Goal: Task Accomplishment & Management: Use online tool/utility

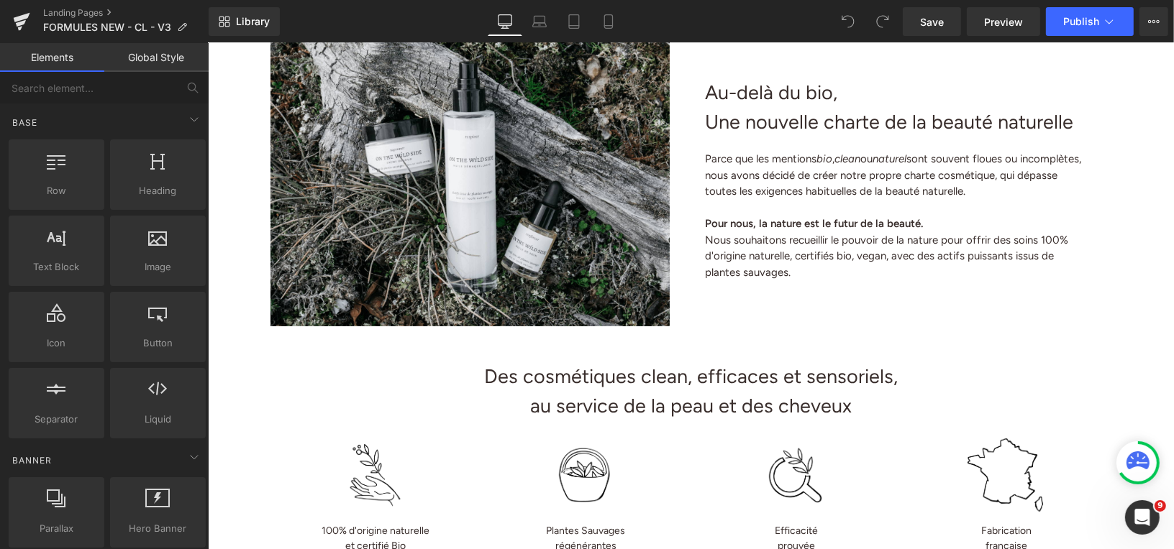
scroll to position [273, 0]
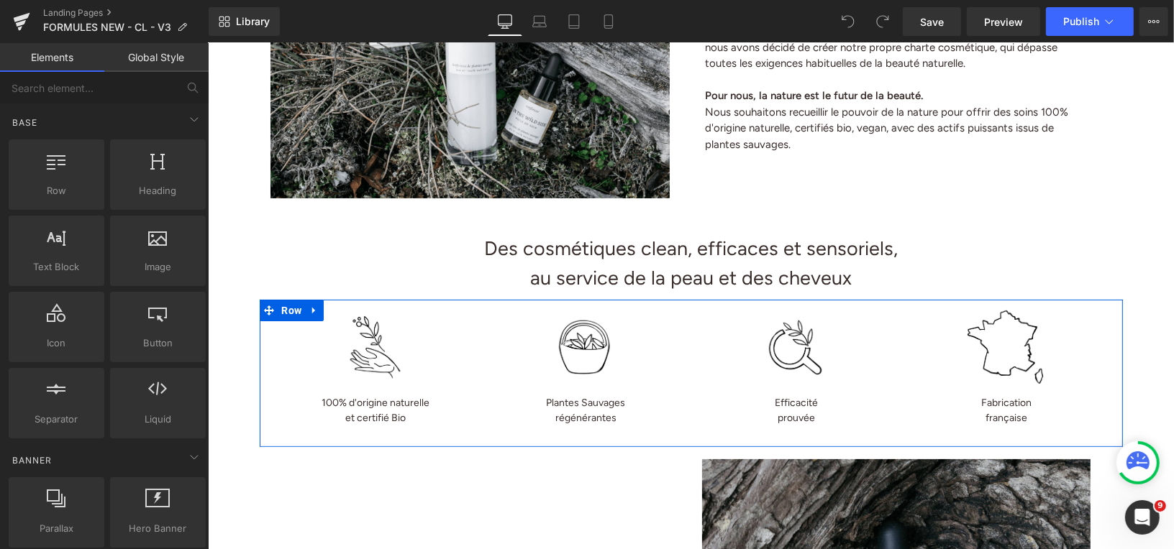
drag, startPoint x: 473, startPoint y: 579, endPoint x: 265, endPoint y: 536, distance: 212.3
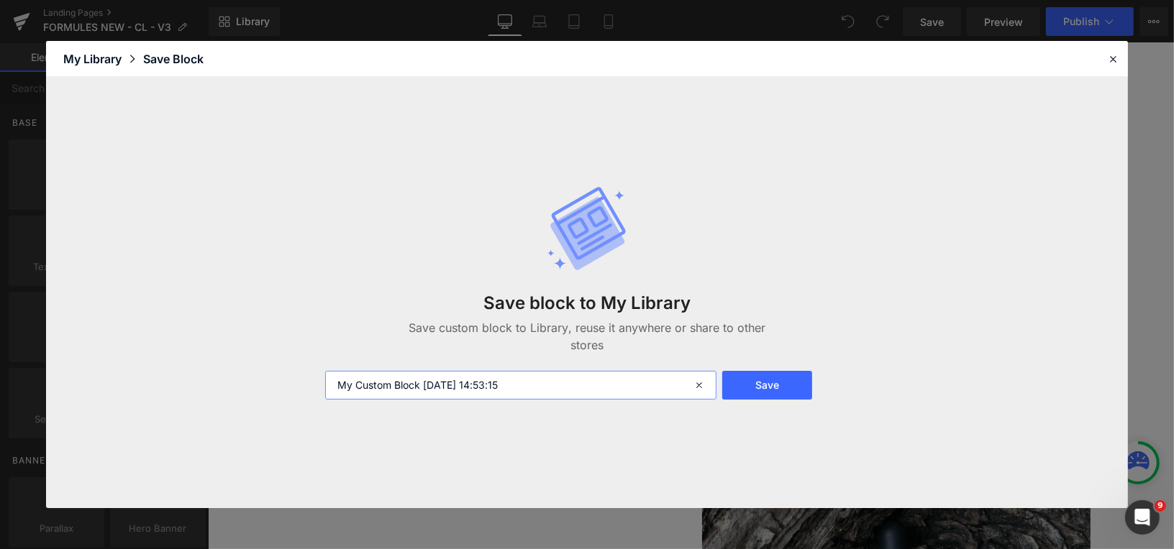
drag, startPoint x: 538, startPoint y: 383, endPoint x: 329, endPoint y: 373, distance: 209.5
click at [329, 373] on input "My Custom Block 2025-09-23 14:53:15" at bounding box center [520, 385] width 391 height 29
type input "picto OTWS"
click at [800, 387] on button "Save" at bounding box center [767, 385] width 90 height 29
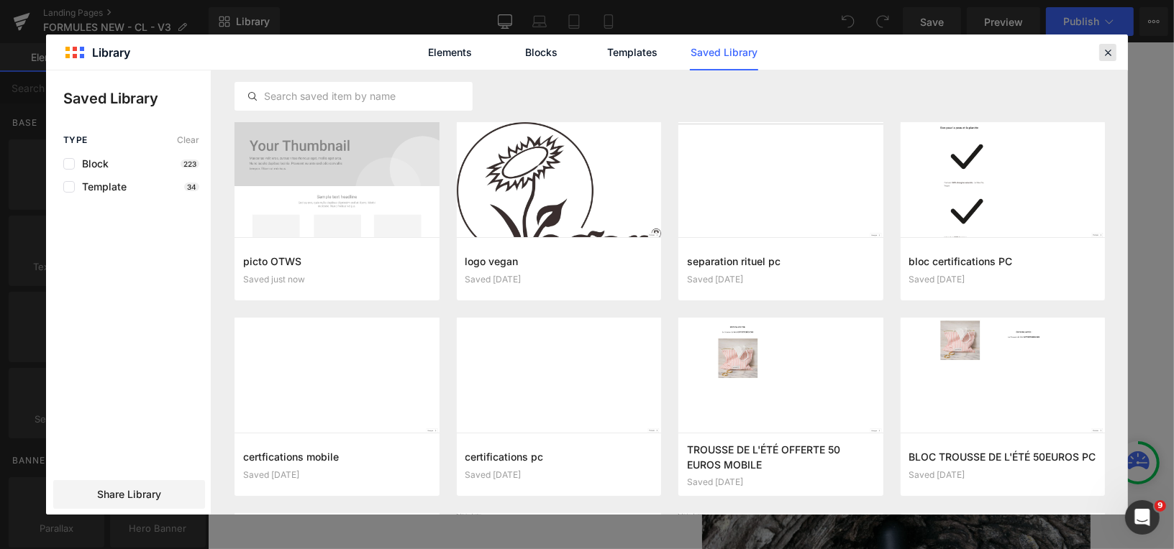
click at [1106, 54] on icon at bounding box center [1107, 52] width 13 height 13
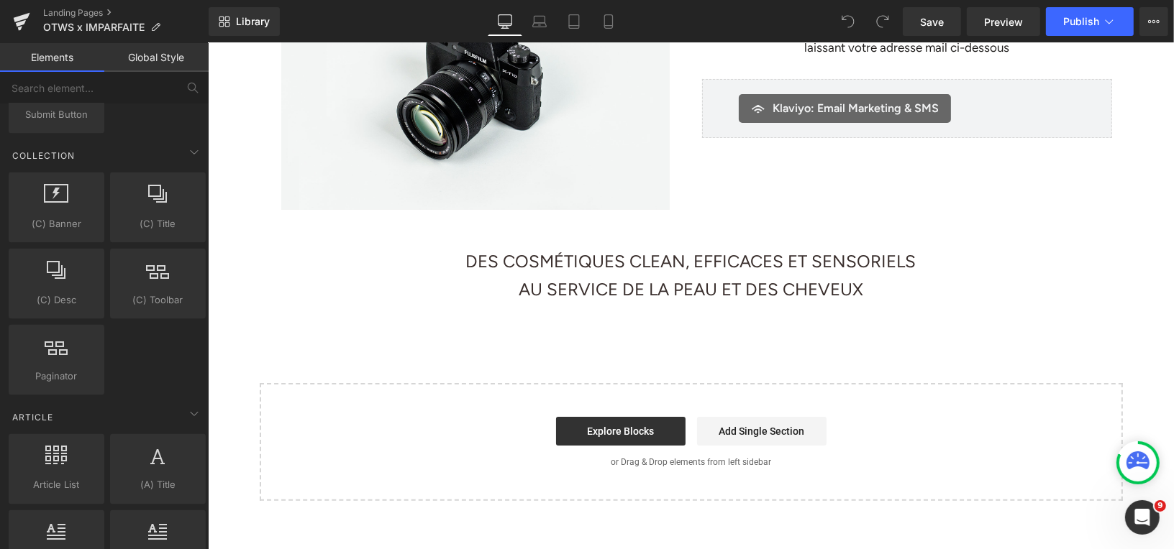
scroll to position [2701, 0]
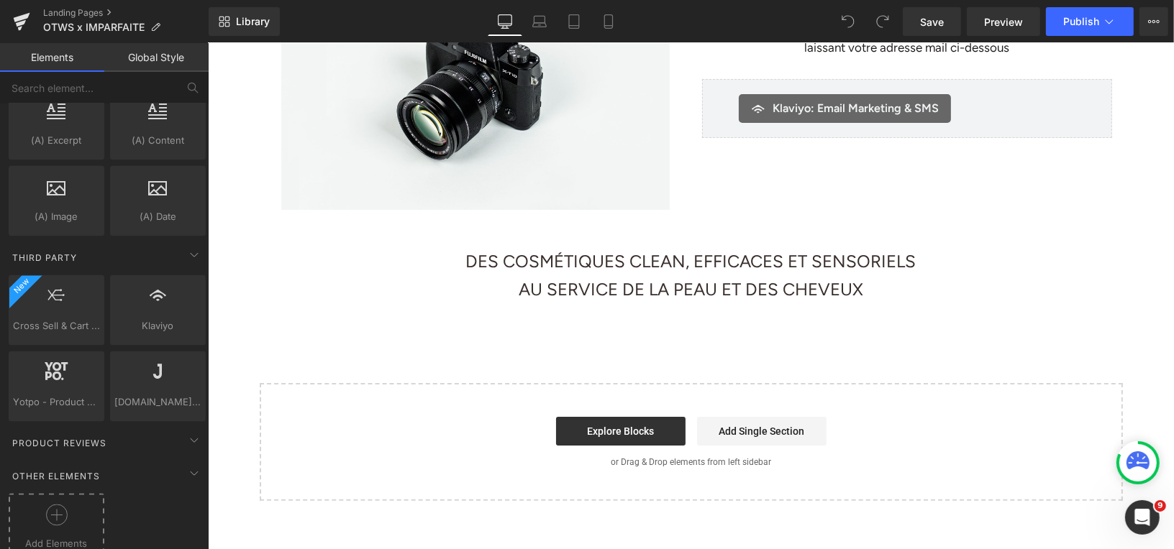
click at [44, 505] on div at bounding box center [56, 521] width 88 height 32
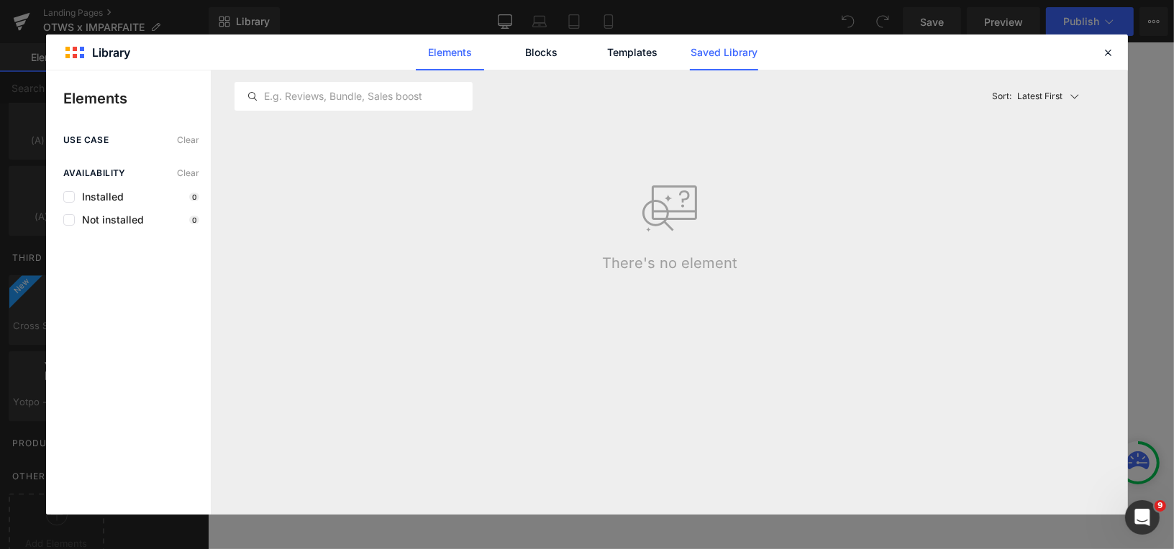
click at [734, 50] on link "Saved Library" at bounding box center [724, 53] width 68 height 36
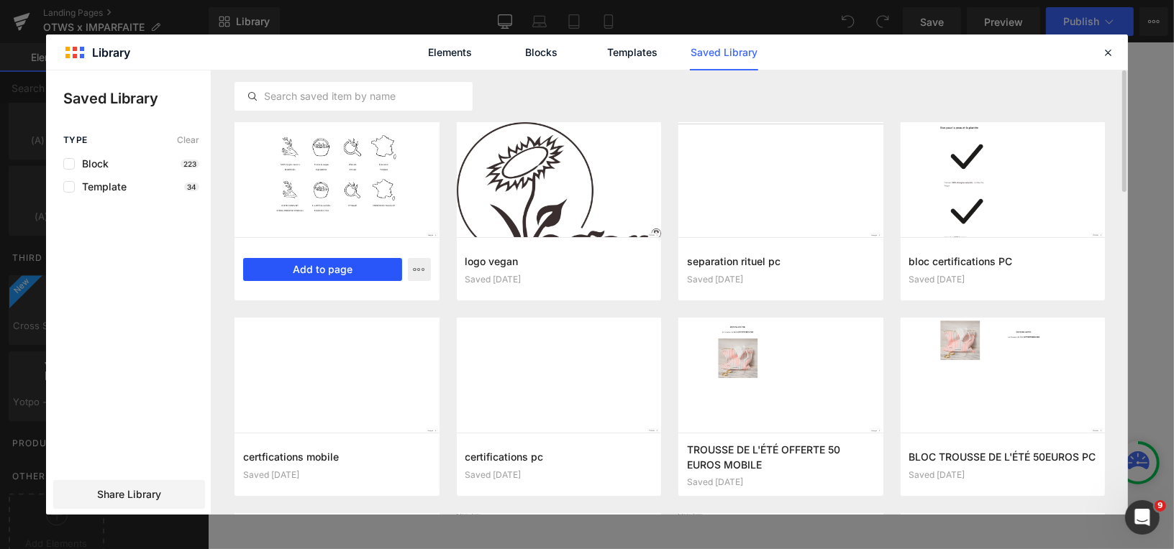
click at [309, 267] on button "Add to page" at bounding box center [322, 269] width 159 height 23
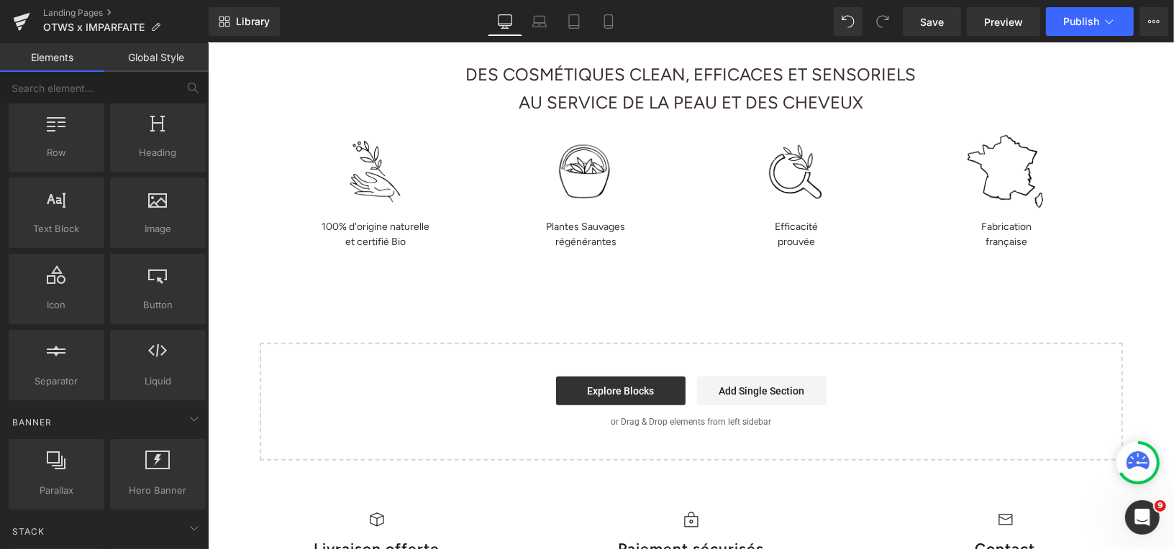
scroll to position [0, 0]
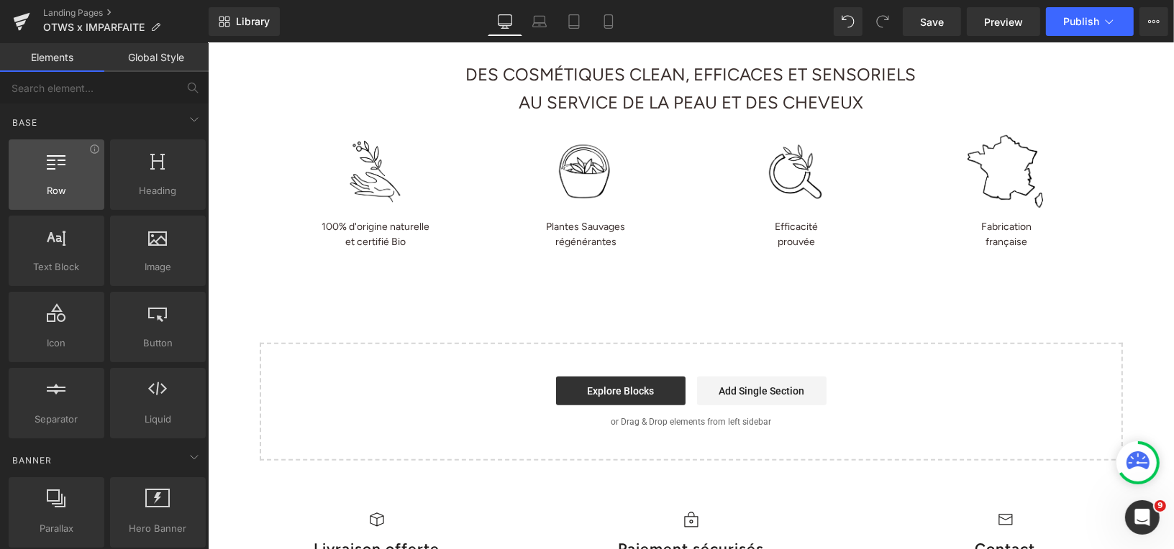
click at [67, 175] on div at bounding box center [56, 167] width 87 height 32
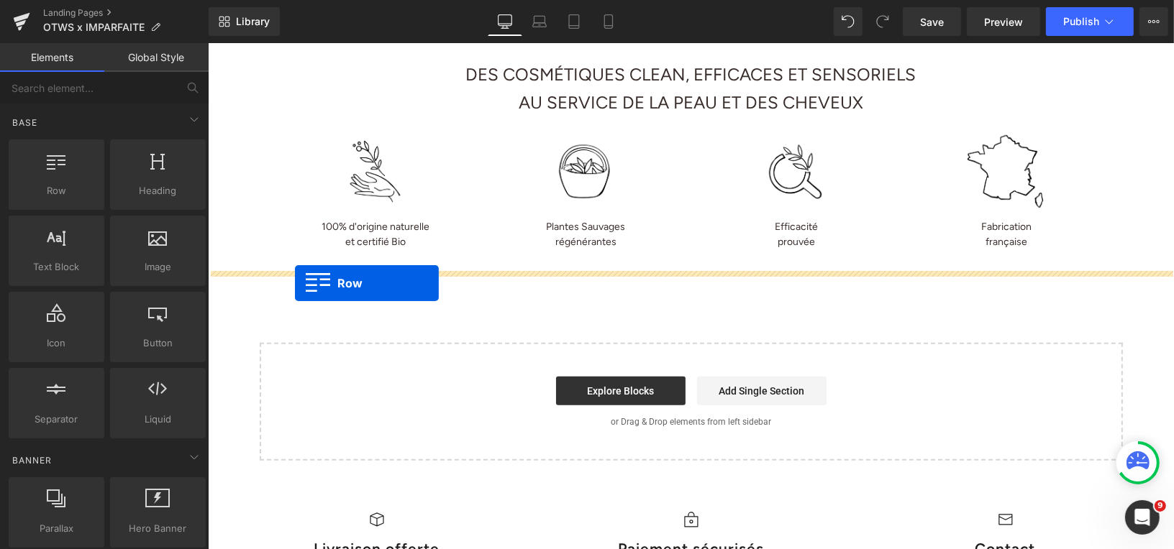
drag, startPoint x: 274, startPoint y: 217, endPoint x: 296, endPoint y: 277, distance: 63.5
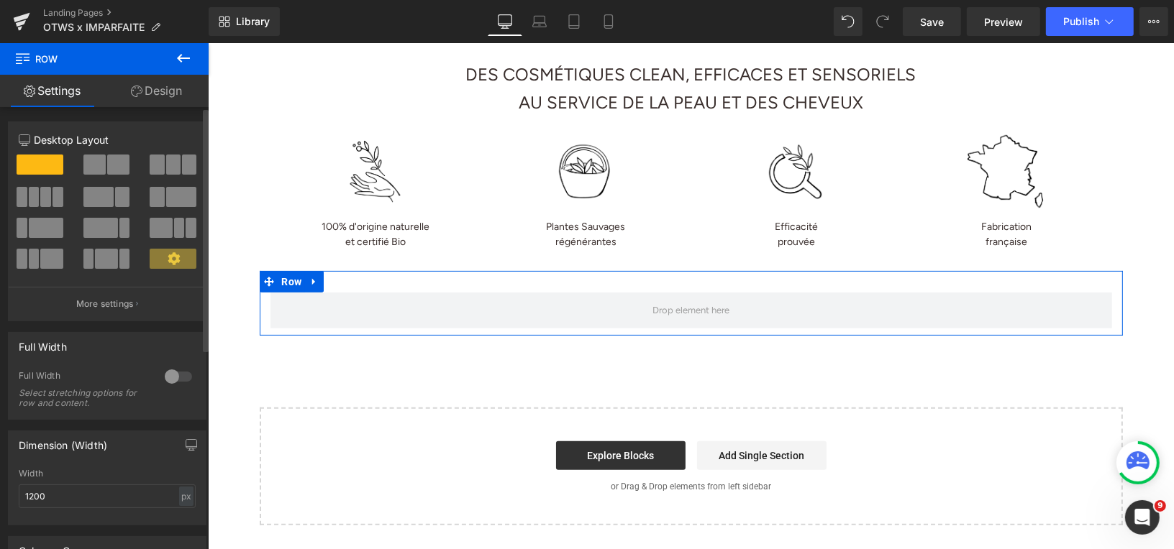
click at [100, 164] on span at bounding box center [94, 165] width 22 height 20
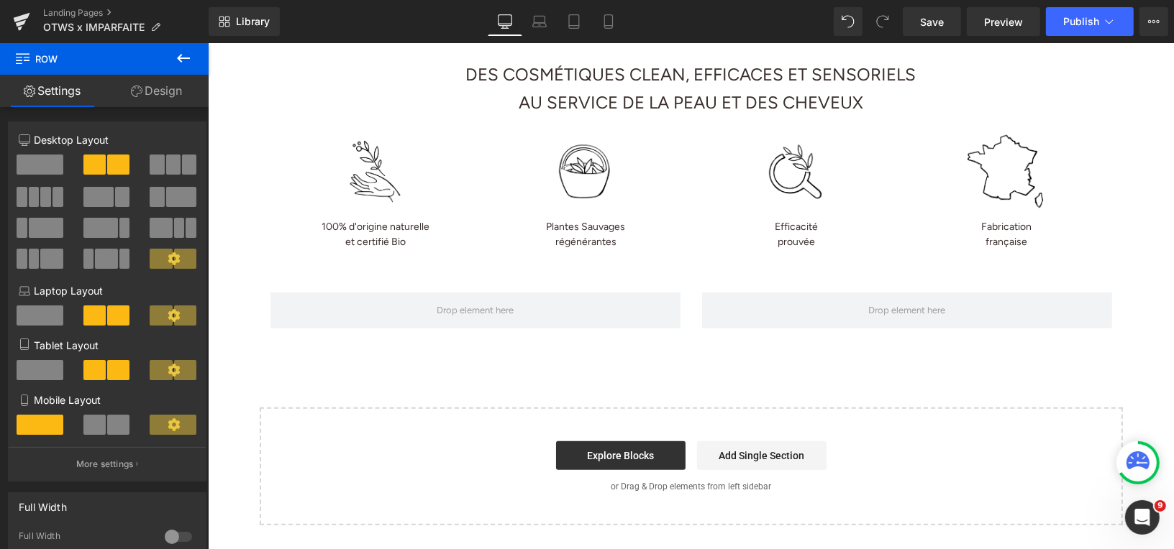
click at [182, 53] on icon at bounding box center [183, 58] width 17 height 17
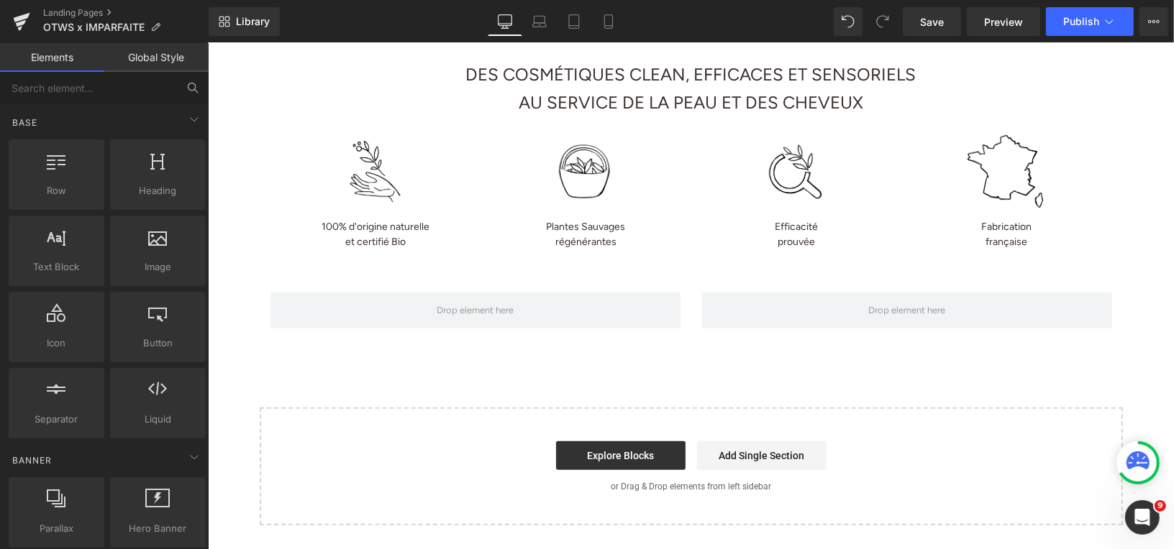
click at [193, 93] on icon at bounding box center [192, 87] width 13 height 13
click at [152, 90] on input "text" at bounding box center [88, 88] width 177 height 32
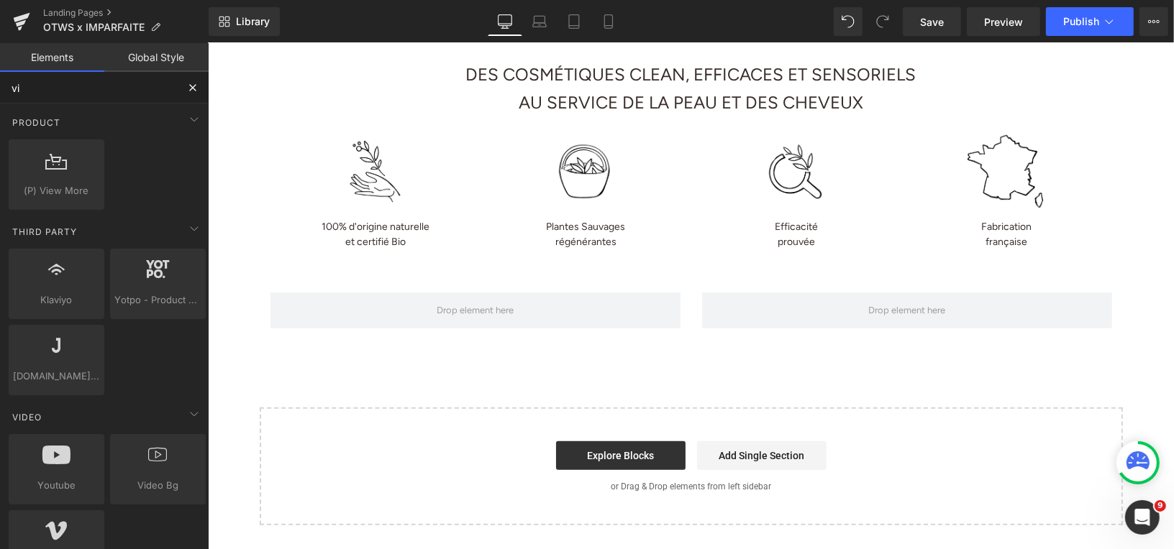
type input "vie"
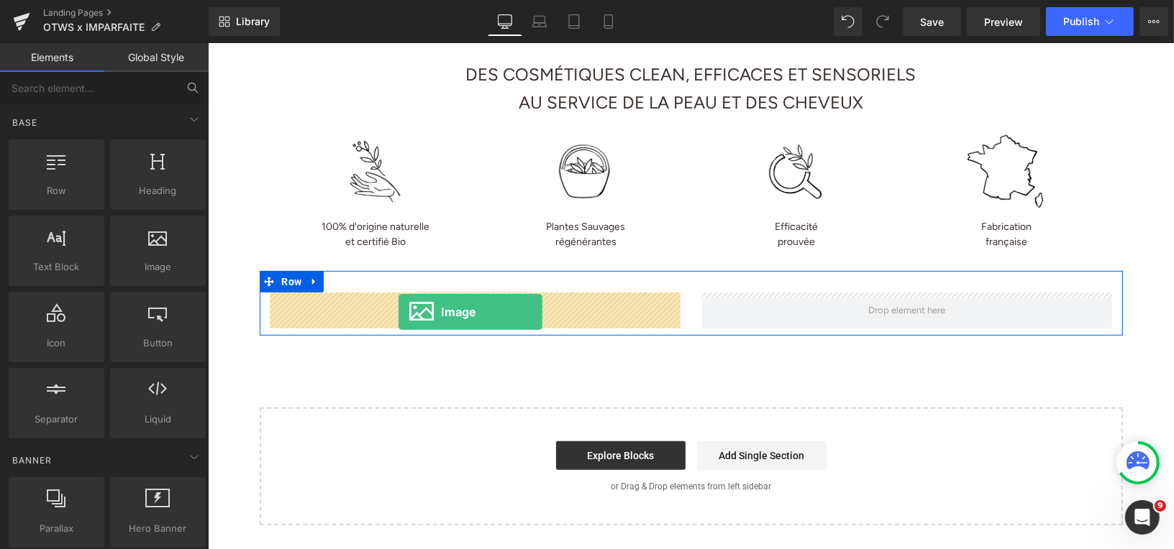
drag, startPoint x: 350, startPoint y: 276, endPoint x: 398, endPoint y: 313, distance: 60.6
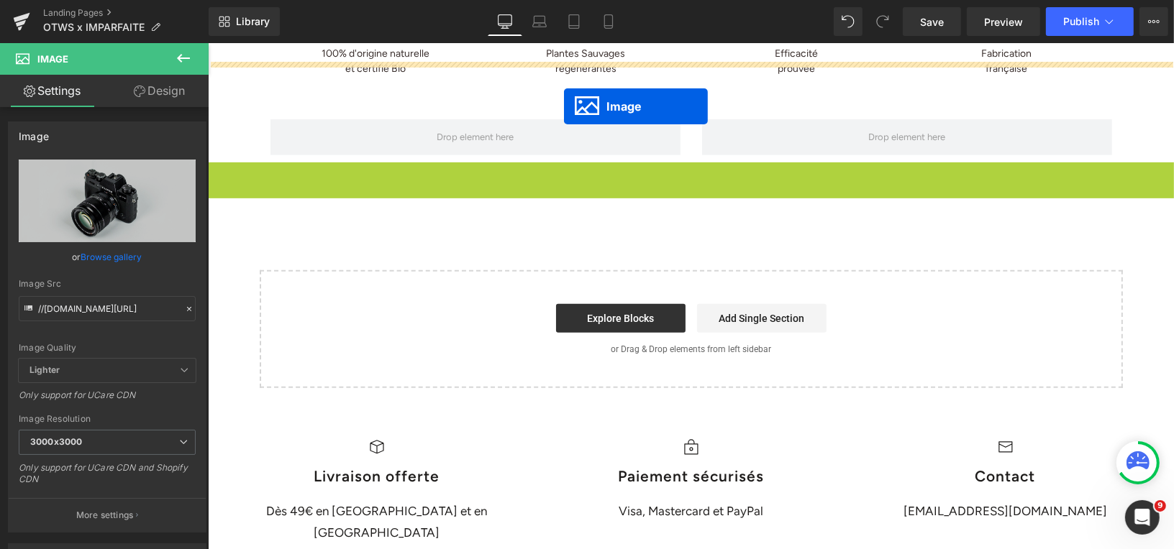
scroll to position [506, 0]
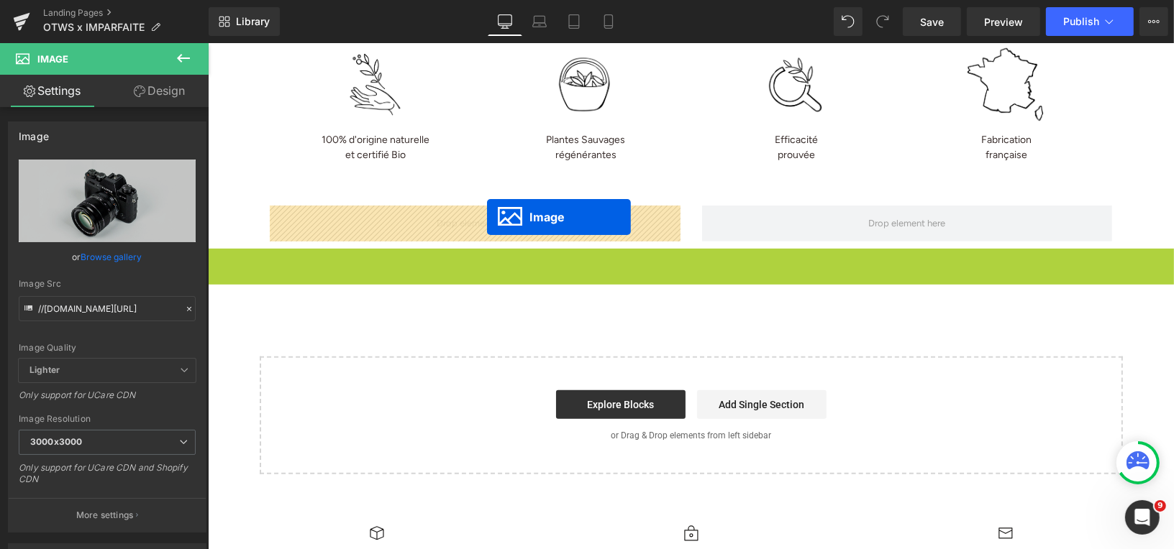
drag, startPoint x: 665, startPoint y: 321, endPoint x: 486, endPoint y: 217, distance: 206.2
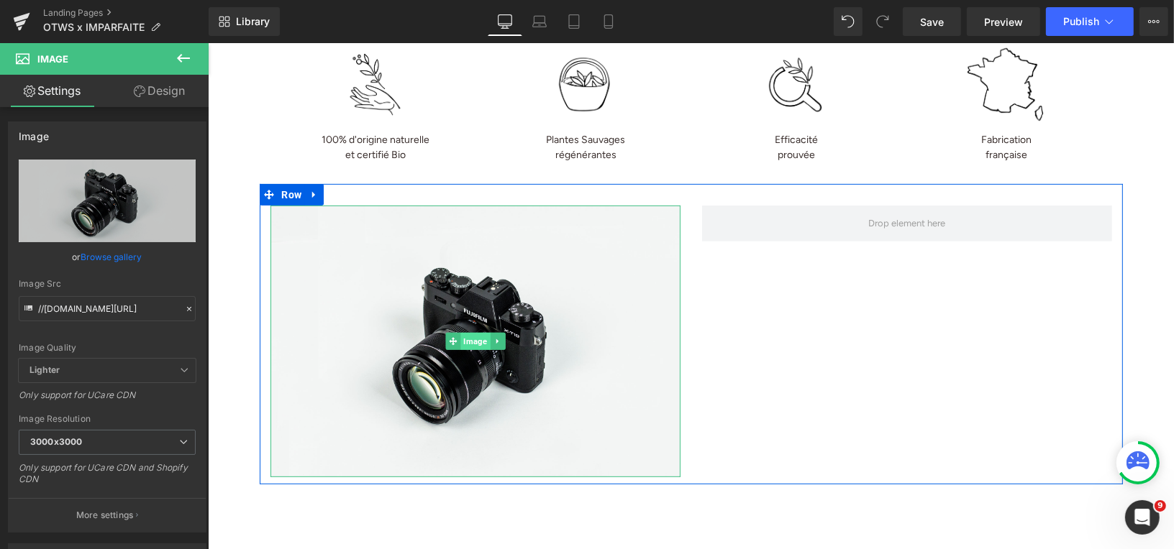
click at [473, 339] on span "Image" at bounding box center [474, 340] width 29 height 17
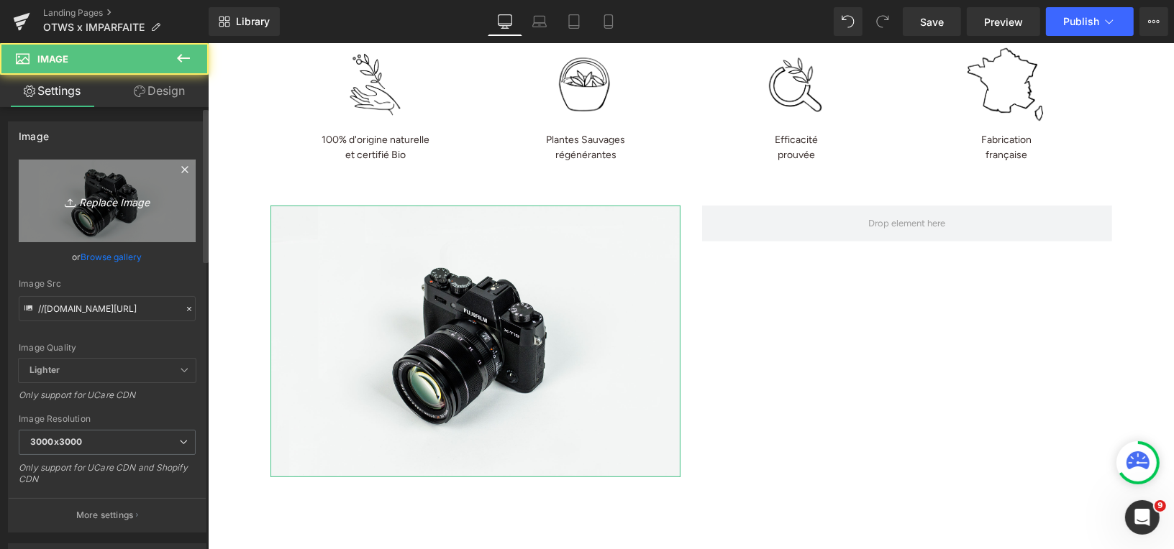
click at [106, 202] on icon "Replace Image" at bounding box center [107, 201] width 115 height 18
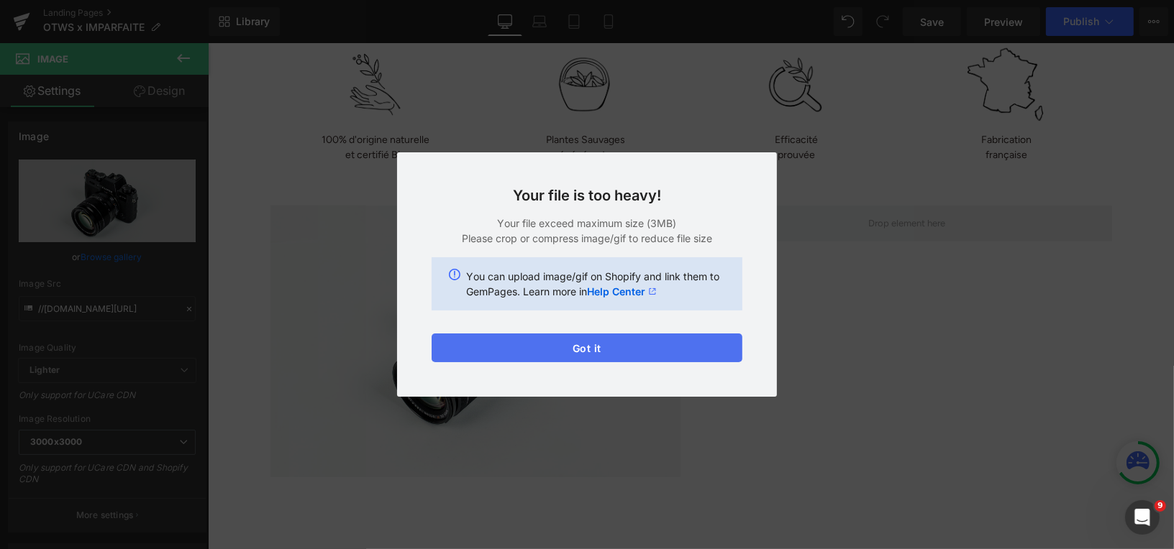
click at [606, 344] on button "Got it" at bounding box center [587, 348] width 311 height 29
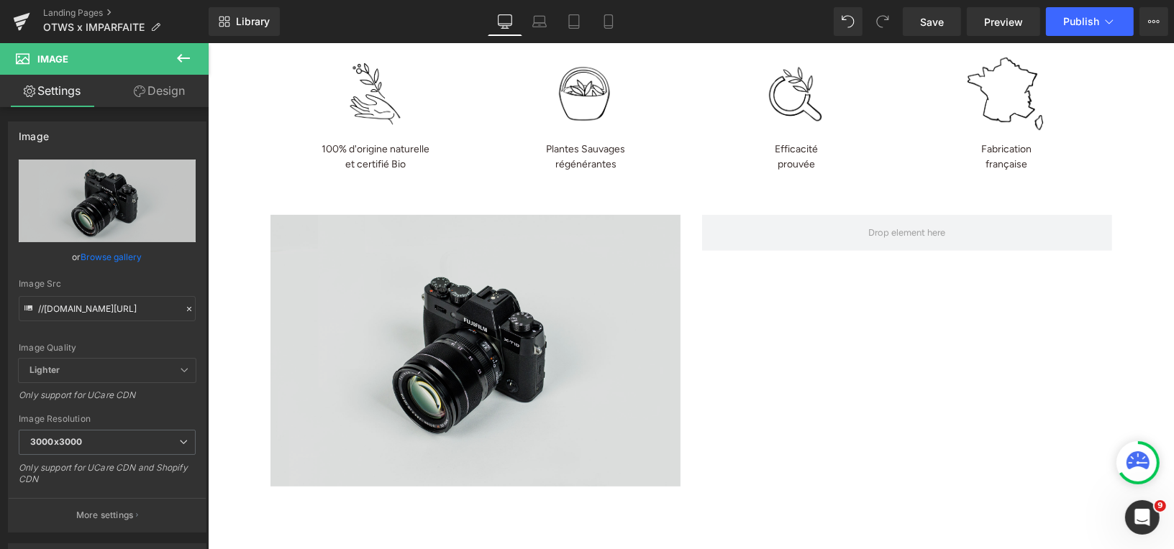
scroll to position [489, 0]
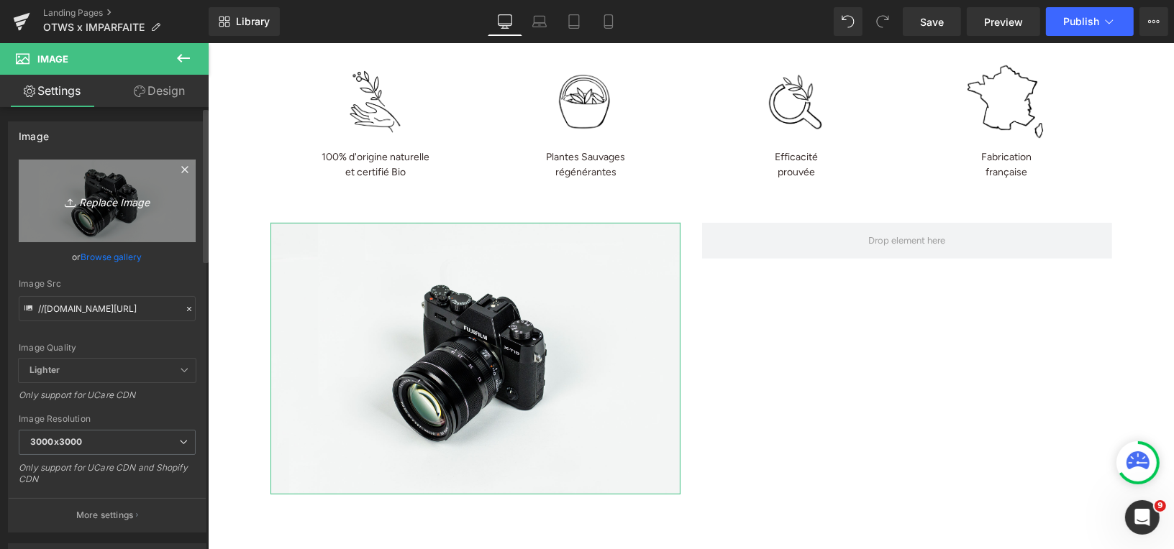
click at [120, 199] on icon "Replace Image" at bounding box center [107, 201] width 115 height 18
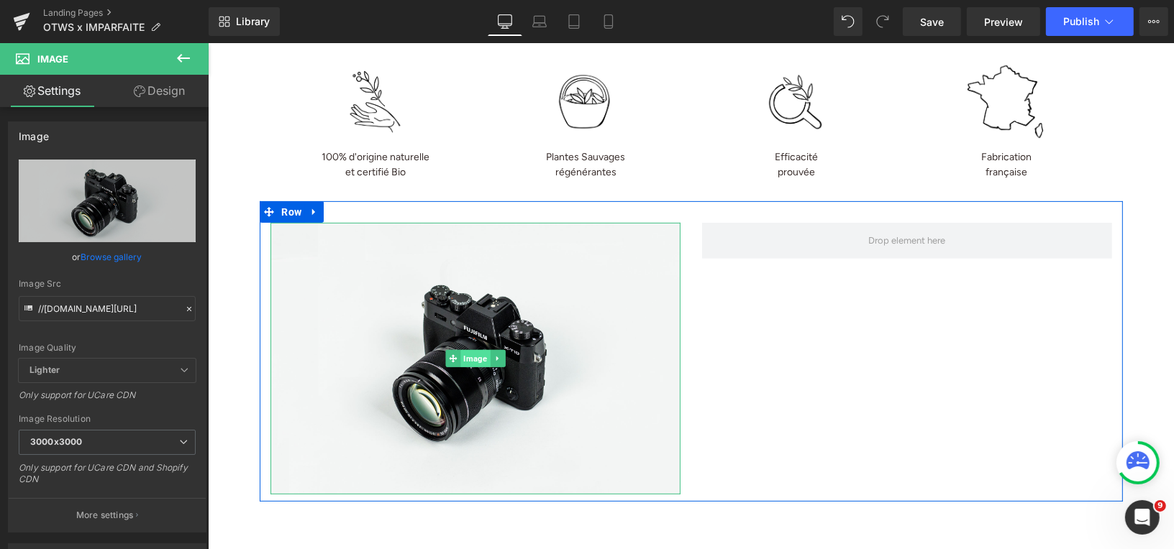
click at [473, 357] on span "Image" at bounding box center [474, 358] width 29 height 17
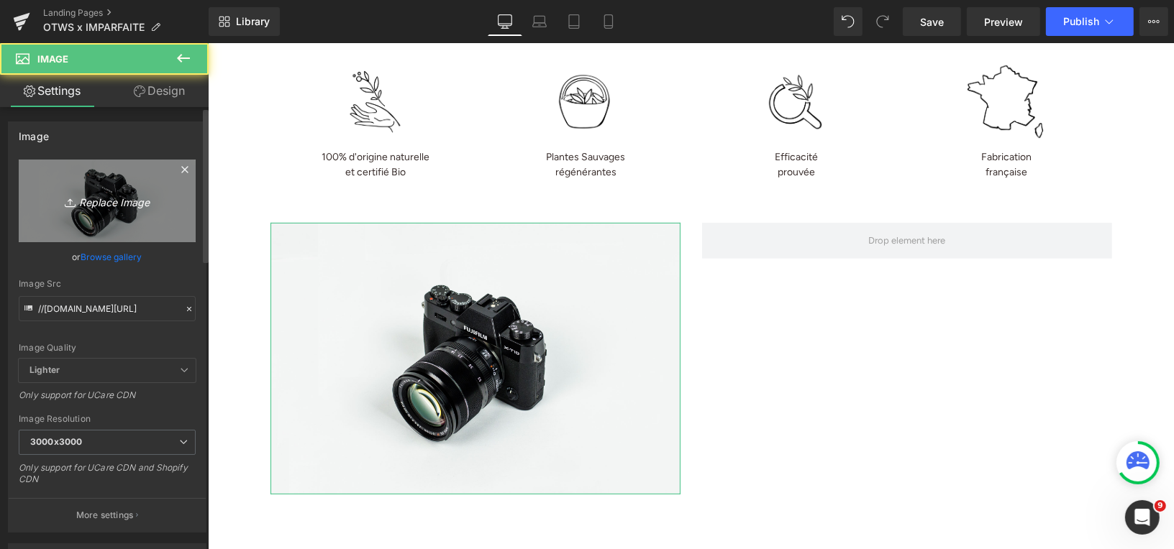
click at [99, 201] on icon "Replace Image" at bounding box center [107, 201] width 115 height 18
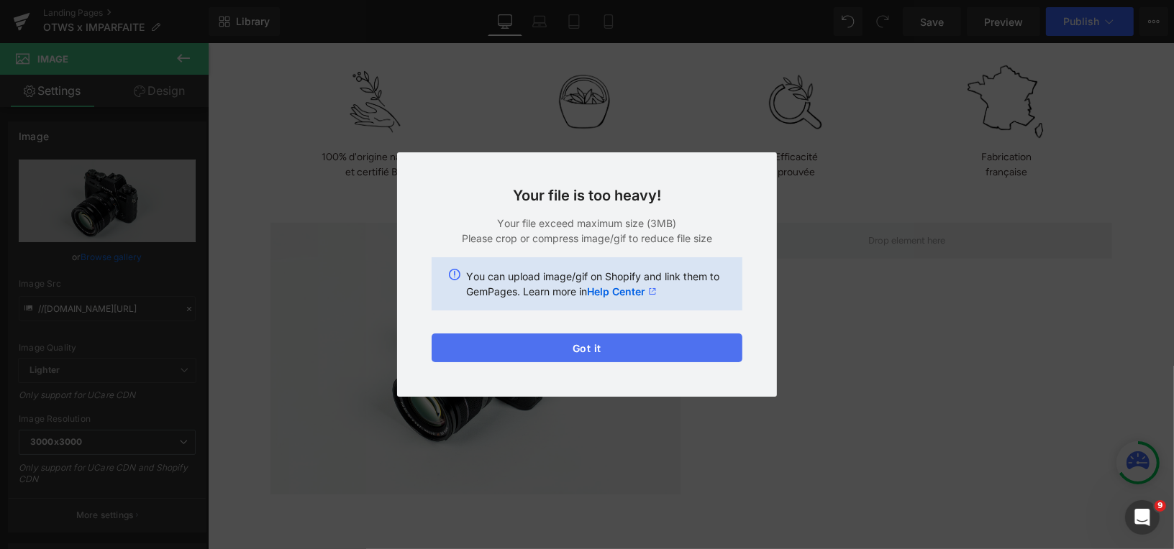
click at [686, 350] on button "Got it" at bounding box center [587, 348] width 311 height 29
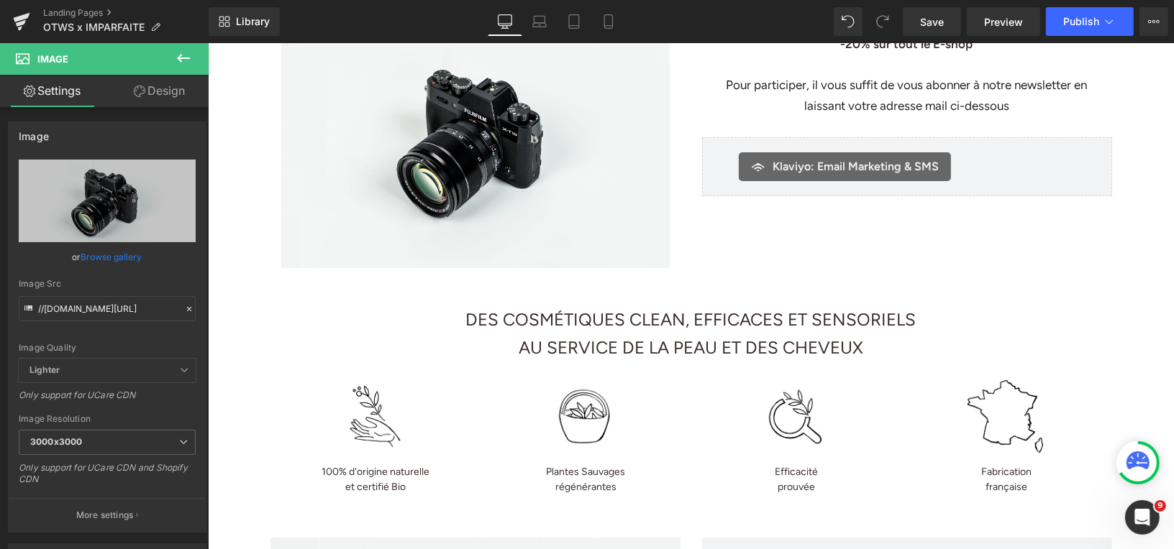
scroll to position [353, 0]
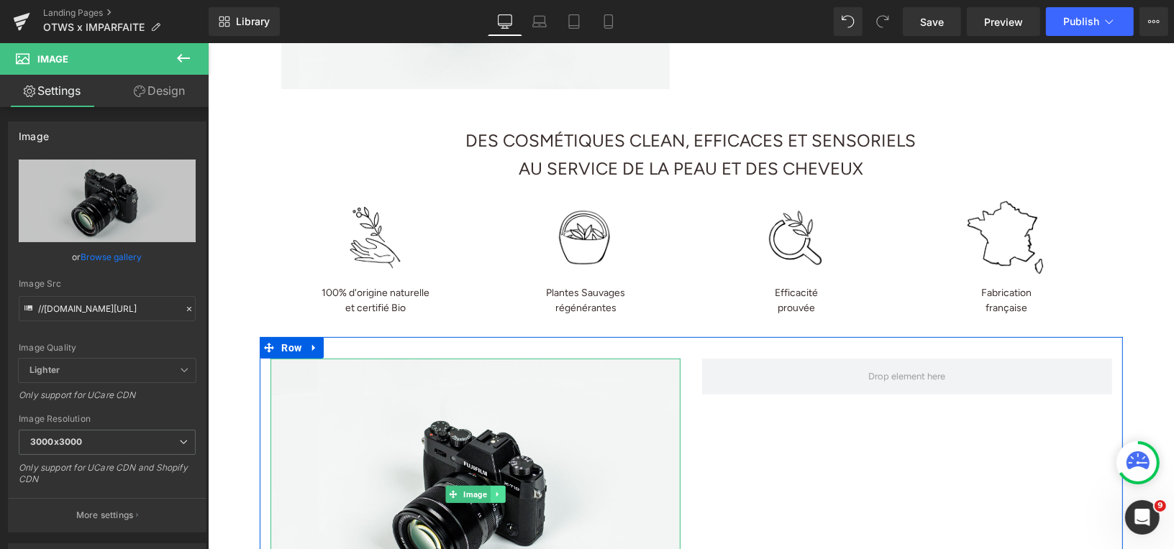
click at [495, 495] on icon at bounding box center [496, 494] width 2 height 5
click at [505, 495] on icon at bounding box center [504, 494] width 8 height 8
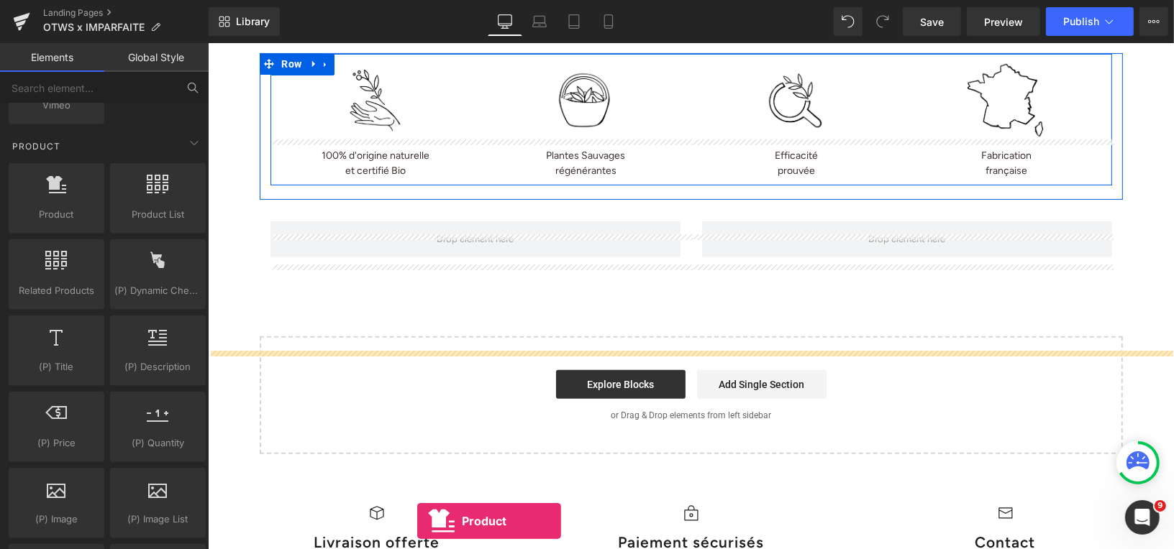
scroll to position [505, 0]
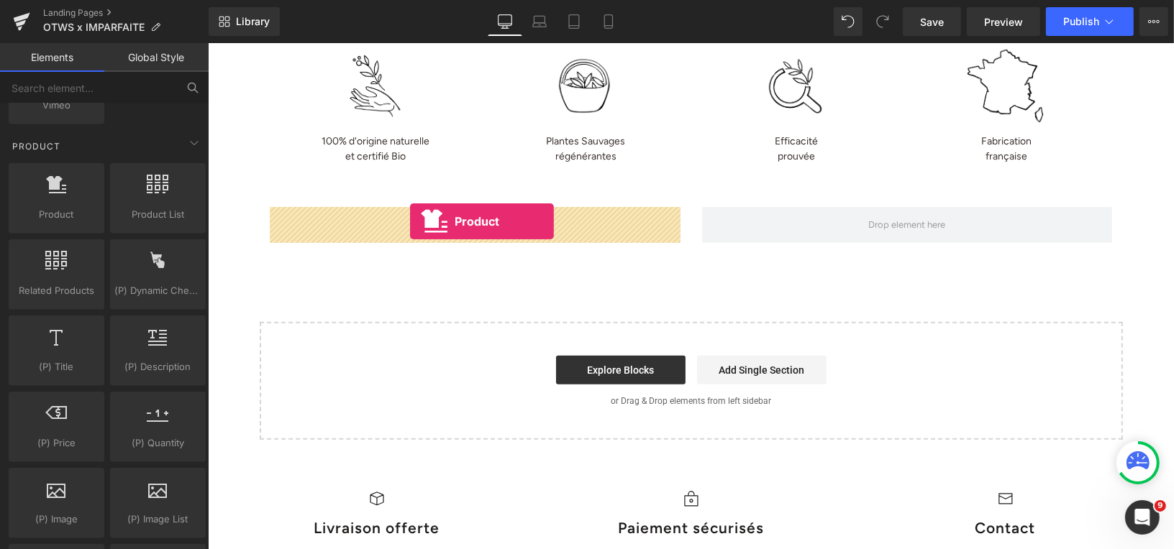
drag, startPoint x: 240, startPoint y: 229, endPoint x: 409, endPoint y: 221, distance: 169.2
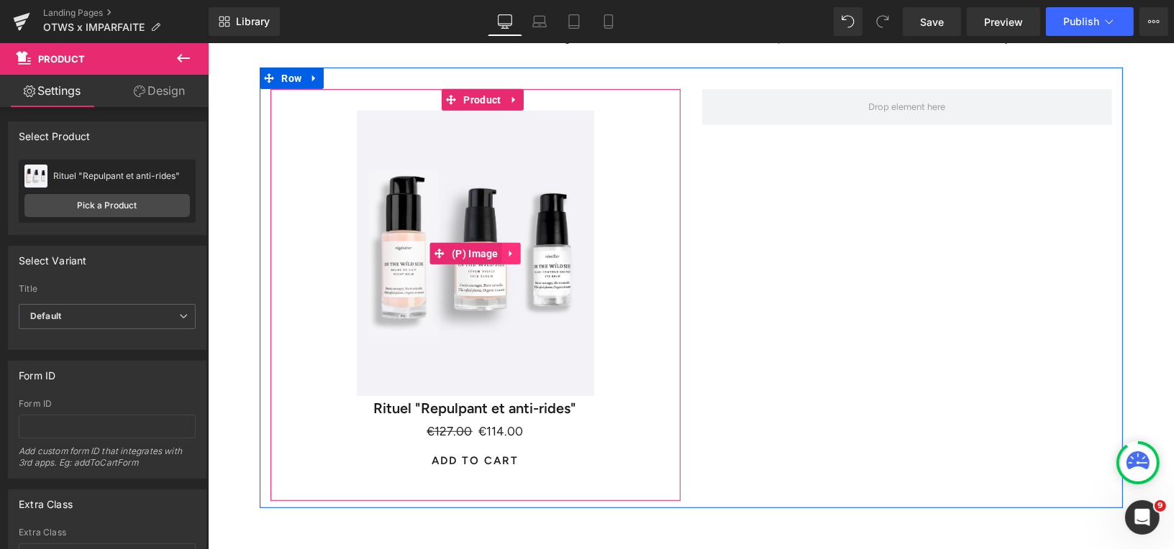
scroll to position [629, 0]
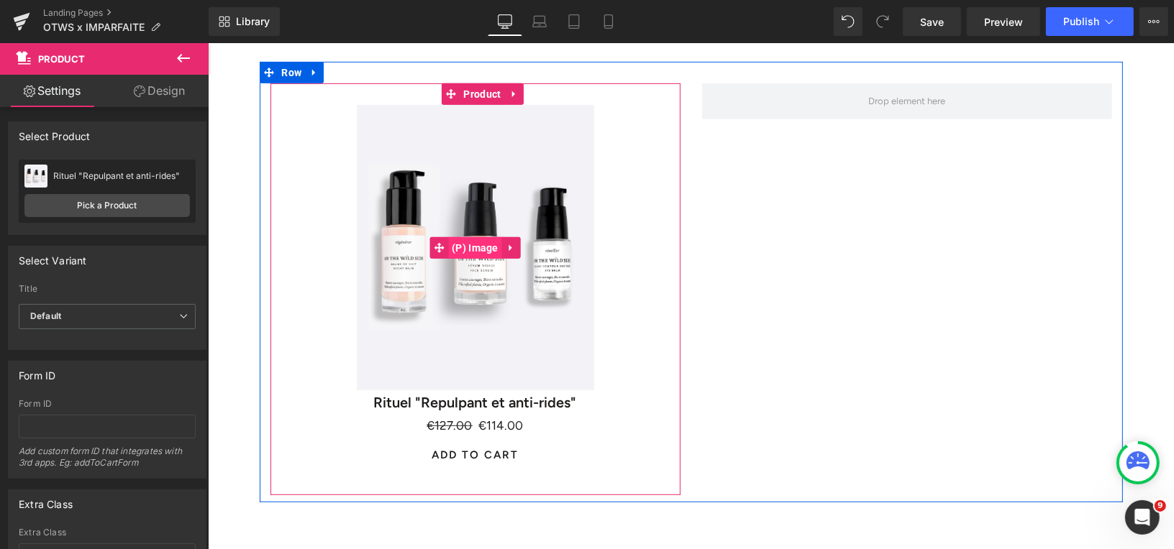
click at [476, 245] on span "(P) Image" at bounding box center [474, 248] width 54 height 22
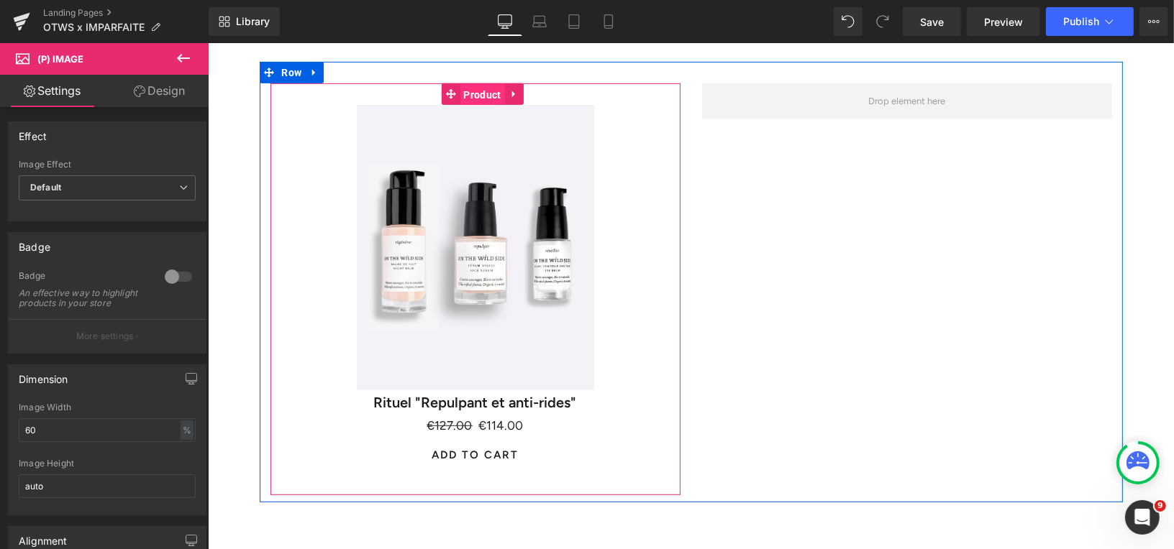
click at [487, 91] on span "Product" at bounding box center [481, 94] width 45 height 22
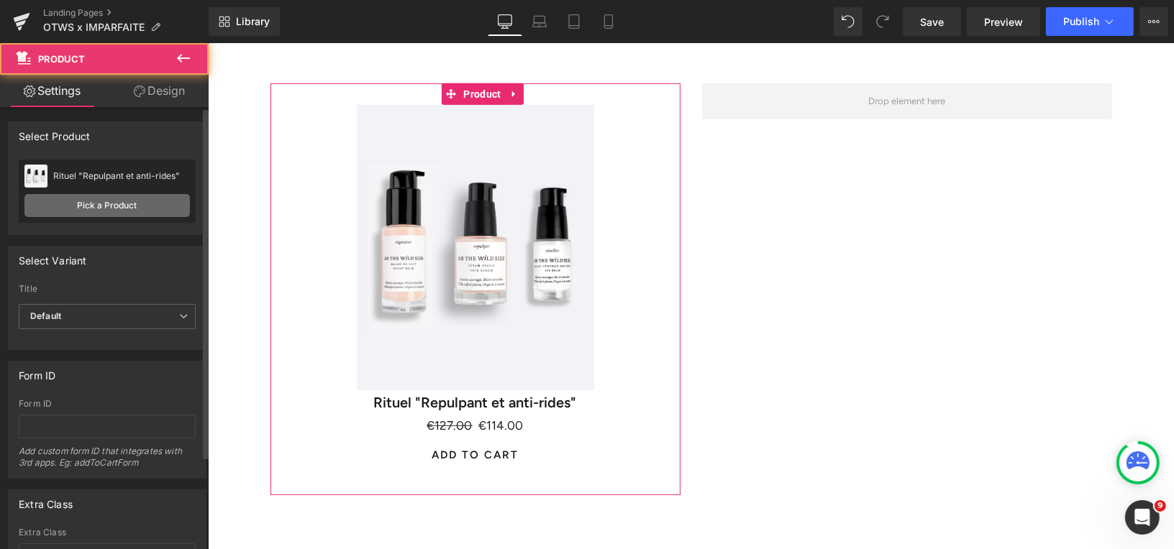
click at [160, 208] on link "Pick a Product" at bounding box center [106, 205] width 165 height 23
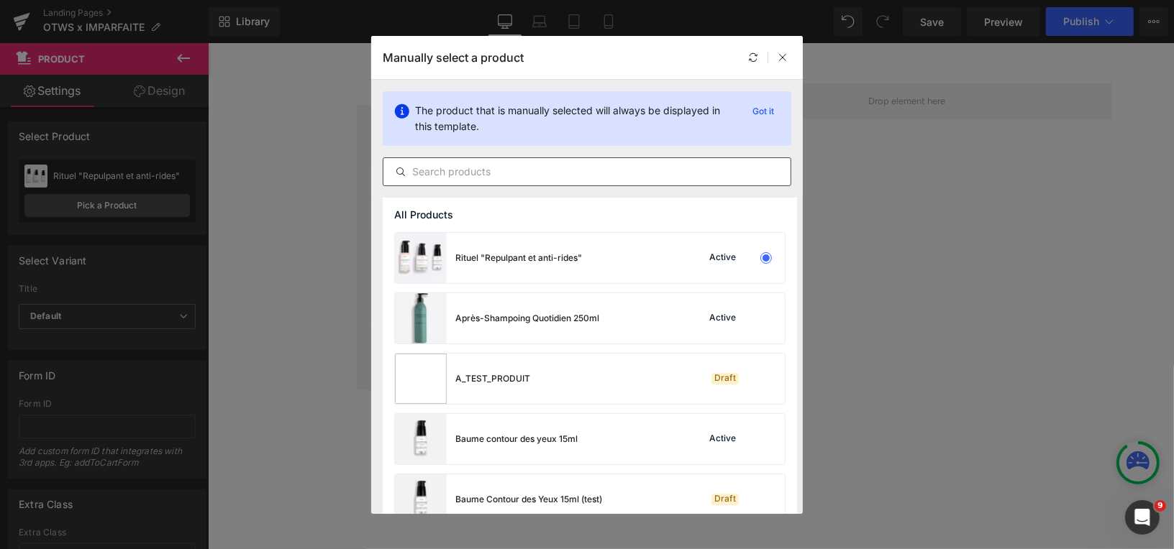
click at [544, 168] on input "text" at bounding box center [586, 171] width 407 height 17
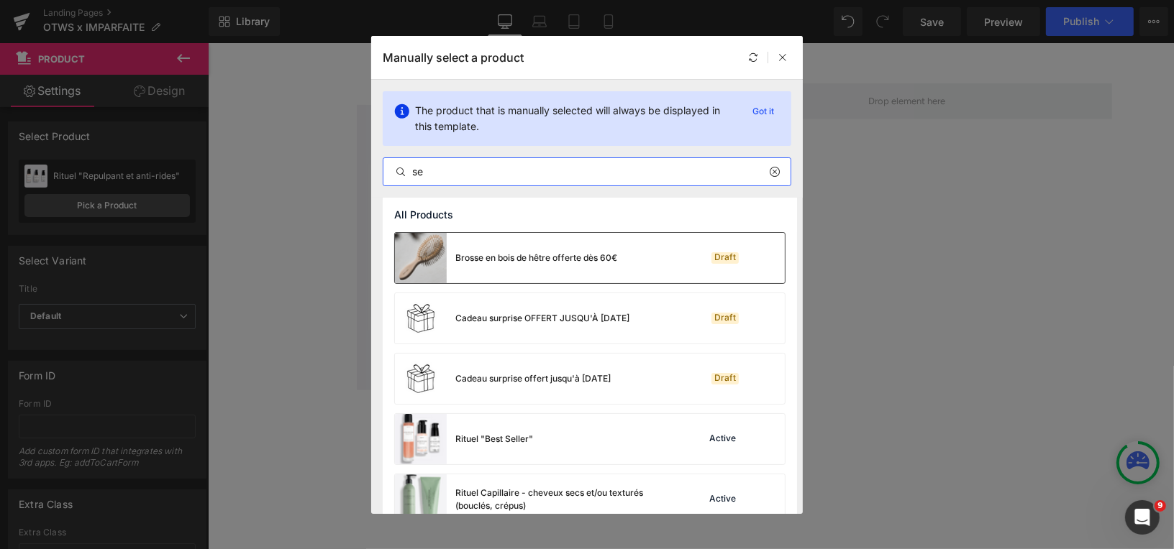
type input "s"
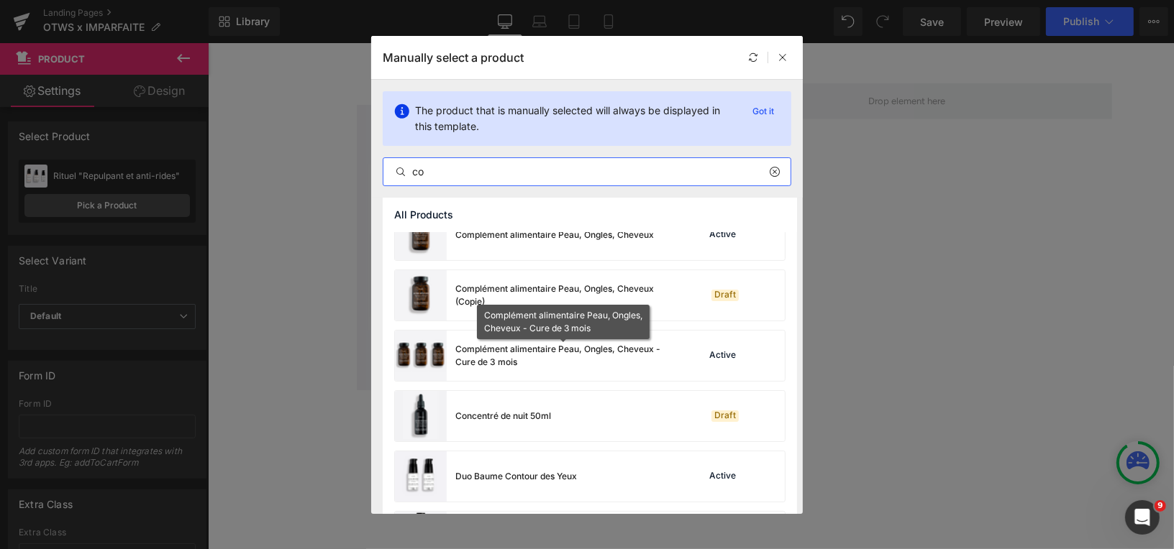
scroll to position [324, 0]
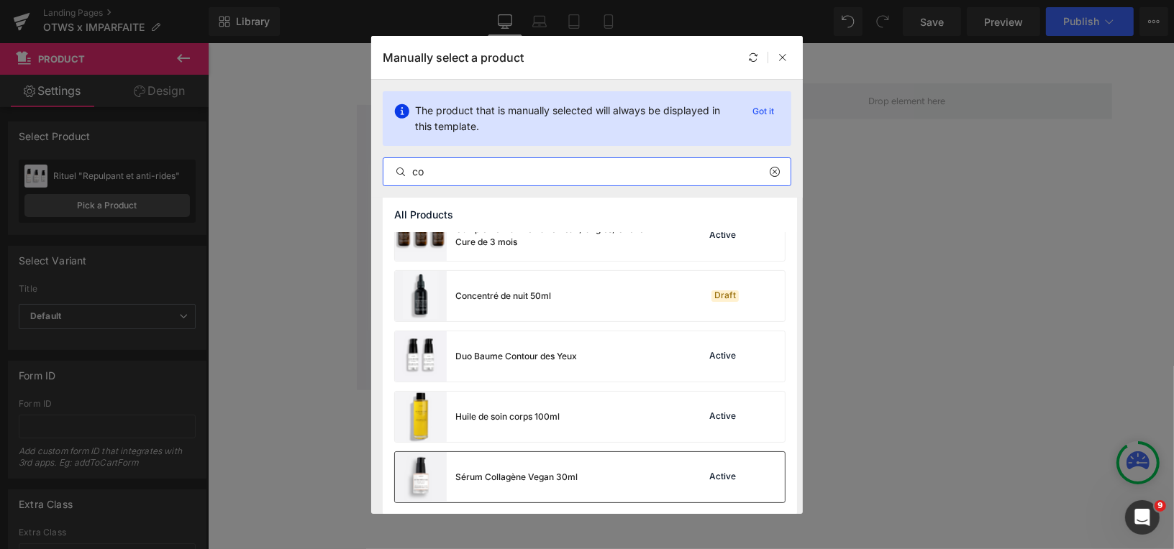
type input "co"
click at [566, 477] on div "Sérum Collagène Vegan 30ml" at bounding box center [516, 477] width 122 height 13
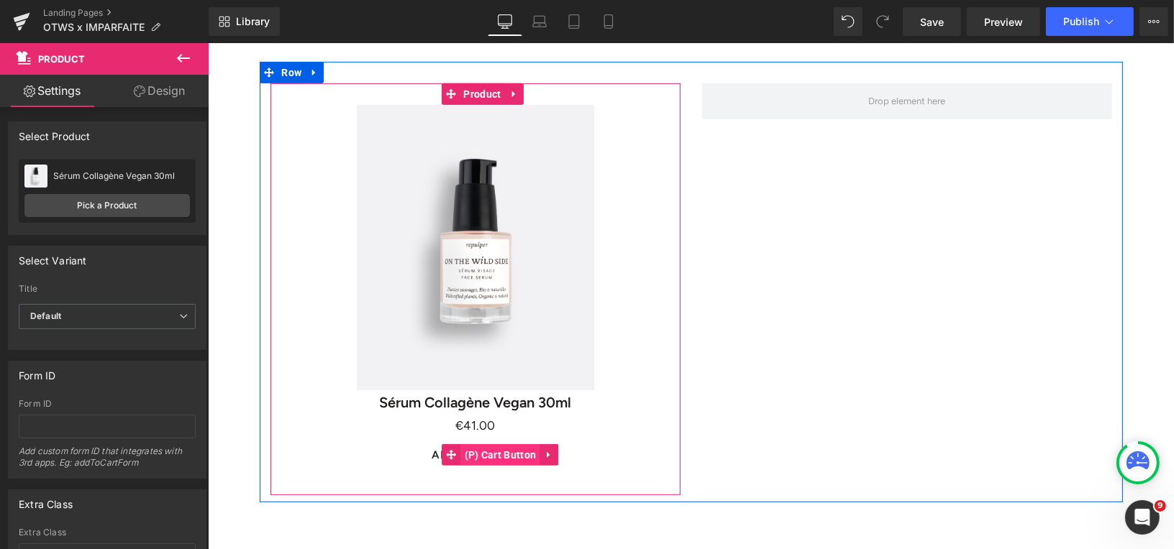
click at [488, 457] on span "(P) Cart Button" at bounding box center [499, 455] width 79 height 22
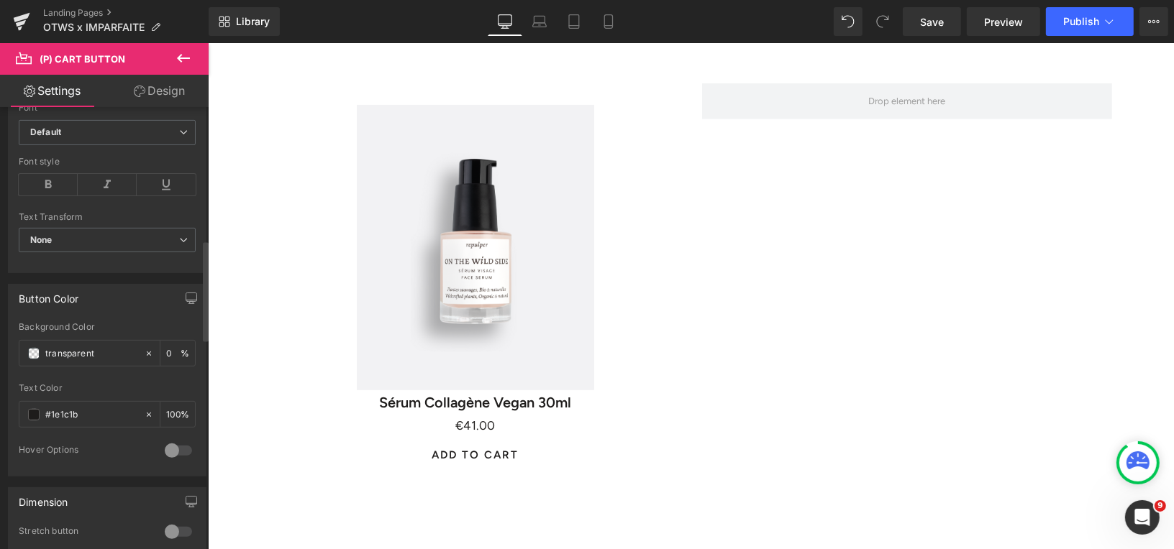
scroll to position [640, 0]
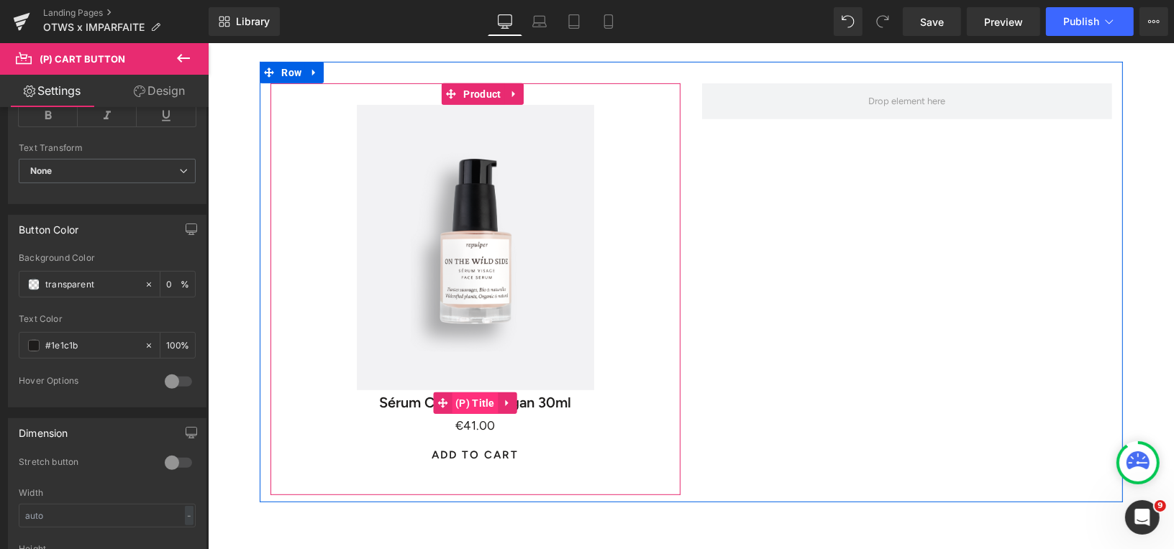
click at [467, 403] on span "(P) Title" at bounding box center [474, 403] width 47 height 22
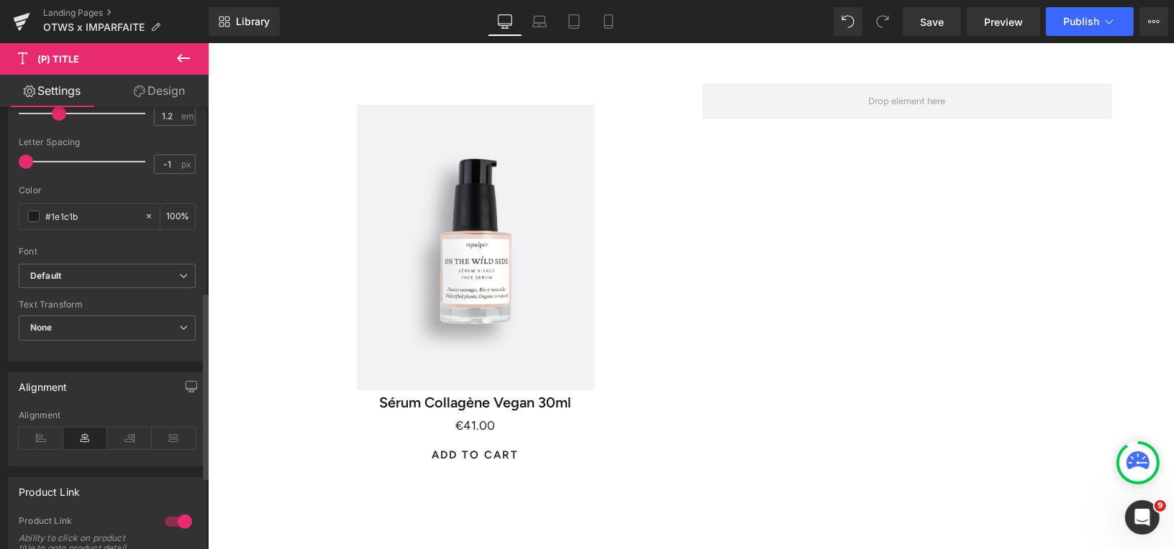
scroll to position [472, 0]
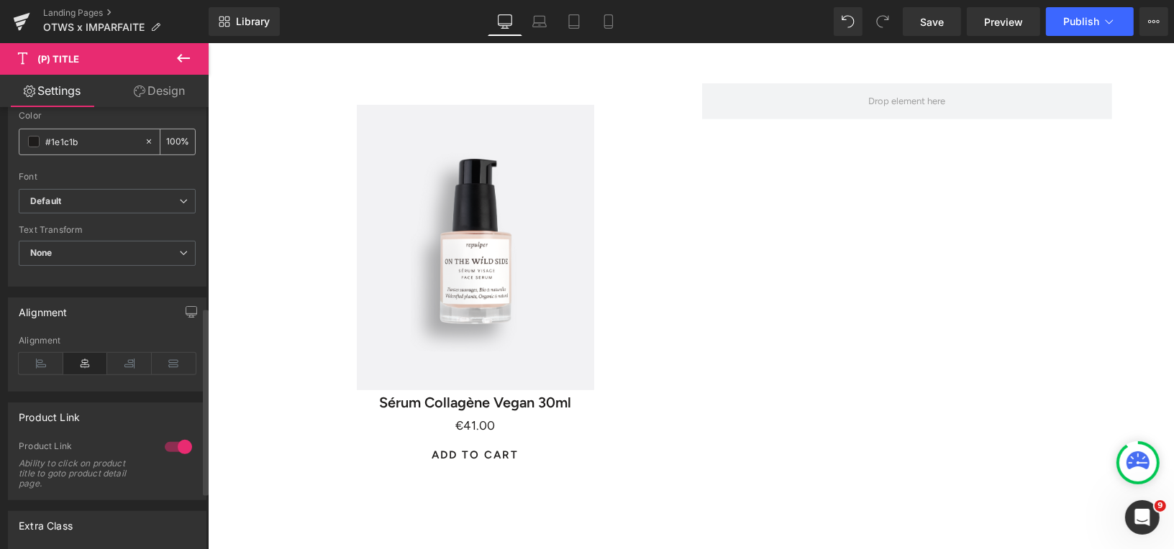
drag, startPoint x: 83, startPoint y: 140, endPoint x: 39, endPoint y: 138, distance: 44.6
click at [39, 138] on div "#1e1c1b" at bounding box center [81, 141] width 124 height 25
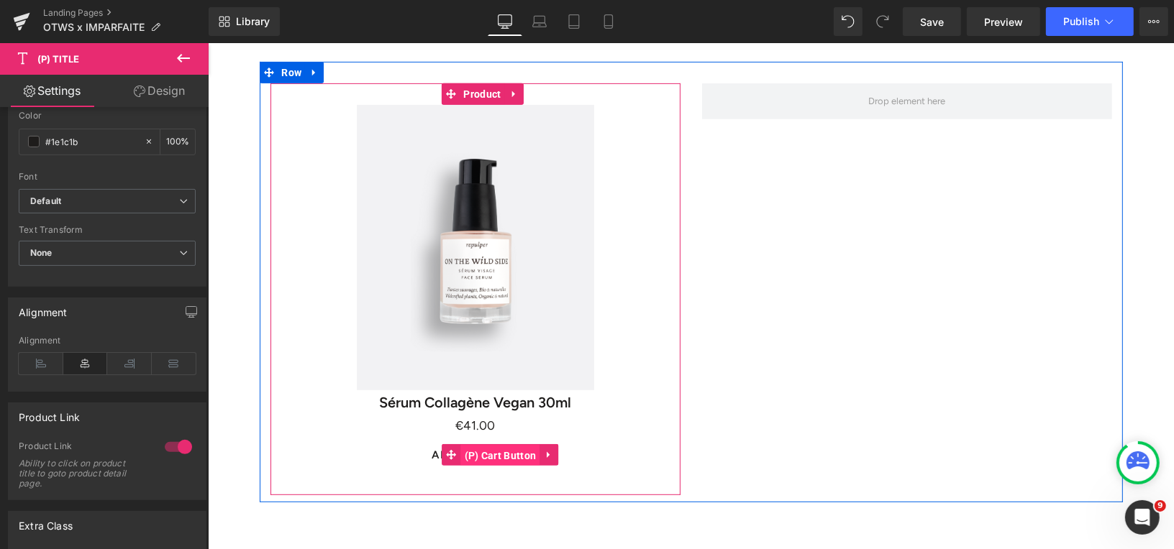
click at [483, 457] on span "(P) Cart Button" at bounding box center [499, 455] width 79 height 22
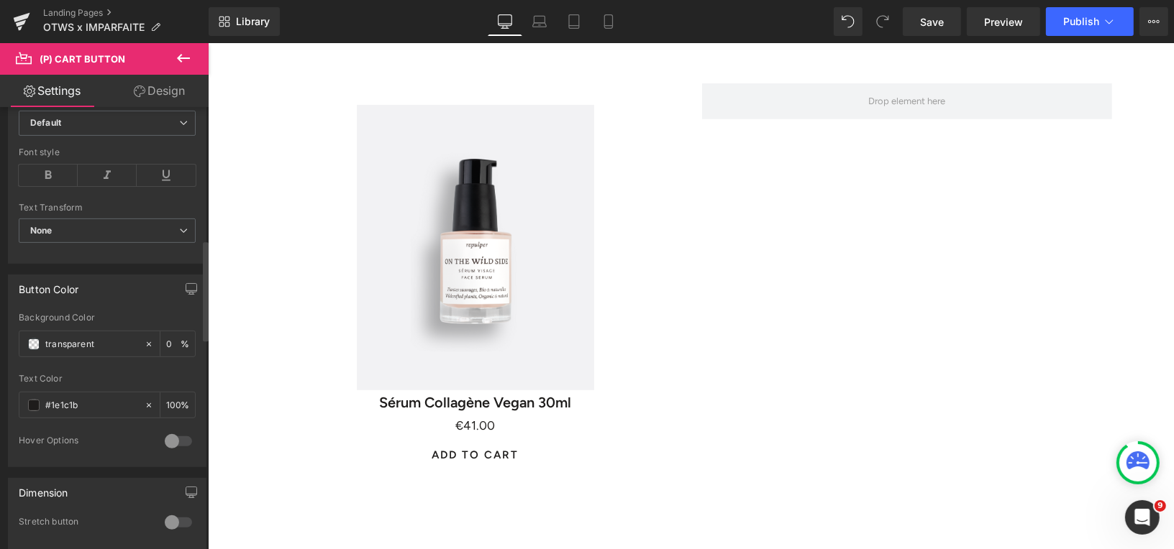
scroll to position [585, 0]
drag, startPoint x: 88, startPoint y: 393, endPoint x: 47, endPoint y: 393, distance: 40.3
click at [47, 393] on input "#1e1c1b" at bounding box center [91, 401] width 92 height 16
drag, startPoint x: 99, startPoint y: 330, endPoint x: 42, endPoint y: 328, distance: 56.9
click at [42, 328] on div "transparent" at bounding box center [81, 339] width 124 height 25
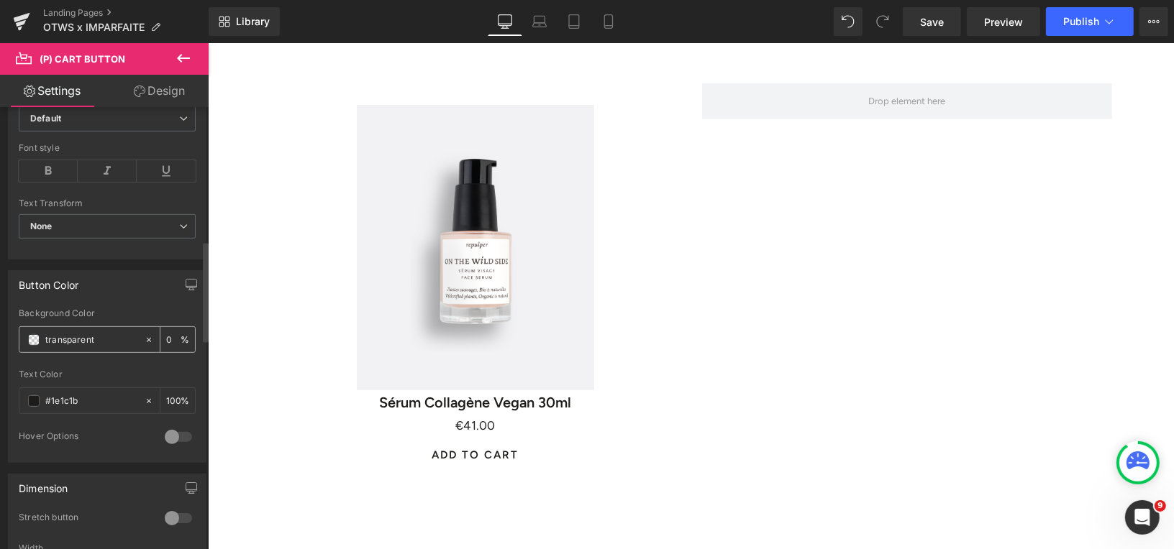
paste input "#1e1c1b"
type input "#1e1c1b"
type input "100"
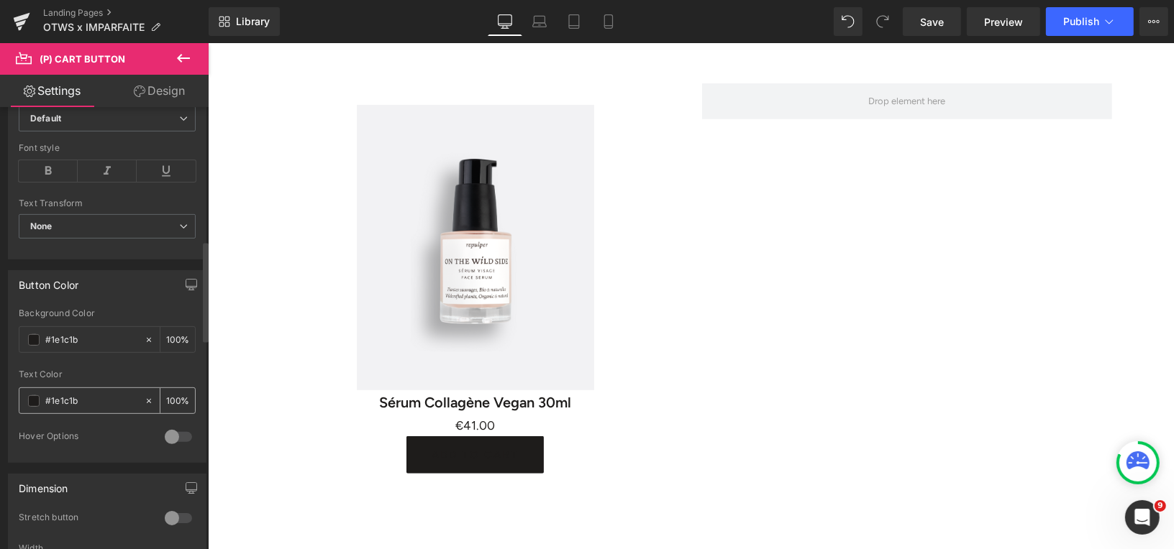
type input "#1e1c1b"
drag, startPoint x: 91, startPoint y: 397, endPoint x: 40, endPoint y: 395, distance: 51.1
click at [40, 395] on div "#1e1c1b" at bounding box center [81, 400] width 124 height 25
click at [30, 396] on span at bounding box center [34, 402] width 12 height 12
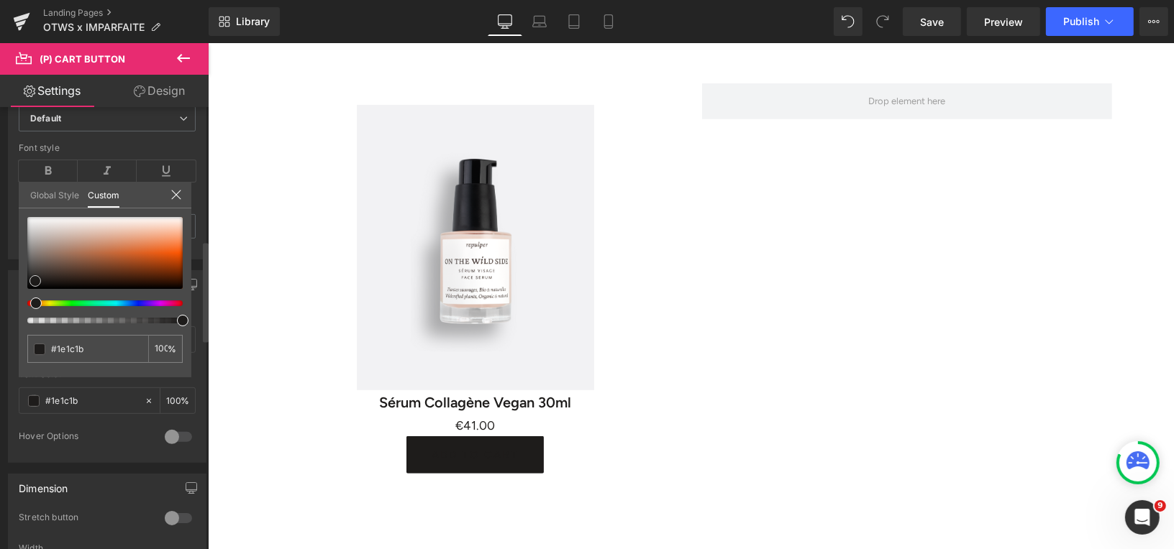
type input "#22201f"
type input "#9b9491"
type input "#d5d2d1"
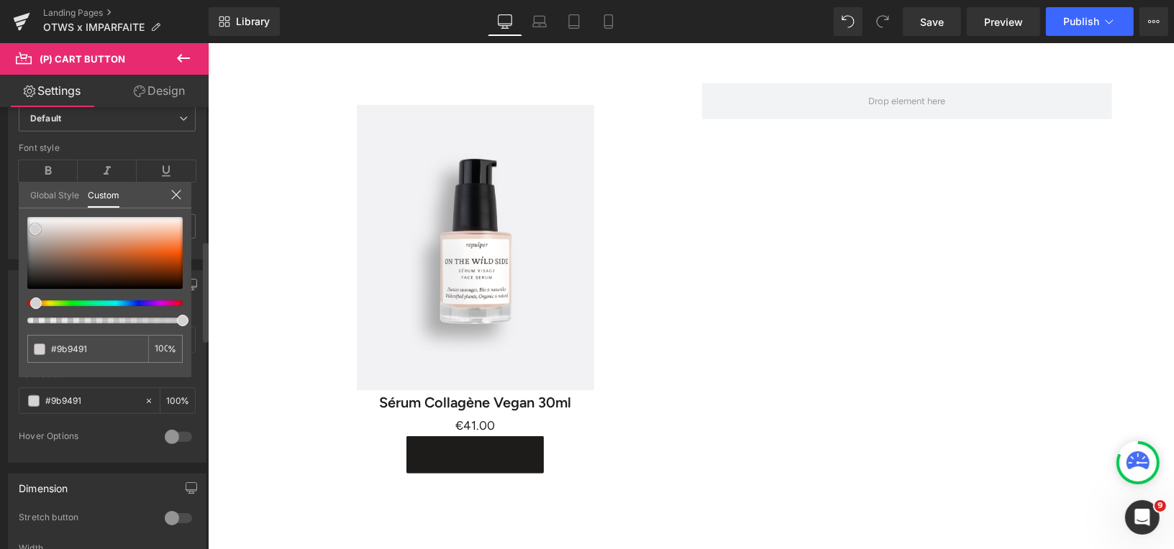
type input "#d5d2d1"
type input "#e4e2e1"
type input "#f0efee"
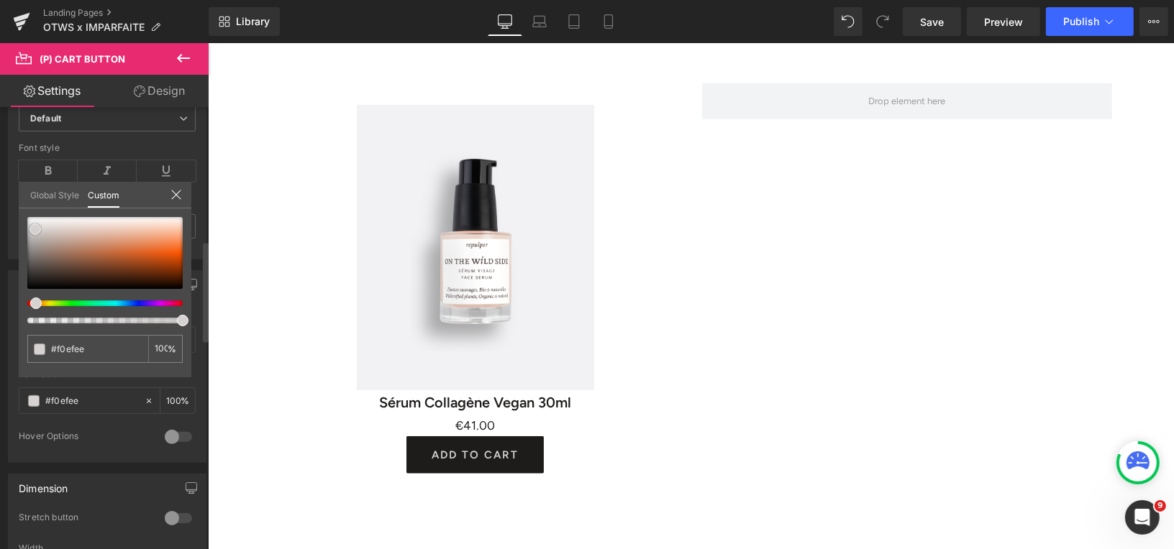
type input "#f7f7f7"
type input "#ffffff"
drag, startPoint x: 37, startPoint y: 279, endPoint x: 27, endPoint y: 214, distance: 66.2
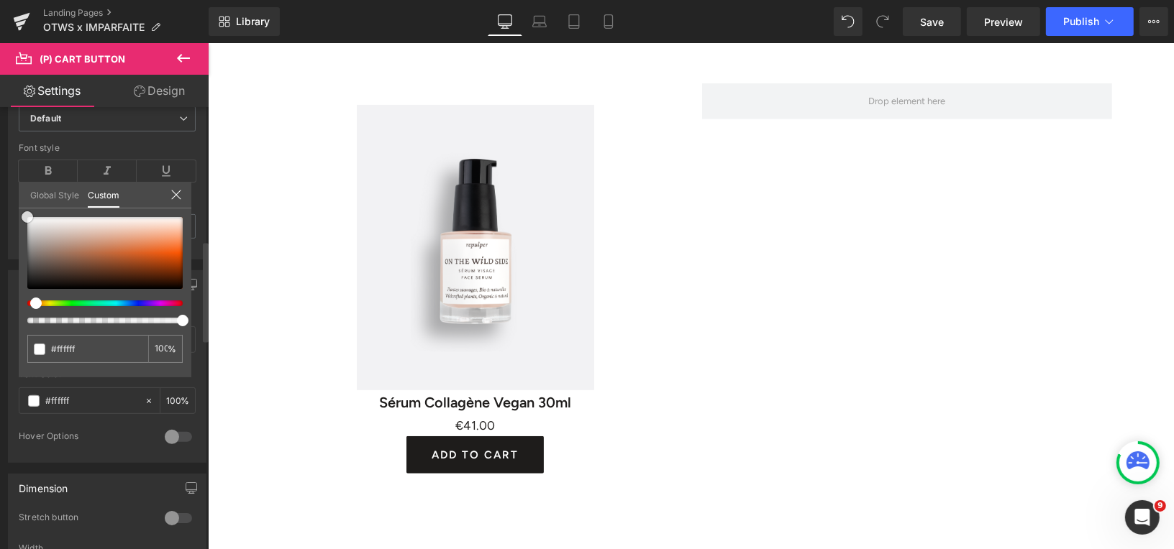
click at [27, 214] on span at bounding box center [28, 217] width 12 height 12
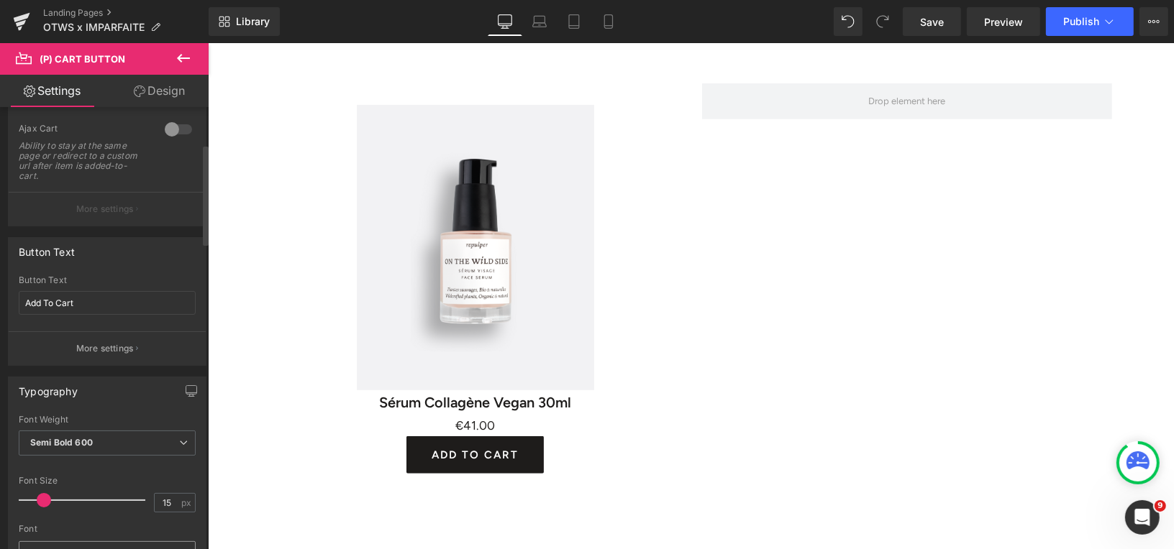
scroll to position [76, 0]
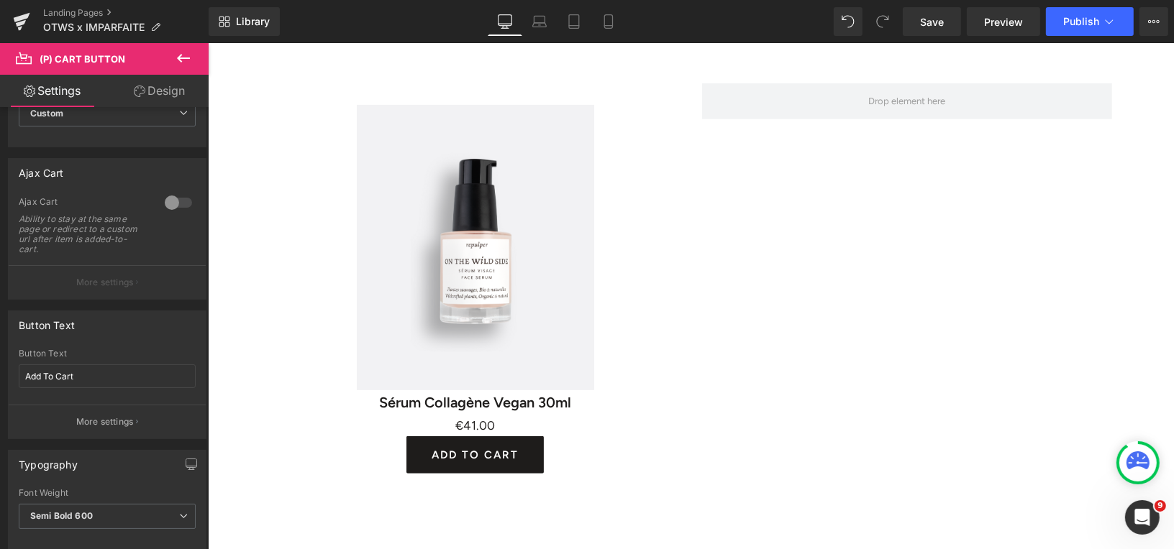
click at [167, 86] on link "Design" at bounding box center [159, 91] width 104 height 32
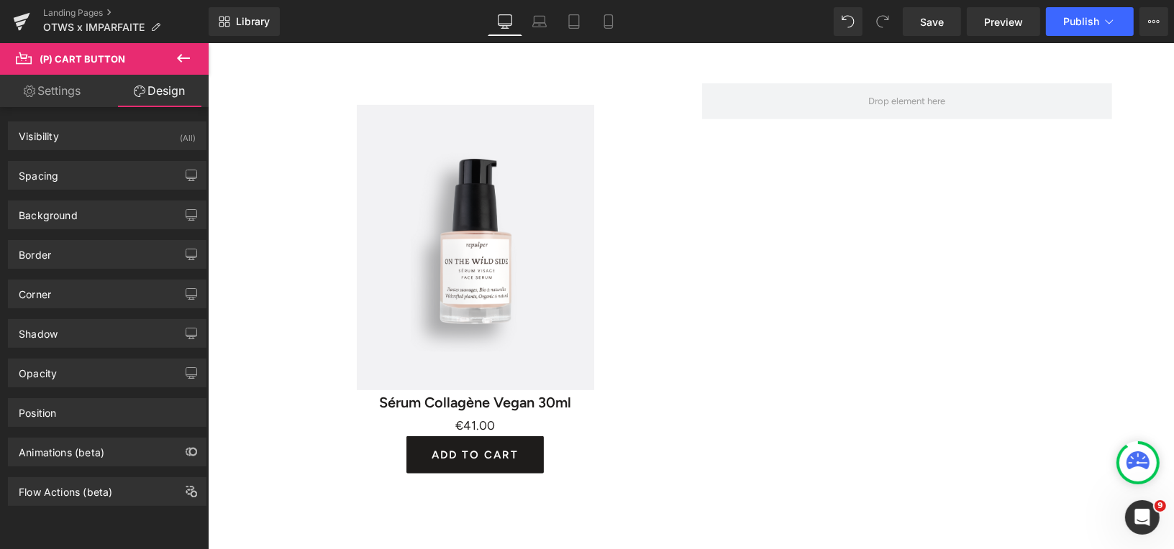
type input "0"
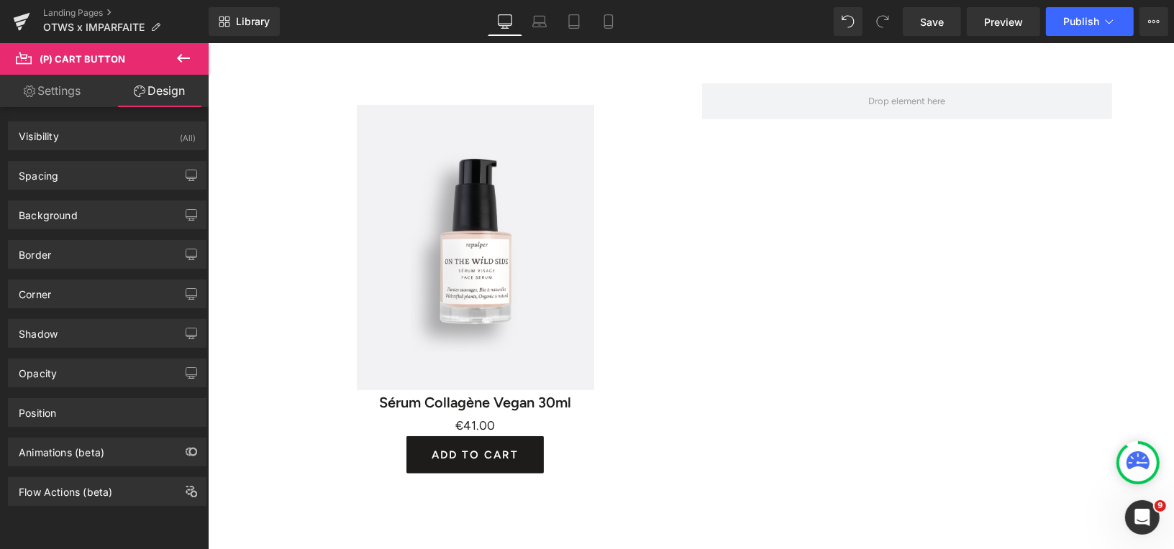
type input "35"
type input "0"
type input "35"
click at [124, 173] on div "Spacing" at bounding box center [107, 175] width 197 height 27
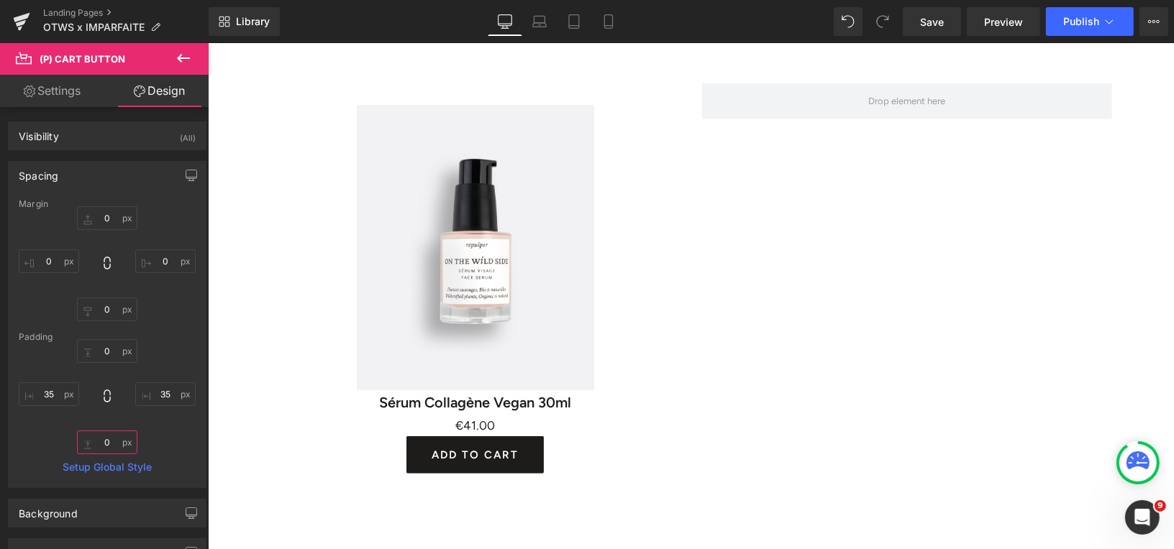
click at [107, 444] on input "0" at bounding box center [107, 443] width 60 height 24
type input "2"
click at [106, 352] on input "0" at bounding box center [107, 351] width 60 height 24
type input "2"
click at [106, 310] on input "0" at bounding box center [107, 310] width 60 height 24
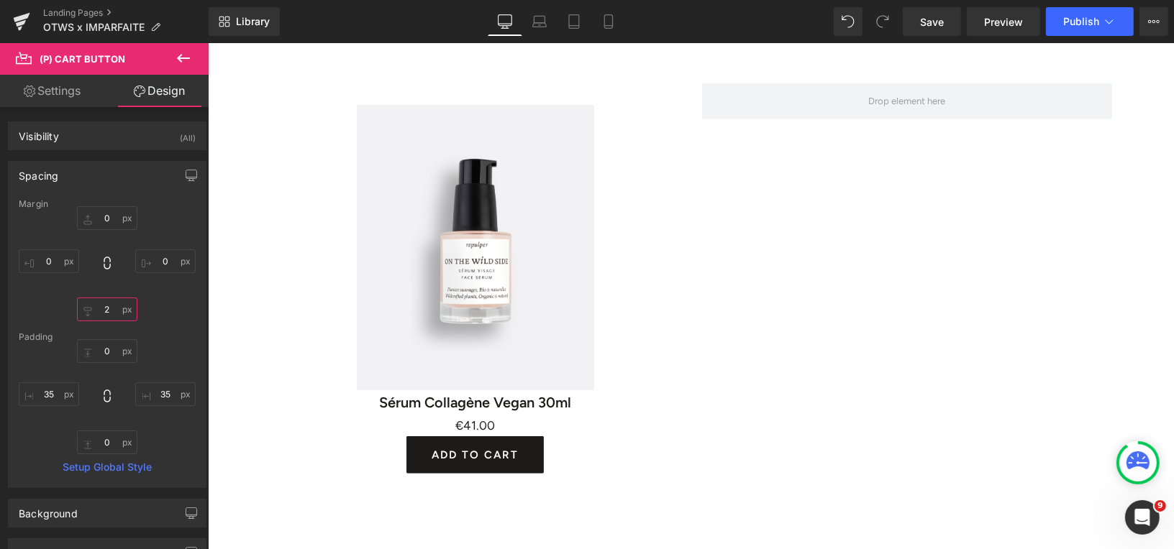
type input "2"
click at [109, 214] on input "0" at bounding box center [107, 218] width 60 height 24
type input "2"
type input "1"
type input "5"
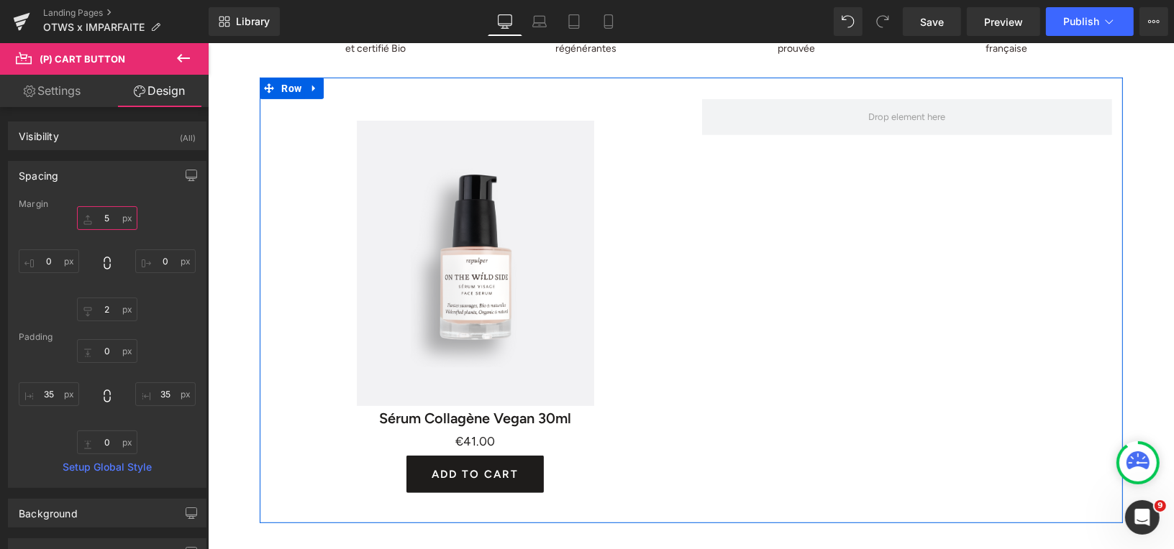
scroll to position [608, 0]
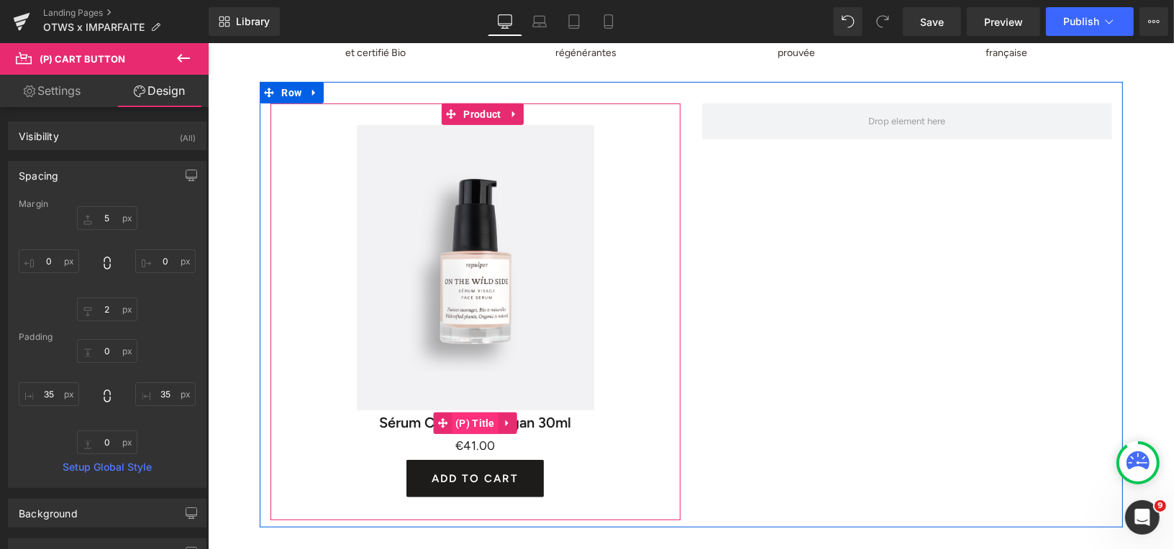
click at [470, 419] on span "(P) Title" at bounding box center [474, 423] width 47 height 22
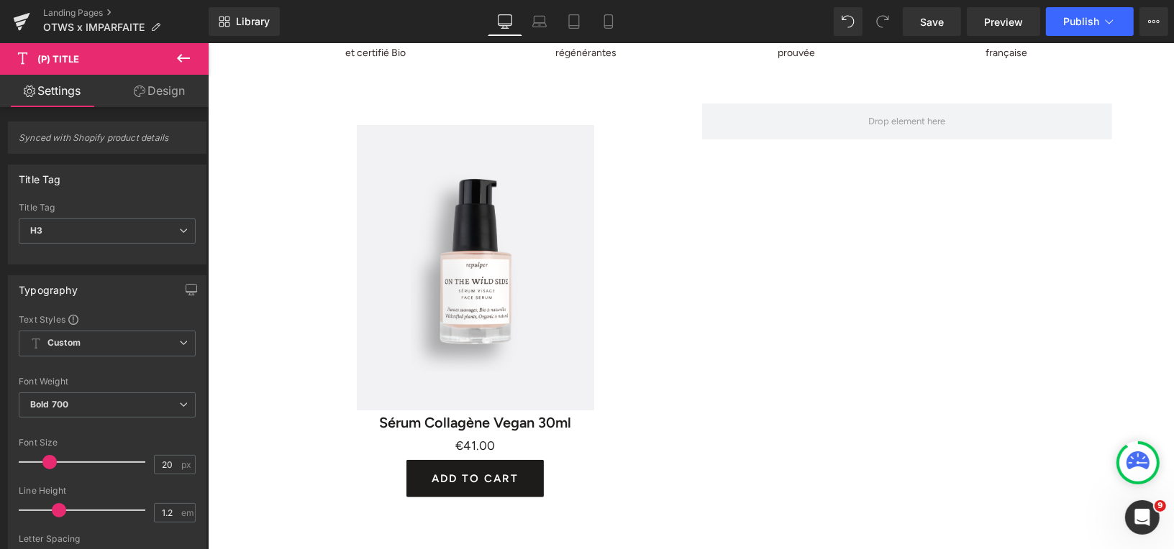
click at [154, 98] on link "Design" at bounding box center [159, 91] width 104 height 32
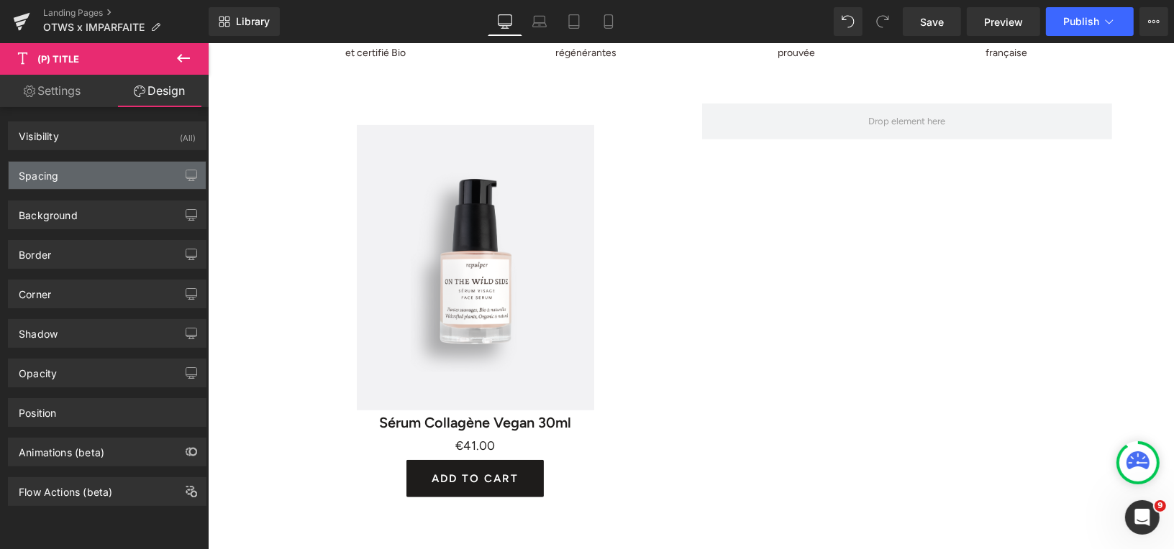
click at [132, 168] on div "Spacing" at bounding box center [107, 175] width 197 height 27
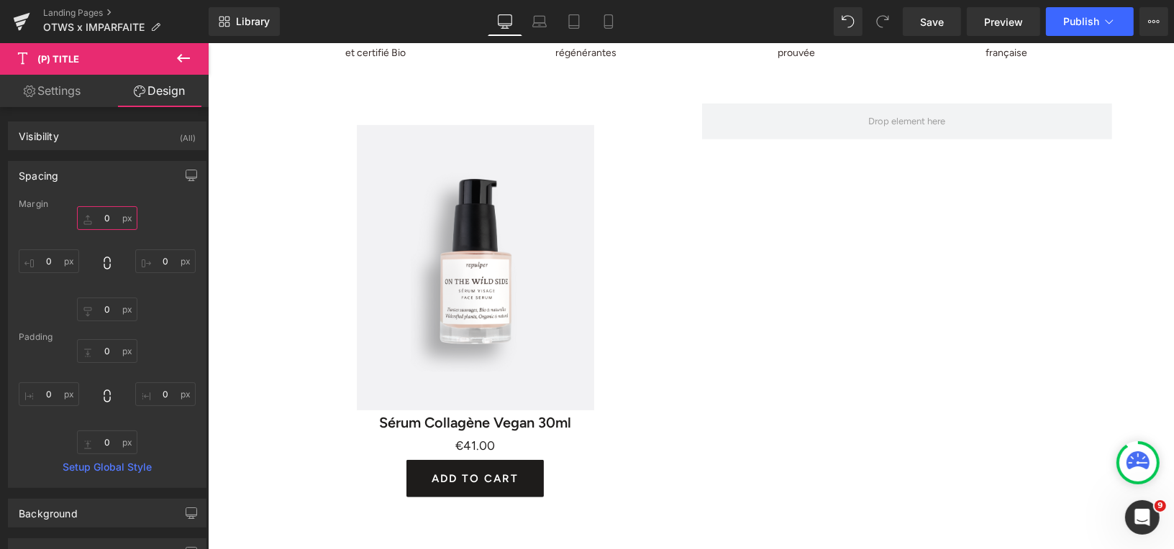
click at [108, 222] on input "0" at bounding box center [107, 218] width 60 height 24
type input "2"
type input "5"
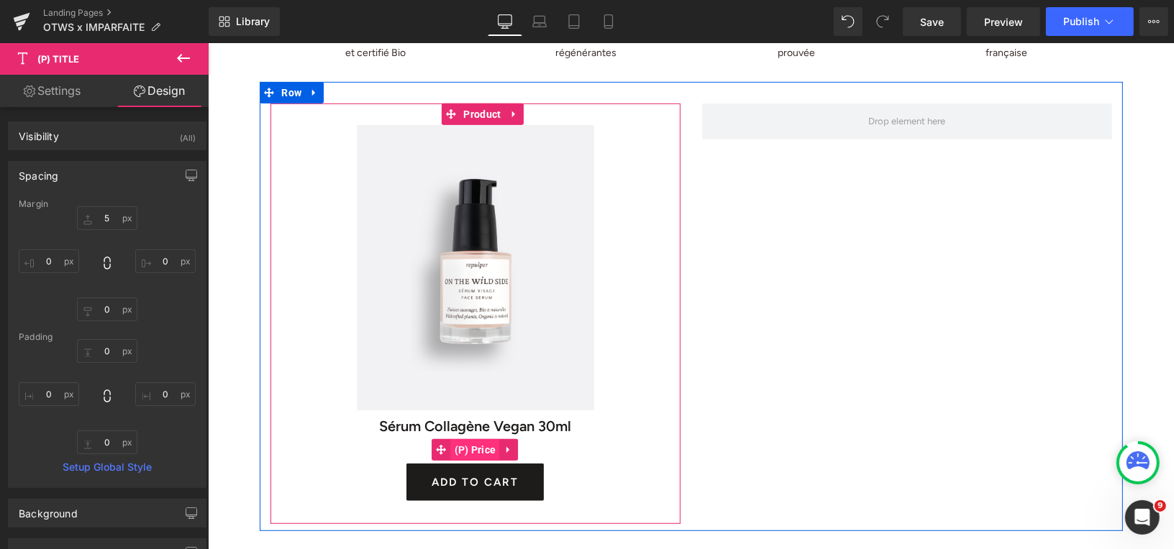
click at [478, 449] on span "(P) Price" at bounding box center [474, 450] width 49 height 22
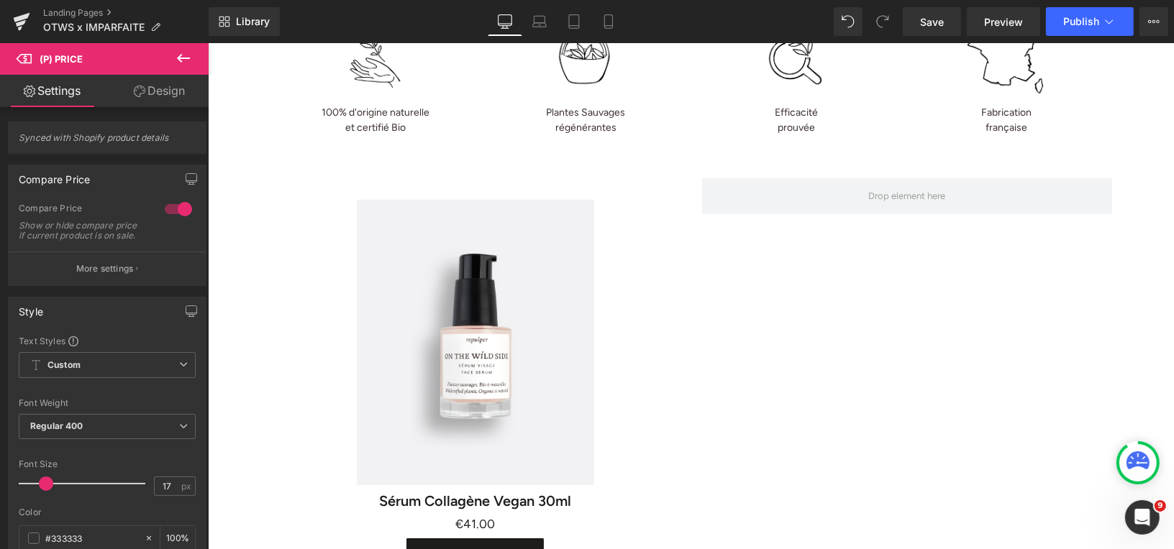
scroll to position [598, 0]
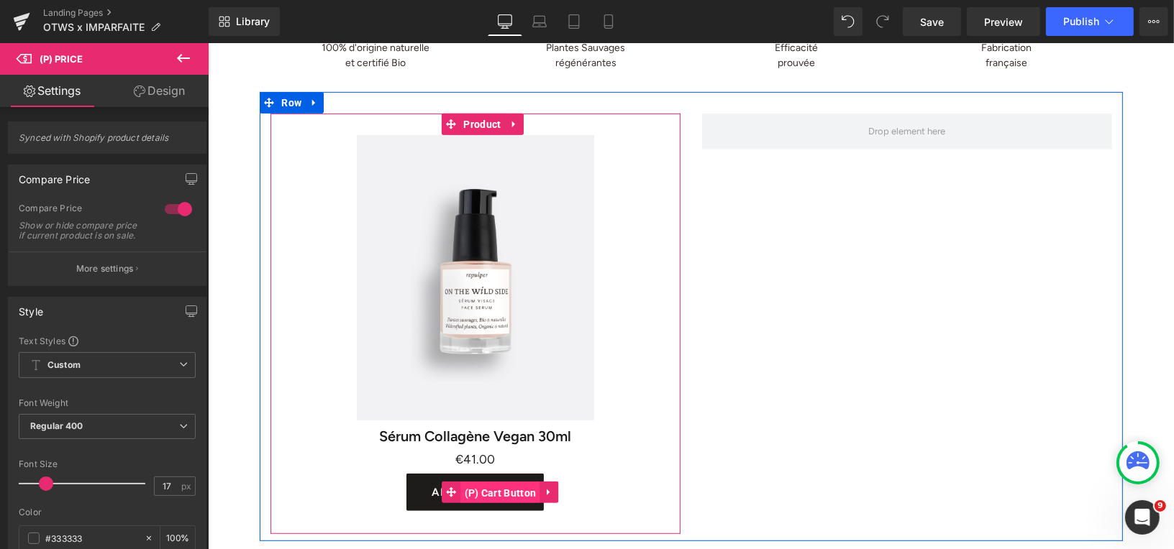
click at [469, 496] on span "(P) Cart Button" at bounding box center [499, 493] width 79 height 22
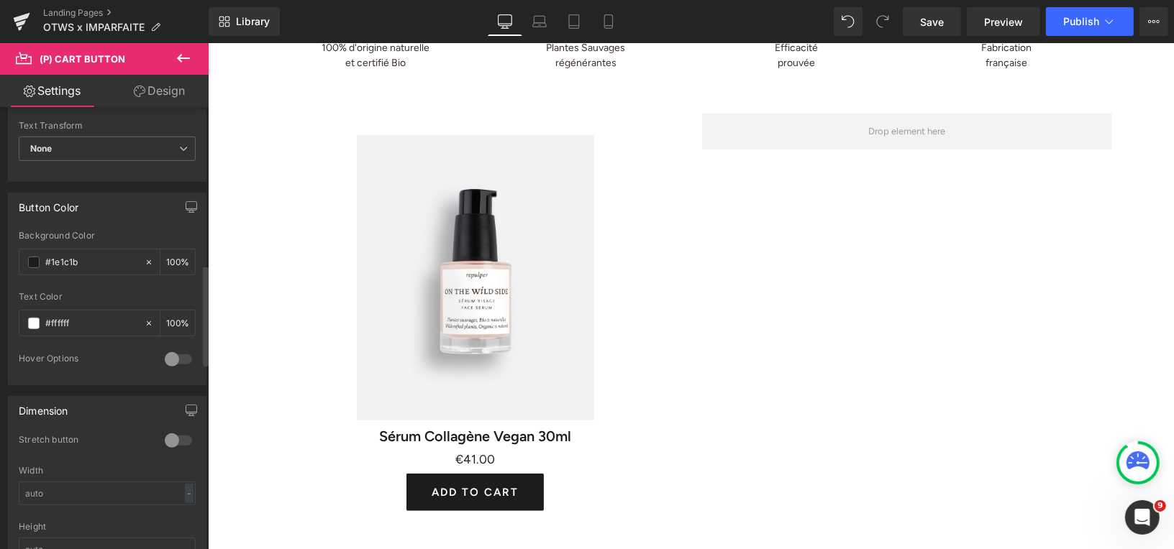
scroll to position [245, 0]
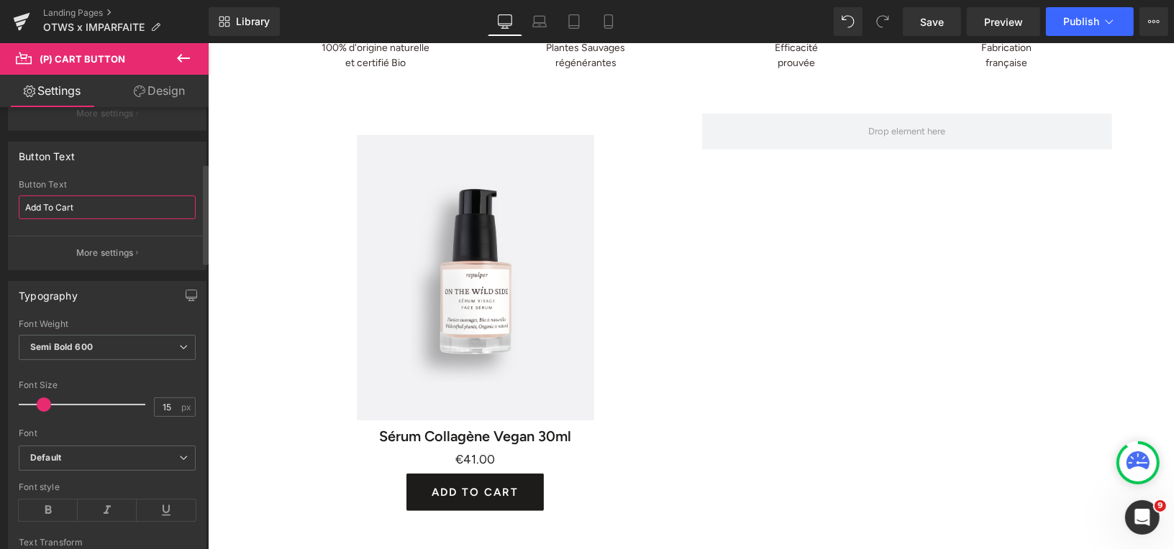
drag, startPoint x: 91, startPoint y: 205, endPoint x: 0, endPoint y: 194, distance: 91.3
click at [0, 194] on div "Button Text Add To Cart Button Text Add To Cart More settings" at bounding box center [107, 201] width 215 height 140
type input "AJOUTER AU PANIER"
click at [229, 206] on div "Image Image Row ON THE WILD SIDE x IMPARFAITE Heading -20% sur tout le E-shop P…" at bounding box center [690, 139] width 966 height 1184
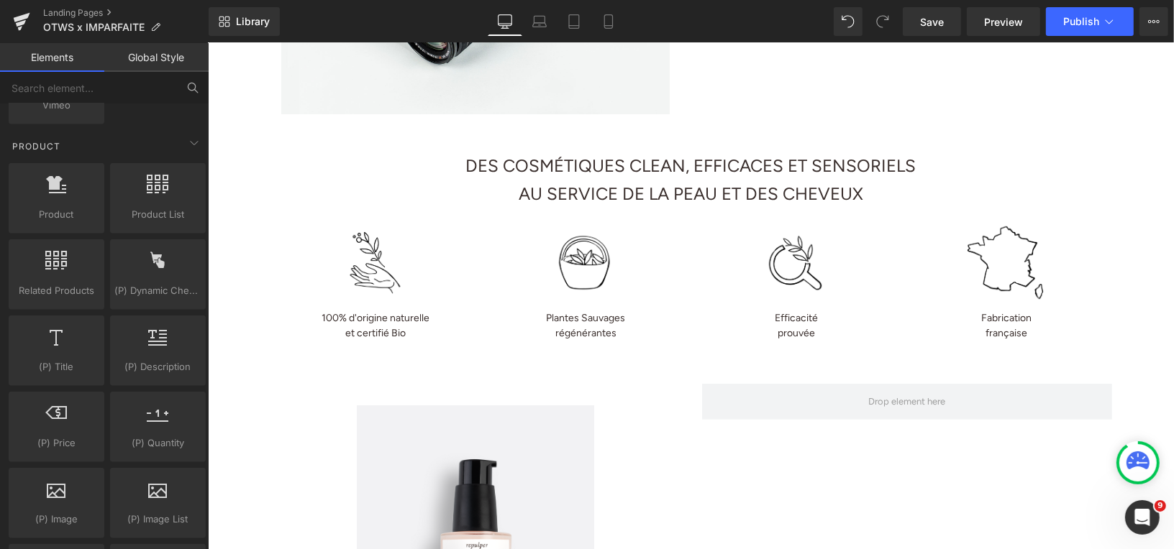
scroll to position [317, 0]
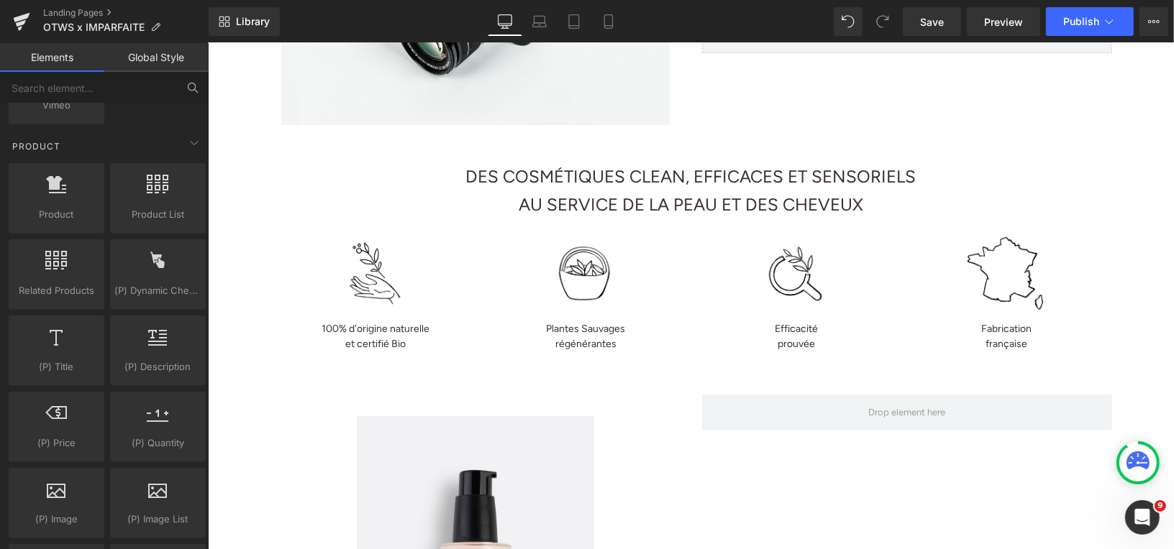
click at [698, 199] on font "AU SERVICE DE LA PEAU ET DES CHEVEUX" at bounding box center [690, 203] width 344 height 21
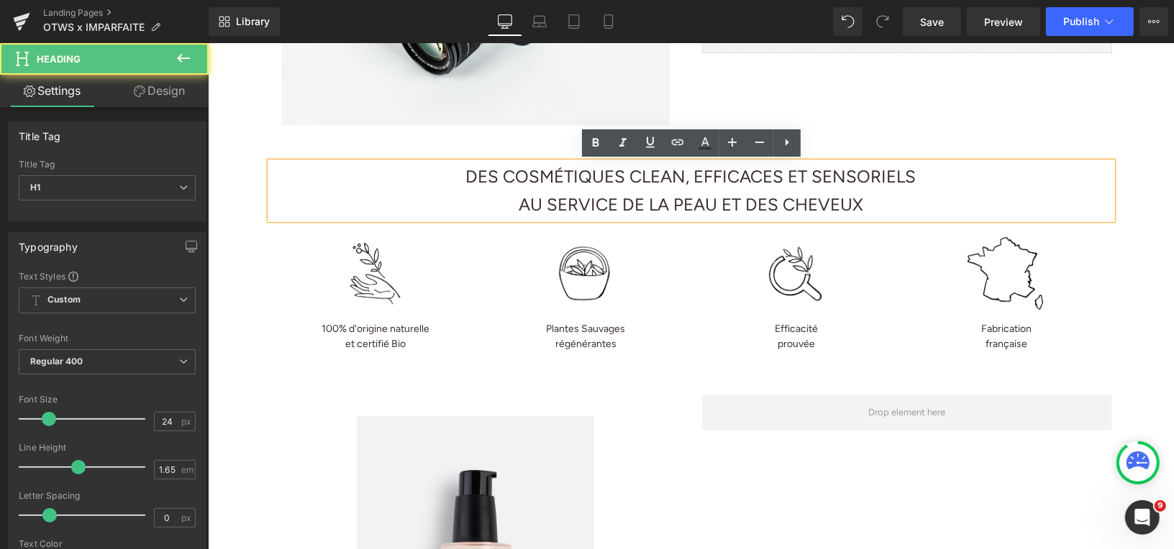
click at [695, 265] on div at bounding box center [795, 274] width 211 height 95
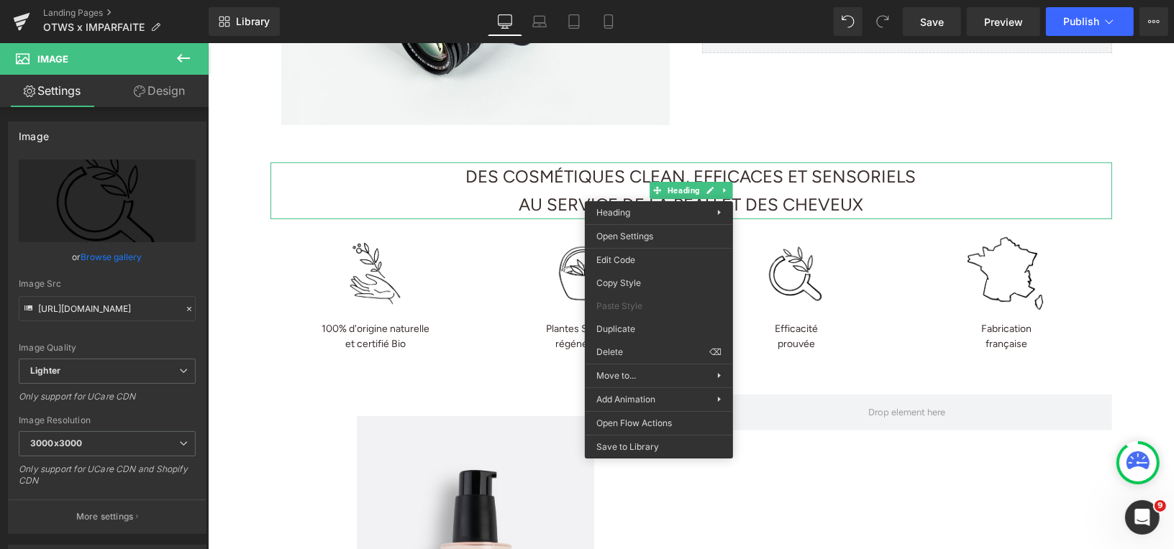
drag, startPoint x: 849, startPoint y: 371, endPoint x: 641, endPoint y: 328, distance: 212.3
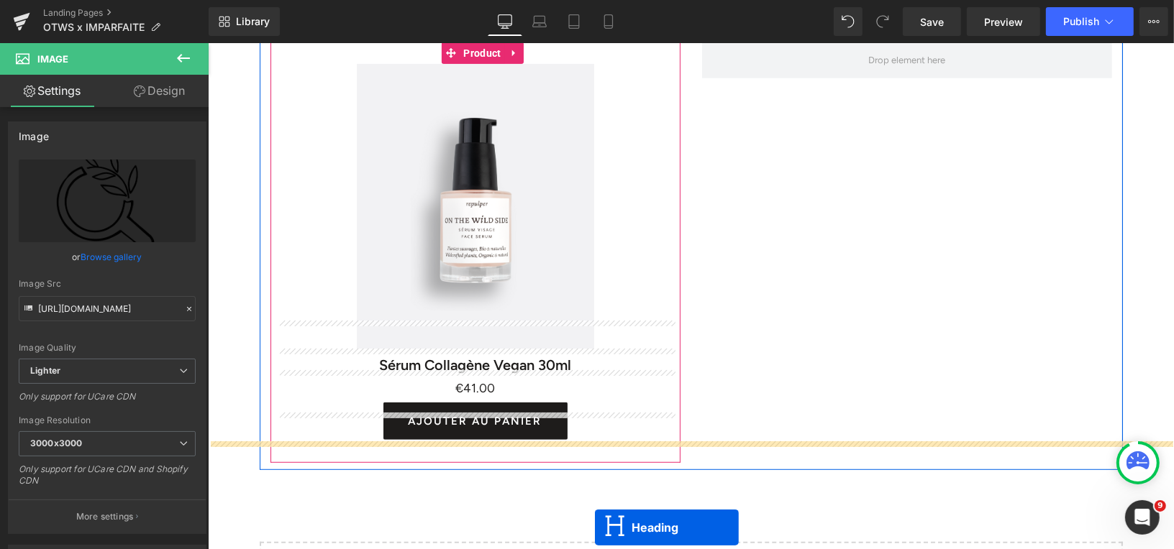
scroll to position [792, 0]
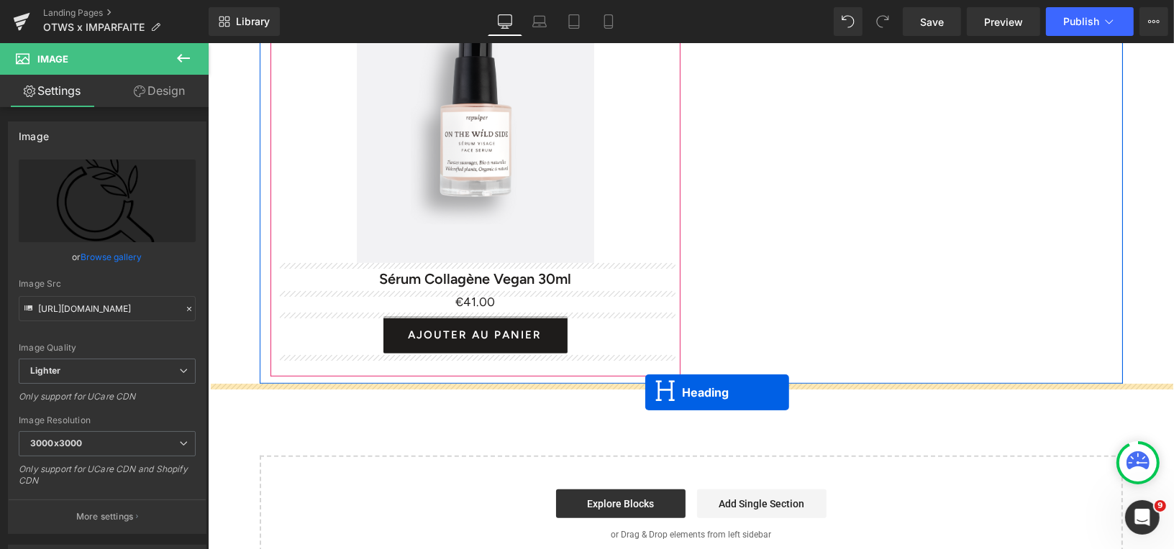
drag, startPoint x: 657, startPoint y: 248, endPoint x: 647, endPoint y: 387, distance: 139.2
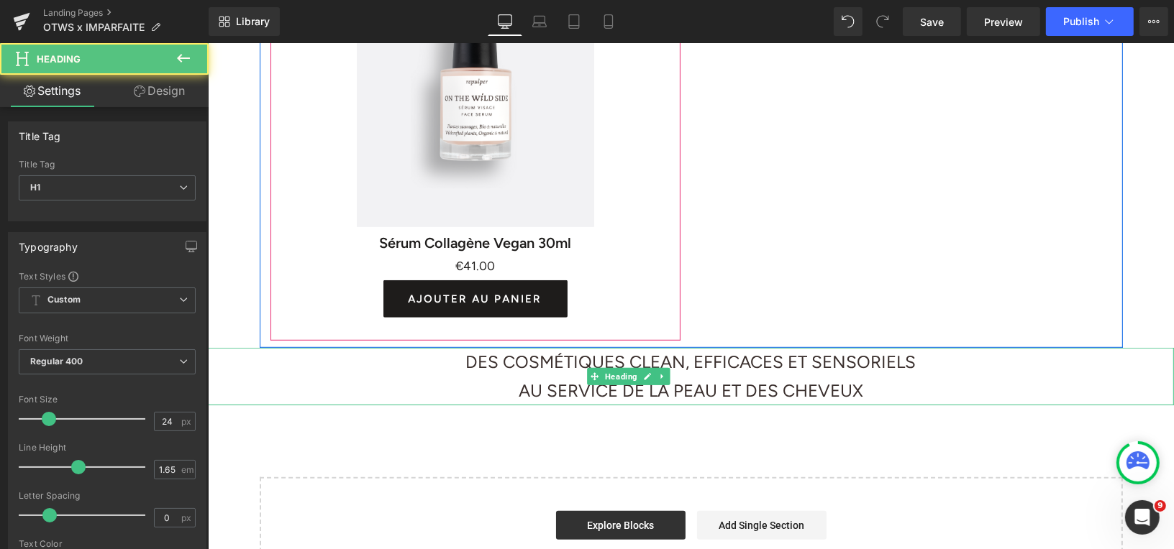
scroll to position [756, 0]
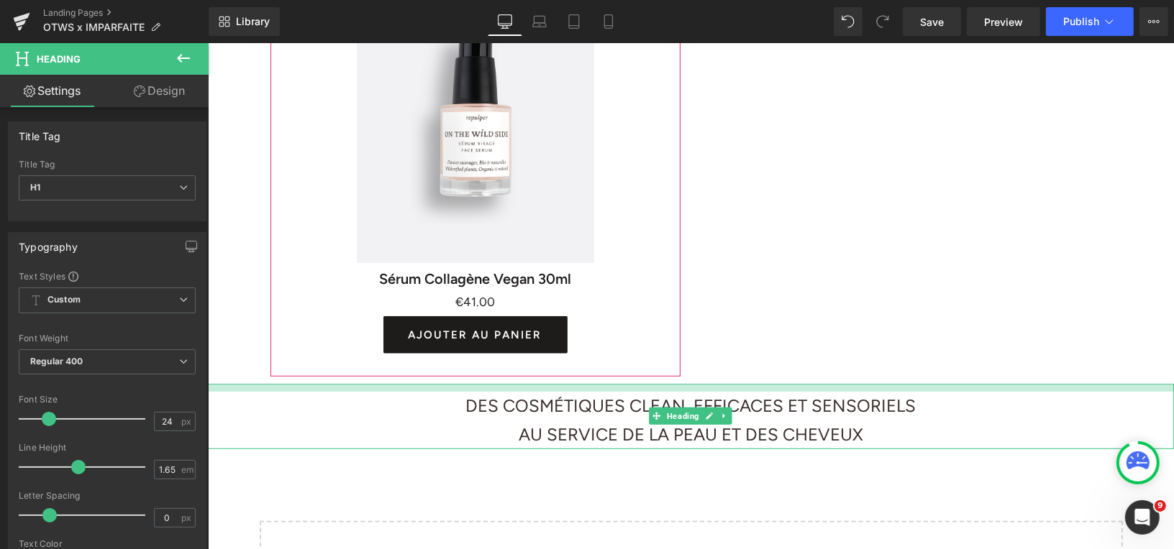
drag, startPoint x: 685, startPoint y: 385, endPoint x: 684, endPoint y: 394, distance: 8.7
click at [684, 394] on div "DES COSMÉTIQUES CLEAN, EFFICACES ET SENSORIELS AU SERVICE DE LA PEAU ET DES CHE…" at bounding box center [690, 415] width 966 height 65
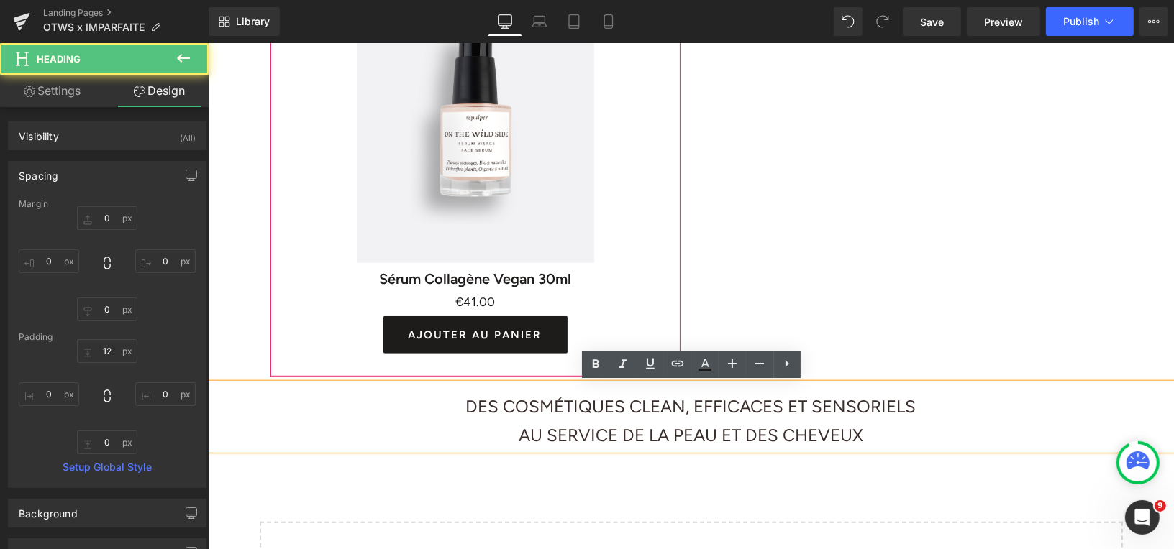
click at [803, 426] on font "AU SERVICE DE LA PEAU ET DES CHEVEUX" at bounding box center [690, 434] width 344 height 21
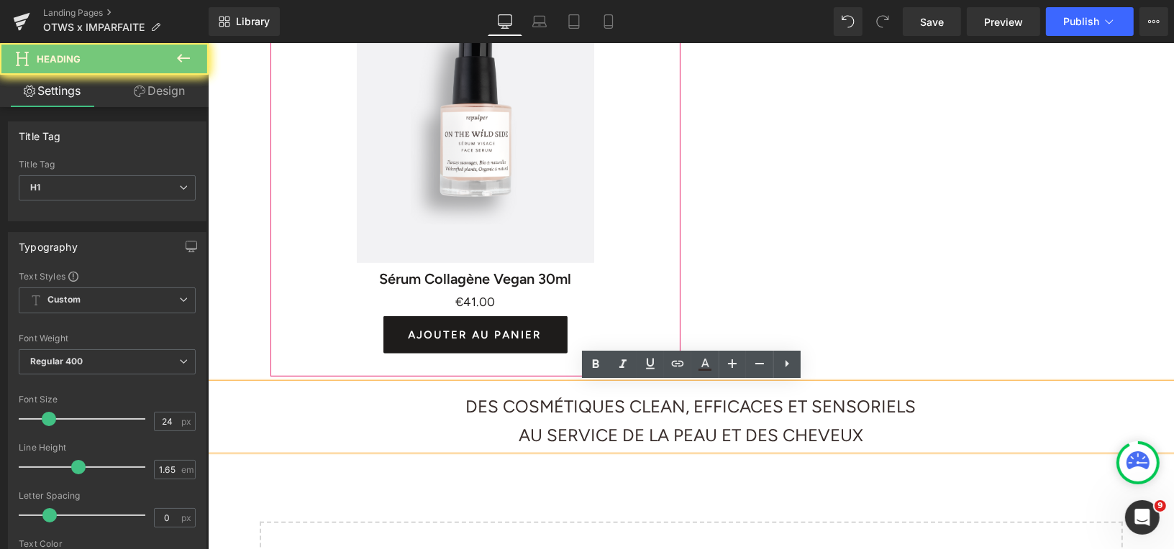
click at [803, 426] on font "AU SERVICE DE LA PEAU ET DES CHEVEUX" at bounding box center [690, 434] width 344 height 21
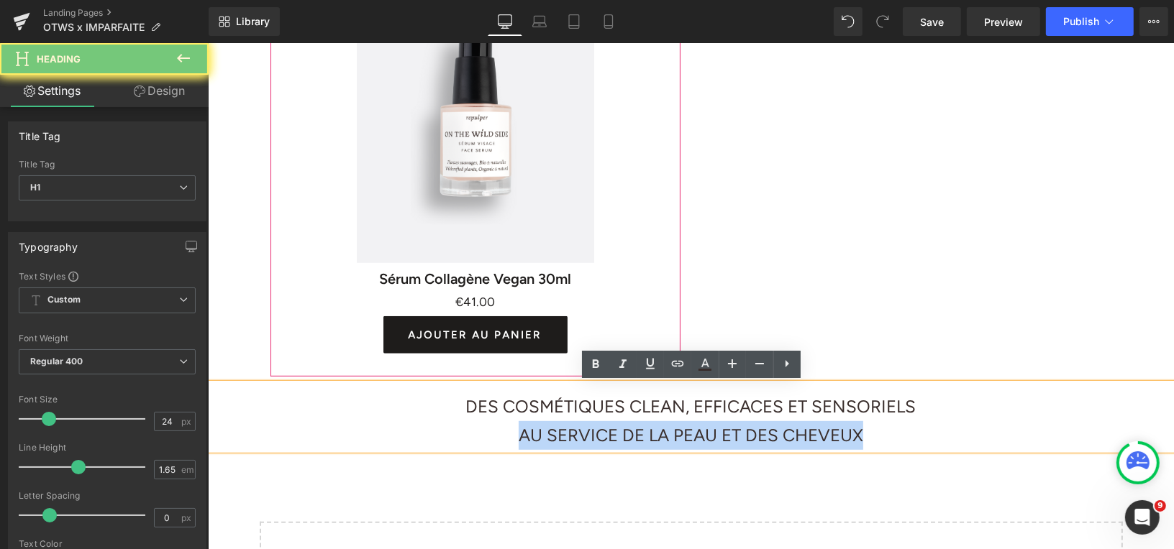
click at [803, 426] on font "AU SERVICE DE LA PEAU ET DES CHEVEUX" at bounding box center [690, 434] width 344 height 21
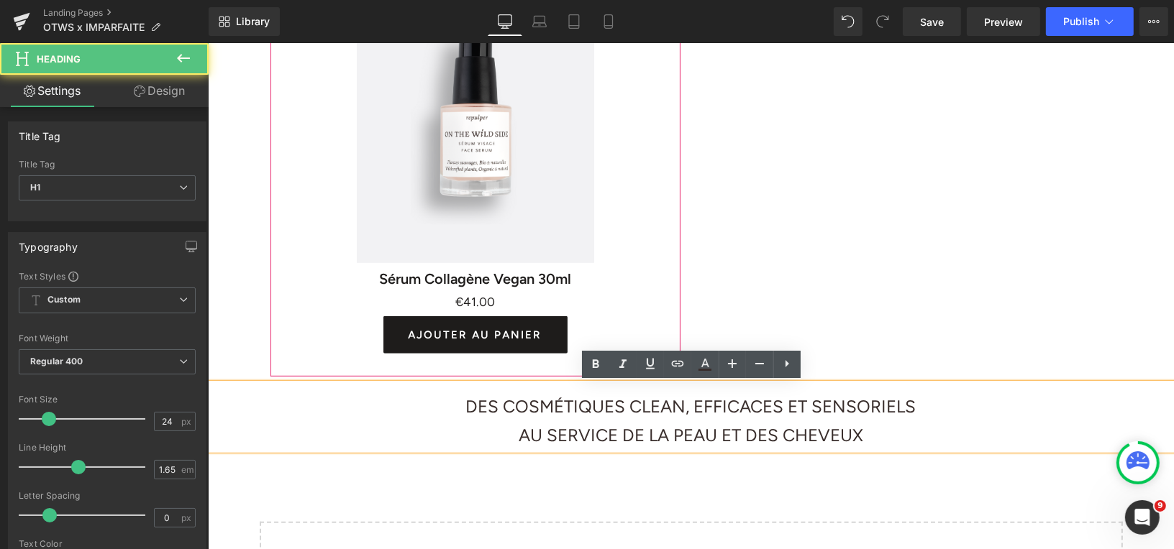
click at [836, 426] on font "AU SERVICE DE LA PEAU ET DES CHEVEUX" at bounding box center [690, 434] width 344 height 21
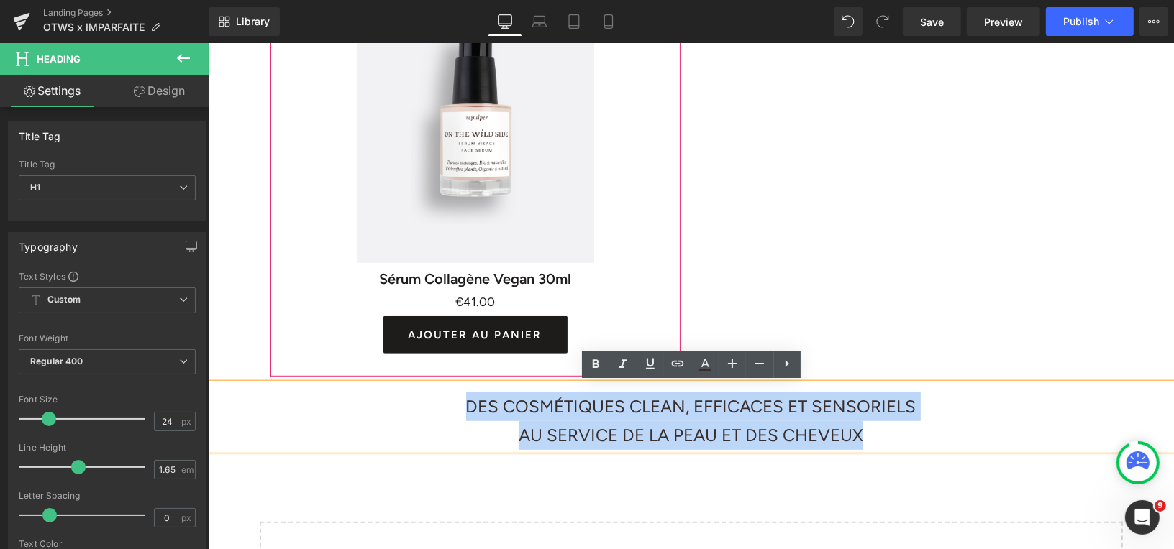
drag, startPoint x: 878, startPoint y: 432, endPoint x: 439, endPoint y: 408, distance: 439.3
click at [439, 408] on div "DES COSMÉTIQUES CLEAN, EFFICACES ET SENSORIELS AU SERVICE DE LA PEAU ET DES CHE…" at bounding box center [690, 415] width 966 height 65
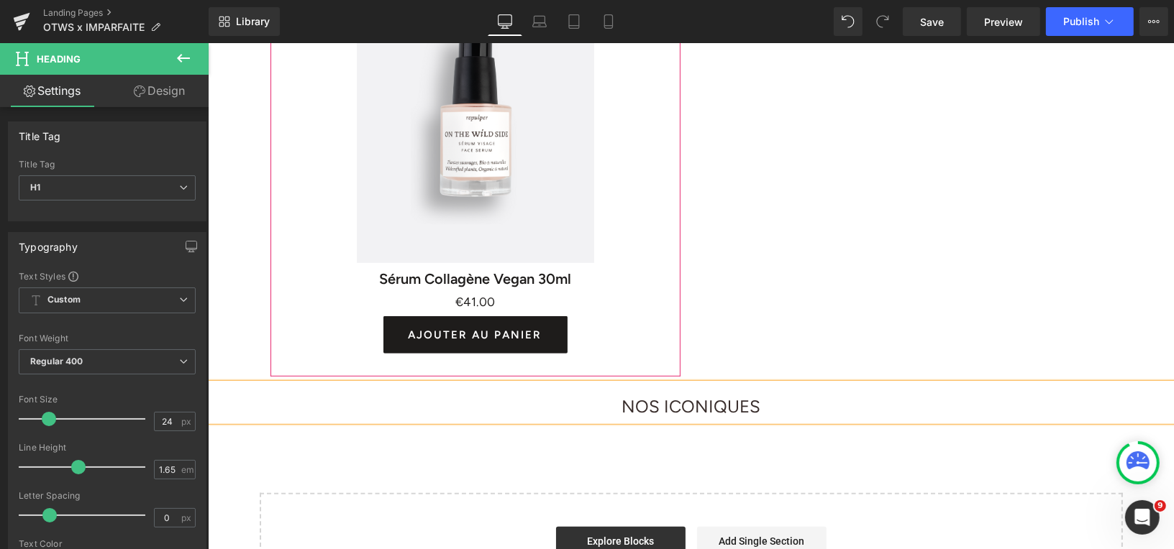
click at [644, 434] on div "Image Image Row ON THE WILD SIDE x IMPARFAITE Heading -20% sur tout le E-shop P…" at bounding box center [690, -1] width 966 height 1221
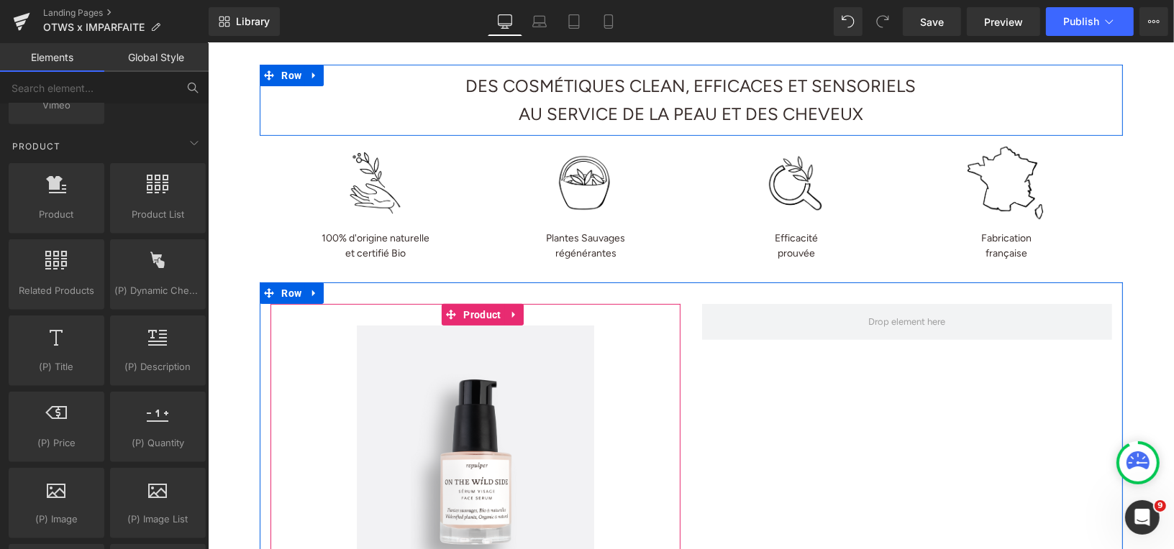
scroll to position [404, 0]
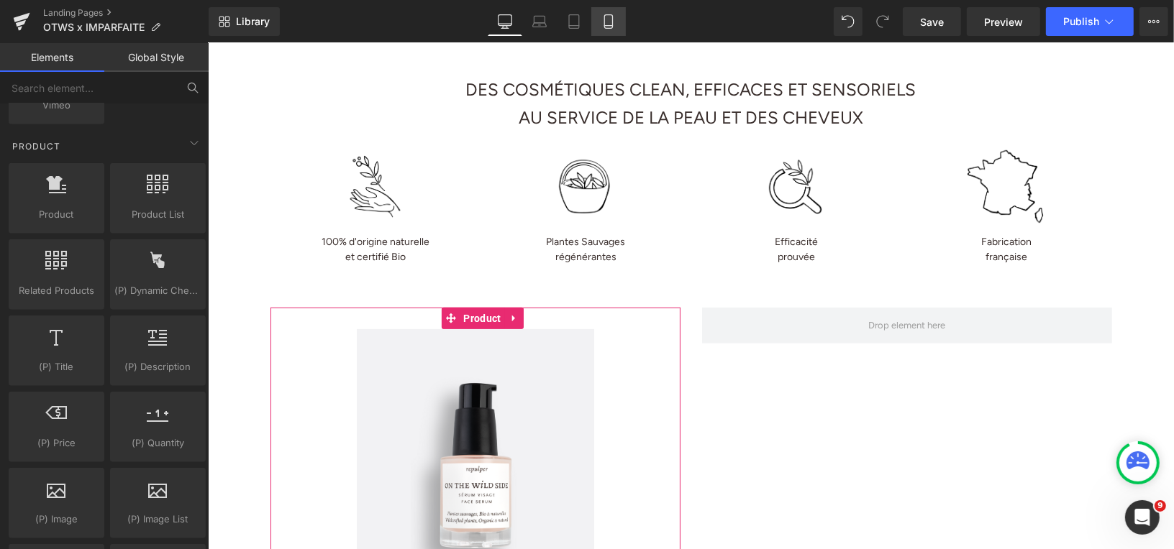
click at [610, 18] on icon at bounding box center [608, 21] width 14 height 14
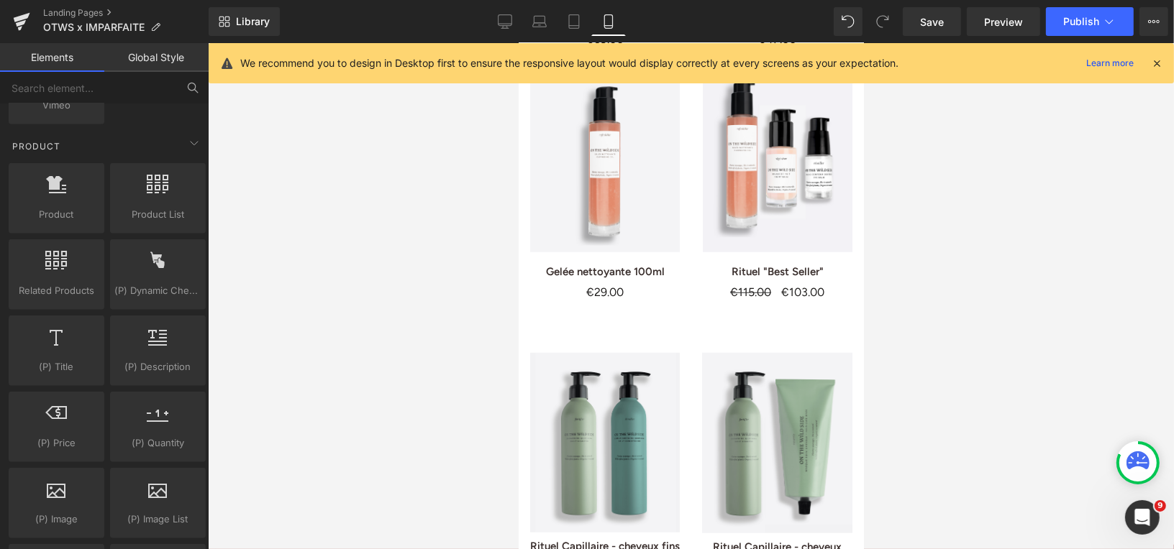
scroll to position [982, 0]
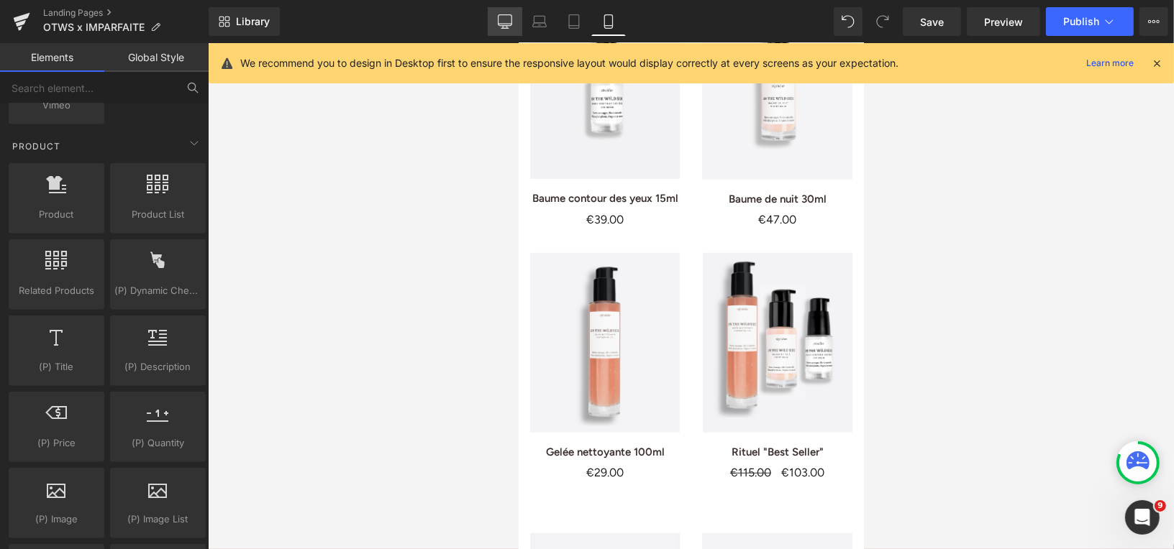
click at [511, 22] on icon at bounding box center [505, 21] width 14 height 14
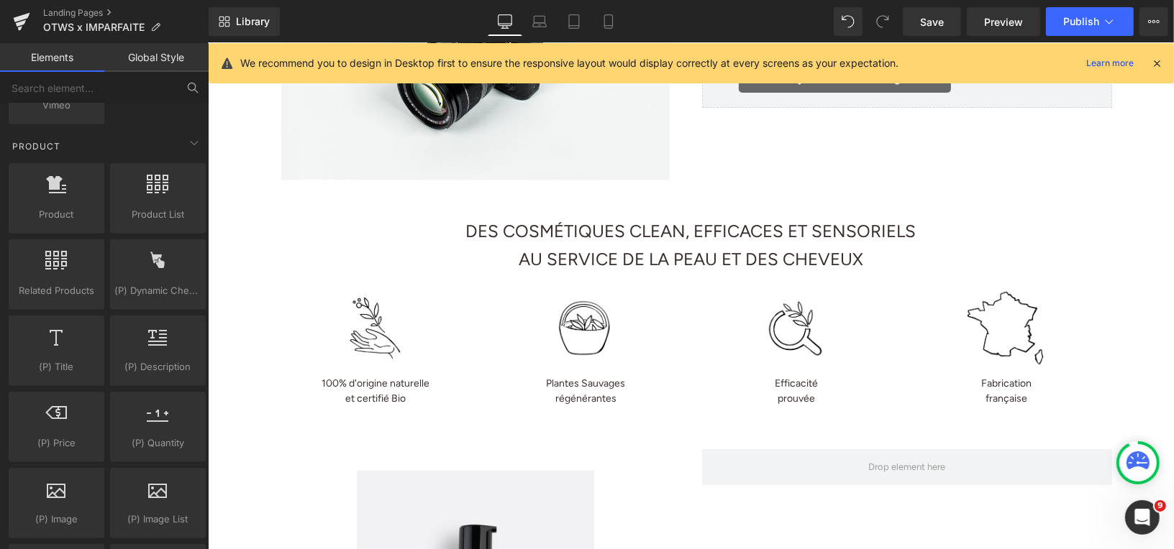
scroll to position [260, 0]
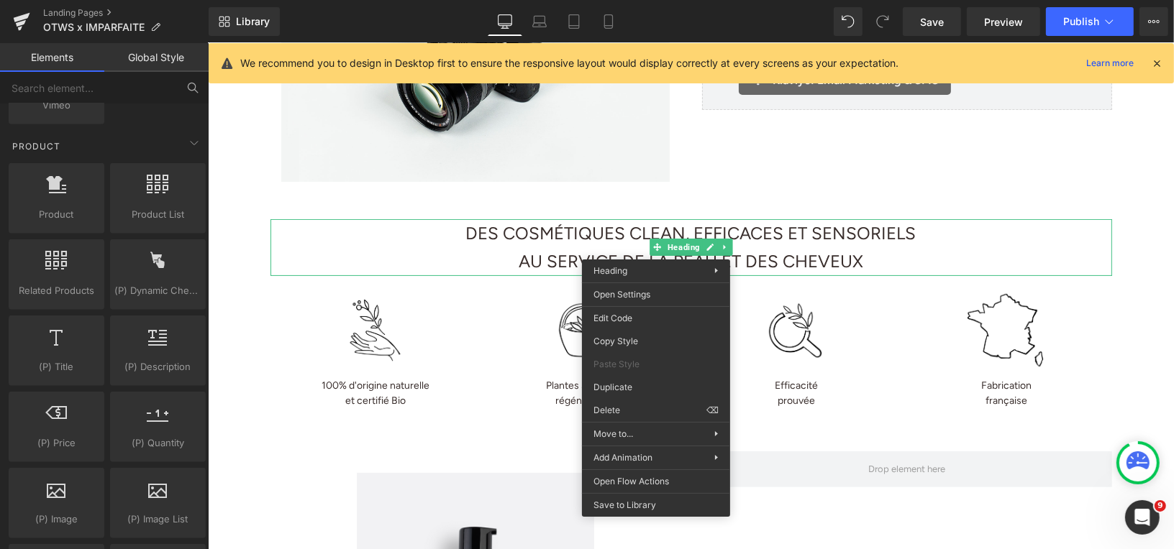
drag, startPoint x: 844, startPoint y: 427, endPoint x: 636, endPoint y: 385, distance: 212.1
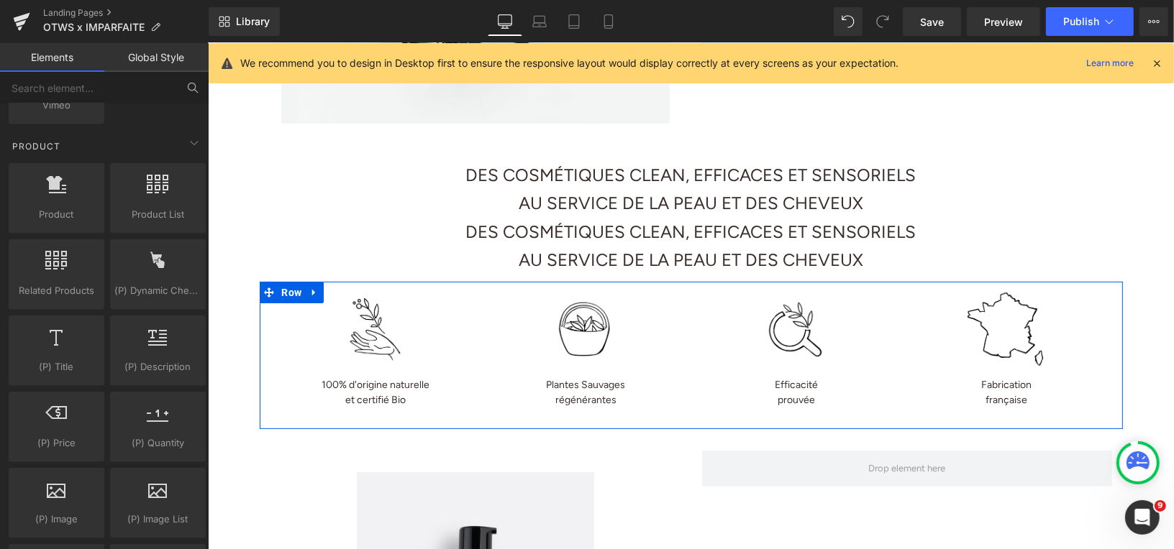
scroll to position [325, 0]
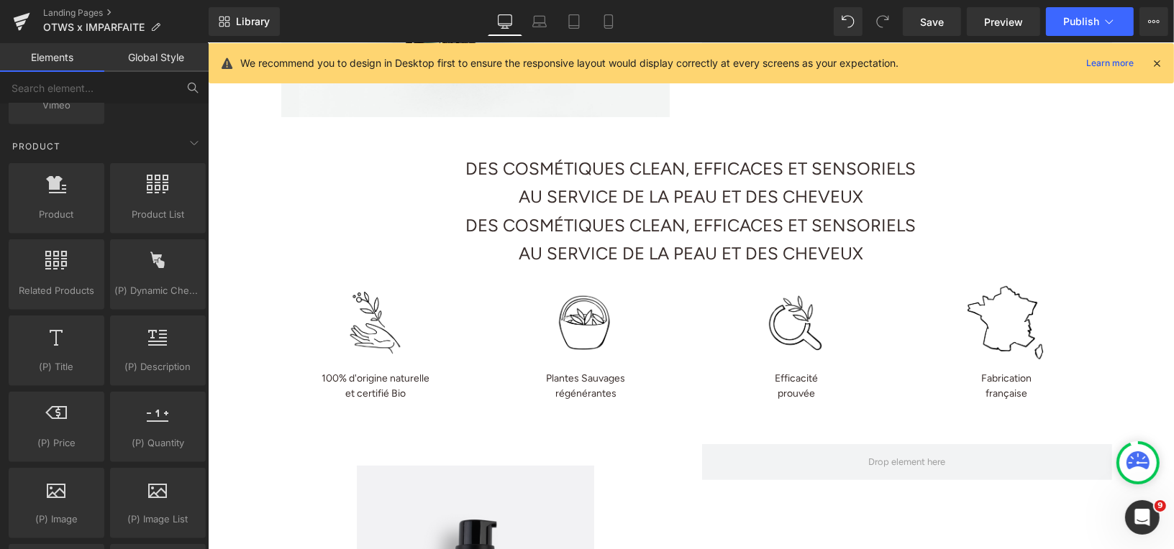
click at [663, 225] on font "DES COSMÉTIQUES CLEAN, EFFICACES ET SENSORIELS" at bounding box center [690, 224] width 450 height 21
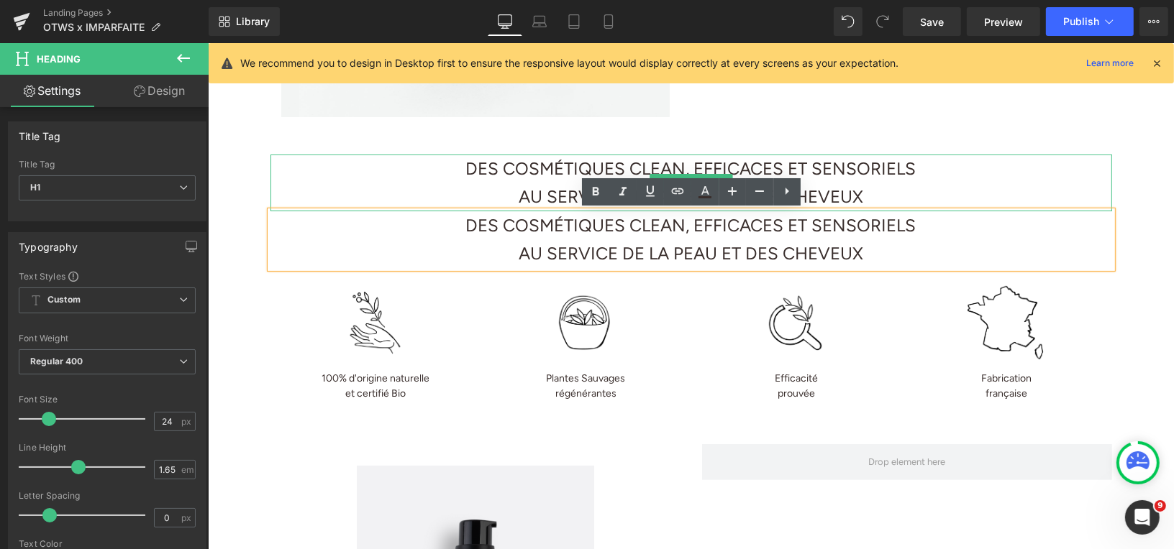
click at [987, 161] on h1 "DES COSMÉTIQUES CLEAN, EFFICACES ET SENSORIELS" at bounding box center [690, 168] width 841 height 29
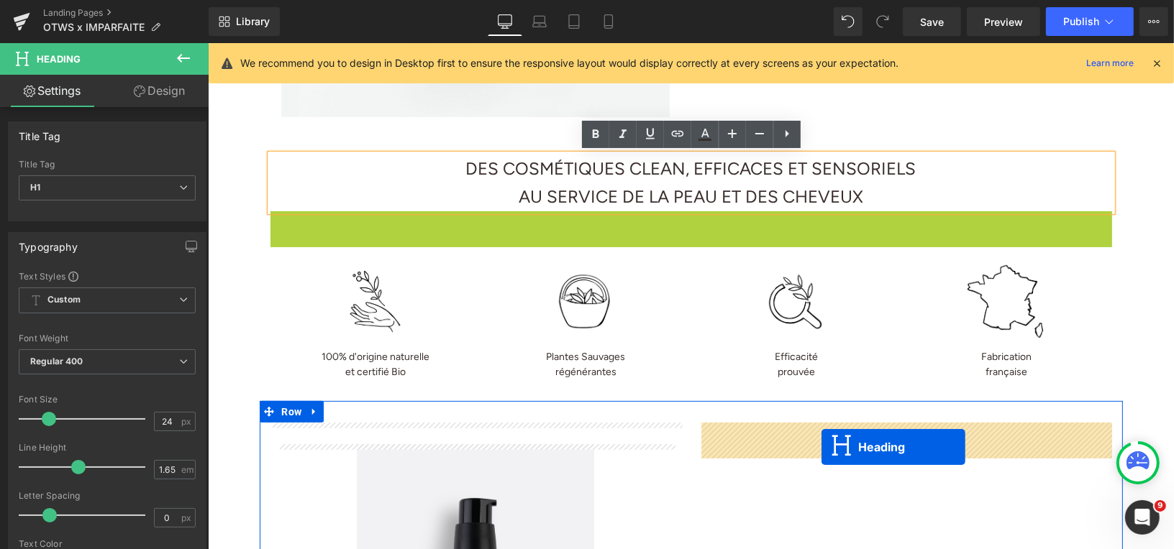
drag, startPoint x: 655, startPoint y: 237, endPoint x: 818, endPoint y: 447, distance: 265.4
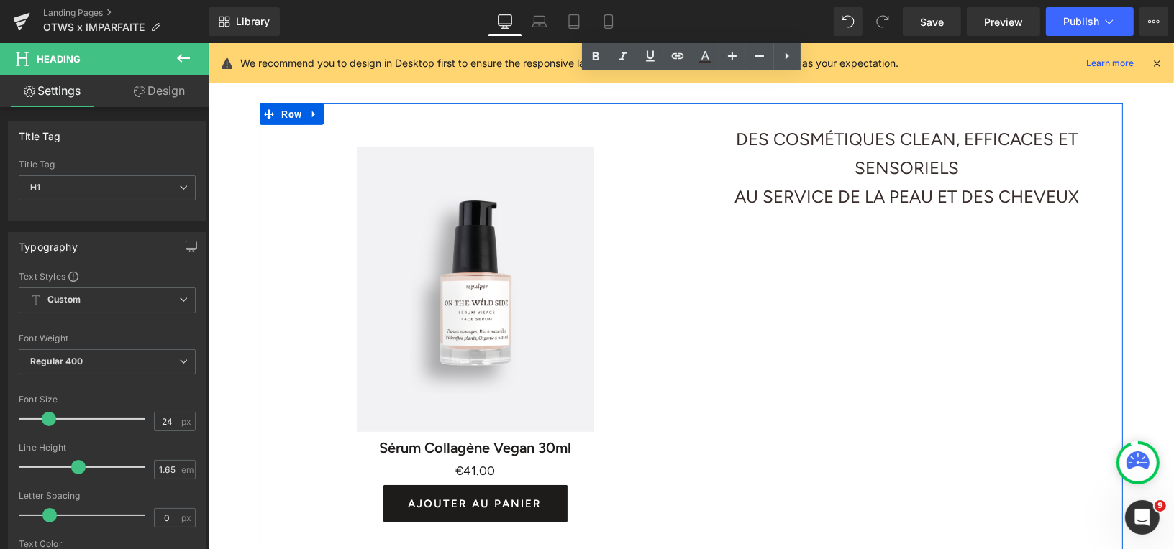
scroll to position [590, 0]
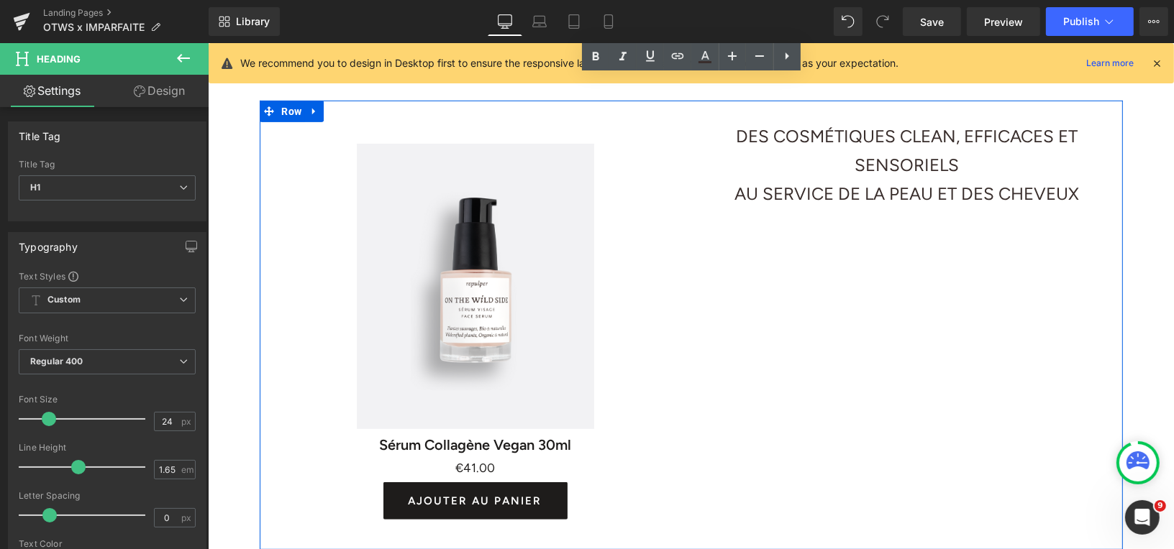
click at [665, 180] on div "Sale Off" at bounding box center [475, 286] width 396 height 286
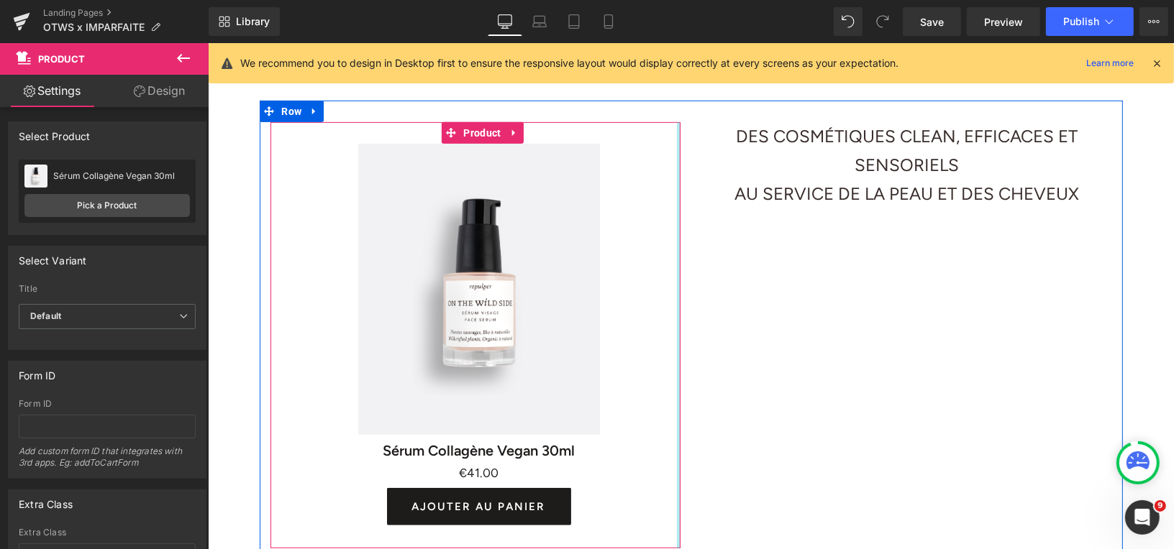
drag, startPoint x: 675, startPoint y: 179, endPoint x: 687, endPoint y: 179, distance: 11.5
click at [687, 179] on div "Sale Off (P) Image Sérum Collagène Vegan 30ml (P) Title €0 €41.00 (P) Price AJO…" at bounding box center [475, 335] width 432 height 426
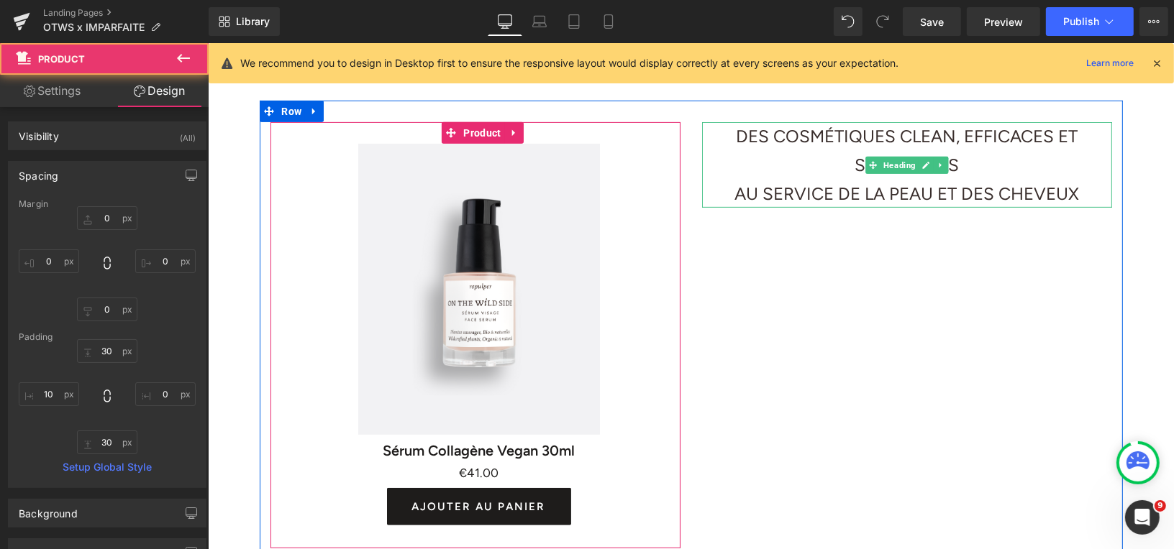
click at [706, 181] on h1 "AU SERVICE DE LA PEAU ET DES CHEVEUX" at bounding box center [906, 193] width 410 height 29
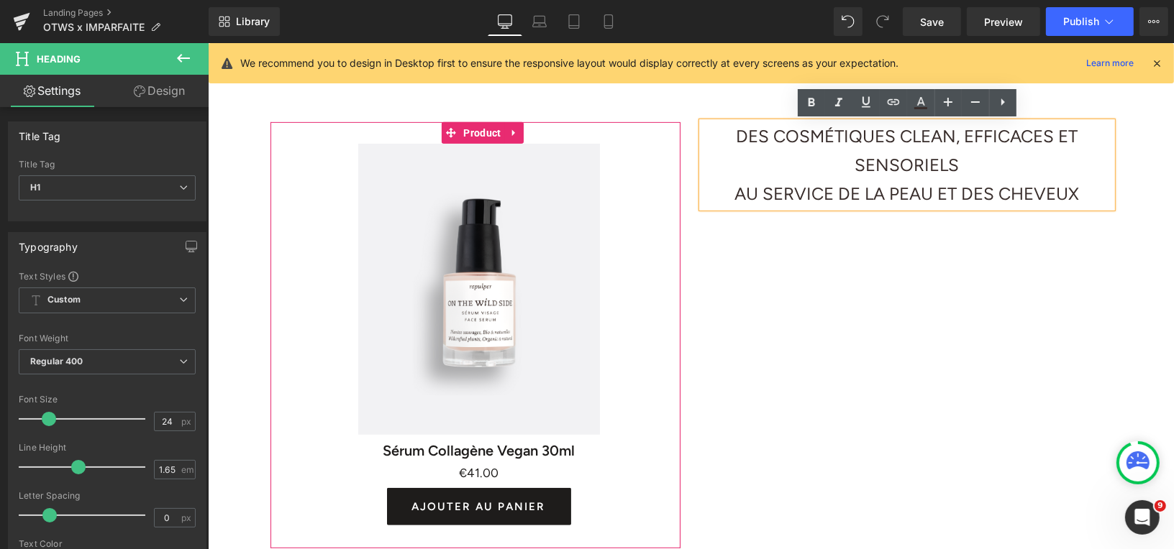
click at [845, 180] on h1 "AU SERVICE DE LA PEAU ET DES CHEVEUX" at bounding box center [906, 193] width 410 height 29
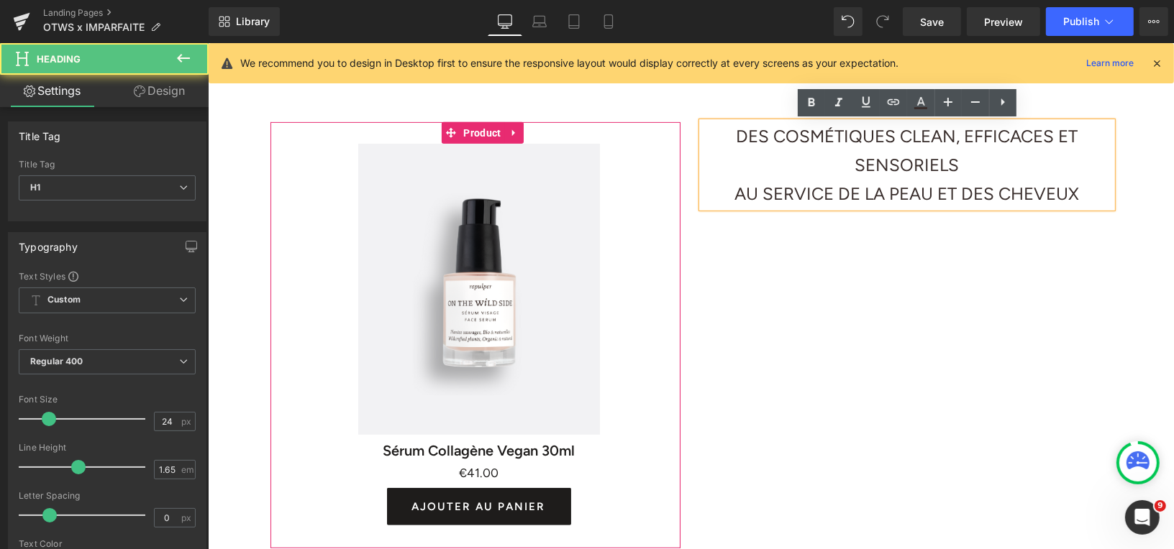
click at [859, 255] on div "Sale Off (P) Image Sérum Collagène Vegan 30ml (P) Title €0 €41.00 (P) Price AJO…" at bounding box center [690, 327] width 863 height 455
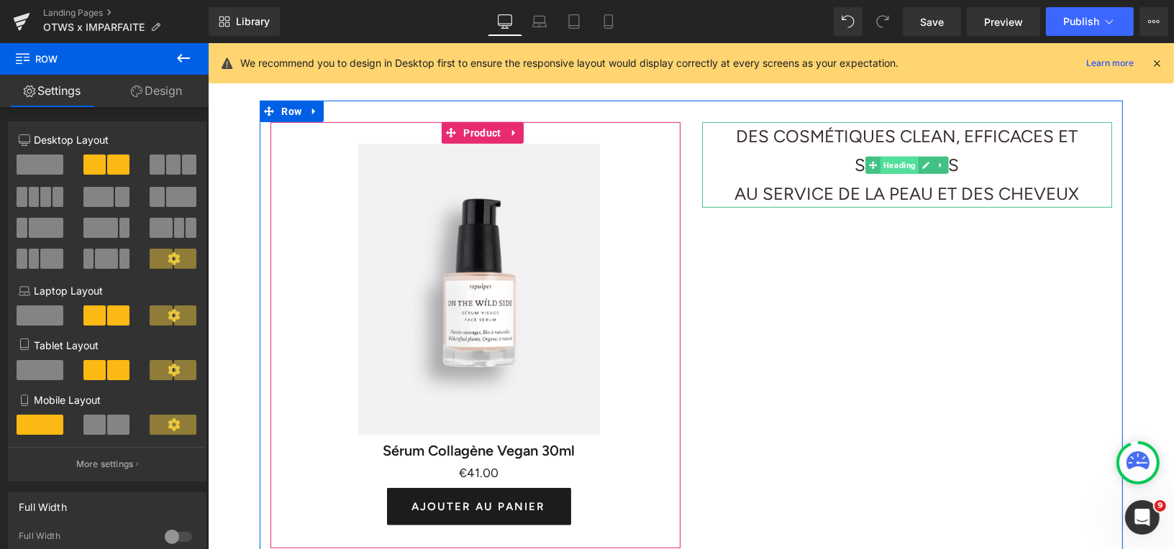
click at [887, 172] on span "Heading" at bounding box center [899, 164] width 38 height 17
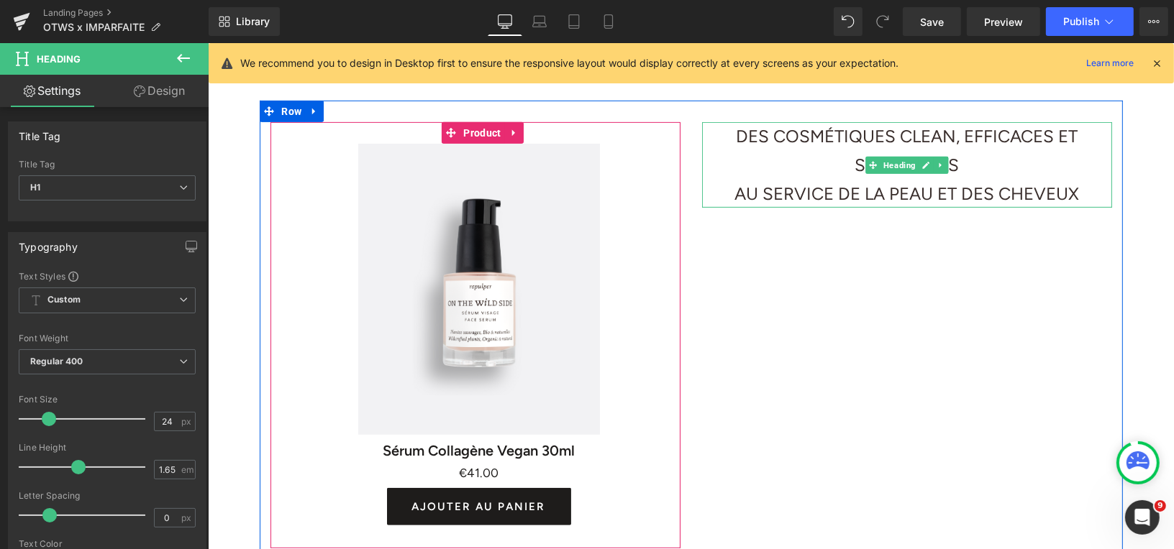
click at [980, 200] on font "AU SERVICE DE LA PEAU ET DES CHEVEUX" at bounding box center [906, 193] width 344 height 21
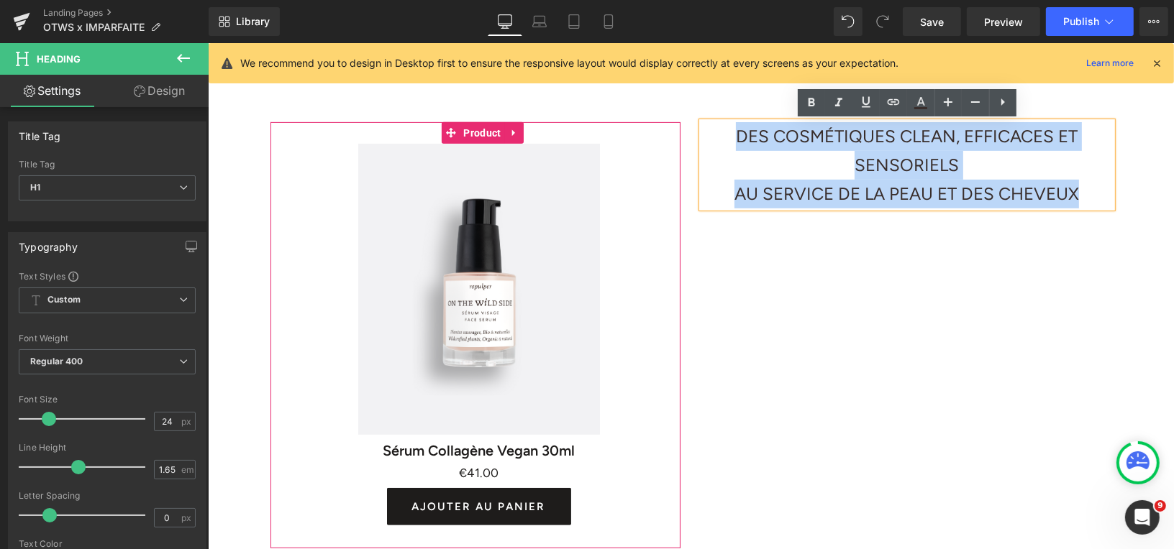
drag, startPoint x: 1089, startPoint y: 191, endPoint x: 724, endPoint y: 127, distance: 370.3
click at [724, 127] on div "DES COSMÉTIQUES CLEAN, EFFICACES ET SENSORIELS AU SERVICE DE LA PEAU ET DES CHE…" at bounding box center [906, 165] width 410 height 86
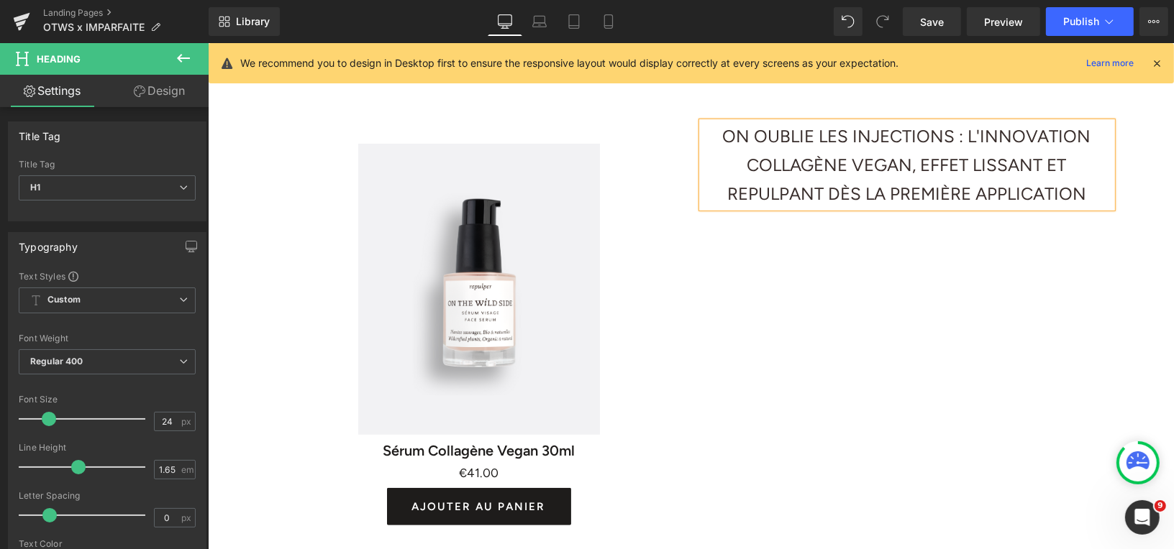
click at [773, 289] on div "Sale Off (P) Image Sérum Collagène Vegan 30ml (P) Title €0 €41.00 (P) Price AJO…" at bounding box center [690, 327] width 863 height 455
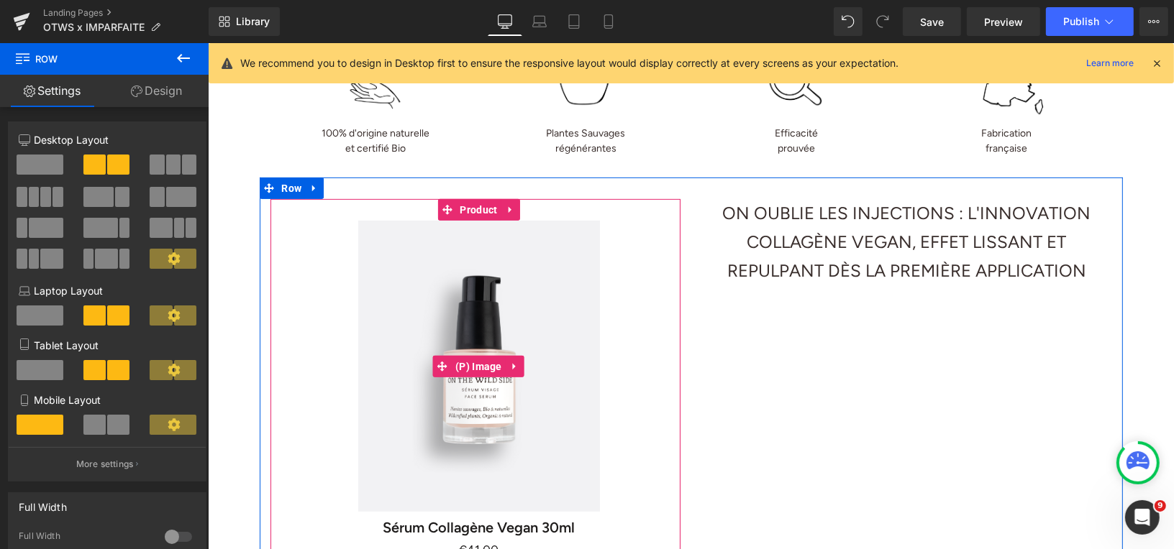
scroll to position [512, 0]
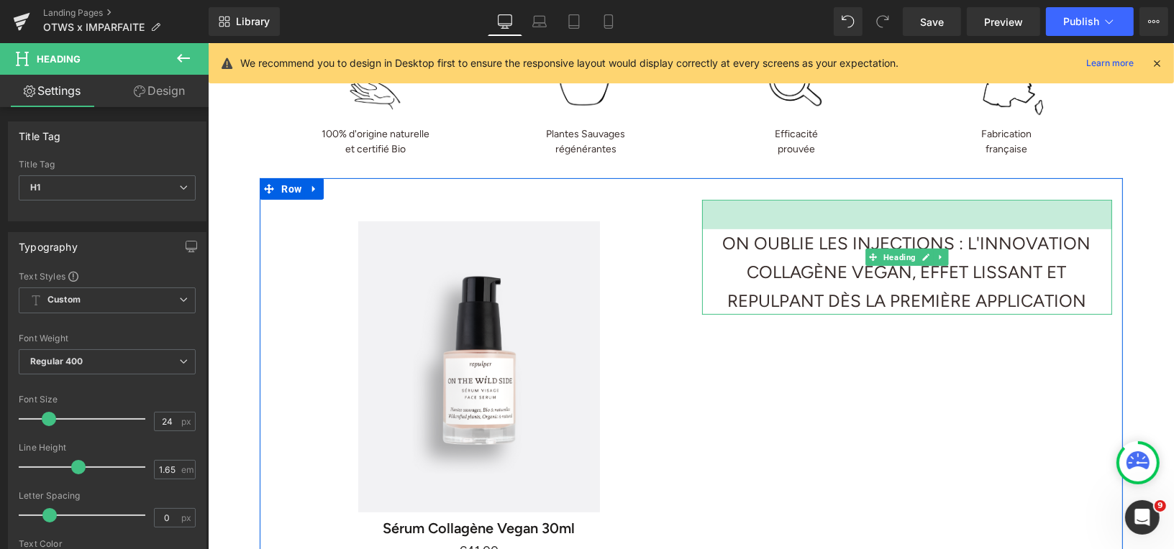
drag, startPoint x: 810, startPoint y: 201, endPoint x: 797, endPoint y: 230, distance: 31.5
click at [797, 230] on div "ON OUBLIE LES INJECTIONS : L'INNOVATION COLLAGÈNE VEGAN, EFFET LISSANT ET REPUL…" at bounding box center [906, 256] width 410 height 115
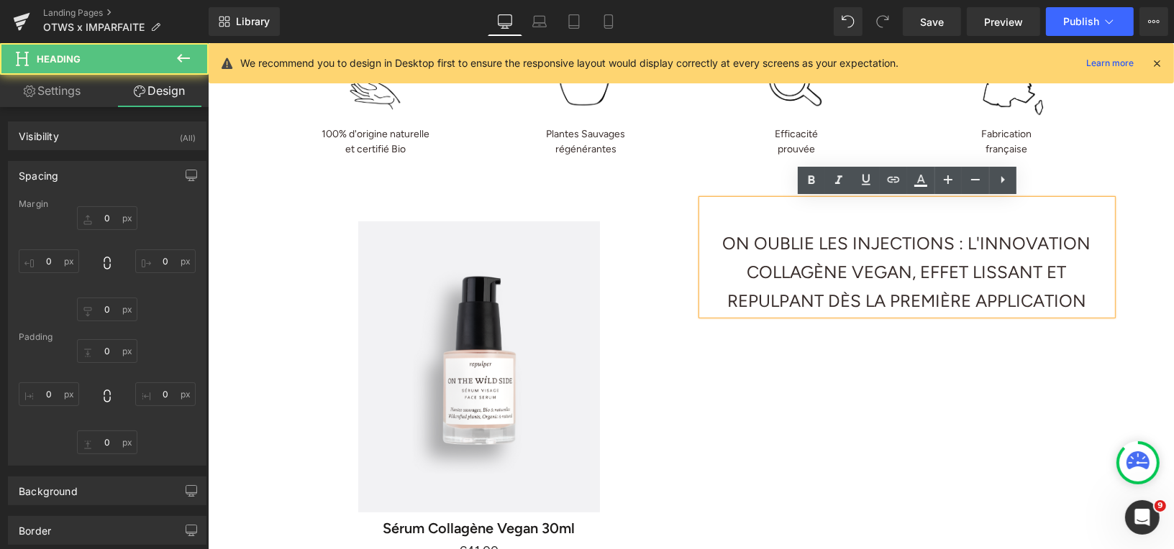
type input "0"
type input "41"
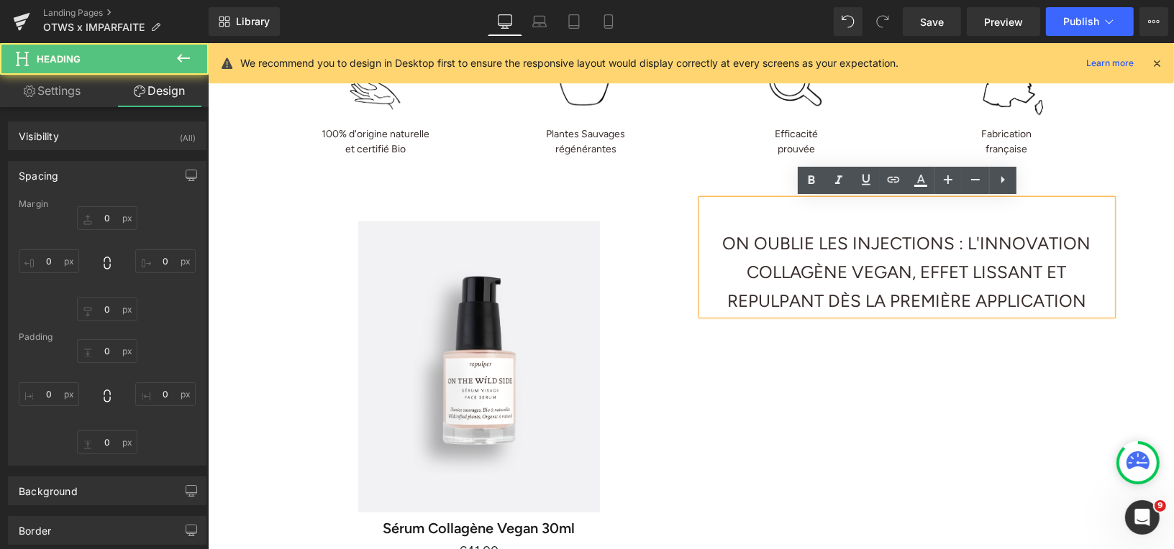
type input "0"
click at [788, 352] on div "Sale Off (P) Image Sérum Collagène Vegan 30ml (P) Title €0 €41.00 (P) Price AJO…" at bounding box center [690, 405] width 863 height 455
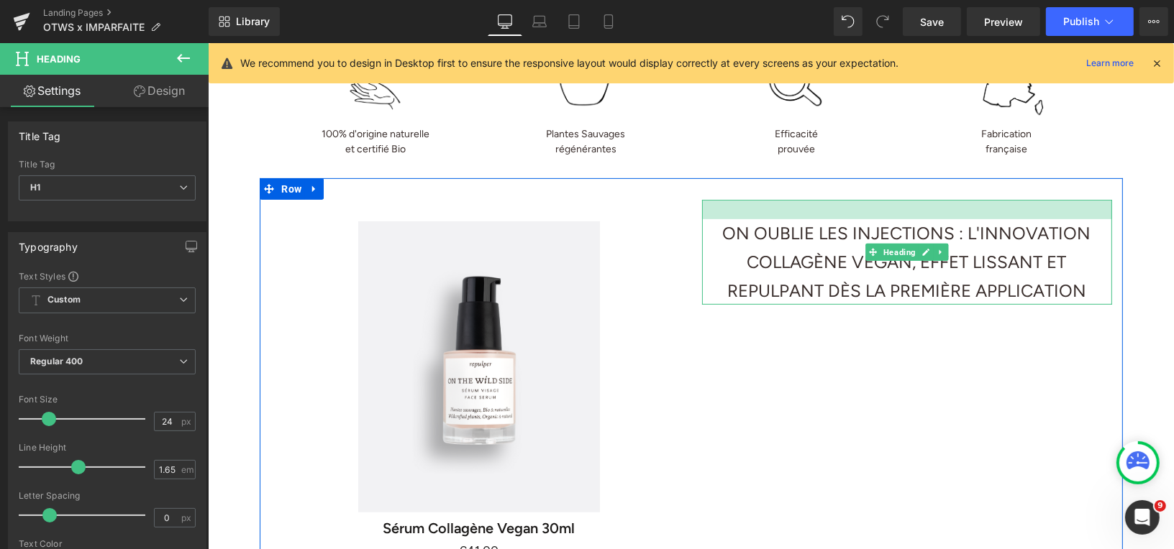
drag, startPoint x: 870, startPoint y: 212, endPoint x: 869, endPoint y: 204, distance: 7.9
click at [869, 204] on div at bounding box center [906, 208] width 410 height 19
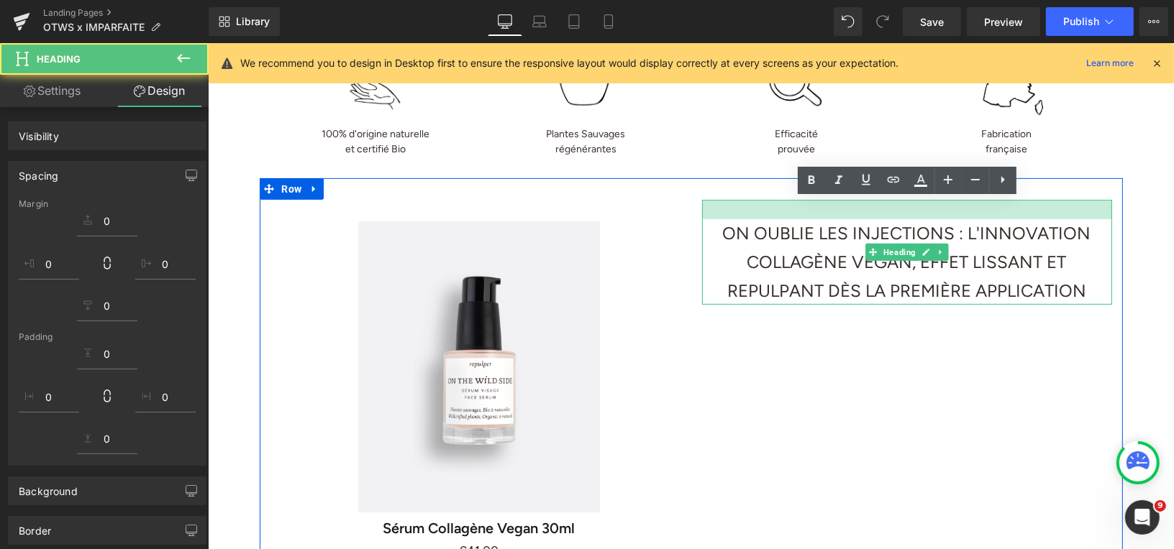
click at [817, 319] on div "Sale Off (P) Image Sérum Collagène Vegan 30ml (P) Title €0 €41.00 (P) Price AJO…" at bounding box center [690, 405] width 863 height 455
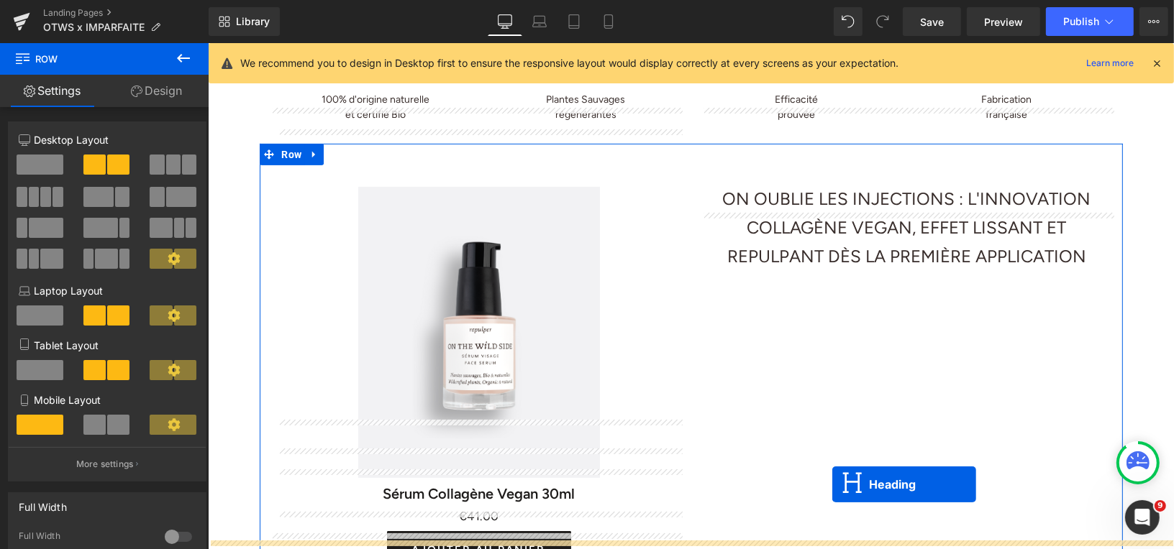
scroll to position [619, 0]
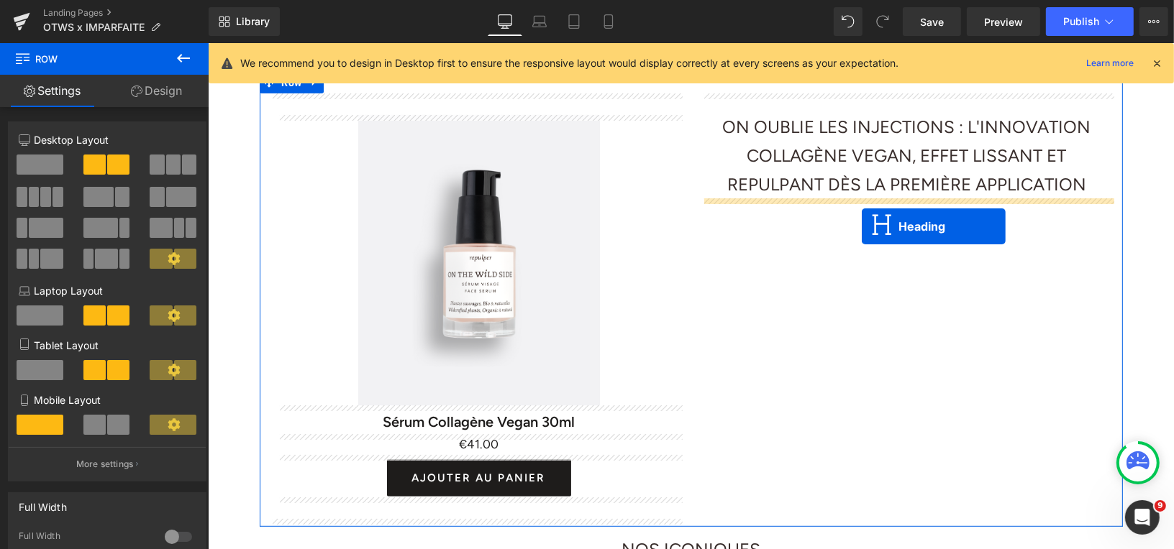
drag, startPoint x: 870, startPoint y: 362, endPoint x: 859, endPoint y: 220, distance: 142.8
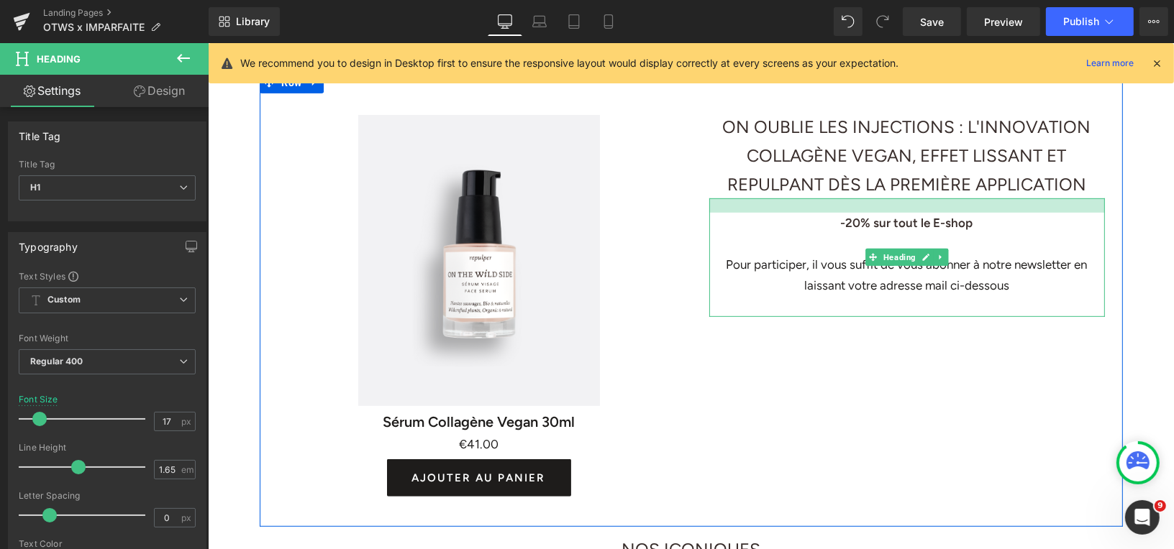
drag, startPoint x: 892, startPoint y: 198, endPoint x: 864, endPoint y: 290, distance: 96.0
click at [890, 211] on div "-20% sur tout le E-shop Pour participer, il vous suffit de vous abonner à notre…" at bounding box center [906, 257] width 396 height 118
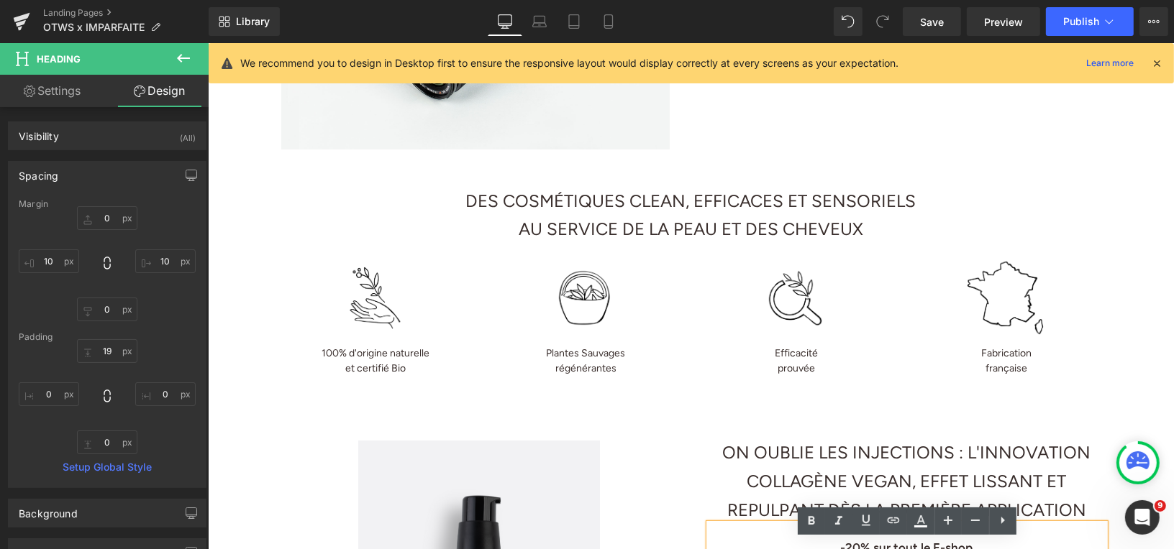
scroll to position [268, 0]
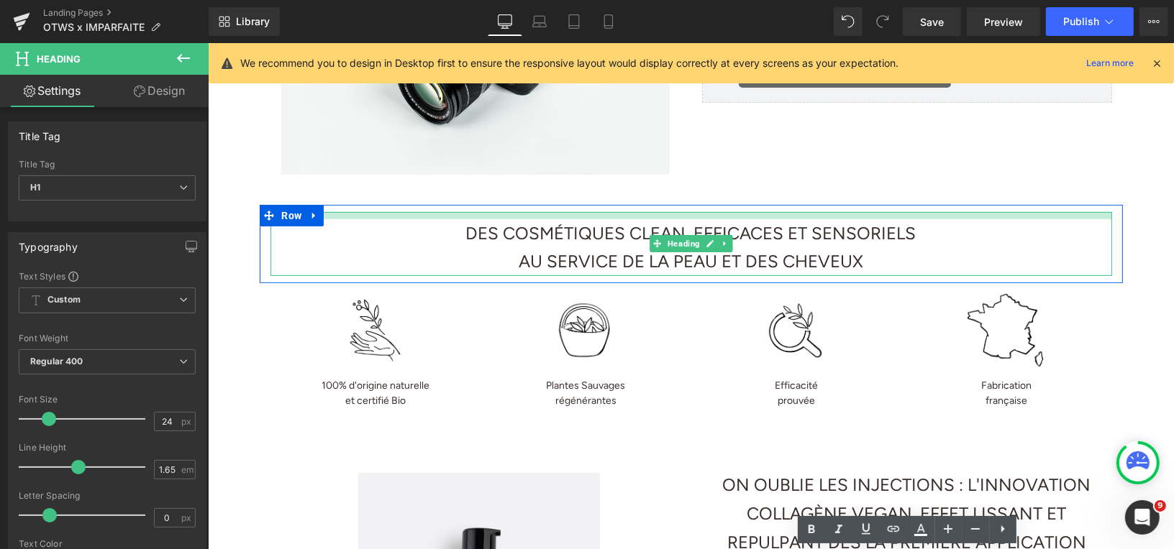
drag, startPoint x: 708, startPoint y: 213, endPoint x: 706, endPoint y: 220, distance: 7.7
click at [706, 220] on div "DES COSMÉTIQUES CLEAN, EFFICACES ET SENSORIELS AU SERVICE DE LA PEAU ET DES CHE…" at bounding box center [690, 243] width 841 height 64
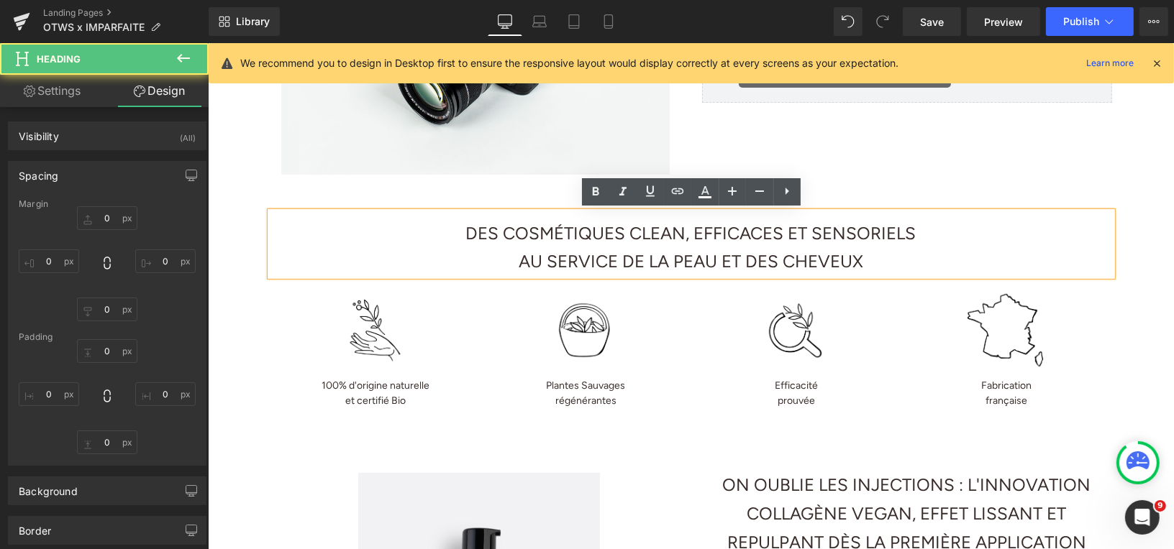
type input "0"
type input "10"
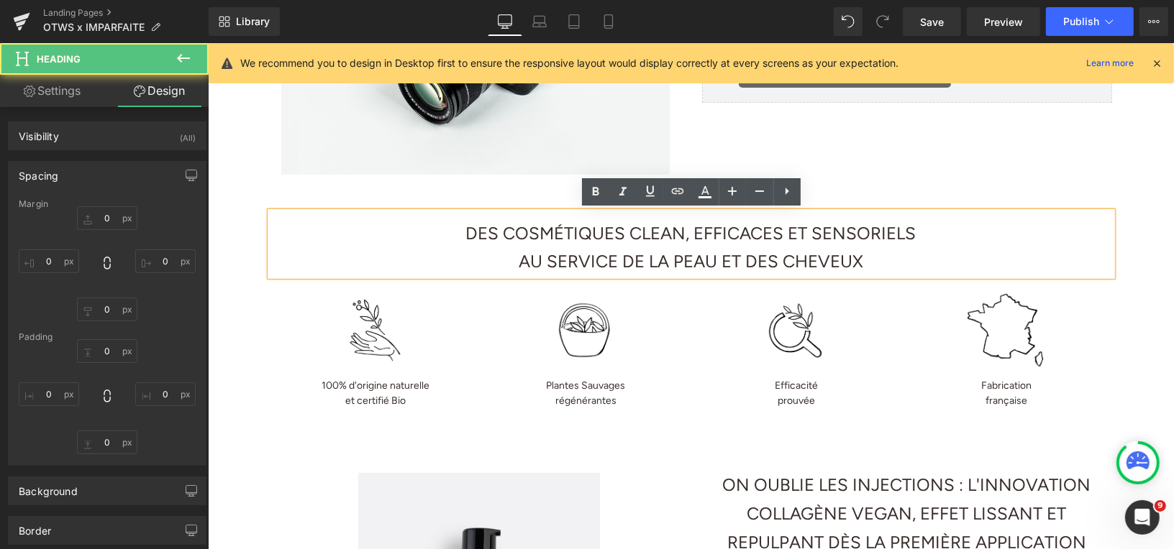
type input "0"
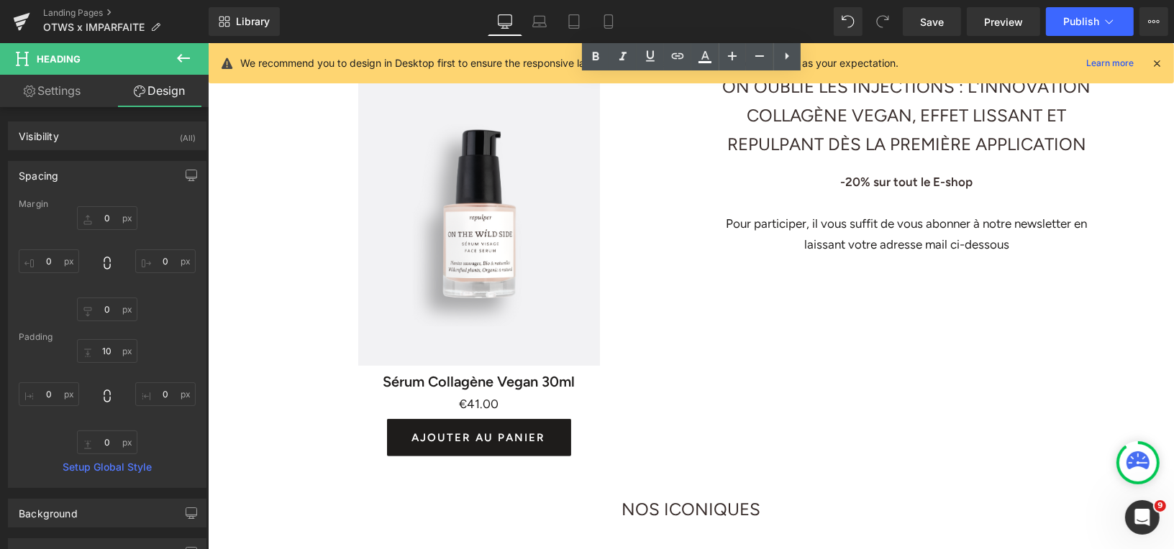
scroll to position [815, 0]
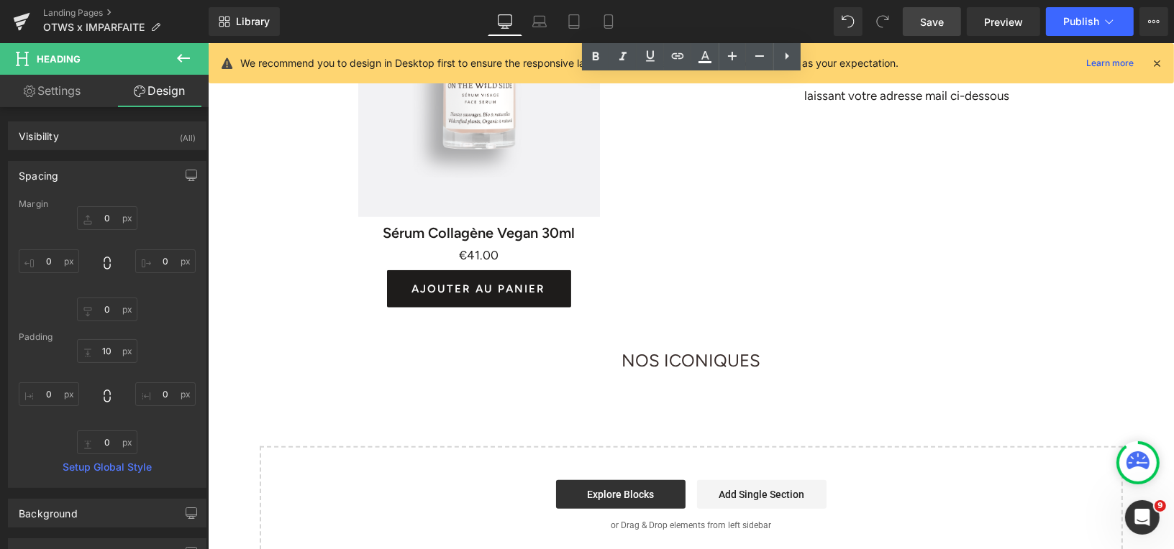
drag, startPoint x: 917, startPoint y: 13, endPoint x: 189, endPoint y: 93, distance: 732.3
click at [918, 13] on link "Save" at bounding box center [932, 21] width 58 height 29
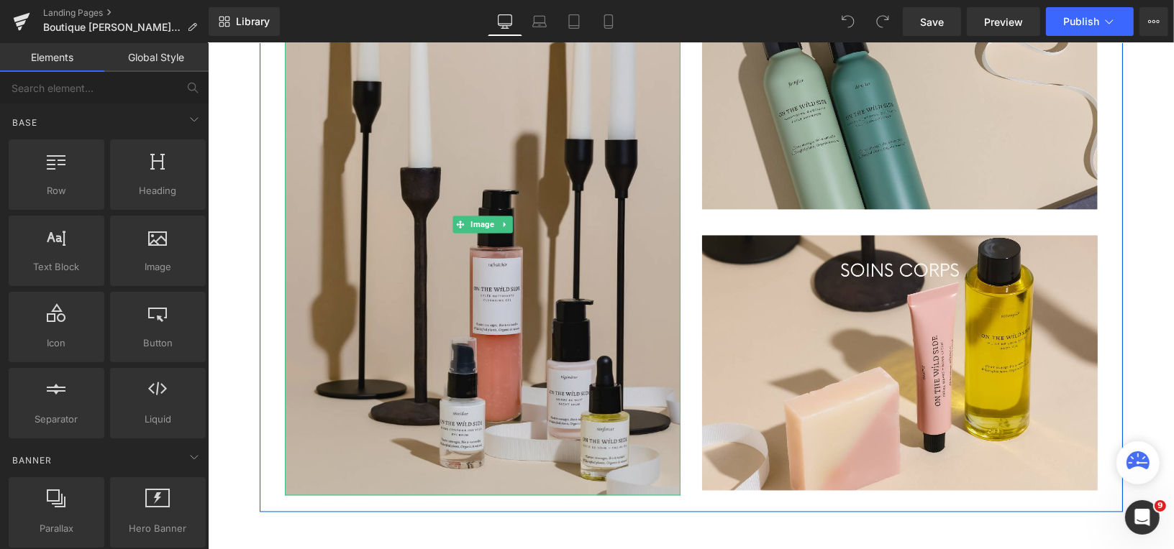
scroll to position [2452, 0]
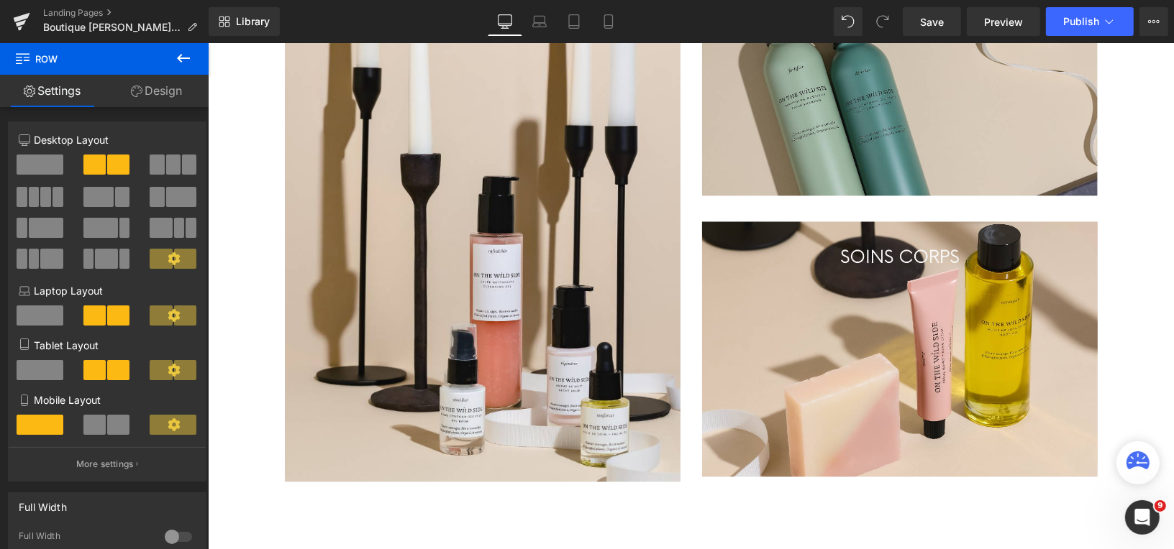
scroll to position [2527, 0]
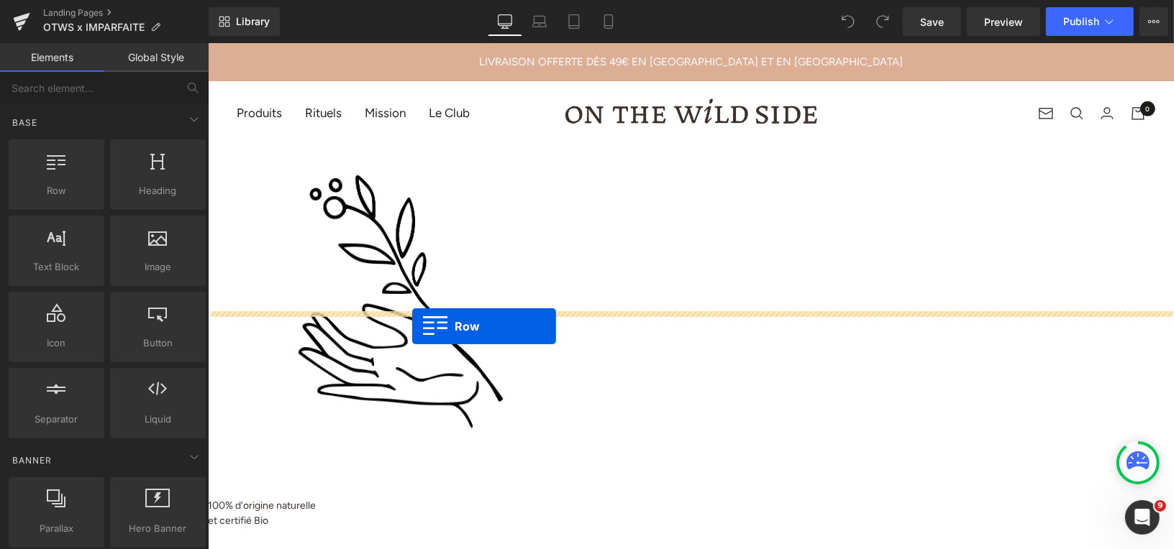
drag, startPoint x: 291, startPoint y: 224, endPoint x: 410, endPoint y: 322, distance: 153.8
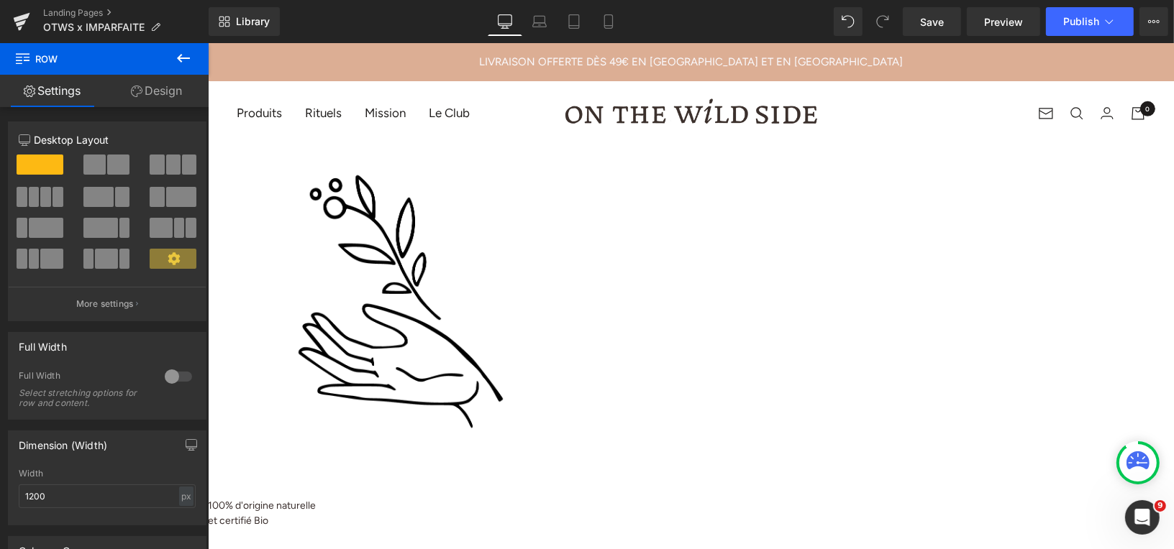
click at [207, 42] on span at bounding box center [207, 42] width 0 height 0
click at [159, 169] on span at bounding box center [157, 165] width 14 height 20
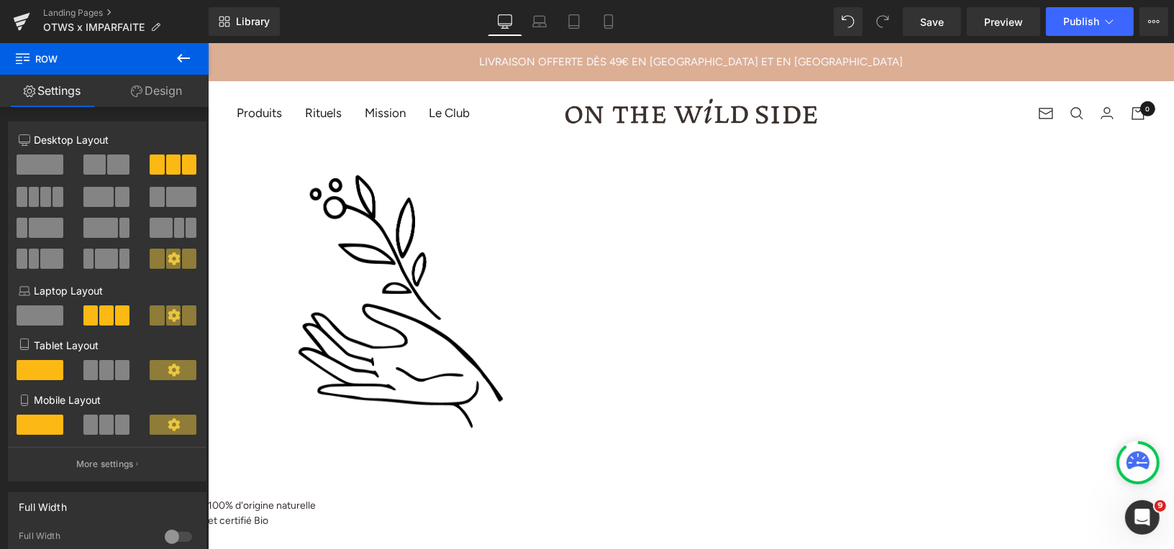
click at [179, 57] on icon at bounding box center [183, 58] width 13 height 9
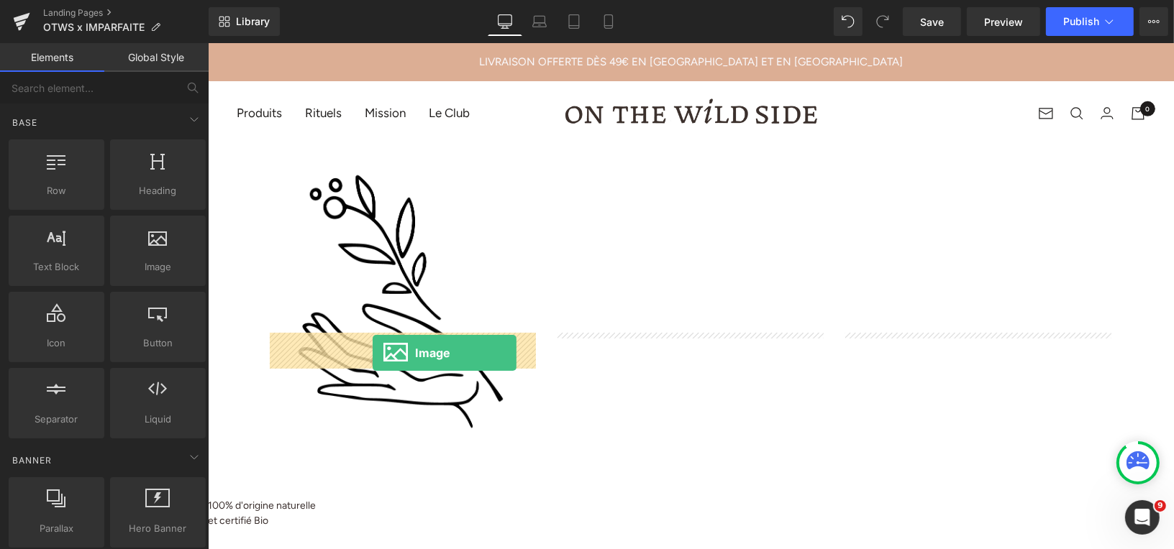
drag, startPoint x: 357, startPoint y: 298, endPoint x: 372, endPoint y: 352, distance: 56.0
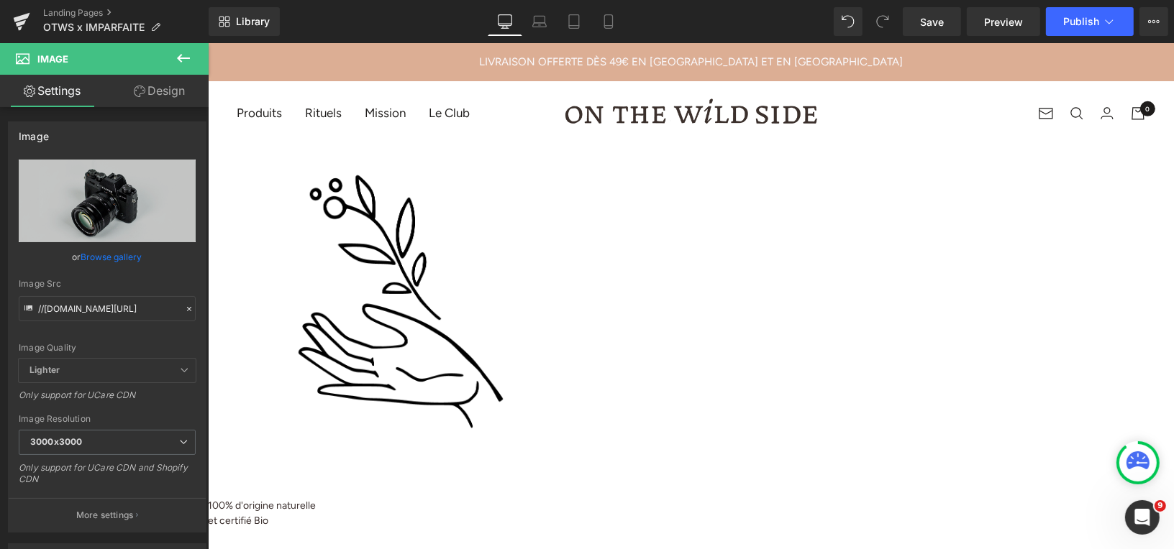
click at [207, 42] on span "Image" at bounding box center [207, 42] width 0 height 0
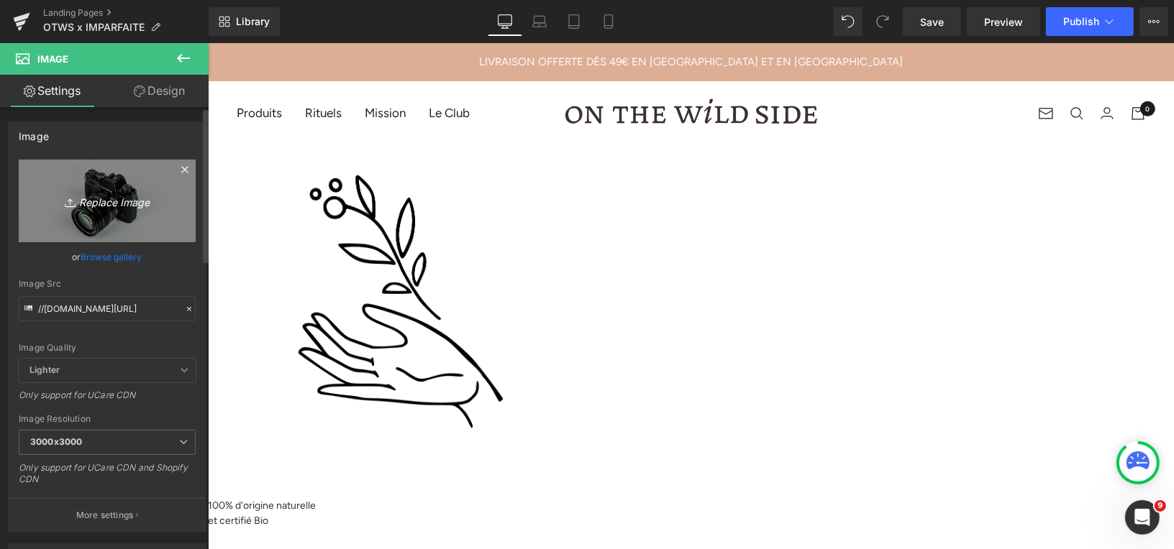
click at [105, 197] on icon "Replace Image" at bounding box center [107, 201] width 115 height 18
type input "C:\fakepath\BOUTIQUE NOEL.png"
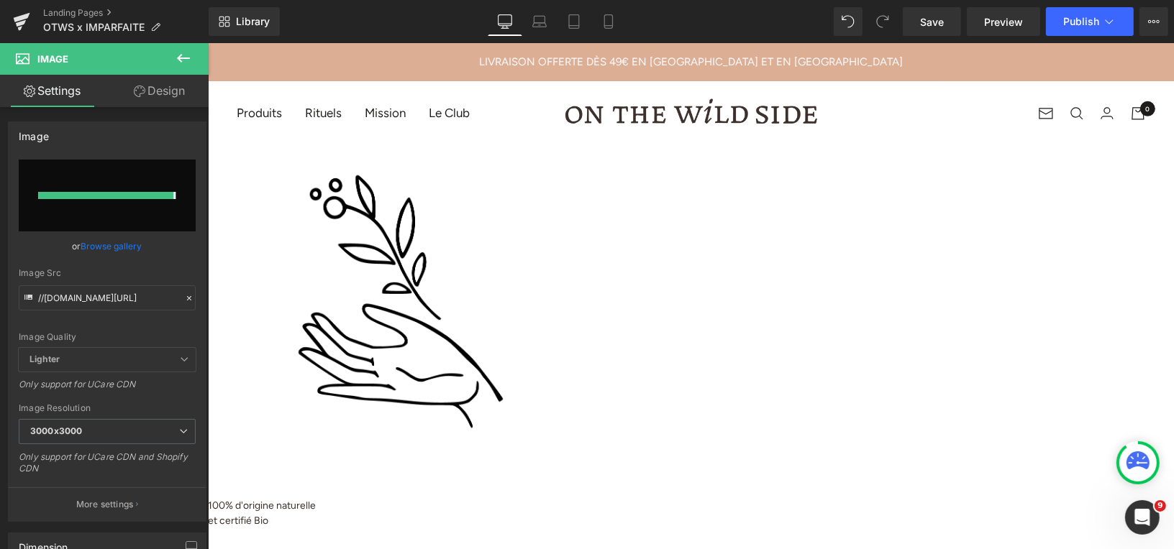
type input "https://ucarecdn.com/deda416e-36e5-45e4-8286-b744937032d5/-/format/auto/-/previ…"
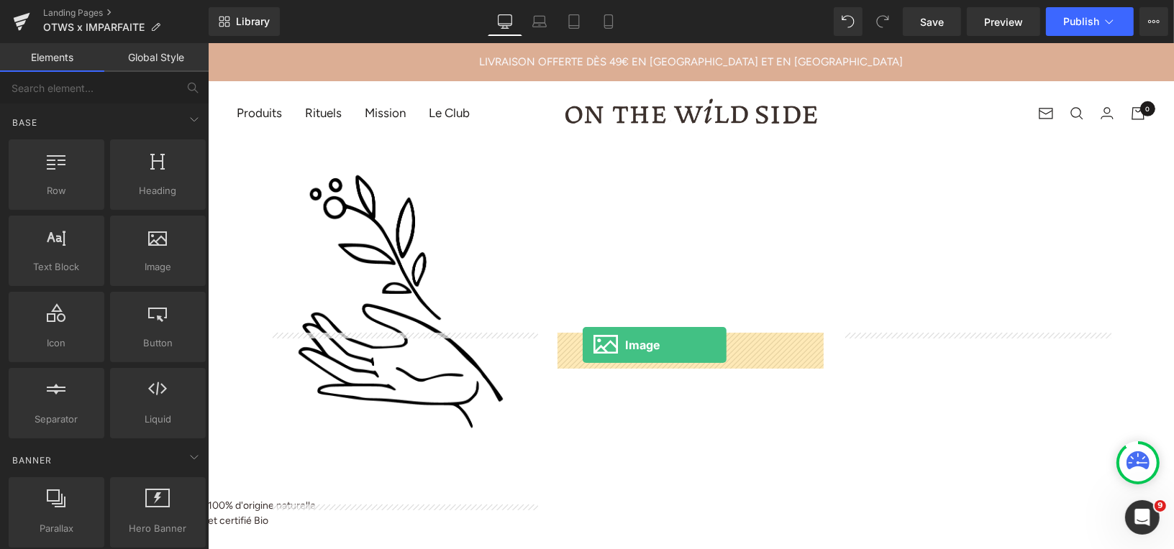
drag, startPoint x: 363, startPoint y: 289, endPoint x: 585, endPoint y: 347, distance: 229.0
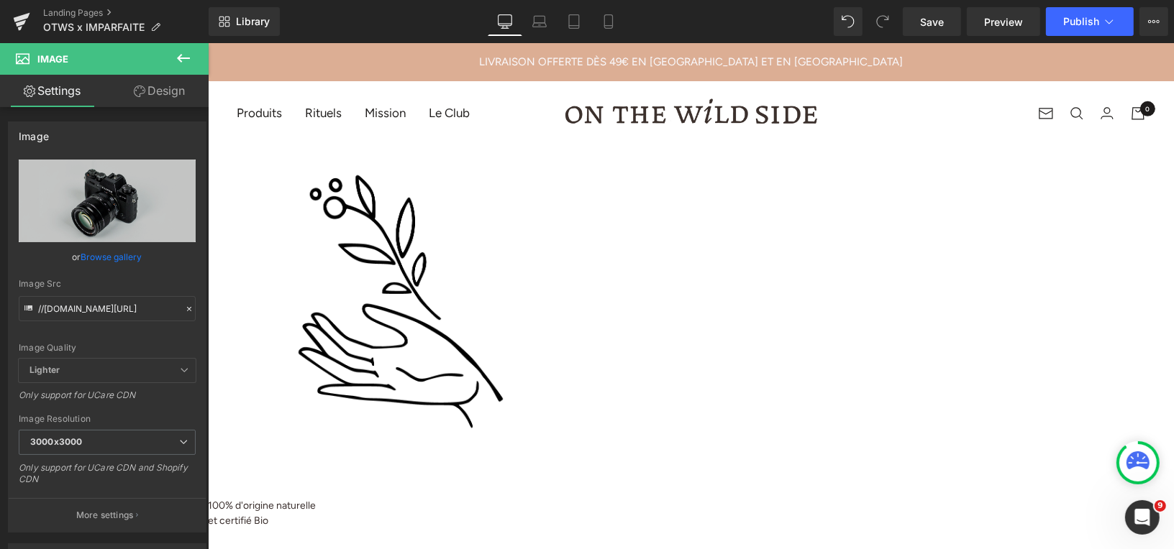
click at [207, 42] on span "Image" at bounding box center [207, 42] width 0 height 0
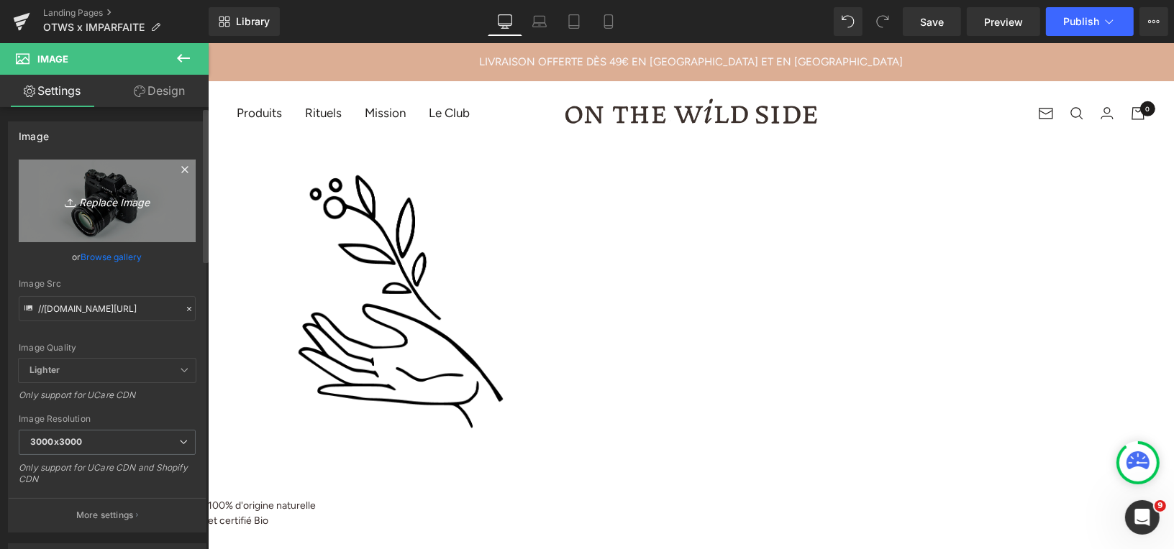
click at [129, 204] on icon "Replace Image" at bounding box center [107, 201] width 115 height 18
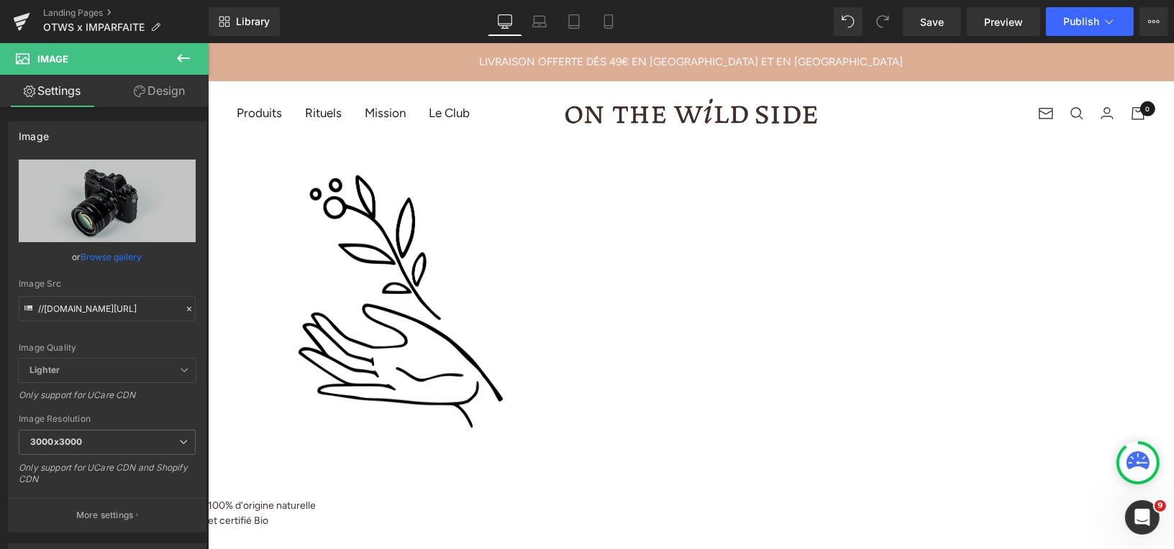
type input "C:\fakepath\BOUTIQUE NOEL (1).png"
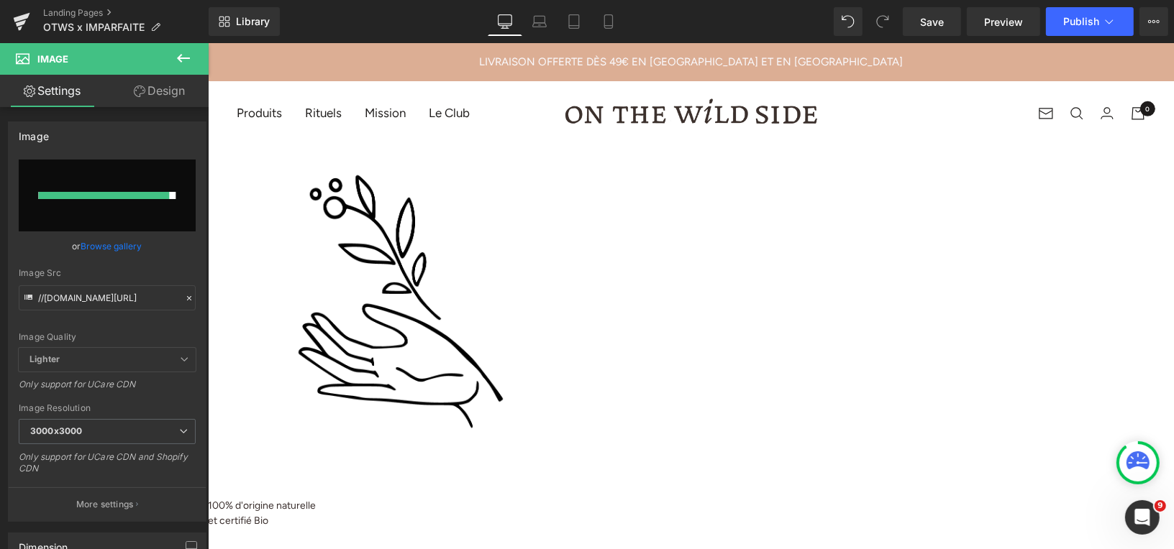
type input "https://ucarecdn.com/48745f2d-4368-499f-8ade-af2c4dfd668a/-/format/auto/-/previ…"
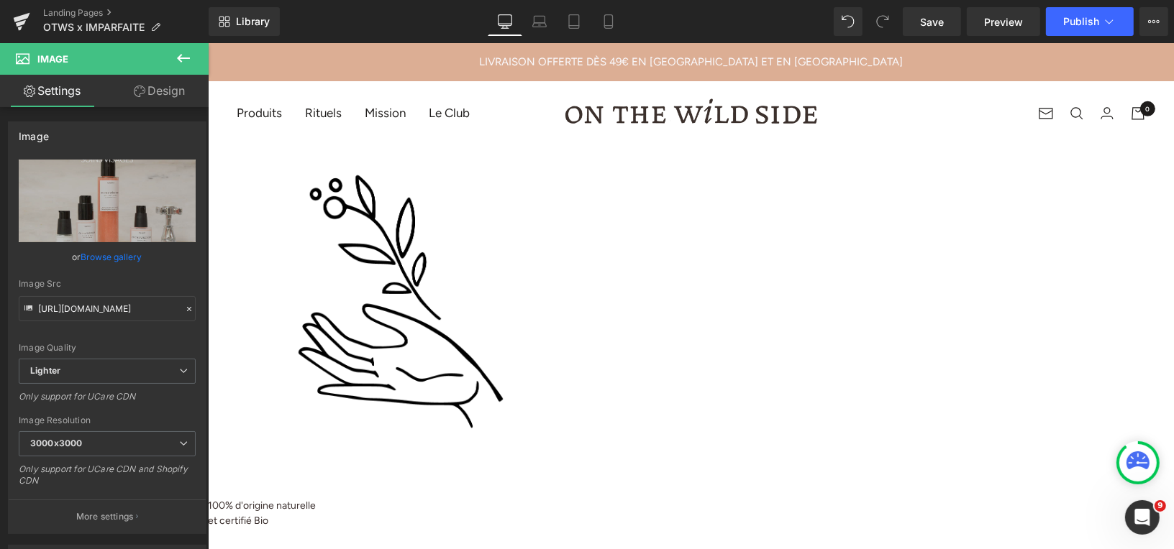
click at [179, 56] on icon at bounding box center [183, 58] width 13 height 9
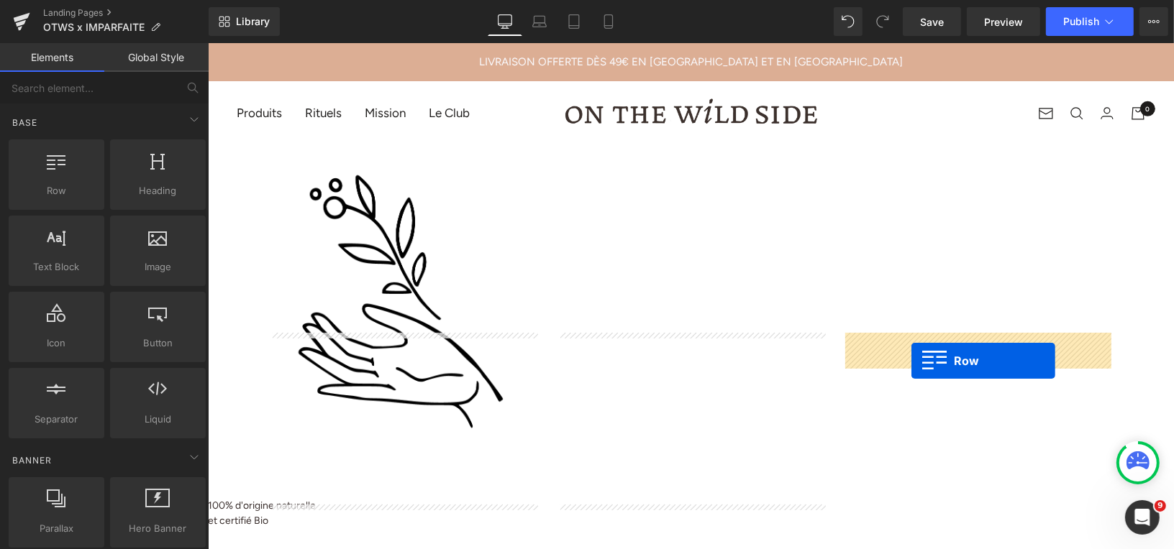
drag, startPoint x: 252, startPoint y: 227, endPoint x: 917, endPoint y: 355, distance: 676.7
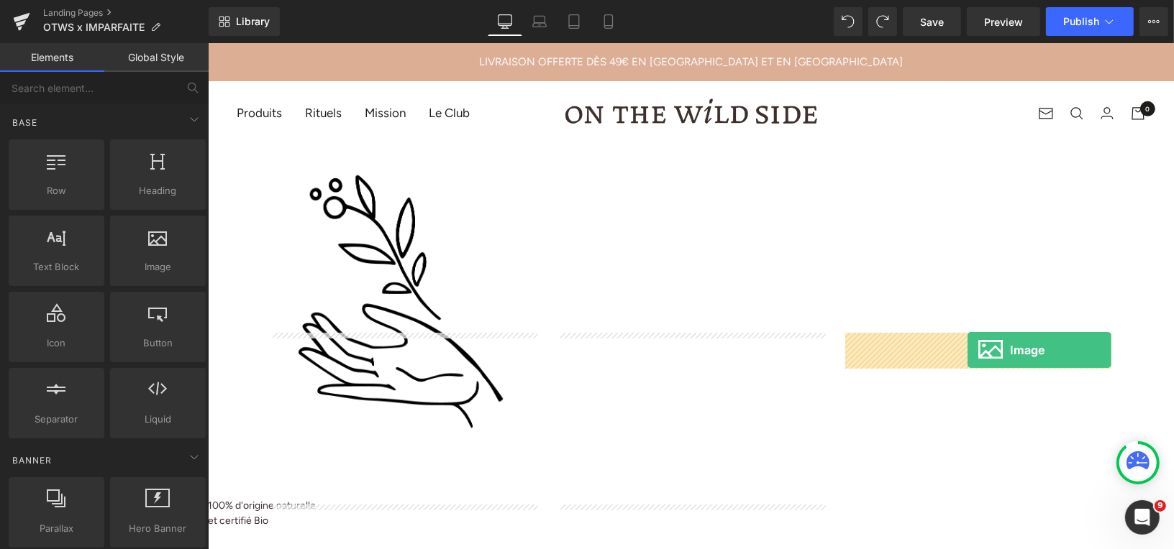
drag, startPoint x: 344, startPoint y: 296, endPoint x: 964, endPoint y: 349, distance: 622.2
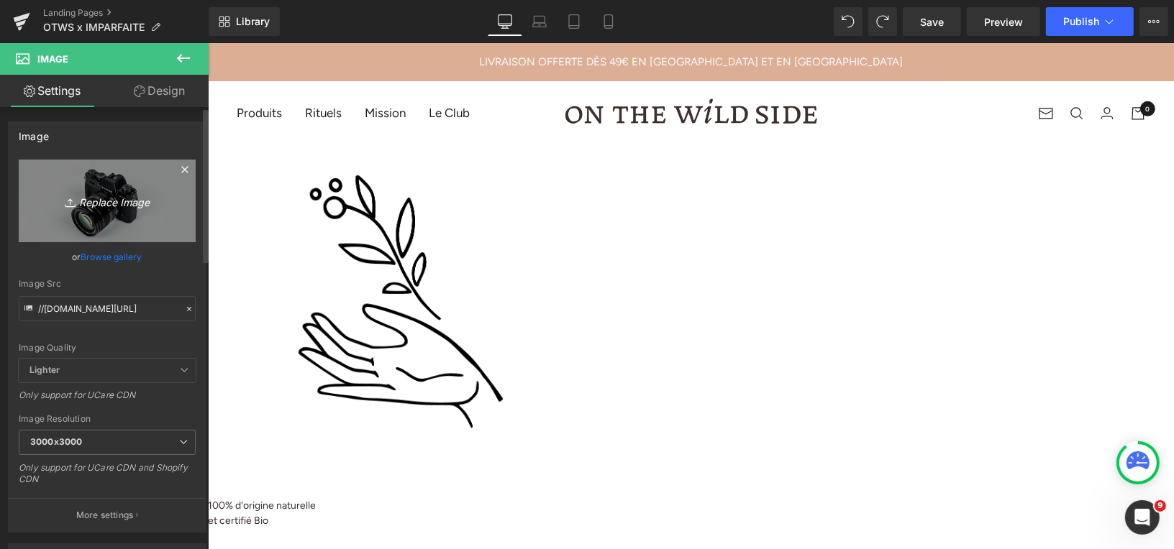
click at [116, 188] on link "Replace Image" at bounding box center [107, 201] width 177 height 83
type input "C:\fakepath\BOUTIQUE NOEL (2).png"
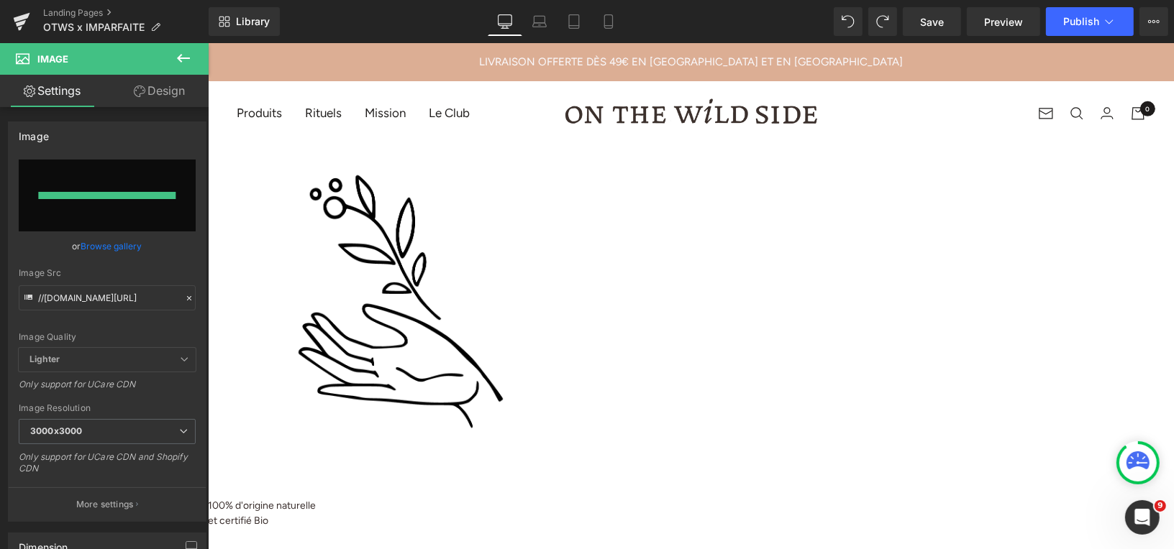
type input "https://ucarecdn.com/bfcd1436-af8e-458a-a26d-6cc9874f8e79/-/format/auto/-/previ…"
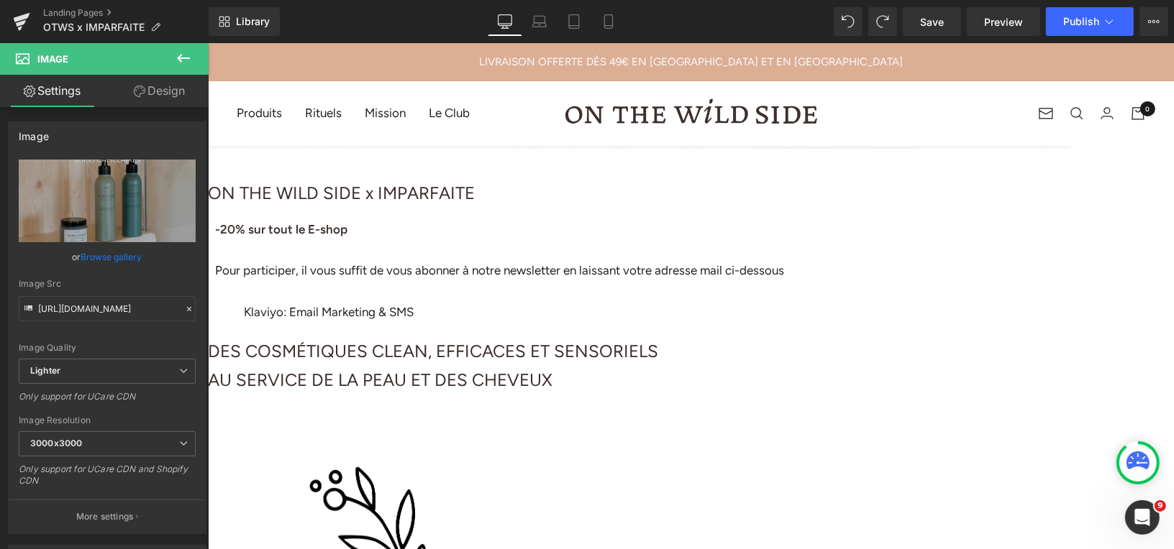
scroll to position [612, 0]
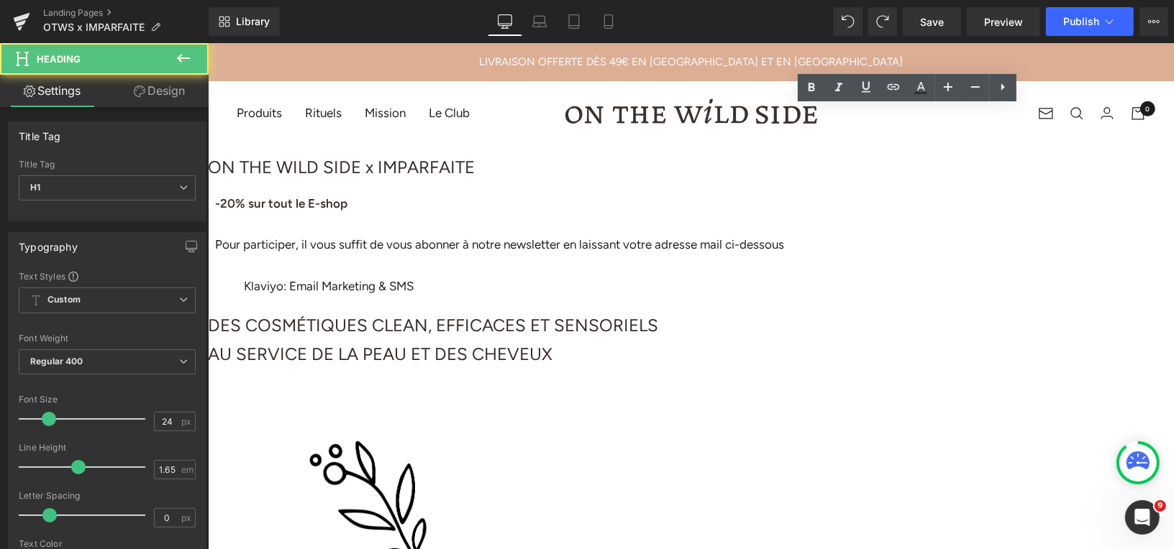
drag, startPoint x: 649, startPoint y: 128, endPoint x: 695, endPoint y: 129, distance: 46.8
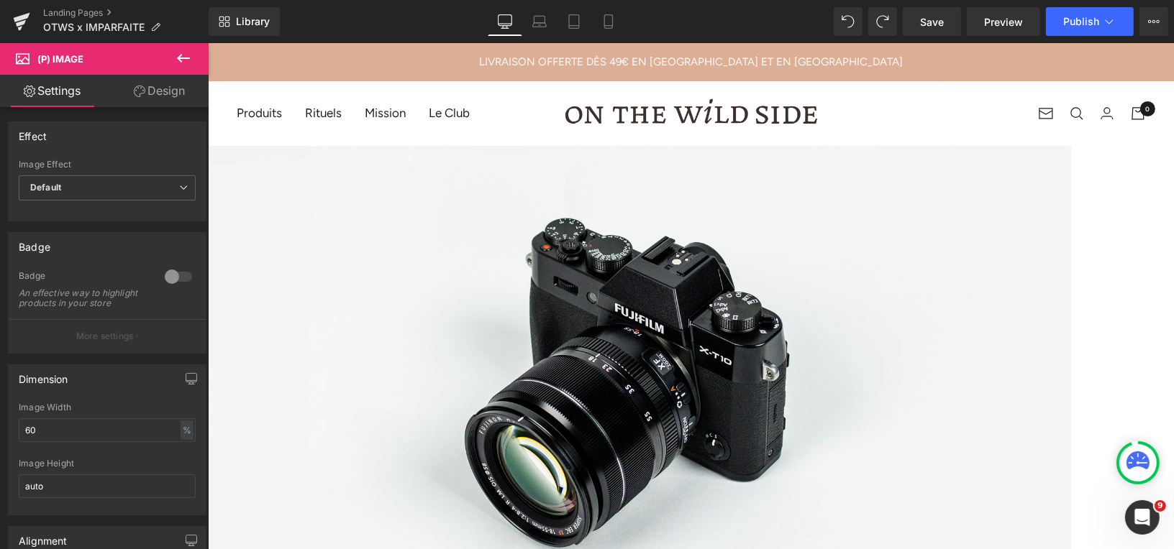
scroll to position [16, 0]
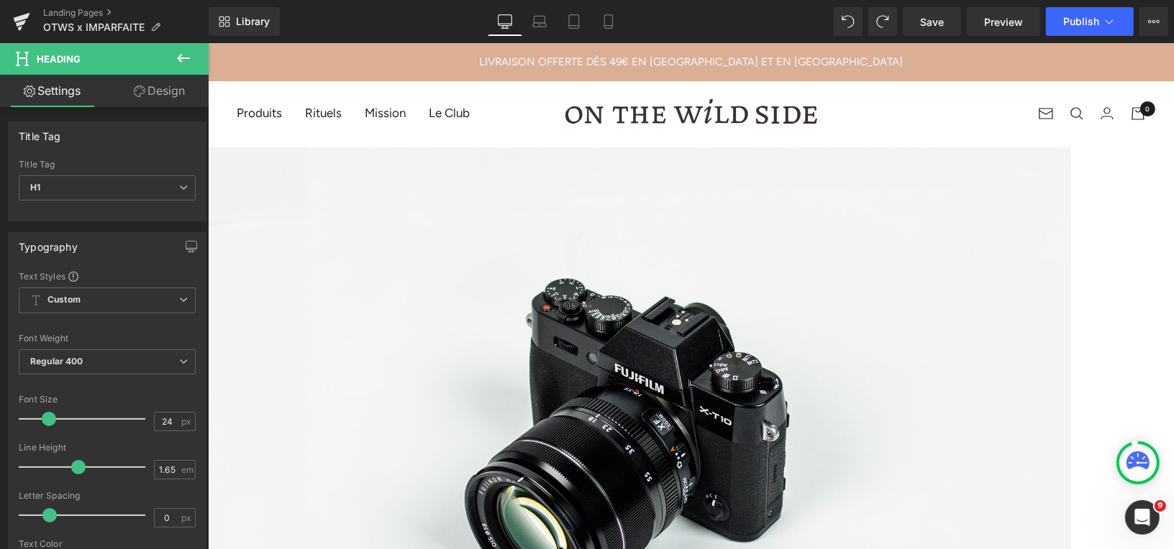
click at [775, 424] on div "Image Image Row ON THE WILD SIDE x IMPARFAITE Heading -20% sur tout le E-shop P…" at bounding box center [638, 525] width 863 height 792
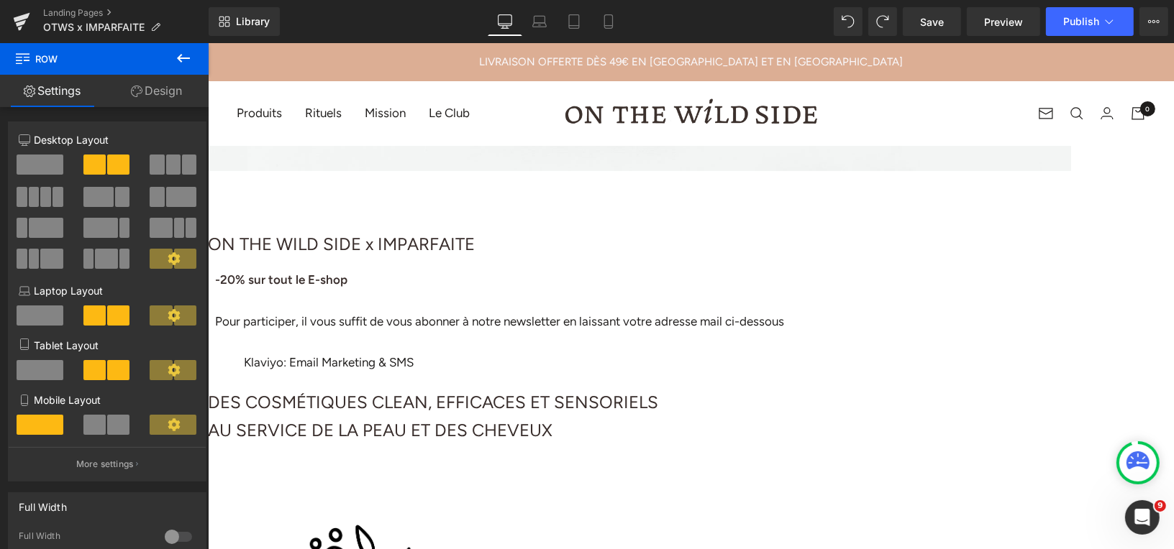
scroll to position [910, 0]
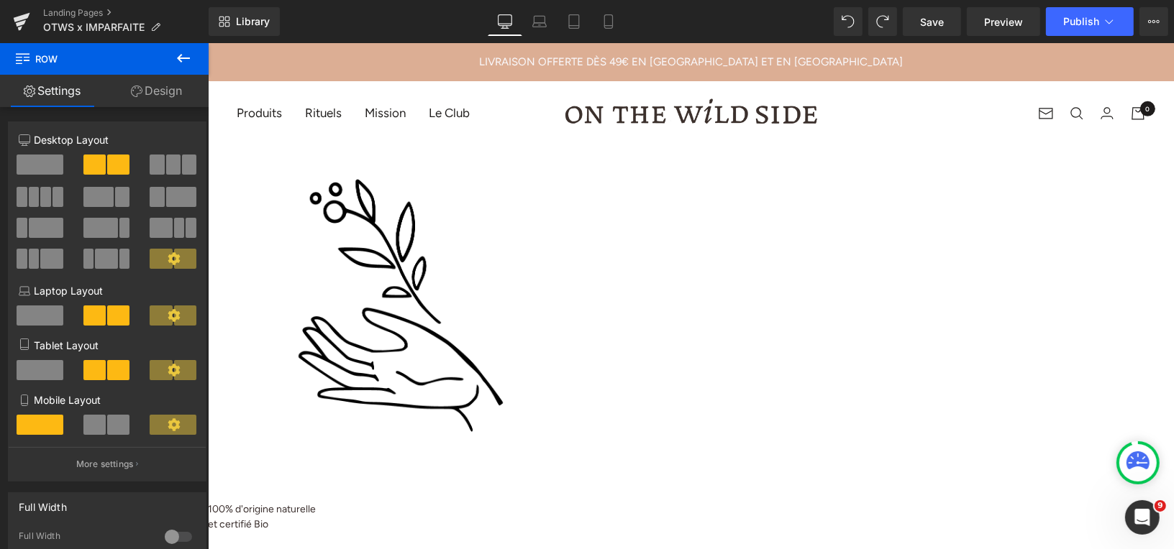
click at [207, 42] on span "Image" at bounding box center [207, 42] width 0 height 0
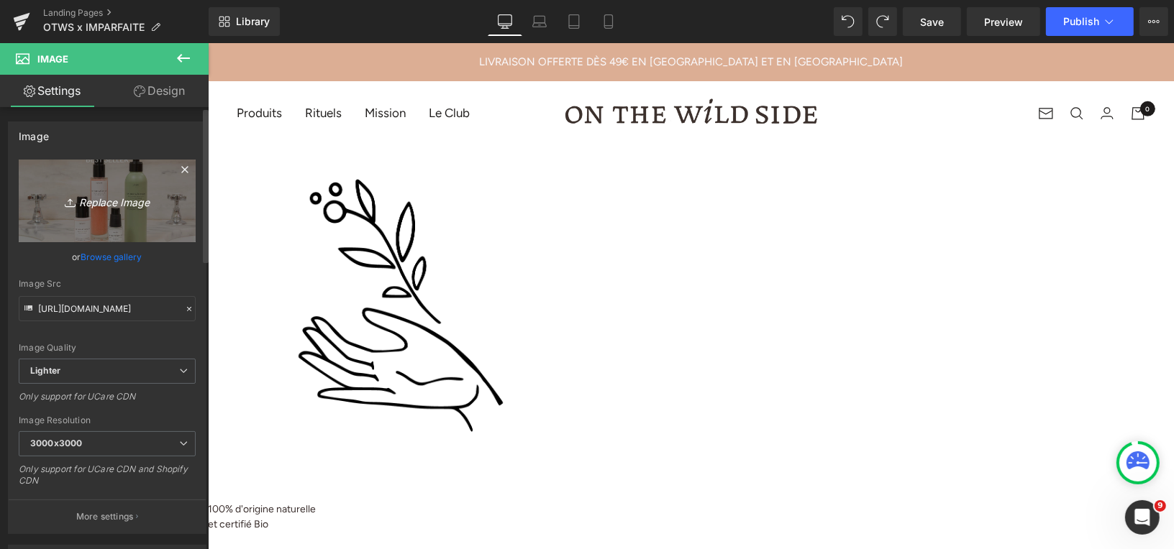
click at [105, 204] on icon "Replace Image" at bounding box center [107, 201] width 115 height 18
type input "C:\fakepath\BOUTIQUE NOEL (5).png"
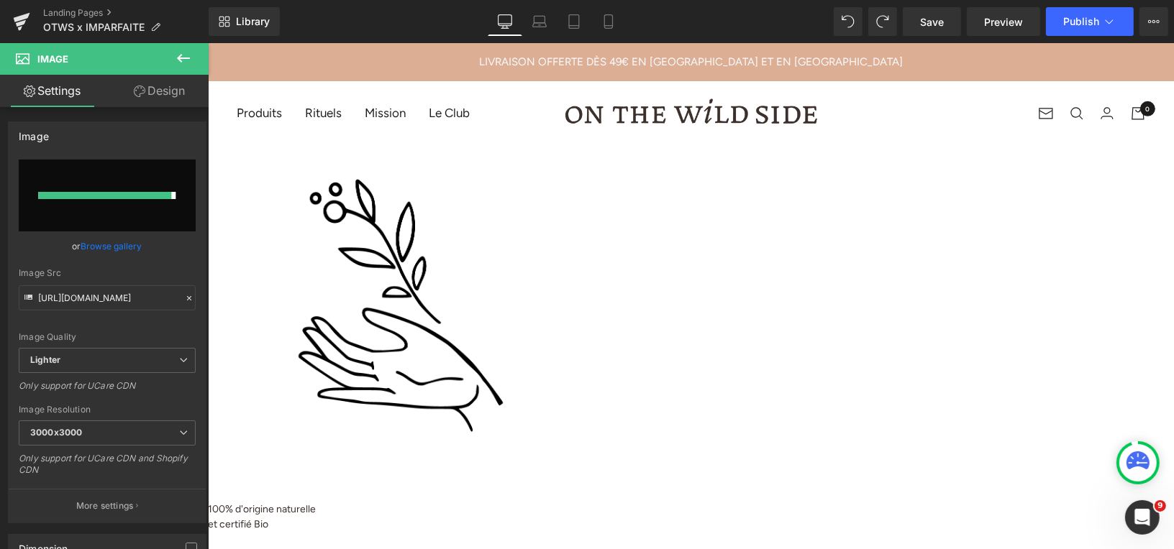
type input "https://ucarecdn.com/bc9fd9c0-f51f-46c3-ad60-b0dc5fbbd9af/-/format/auto/-/previ…"
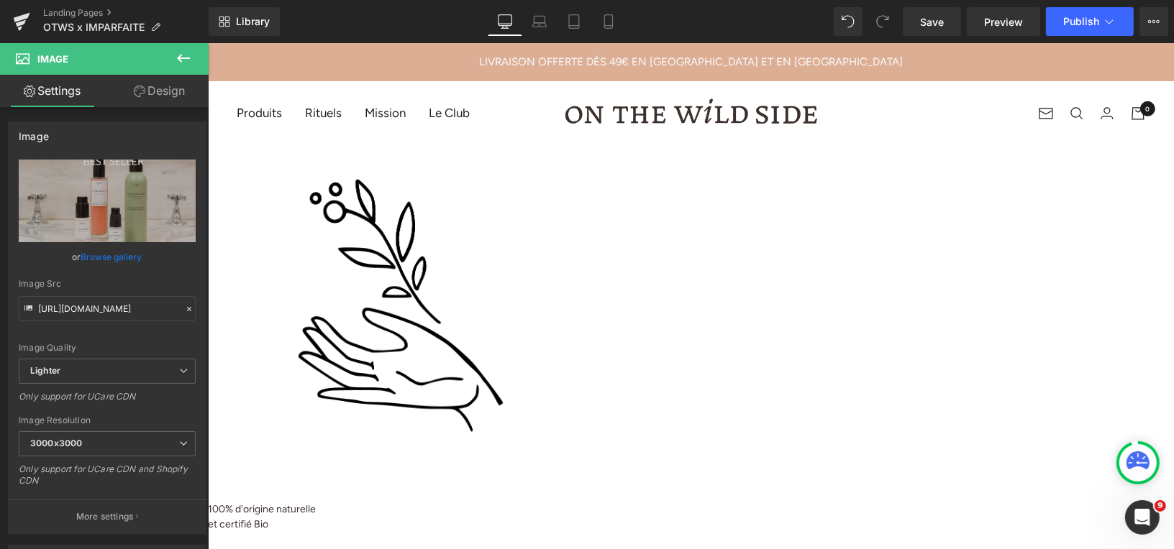
click at [207, 42] on span "Image" at bounding box center [207, 42] width 0 height 0
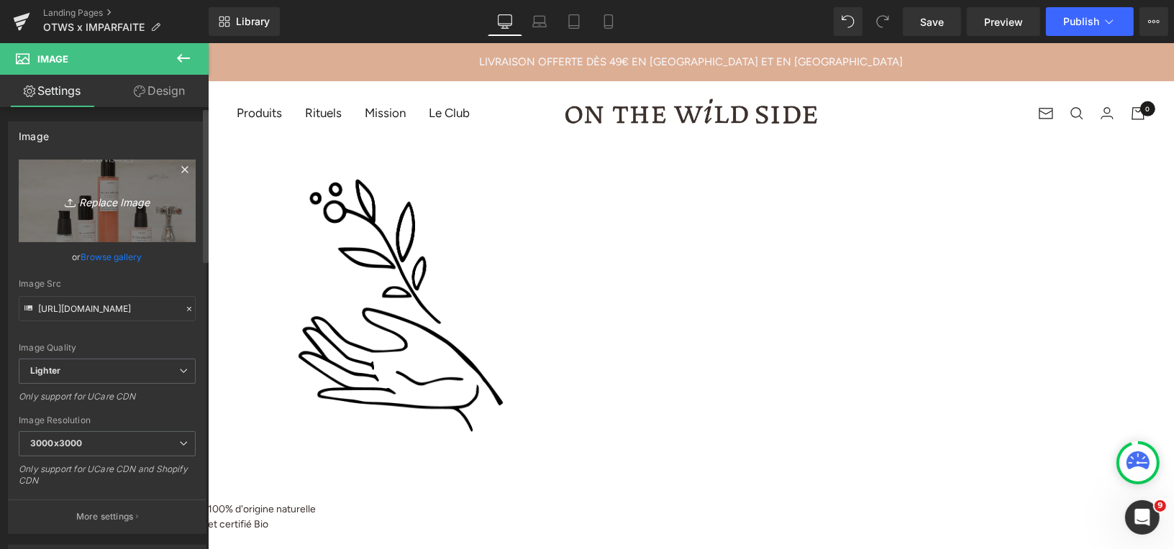
click at [109, 199] on icon "Replace Image" at bounding box center [107, 201] width 115 height 18
type input "C:\fakepath\BOUTIQUE NOEL (4).png"
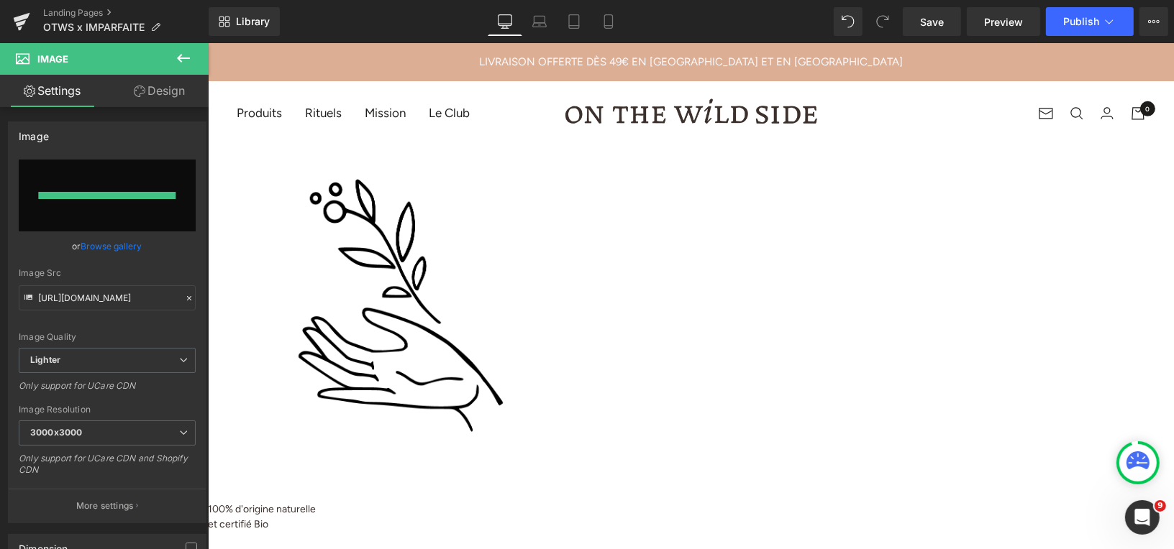
type input "https://ucarecdn.com/a0b0ecb4-6e63-4cb2-a65b-92d440fe854f/-/format/auto/-/previ…"
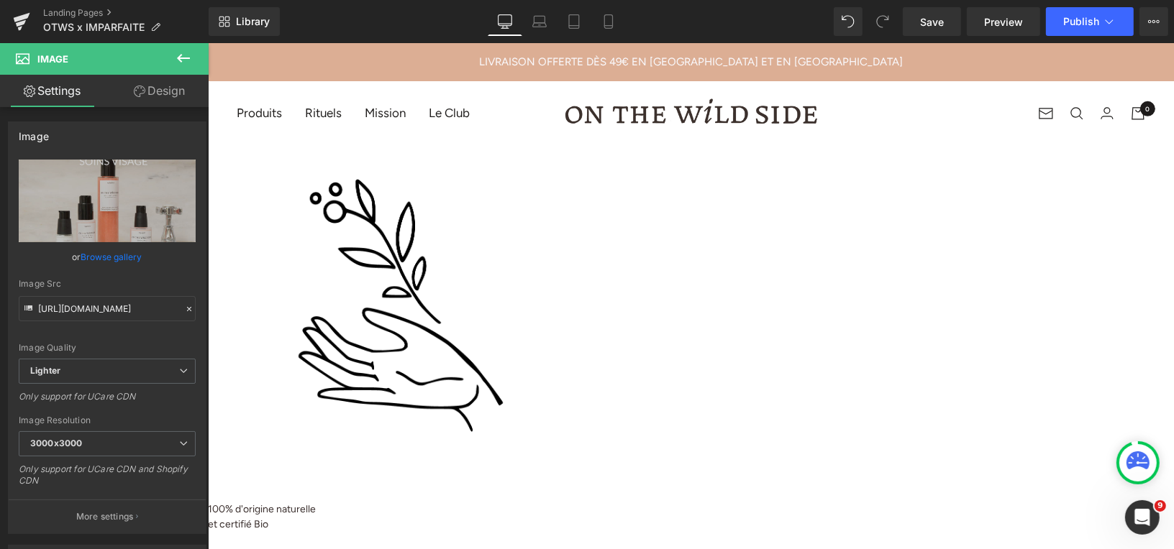
click at [207, 42] on span "Image" at bounding box center [207, 42] width 0 height 0
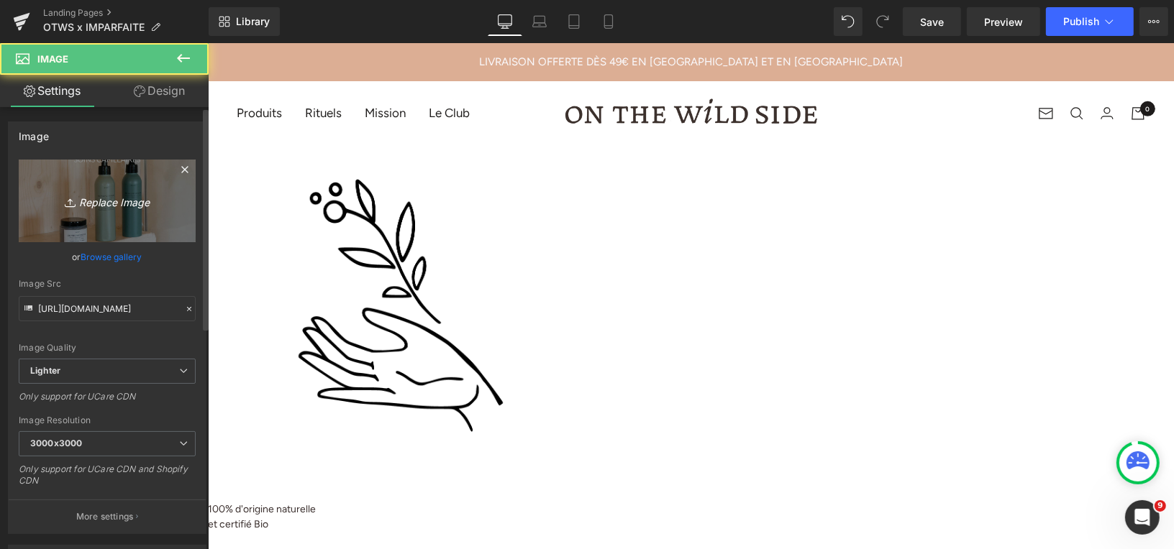
click at [114, 202] on icon "Replace Image" at bounding box center [107, 201] width 115 height 18
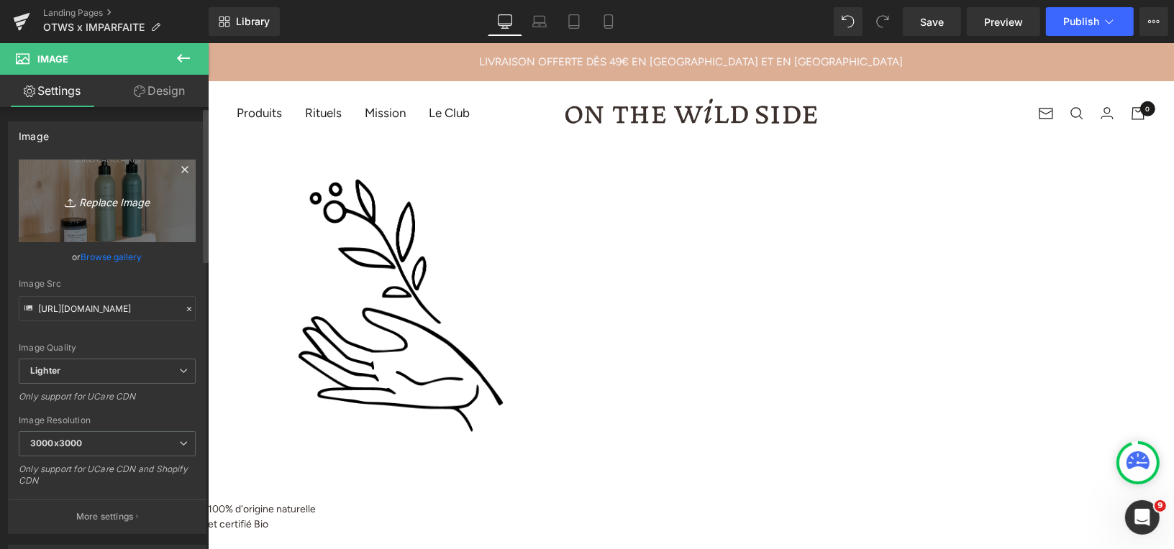
type input "C:\fakepath\BOUTIQUE NOEL (3).png"
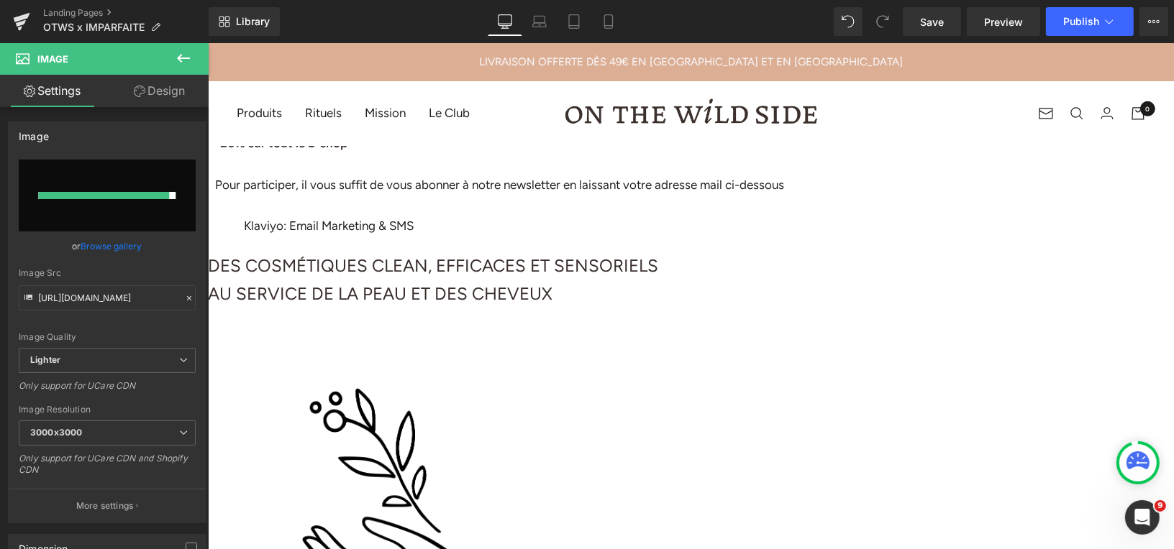
scroll to position [1048, 0]
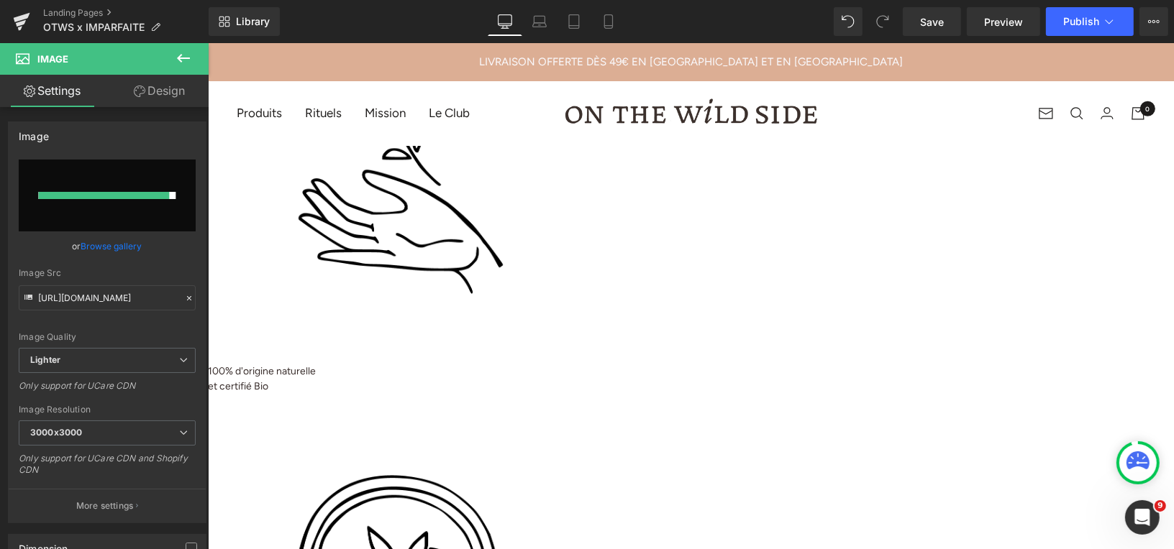
click at [207, 42] on span "Image" at bounding box center [207, 42] width 0 height 0
click at [100, 197] on div at bounding box center [103, 195] width 131 height 7
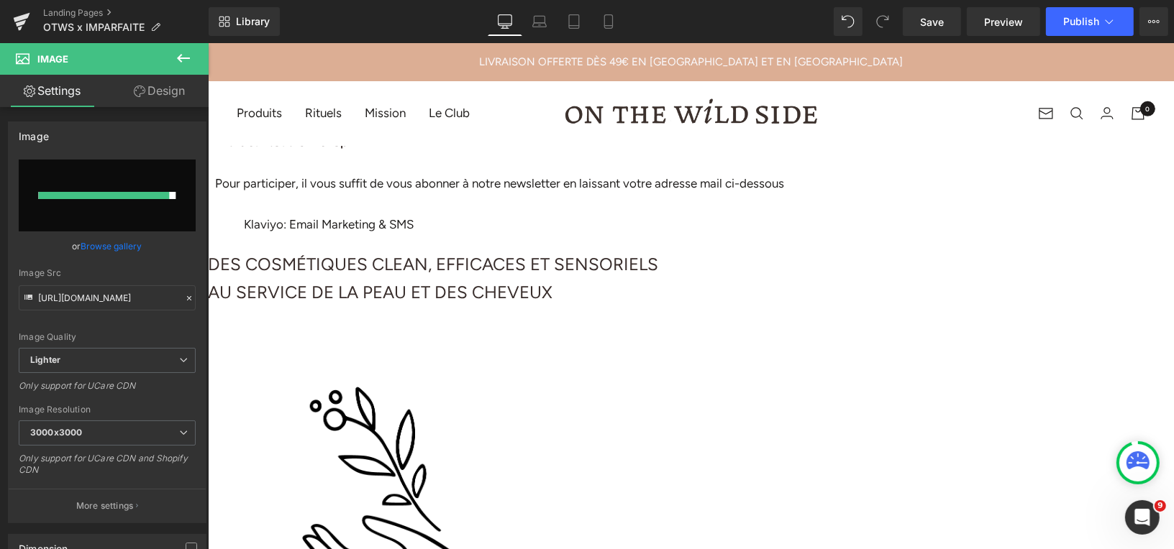
scroll to position [693, 0]
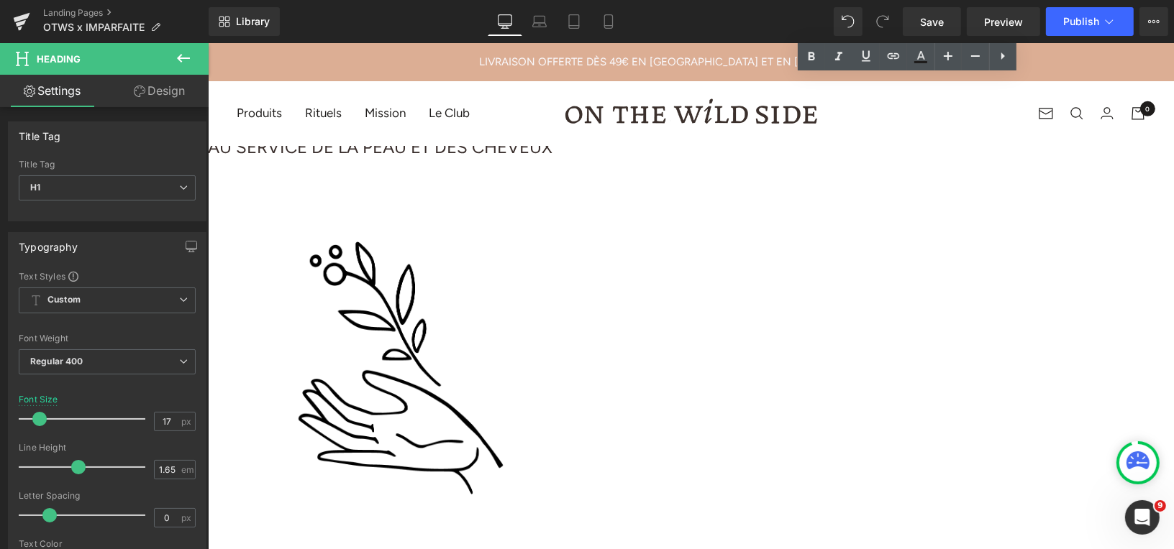
scroll to position [957, 0]
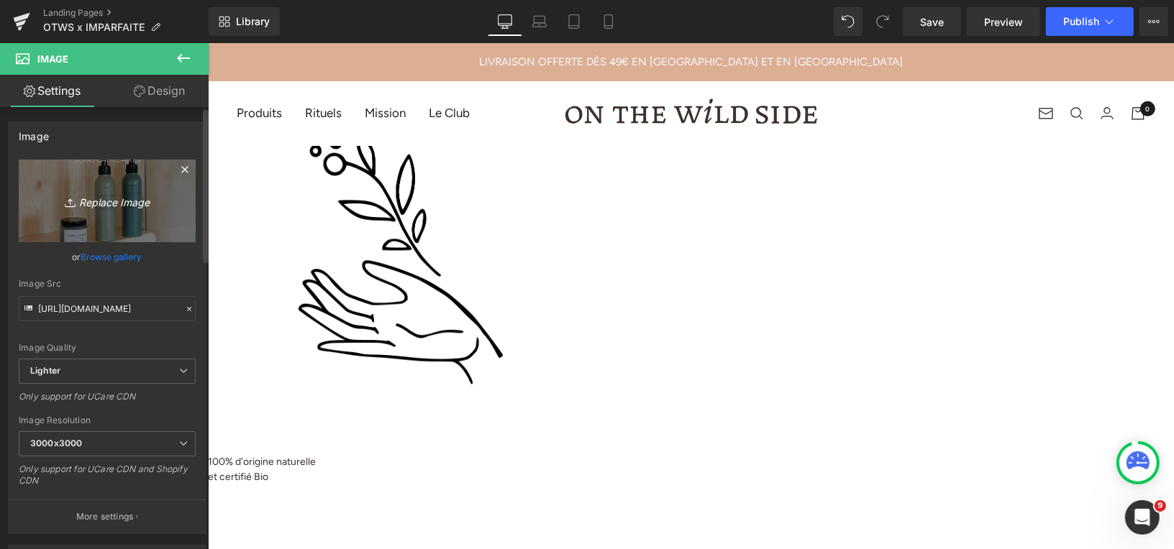
click at [132, 197] on icon "Replace Image" at bounding box center [107, 201] width 115 height 18
type input "C:\fakepath\BOUTIQUE NOEL (3).png"
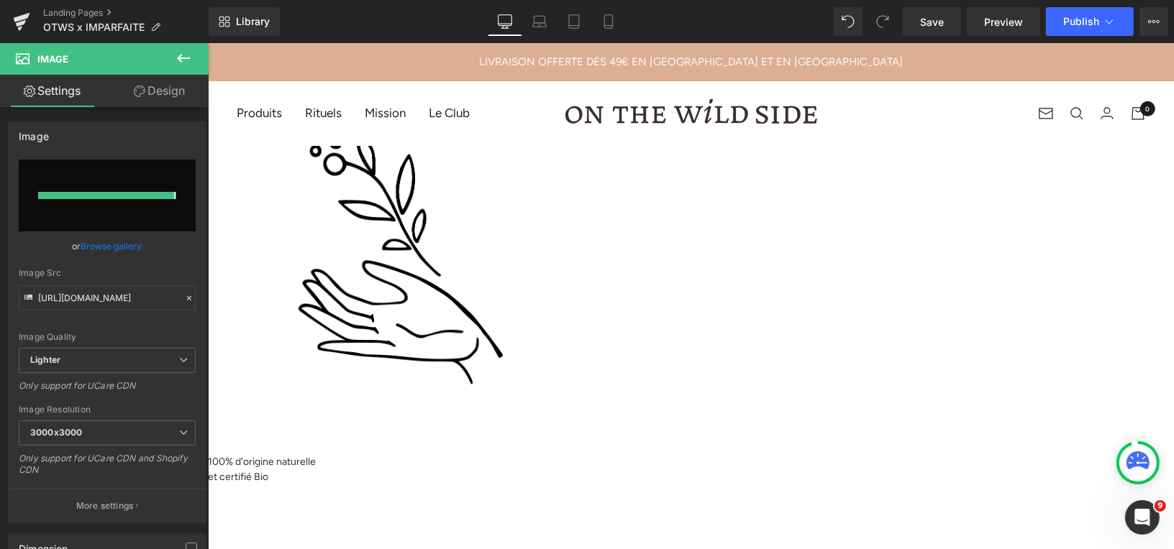
type input "https://ucarecdn.com/f9a9e88e-cd1f-4b99-a8a3-41d47897189a/-/format/auto/-/previ…"
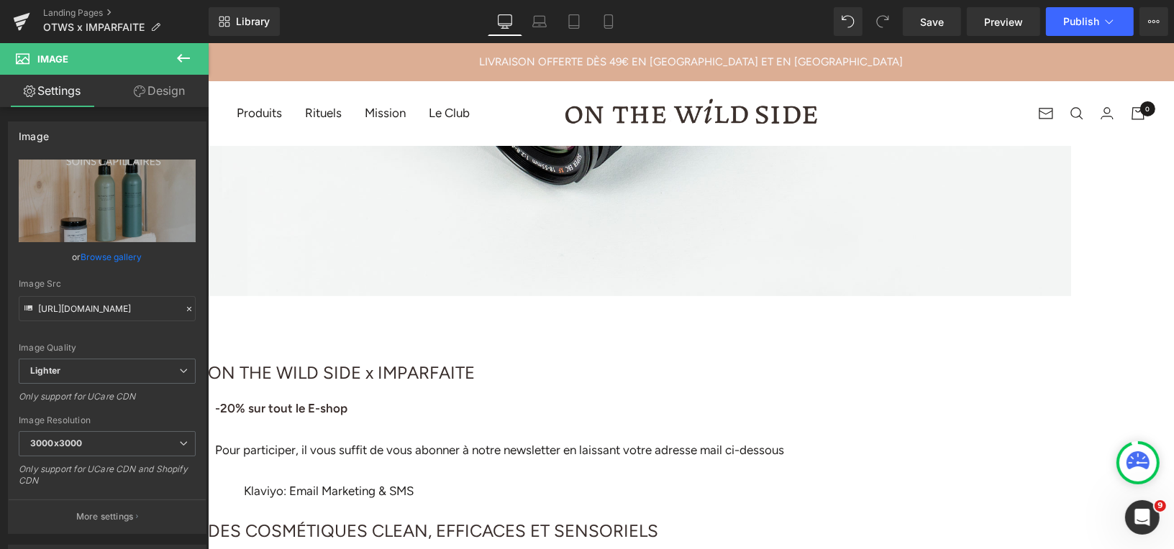
scroll to position [496, 0]
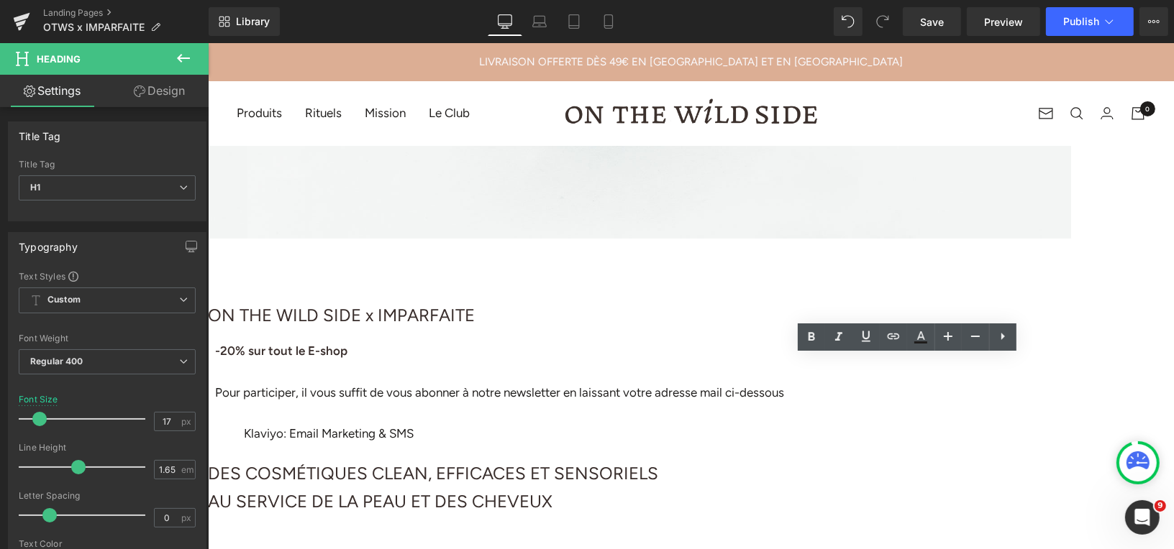
drag, startPoint x: 1015, startPoint y: 444, endPoint x: 852, endPoint y: 372, distance: 178.7
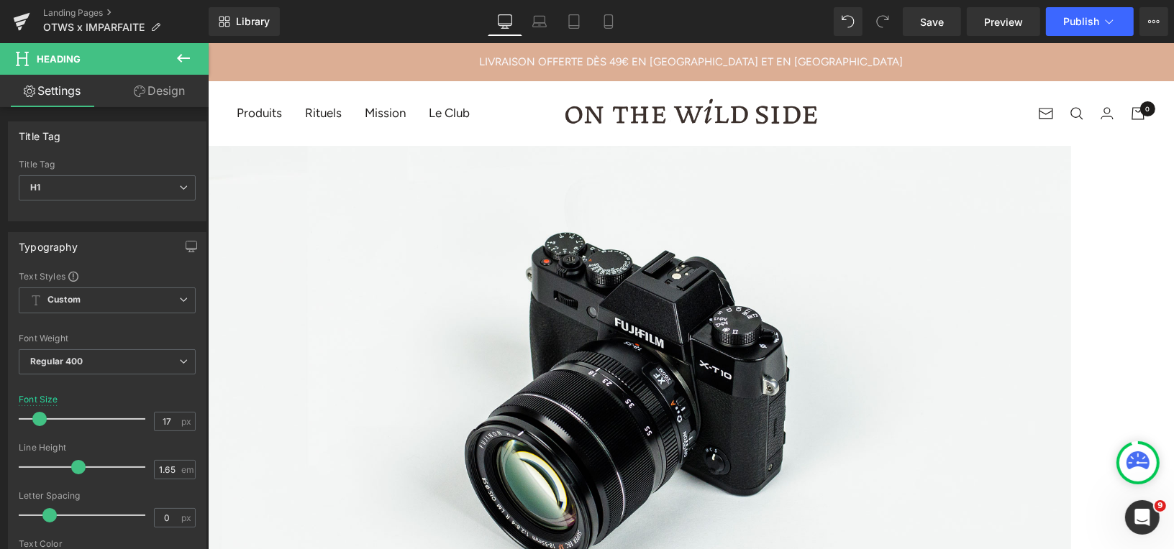
scroll to position [79, 0]
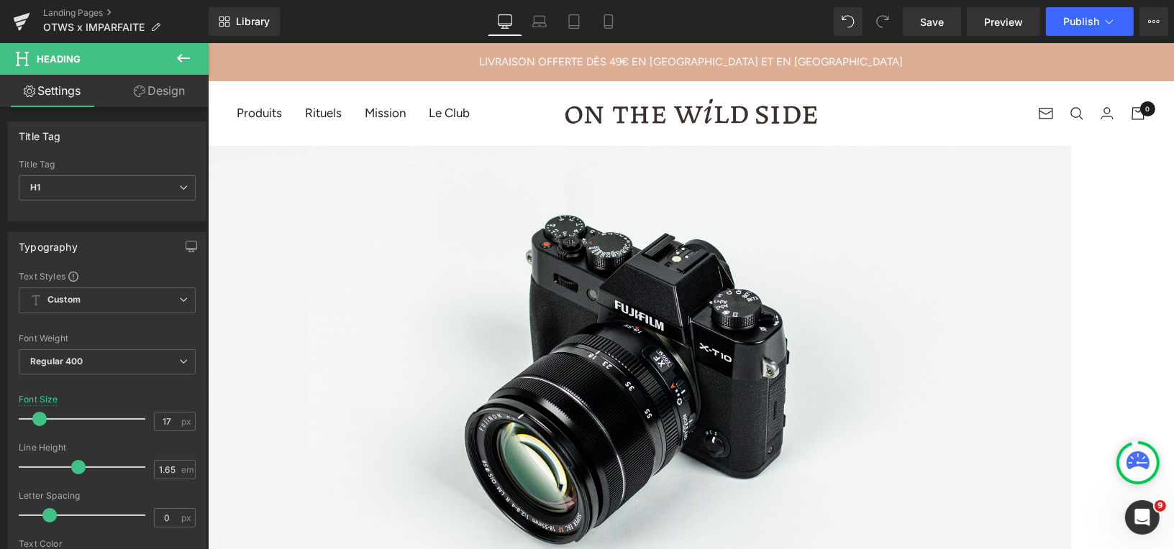
click at [186, 56] on icon at bounding box center [183, 58] width 17 height 17
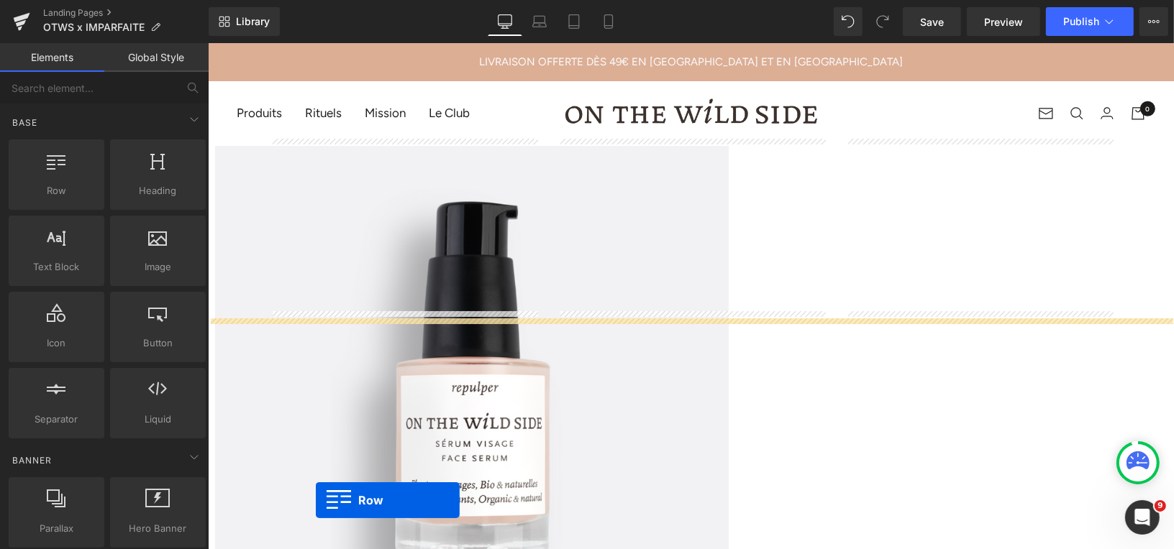
scroll to position [1061, 0]
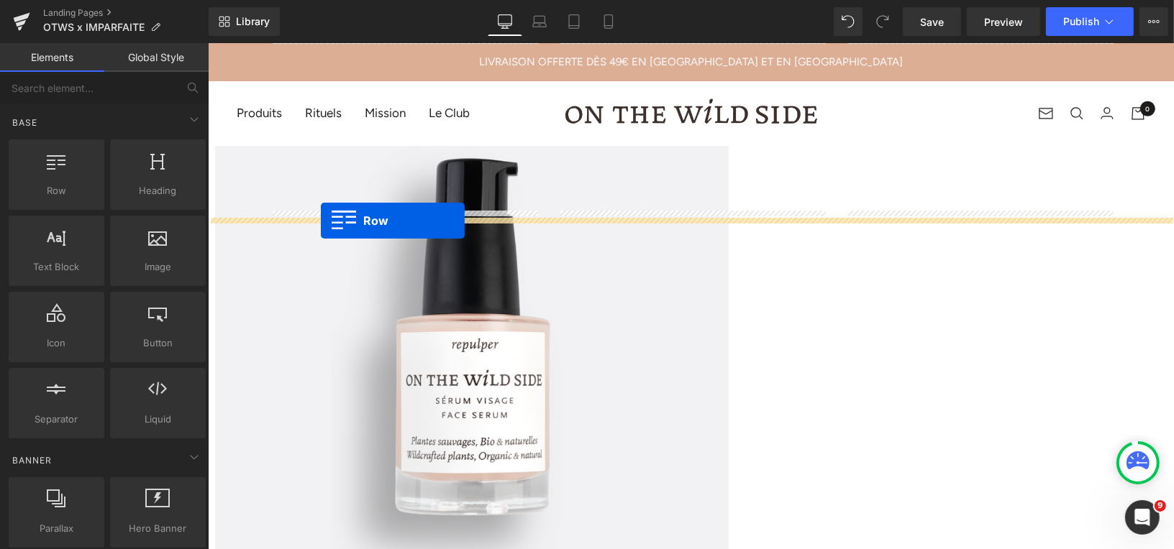
drag, startPoint x: 268, startPoint y: 247, endPoint x: 320, endPoint y: 221, distance: 57.9
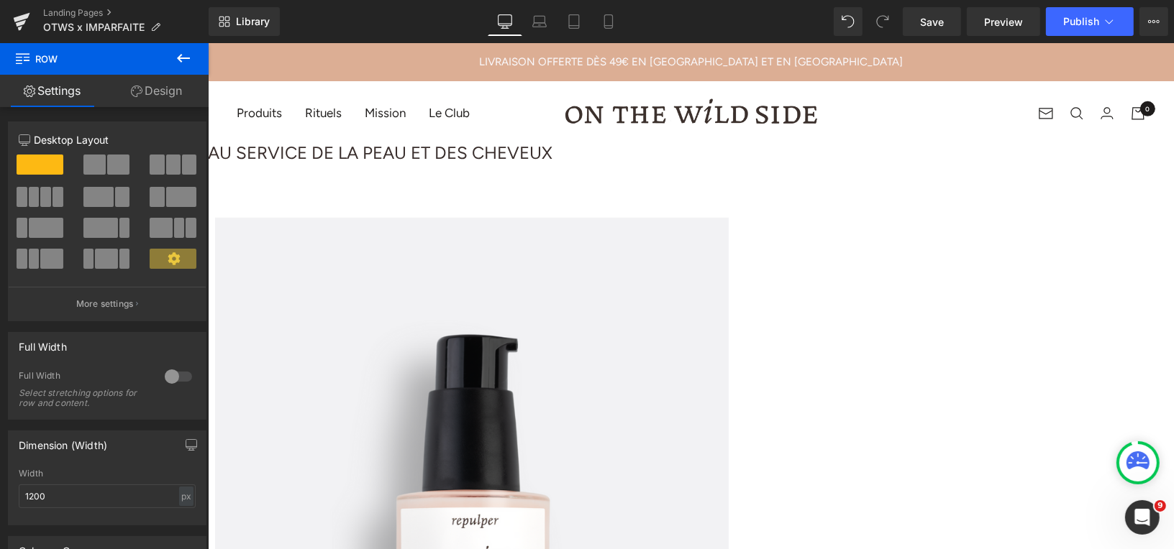
scroll to position [861, 0]
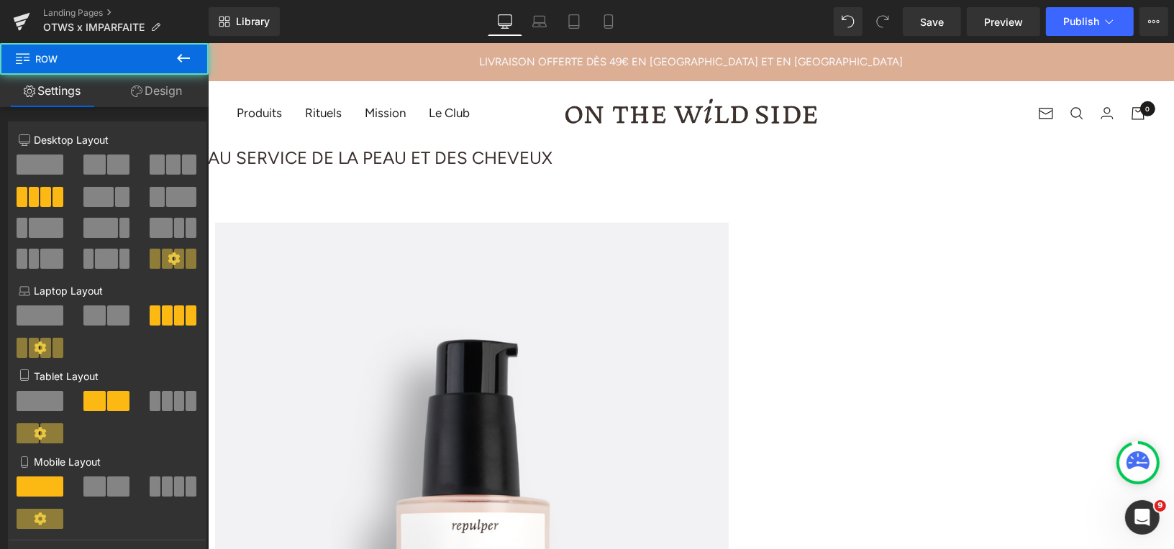
drag, startPoint x: 683, startPoint y: 384, endPoint x: 679, endPoint y: 409, distance: 25.4
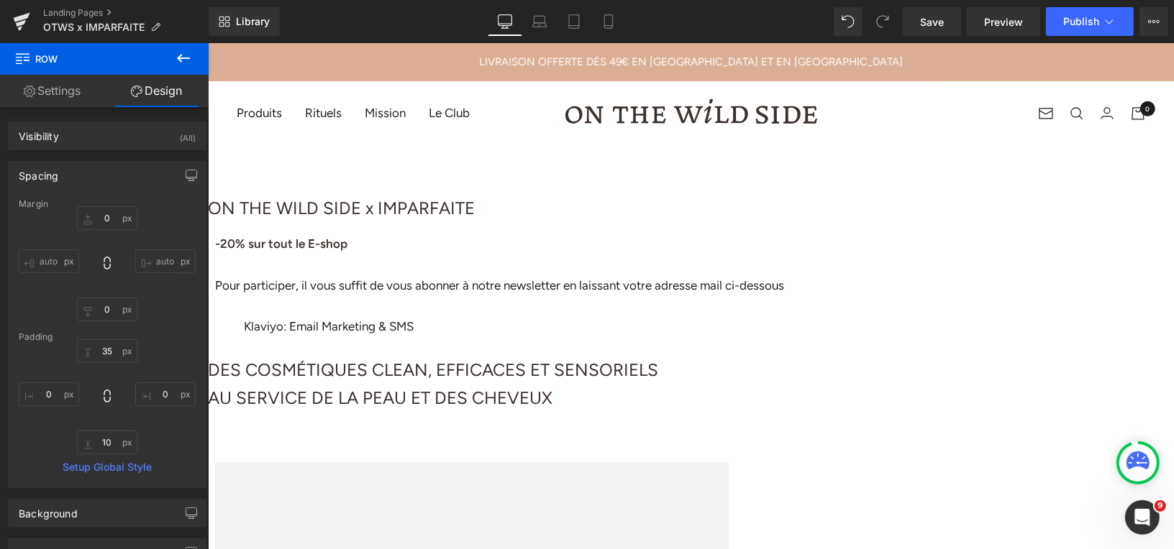
scroll to position [788, 0]
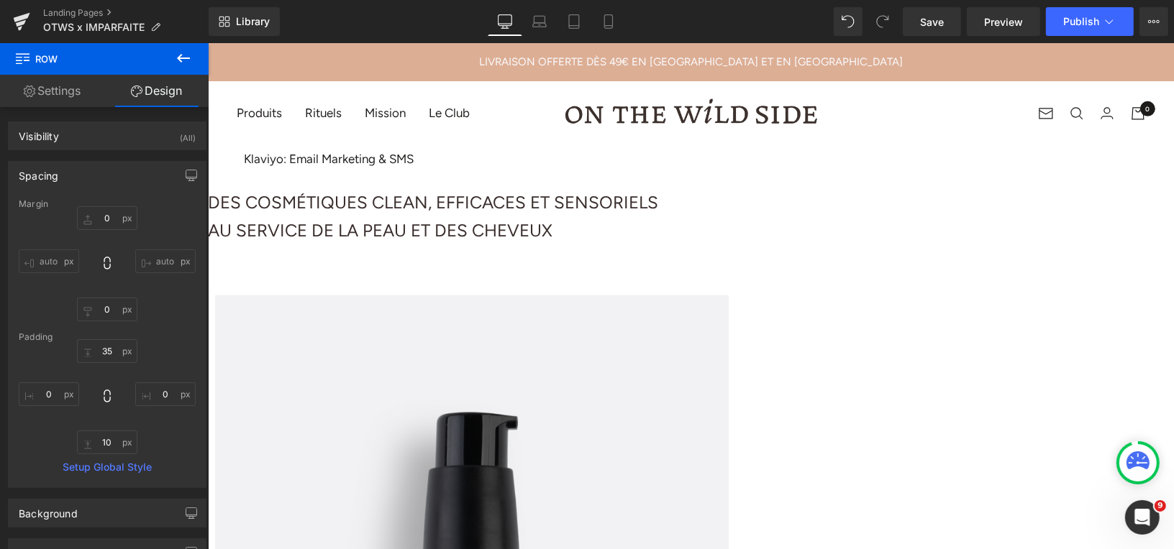
click at [207, 42] on span "Image" at bounding box center [207, 42] width 0 height 0
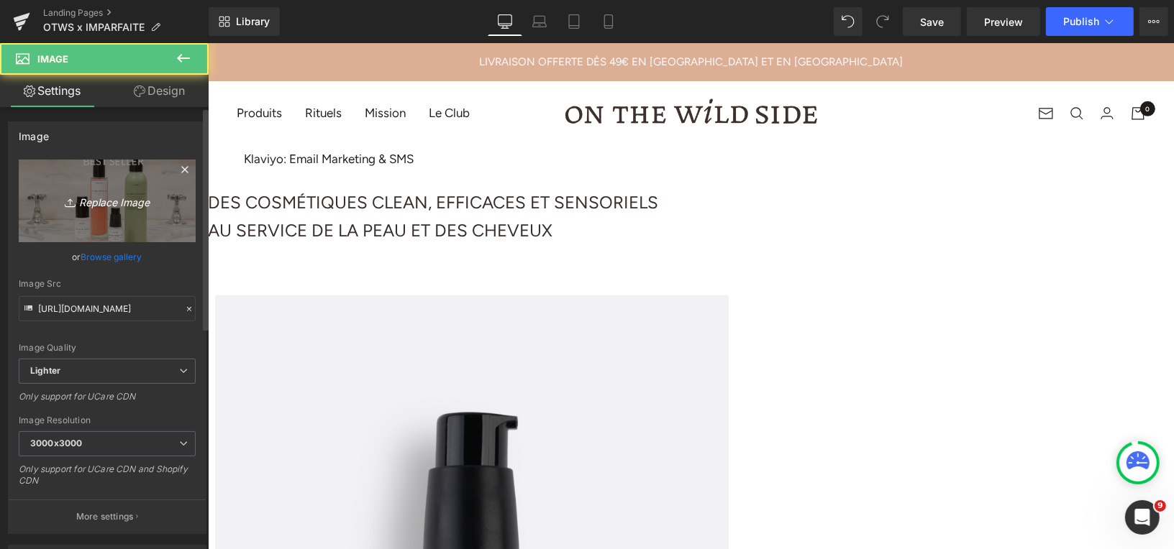
click at [112, 203] on icon "Replace Image" at bounding box center [107, 201] width 115 height 18
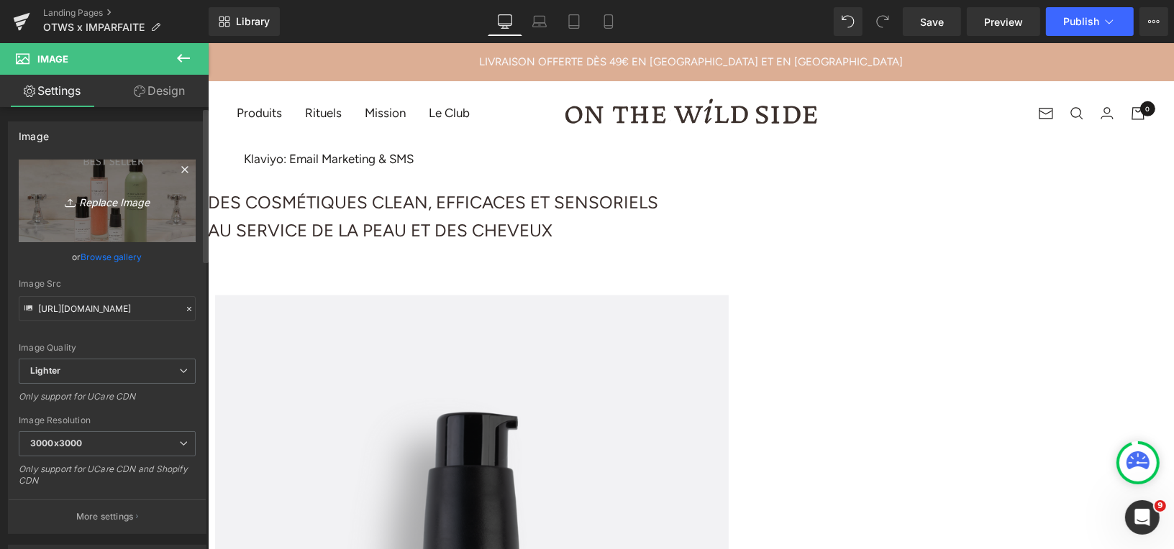
type input "C:\fakepath\BEST SELLER (1).png"
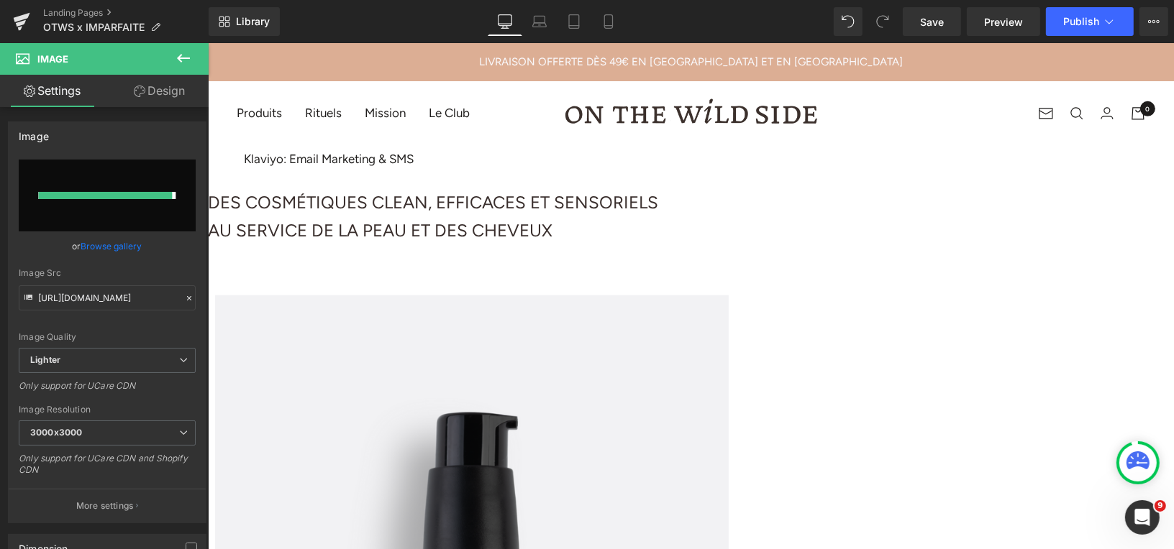
type input "https://ucarecdn.com/f4f3608b-a941-4442-8510-f018034a2199/-/format/auto/-/previ…"
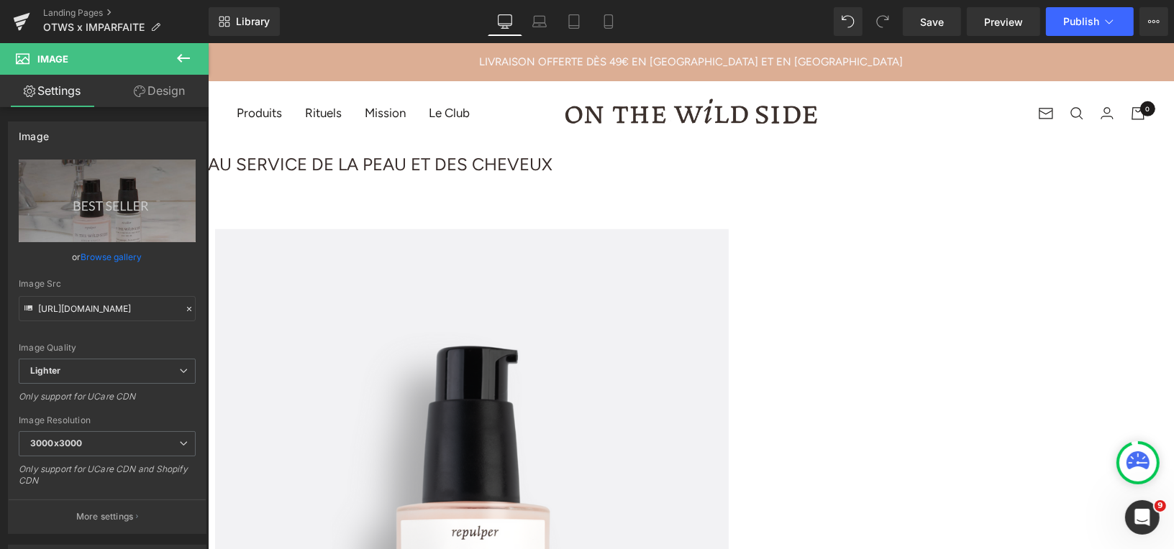
scroll to position [854, 0]
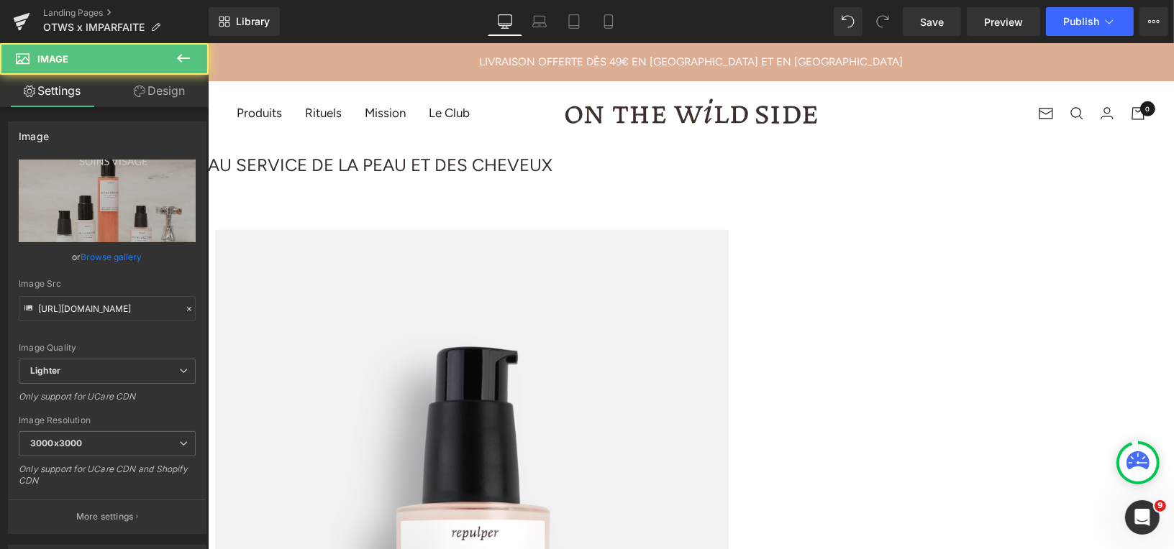
click at [207, 42] on span "Image" at bounding box center [207, 42] width 0 height 0
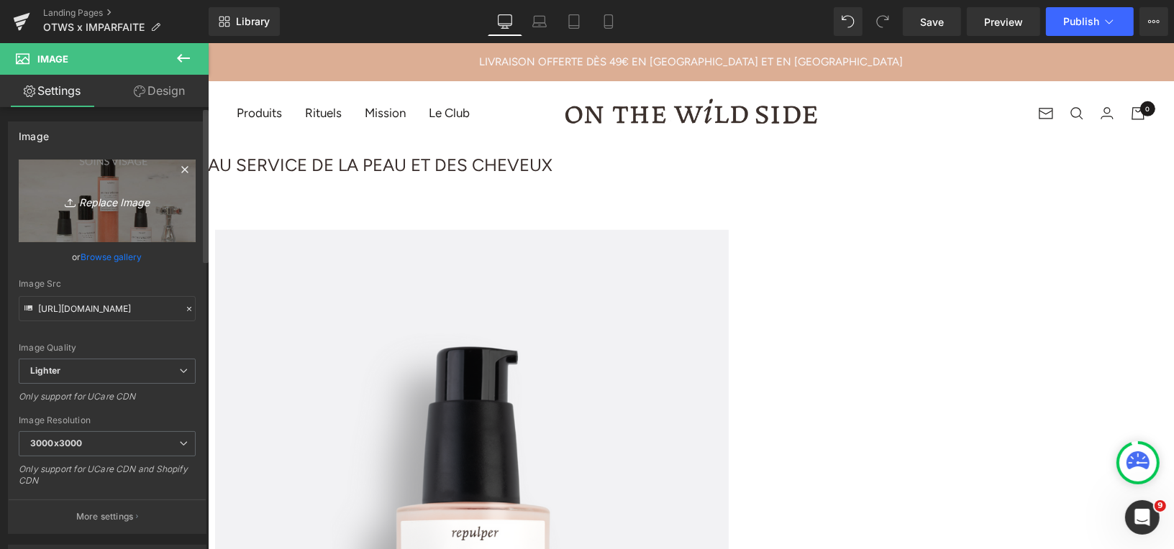
click at [82, 196] on icon "Replace Image" at bounding box center [107, 201] width 115 height 18
type input "C:\fakepath\BEST SELLER.png"
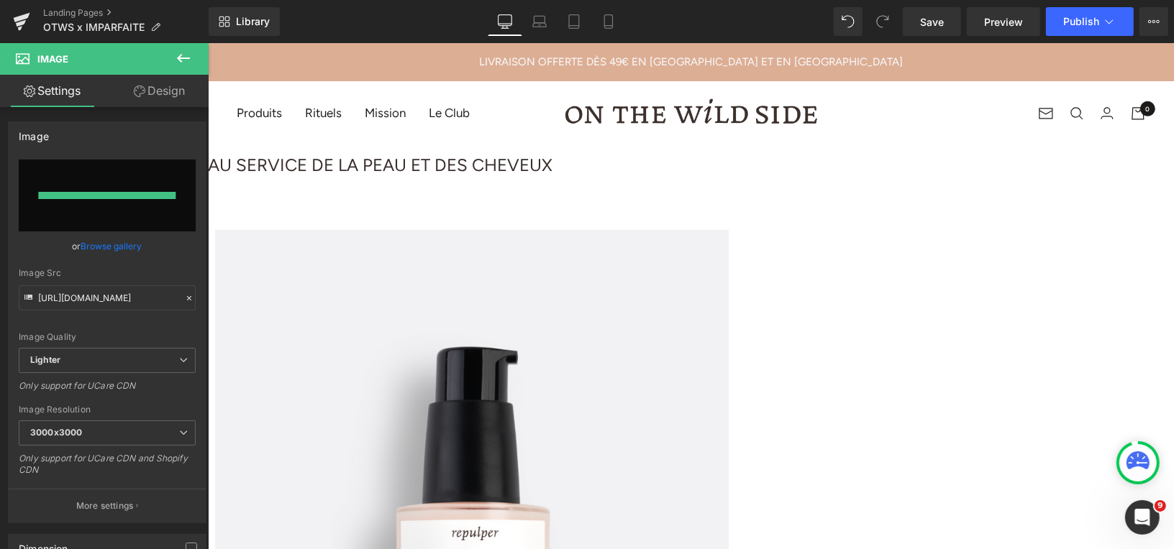
type input "https://ucarecdn.com/6100a674-ab0a-4cb3-9f0a-bb80d7523b6a/-/format/auto/-/previ…"
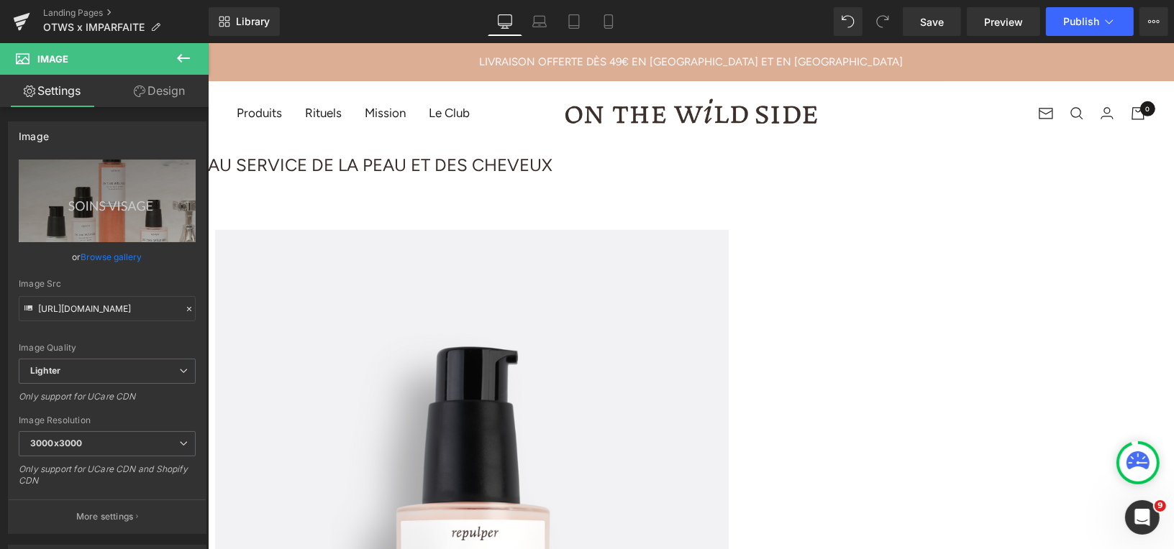
click at [207, 42] on span "Image" at bounding box center [207, 42] width 0 height 0
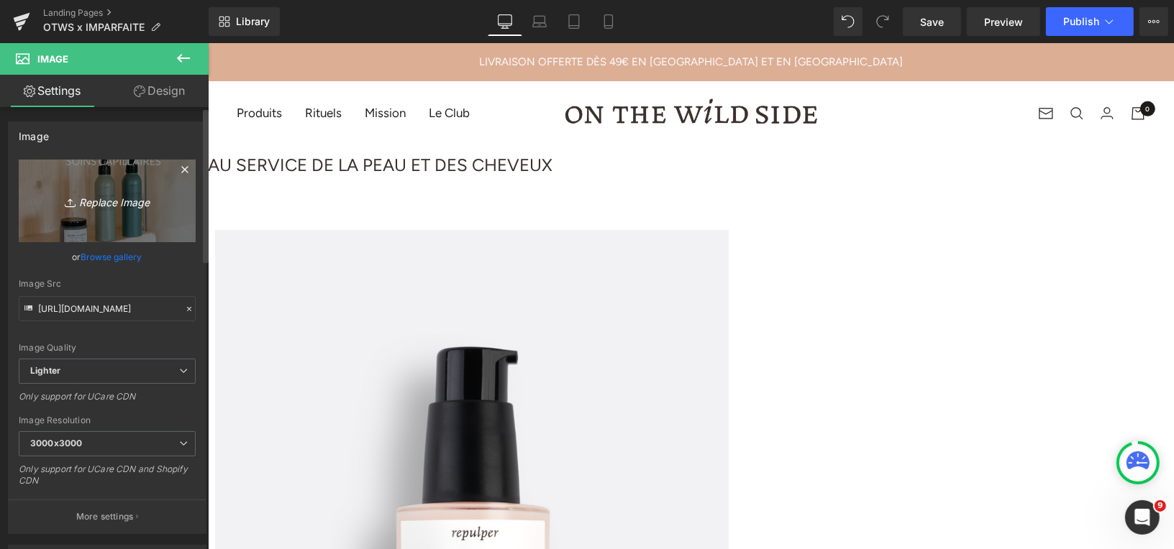
click at [104, 200] on icon "Replace Image" at bounding box center [107, 201] width 115 height 18
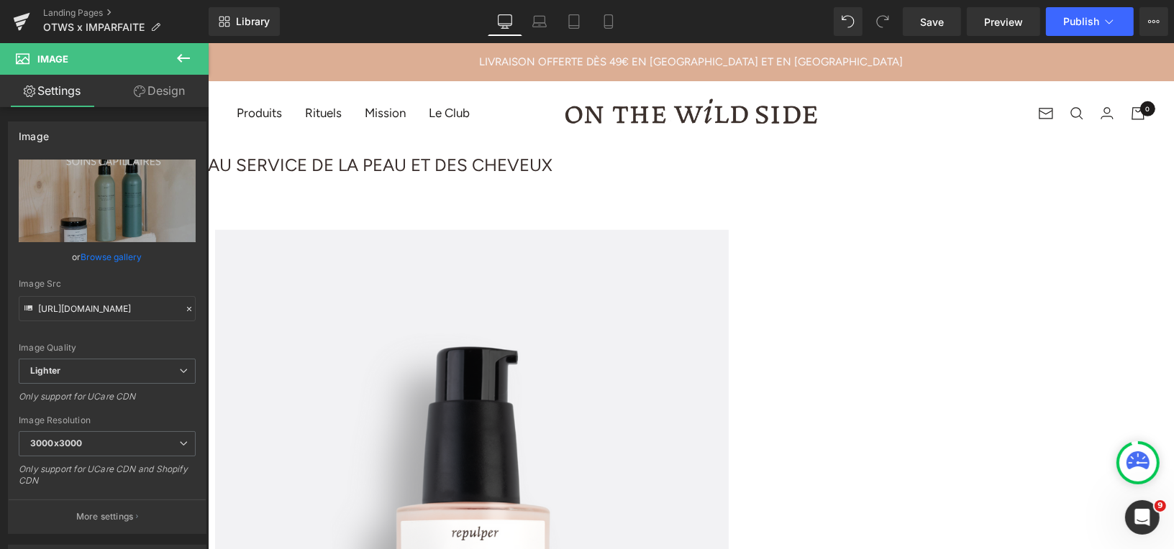
type input "C:\fakepath\BEST SELLER (2).png"
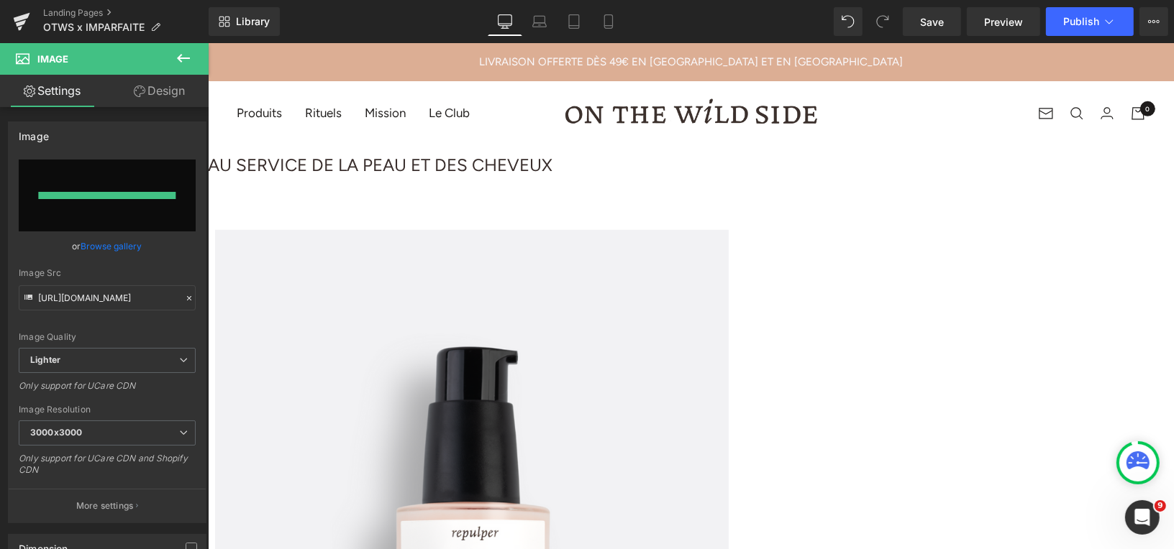
type input "https://ucarecdn.com/a29698bc-739c-4276-b6eb-6a21d9e8ef57/-/format/auto/-/previ…"
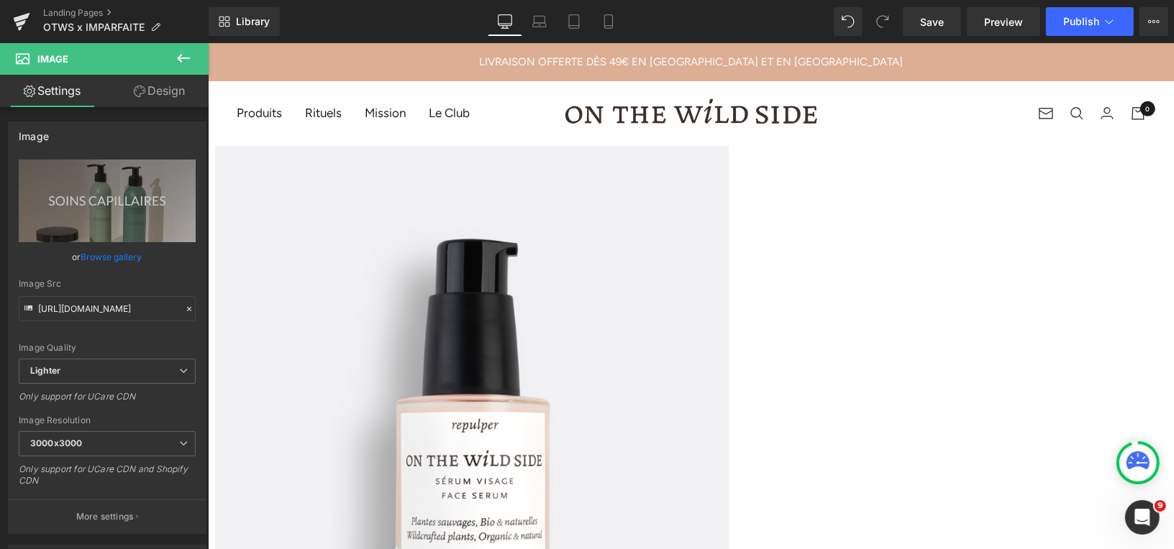
scroll to position [1031, 0]
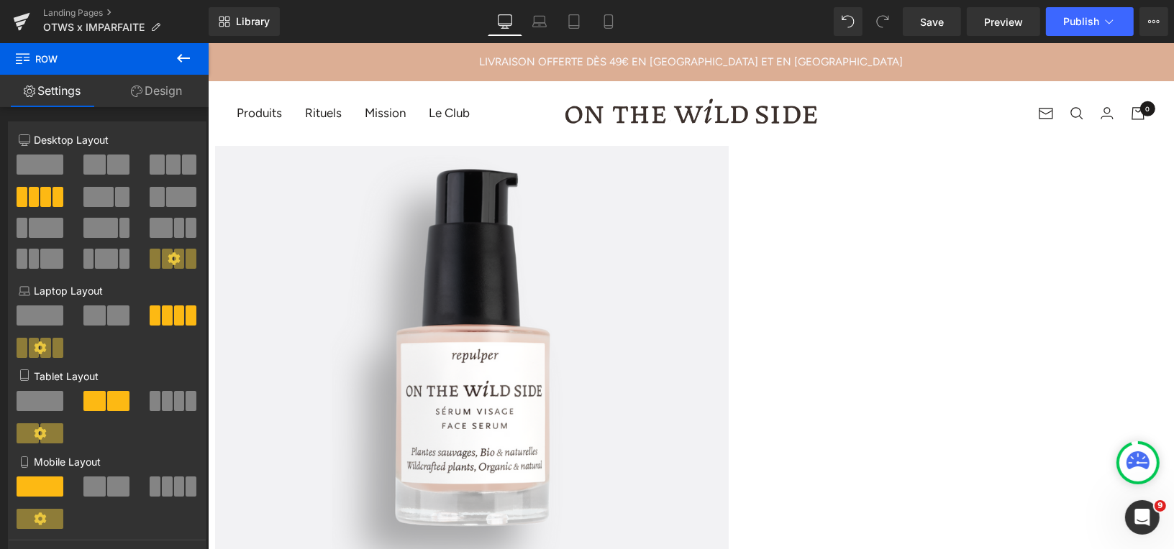
drag, startPoint x: 698, startPoint y: 320, endPoint x: 693, endPoint y: 348, distance: 28.5
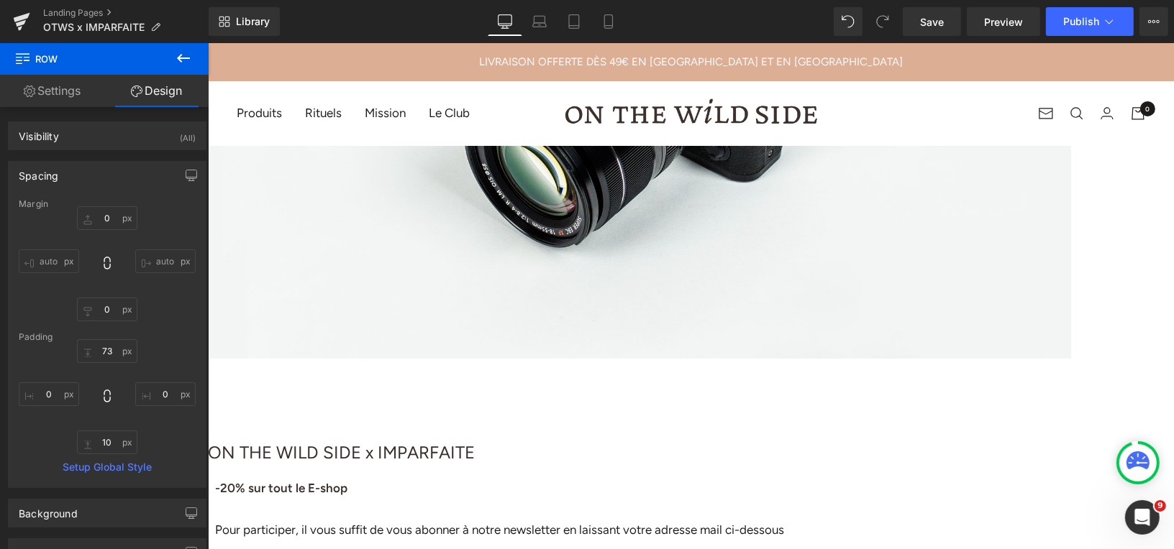
scroll to position [427, 0]
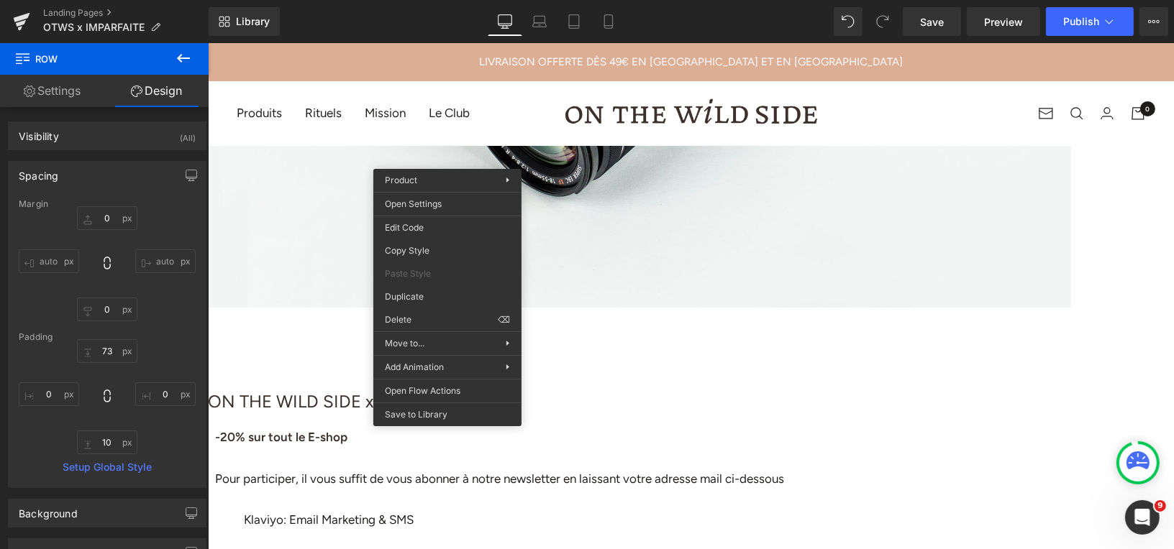
drag, startPoint x: 625, startPoint y: 360, endPoint x: 417, endPoint y: 317, distance: 212.3
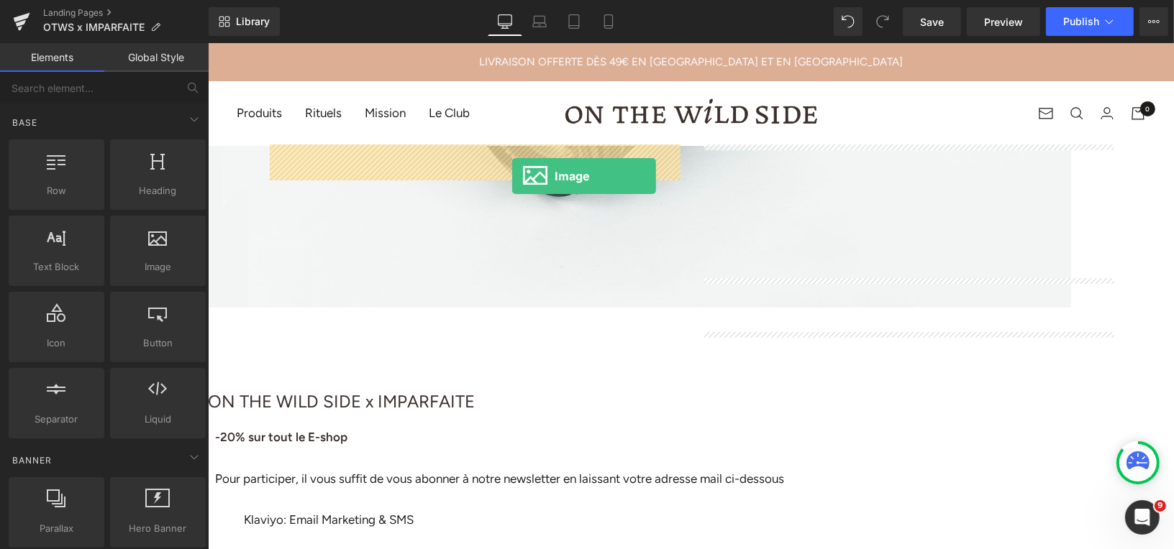
drag, startPoint x: 344, startPoint y: 301, endPoint x: 511, endPoint y: 175, distance: 209.6
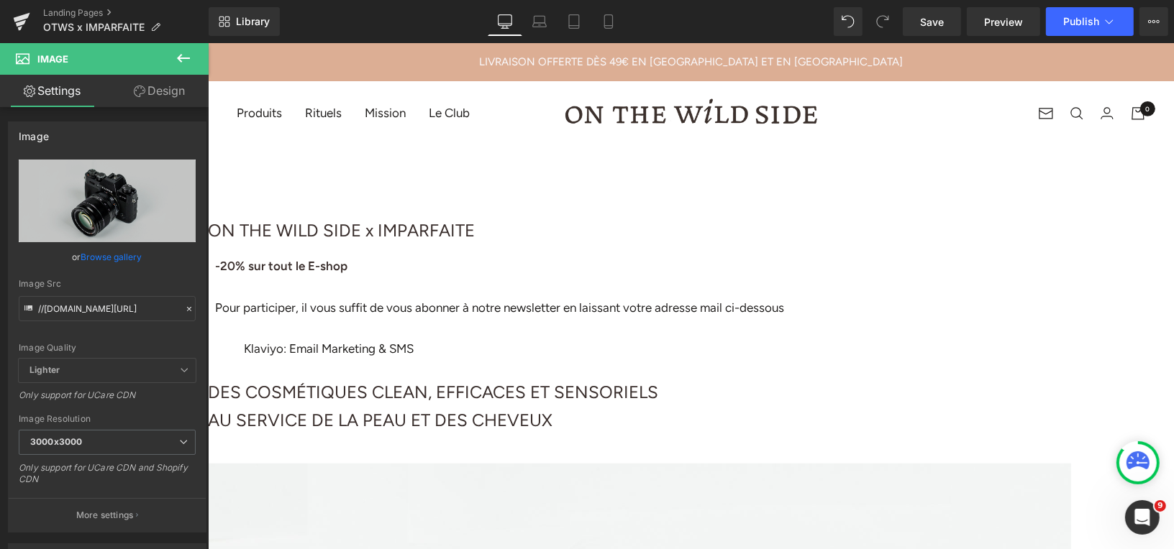
scroll to position [698, 0]
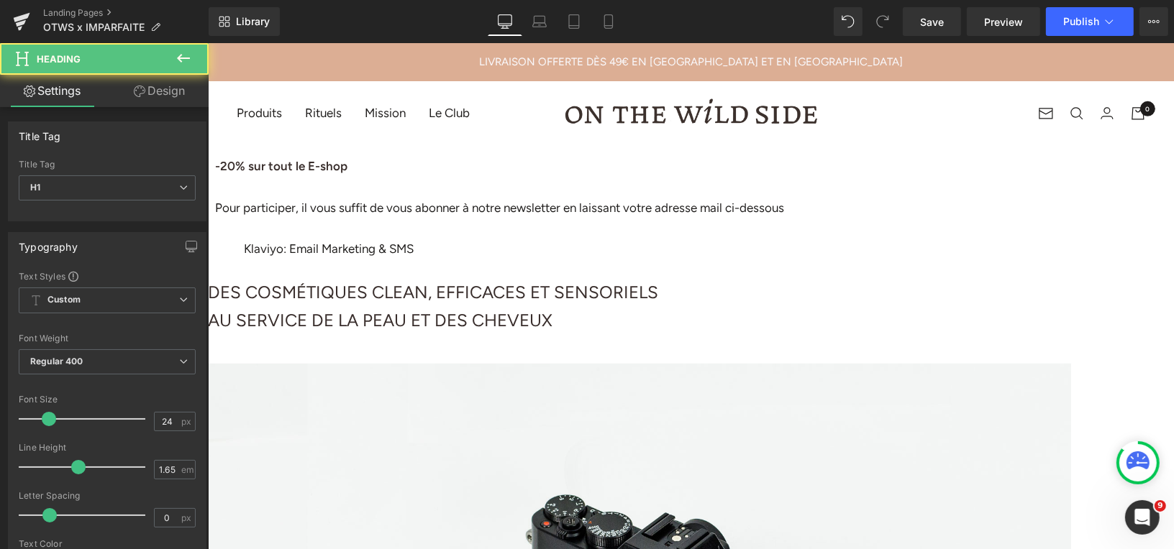
drag, startPoint x: 691, startPoint y: 155, endPoint x: 691, endPoint y: 164, distance: 9.3
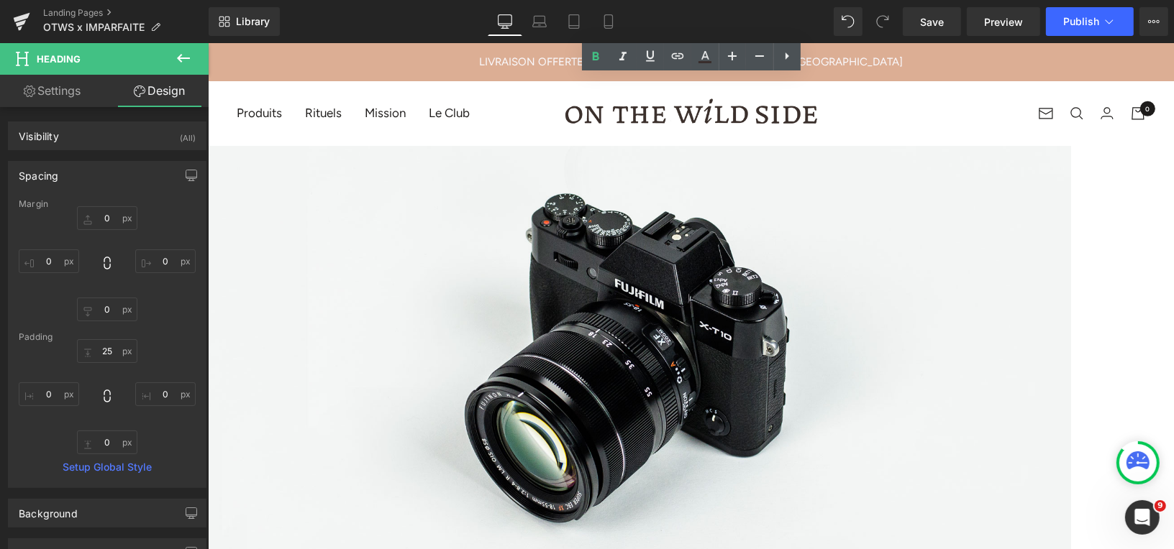
scroll to position [989, 0]
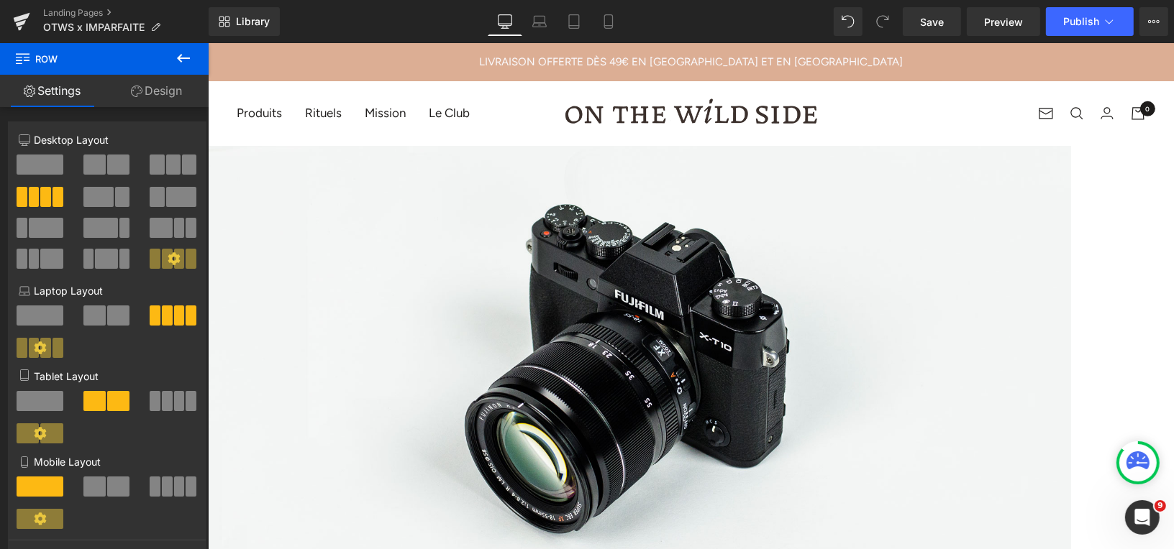
drag, startPoint x: 695, startPoint y: 236, endPoint x: 688, endPoint y: 217, distance: 19.8
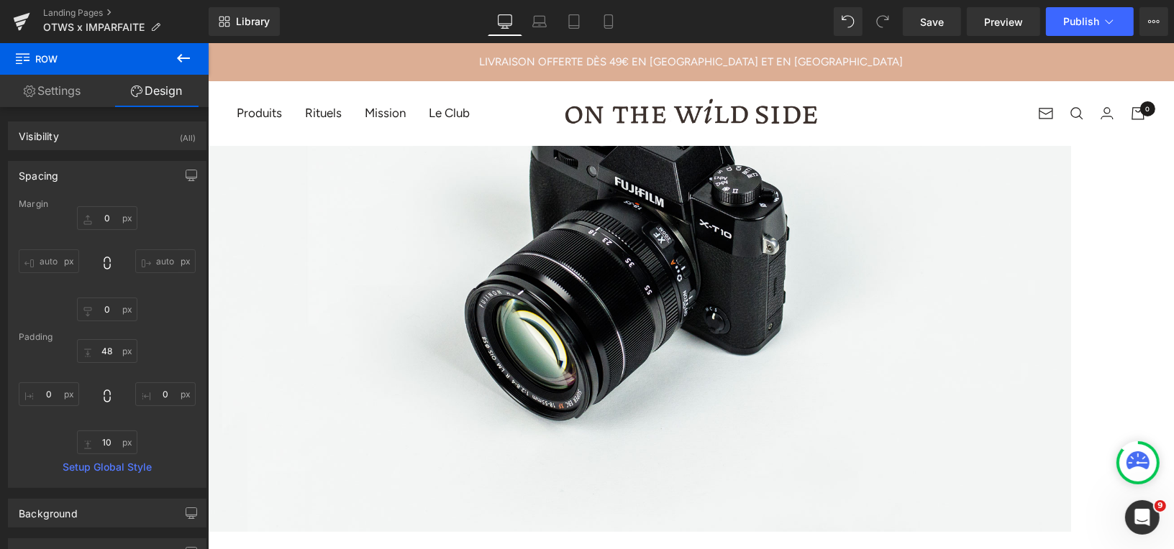
scroll to position [270, 0]
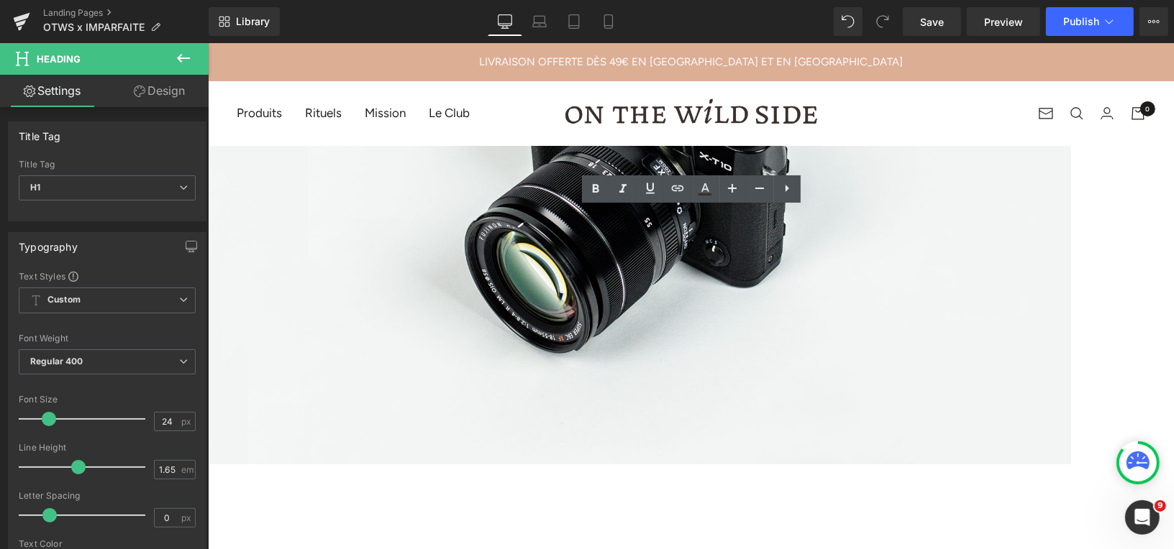
drag, startPoint x: 875, startPoint y: 263, endPoint x: 454, endPoint y: 227, distance: 422.3
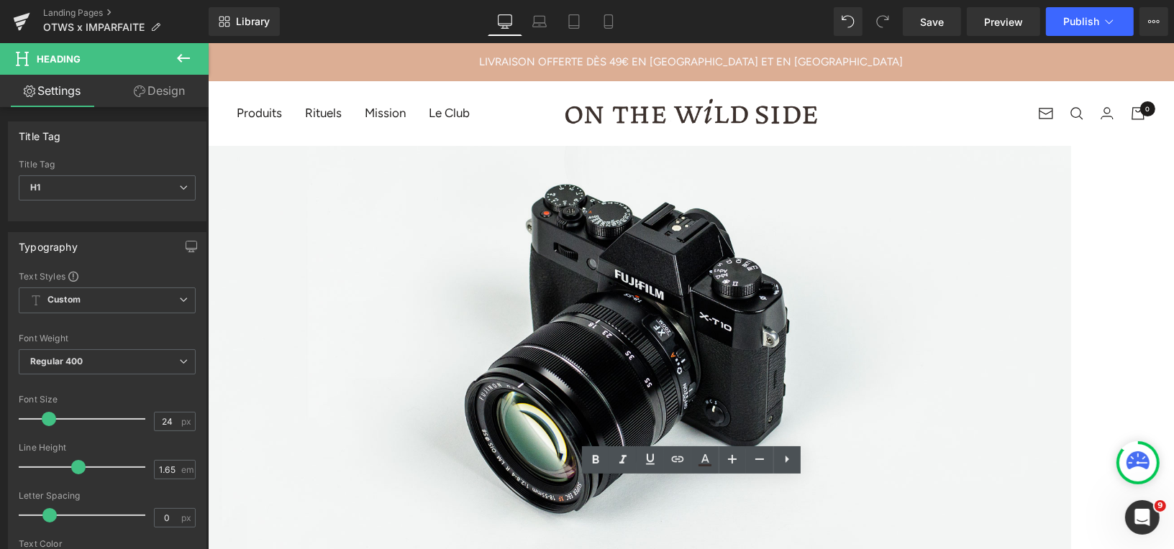
scroll to position [0, 0]
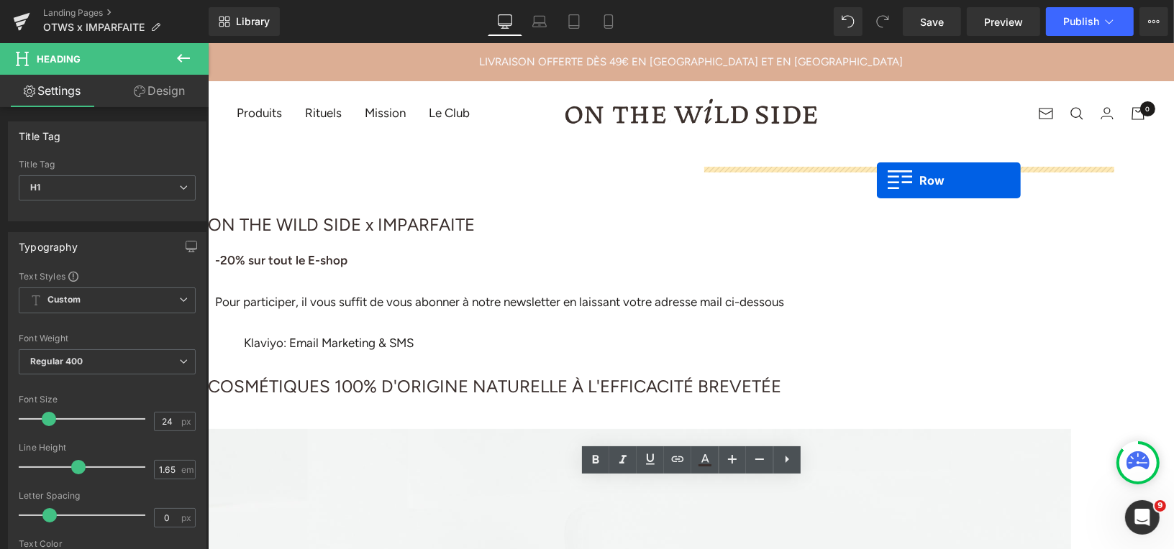
drag, startPoint x: 278, startPoint y: 175, endPoint x: 876, endPoint y: 180, distance: 597.7
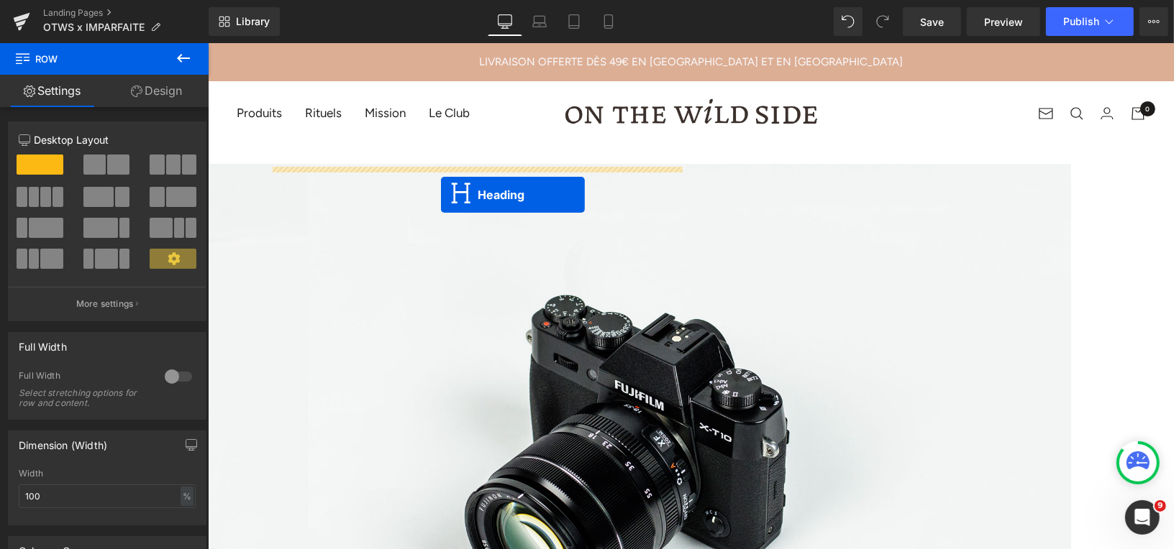
drag, startPoint x: 872, startPoint y: 337, endPoint x: 440, endPoint y: 195, distance: 454.4
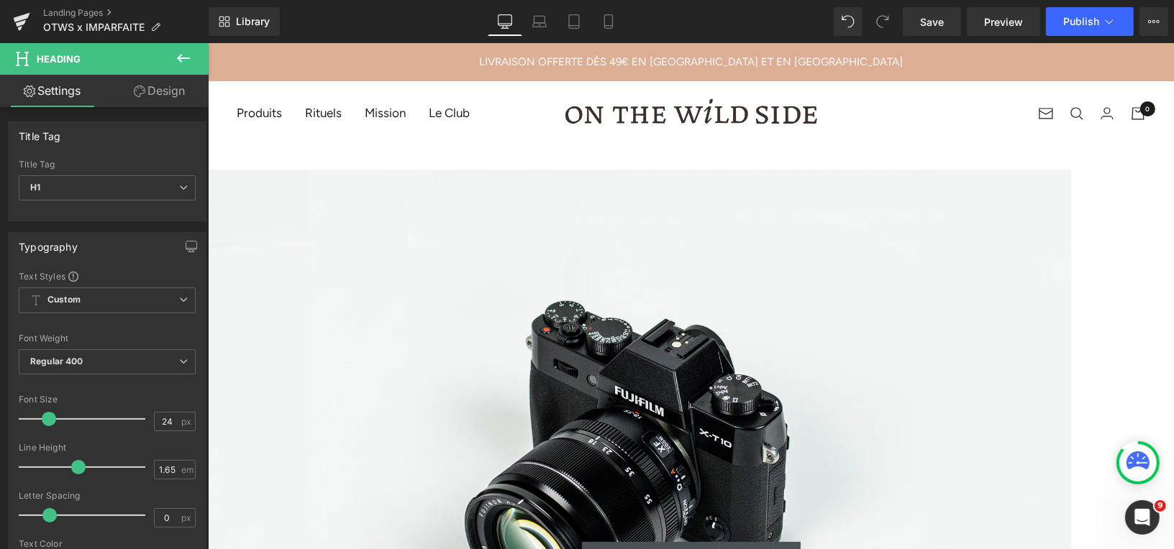
scroll to position [66, 0]
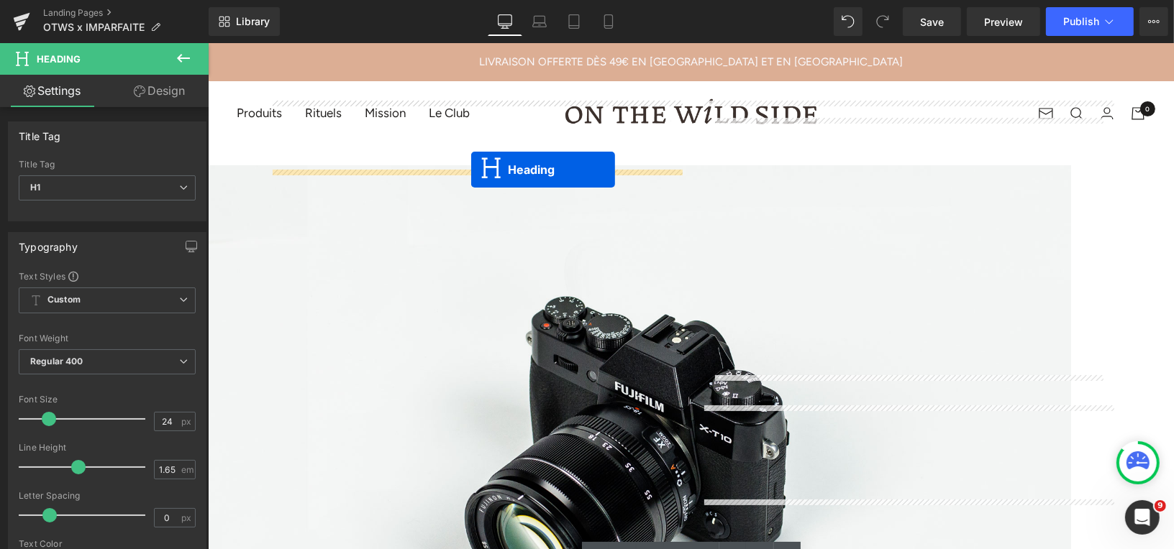
drag, startPoint x: 869, startPoint y: 457, endPoint x: 736, endPoint y: 403, distance: 143.6
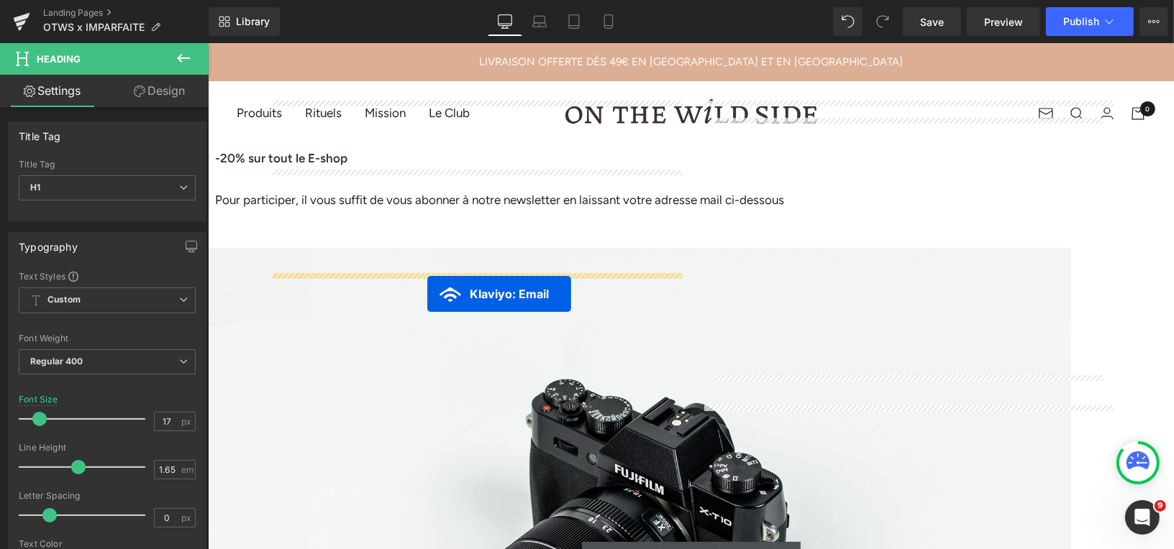
drag, startPoint x: 855, startPoint y: 413, endPoint x: 426, endPoint y: 293, distance: 445.1
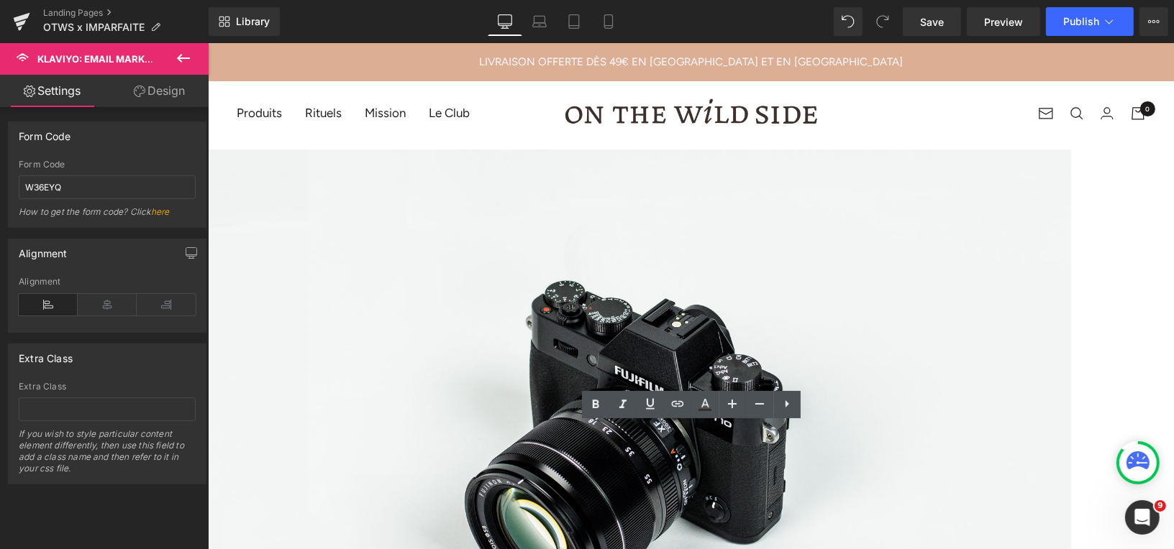
scroll to position [55, 0]
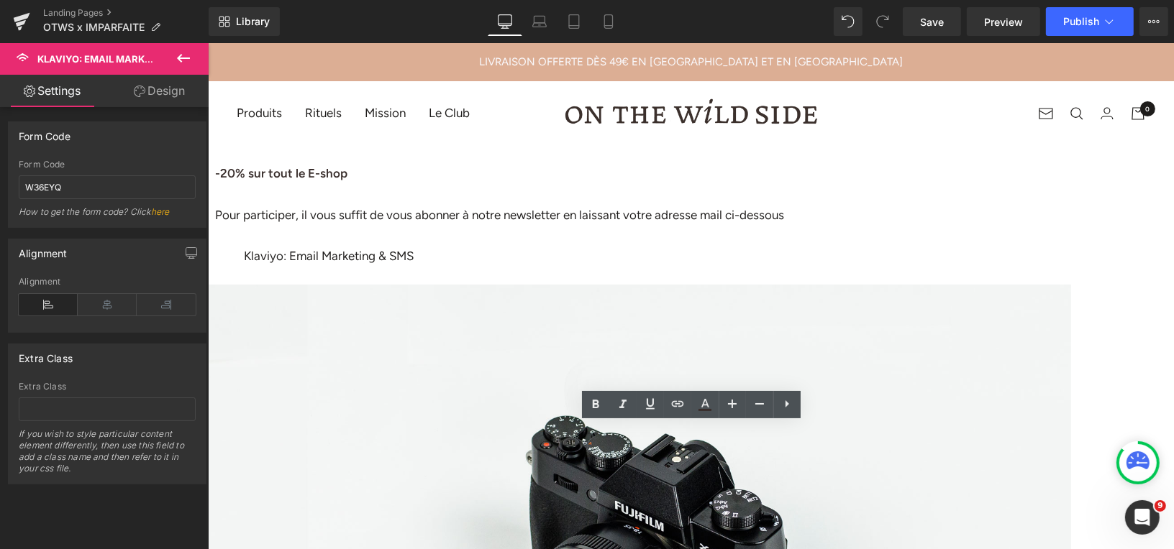
click at [339, 148] on h1 "ON THE WILD SIDE x IMPARFAITE" at bounding box center [638, 133] width 863 height 29
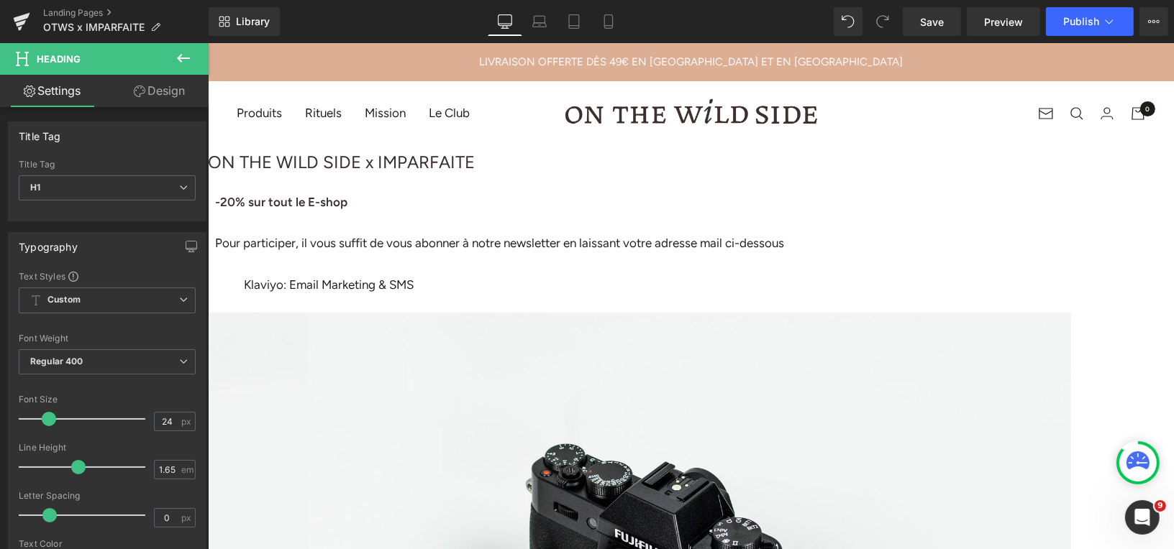
click at [595, 253] on div "Pour participer, il vous suffit de vous abonner à notre newsletter en laissant …" at bounding box center [638, 242] width 849 height 21
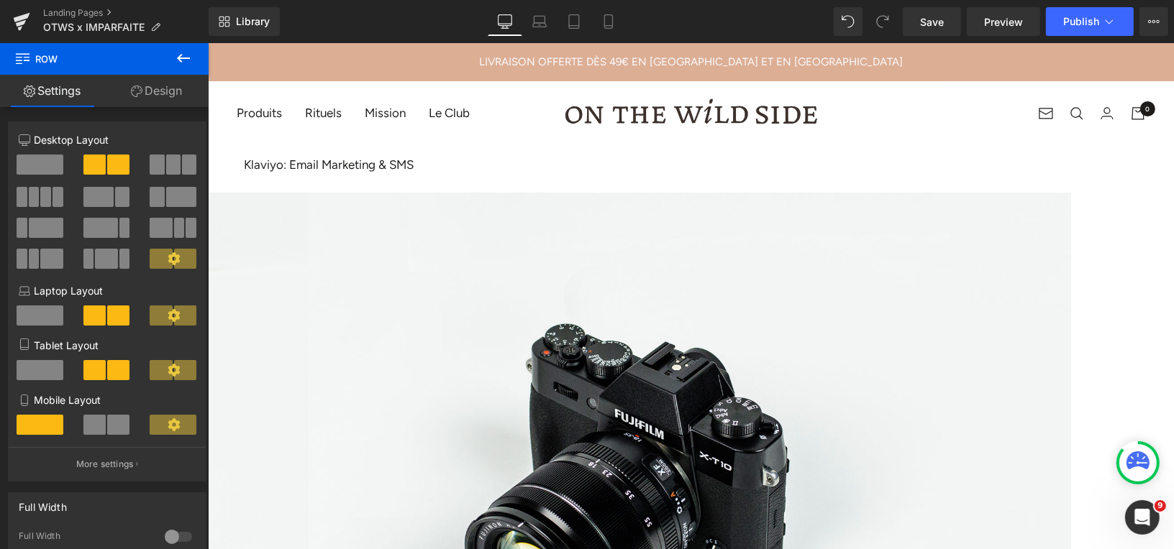
scroll to position [0, 0]
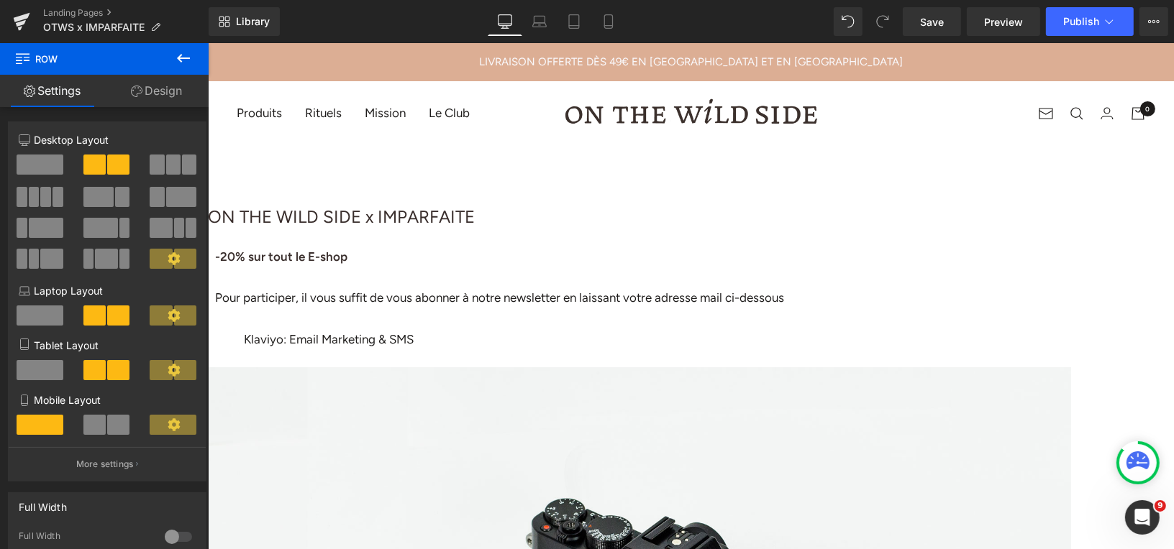
click at [554, 231] on h1 "ON THE WILD SIDE x IMPARFAITE" at bounding box center [638, 216] width 863 height 29
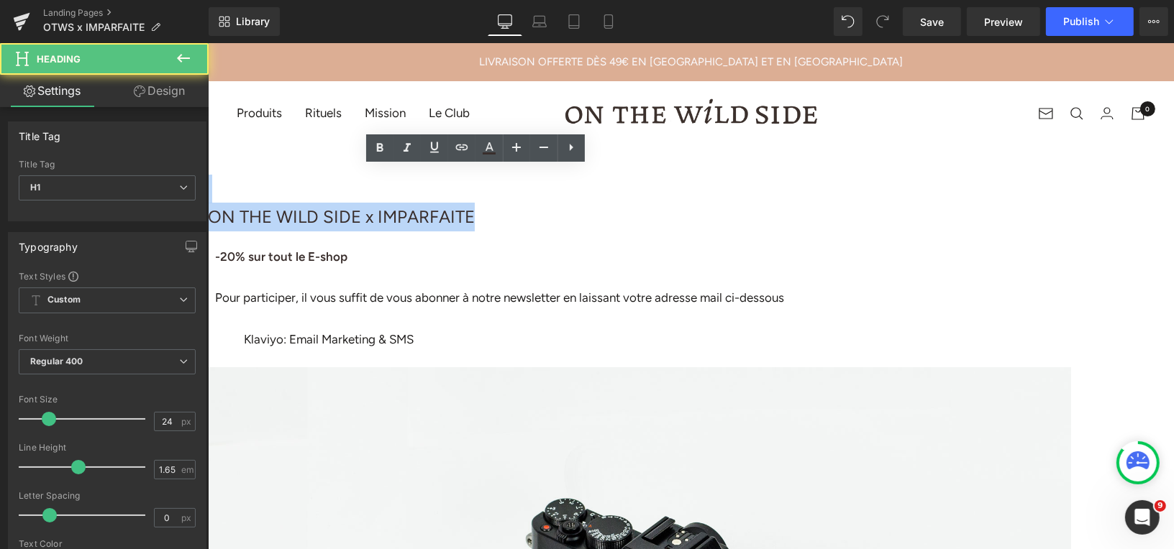
drag, startPoint x: 615, startPoint y: 235, endPoint x: 341, endPoint y: 222, distance: 274.4
click at [341, 222] on div "ON THE WILD SIDE x IMPARFAITE" at bounding box center [638, 193] width 863 height 97
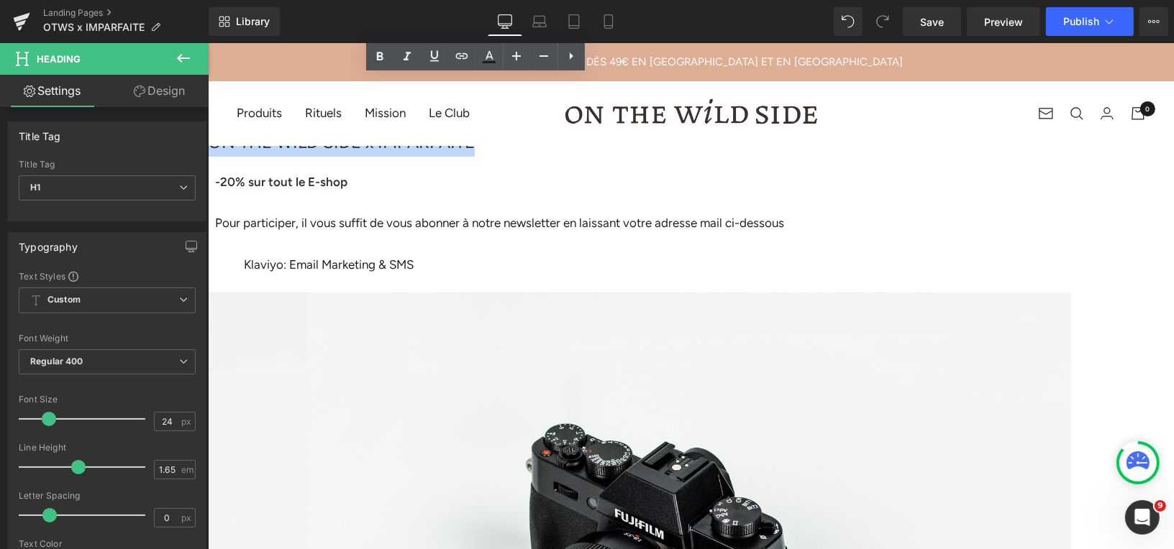
scroll to position [260, 0]
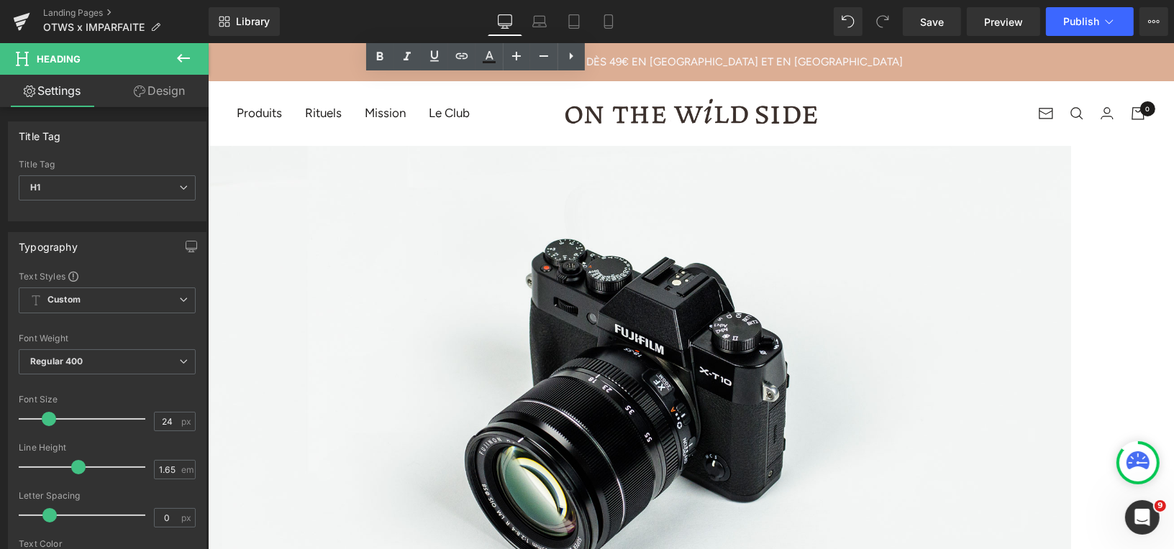
drag, startPoint x: 838, startPoint y: 375, endPoint x: 726, endPoint y: 340, distance: 117.4
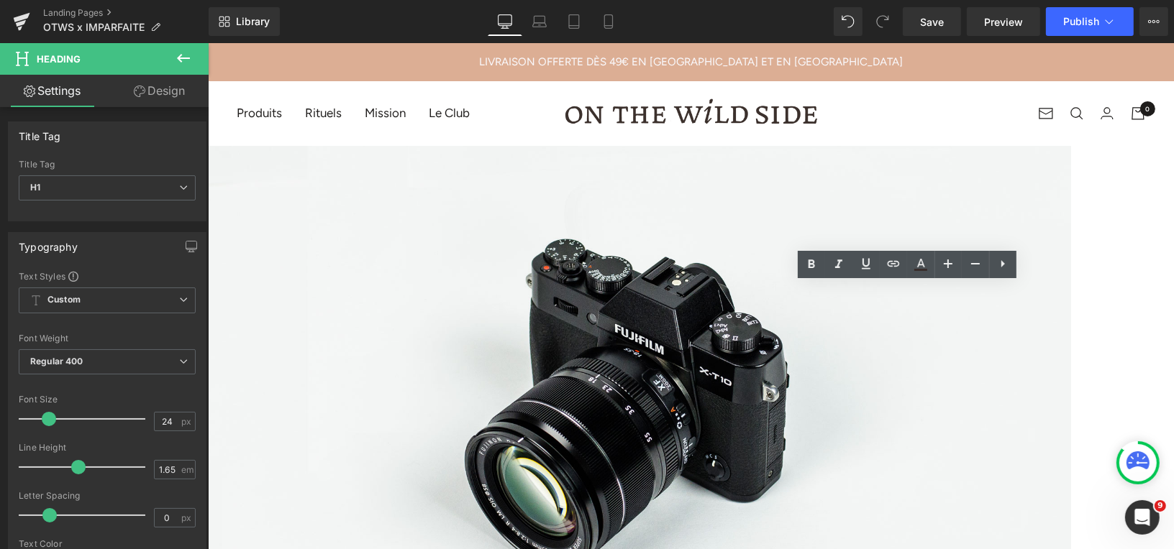
drag, startPoint x: 720, startPoint y: 342, endPoint x: 1102, endPoint y: 393, distance: 385.3
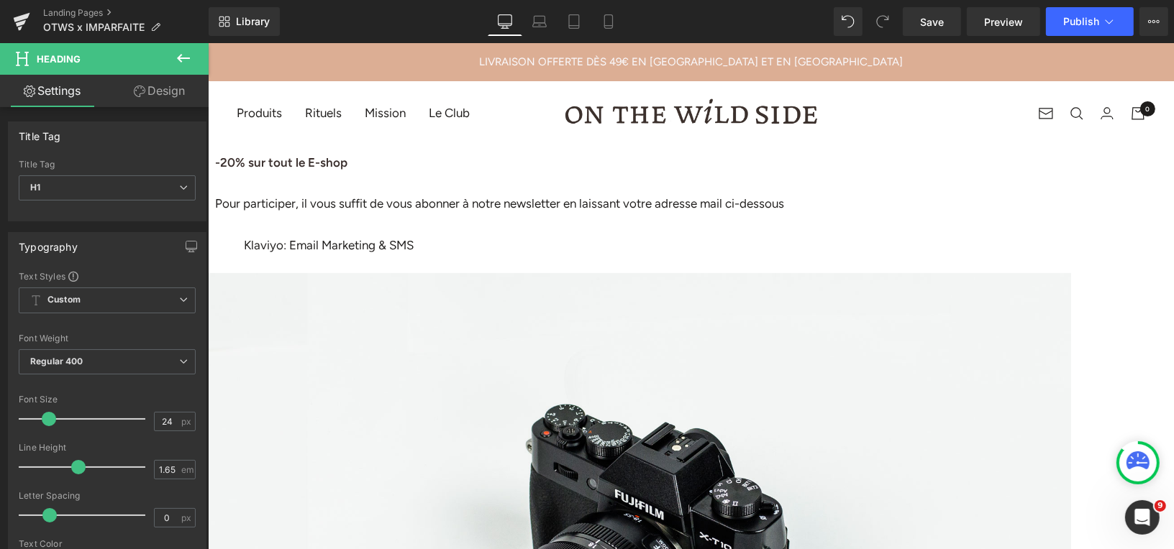
scroll to position [91, 0]
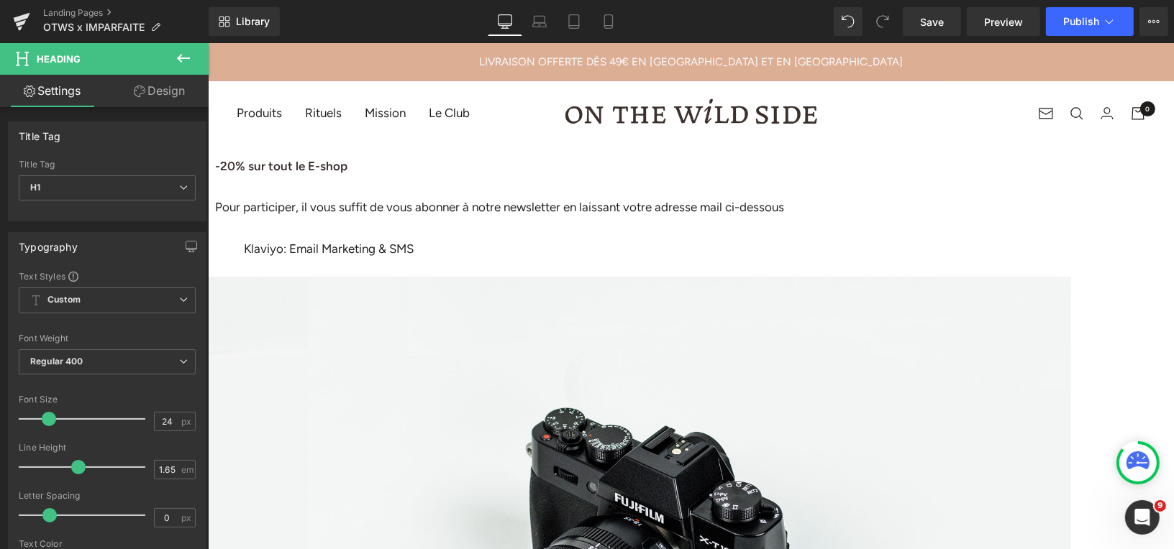
click at [498, 140] on h1 "ON THE WILD SIDE x IMPARFAITE" at bounding box center [638, 125] width 863 height 29
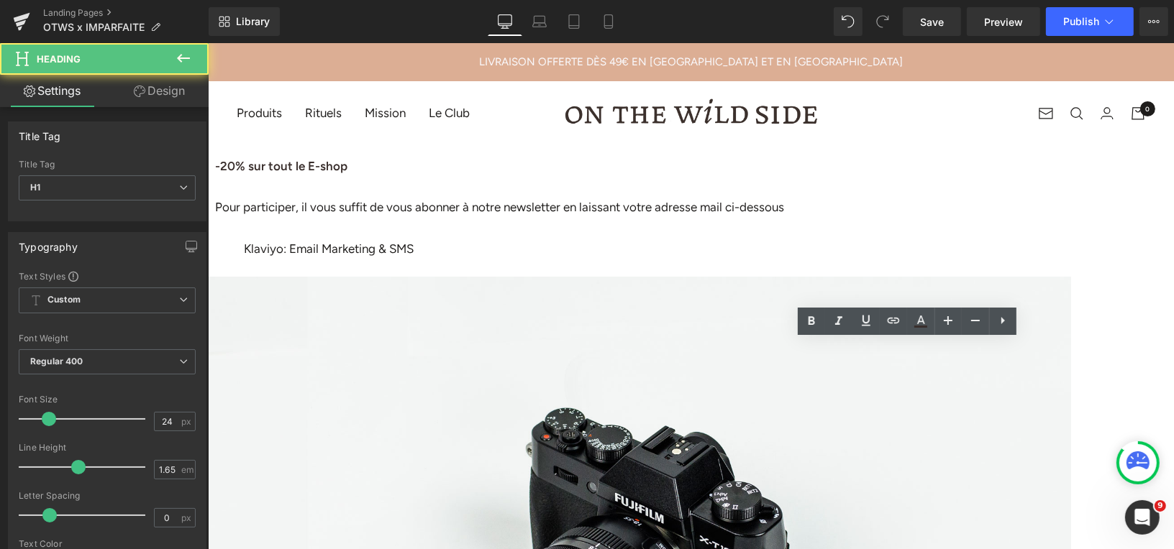
scroll to position [203, 0]
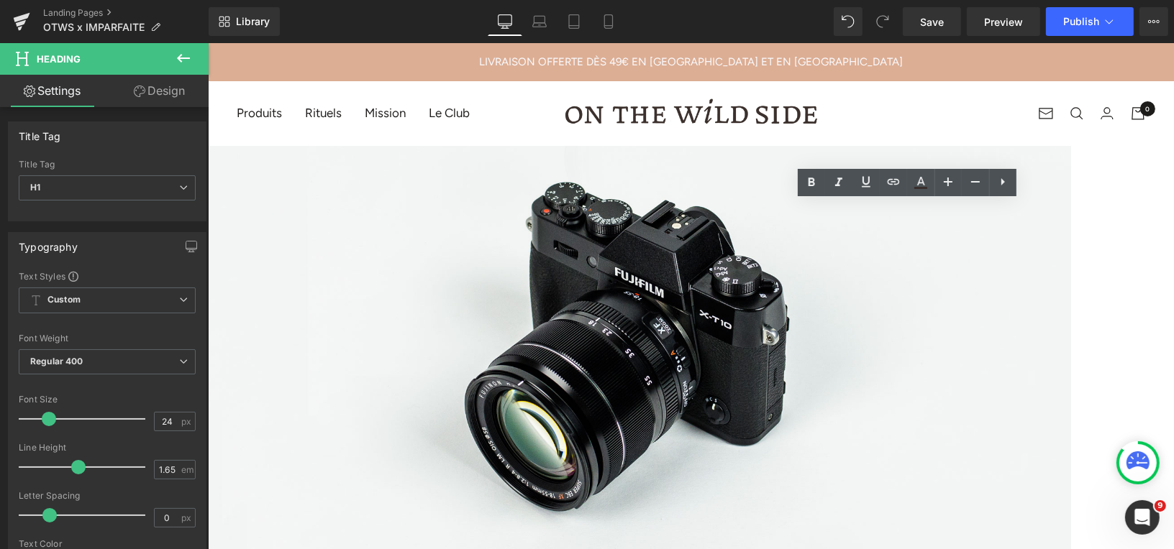
scroll to position [313, 0]
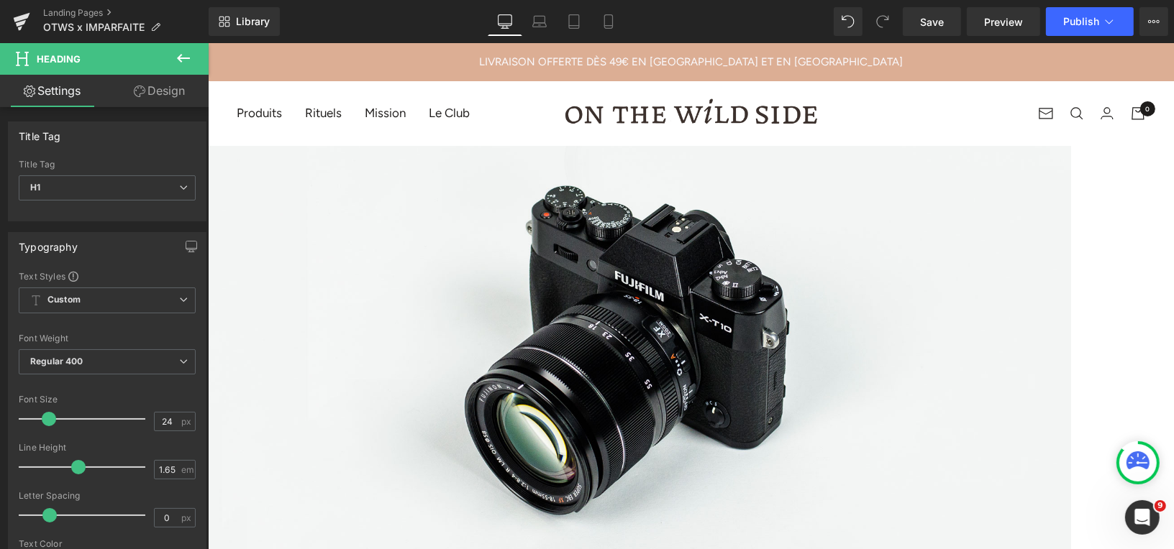
click at [182, 56] on icon at bounding box center [183, 58] width 17 height 17
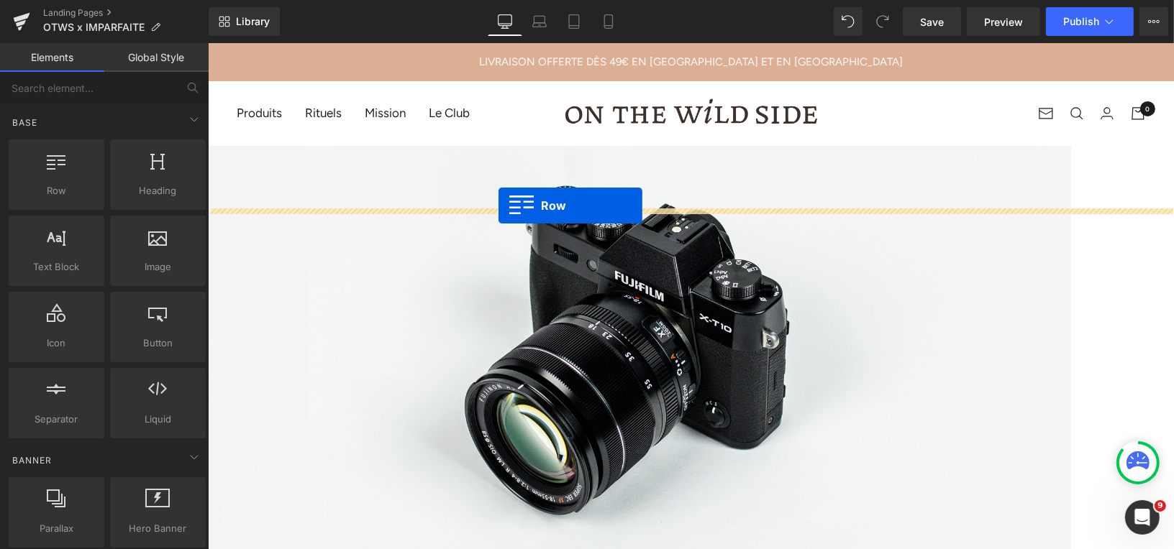
drag, startPoint x: 266, startPoint y: 227, endPoint x: 496, endPoint y: 205, distance: 231.1
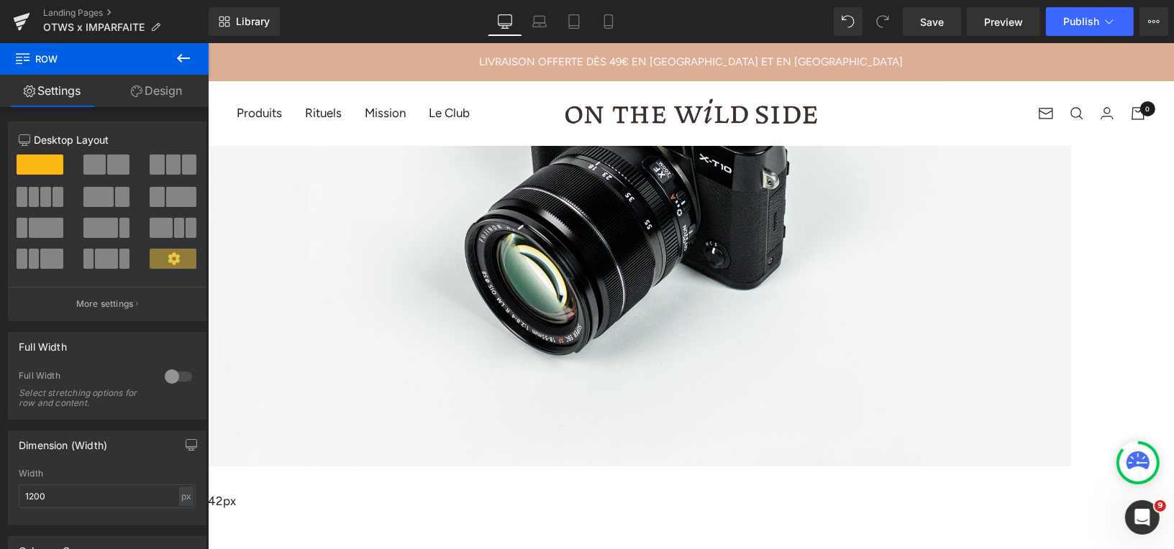
scroll to position [478, 0]
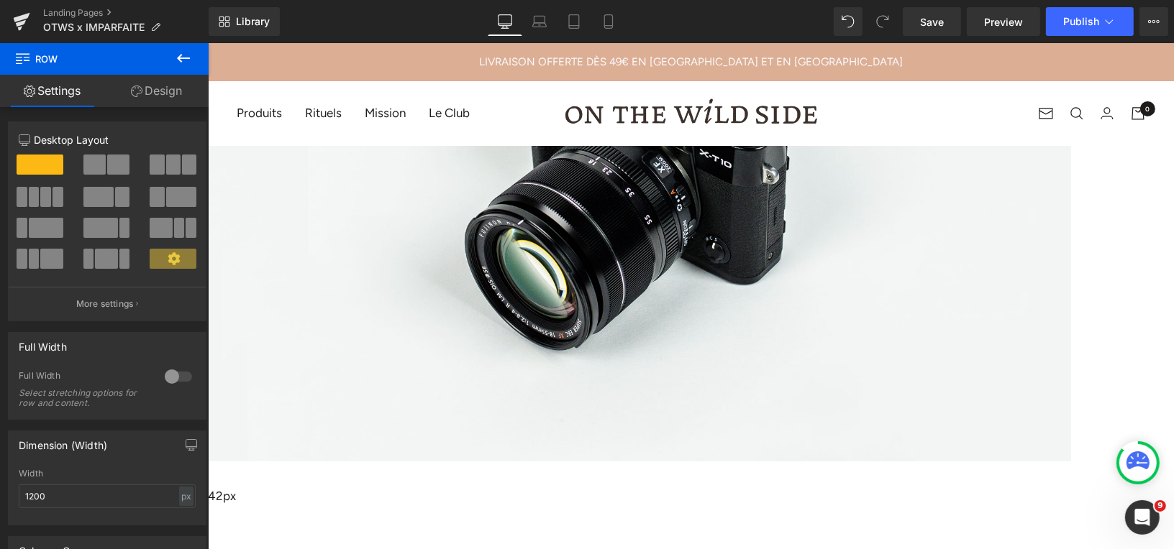
click at [207, 42] on span "Image" at bounding box center [207, 42] width 0 height 0
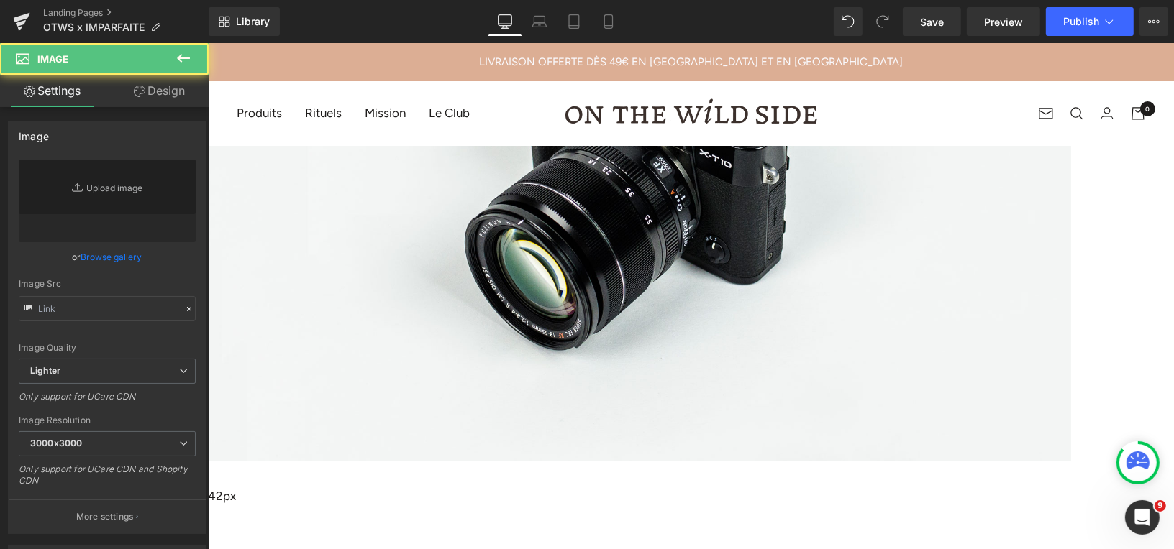
type input "//d1um8515vdn9kb.cloudfront.net/images/parallax.jpg"
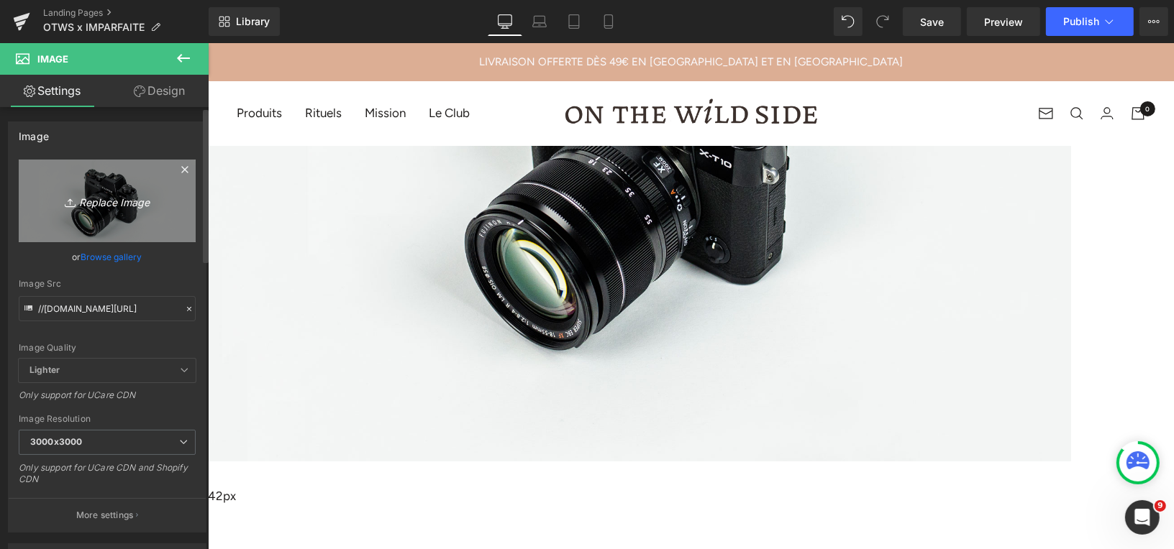
click at [129, 201] on icon "Replace Image" at bounding box center [107, 201] width 115 height 18
type input "C:\fakepath\PACKSHOT NOUVEAU SITE (1).png"
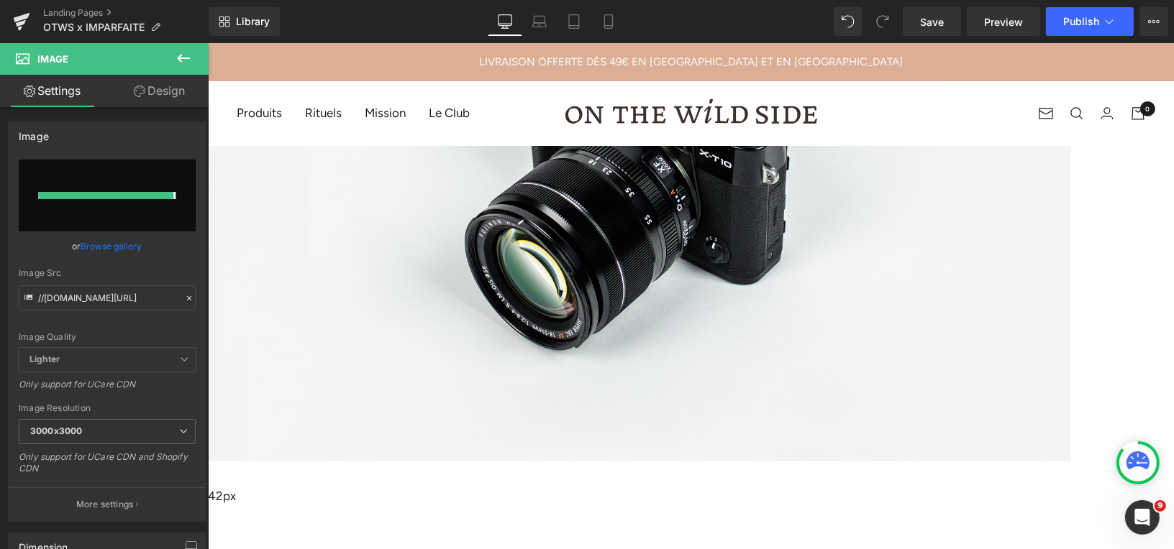
type input "https://ucarecdn.com/ee5bd968-569c-4f5f-9a10-fddec779629b/-/format/auto/-/previ…"
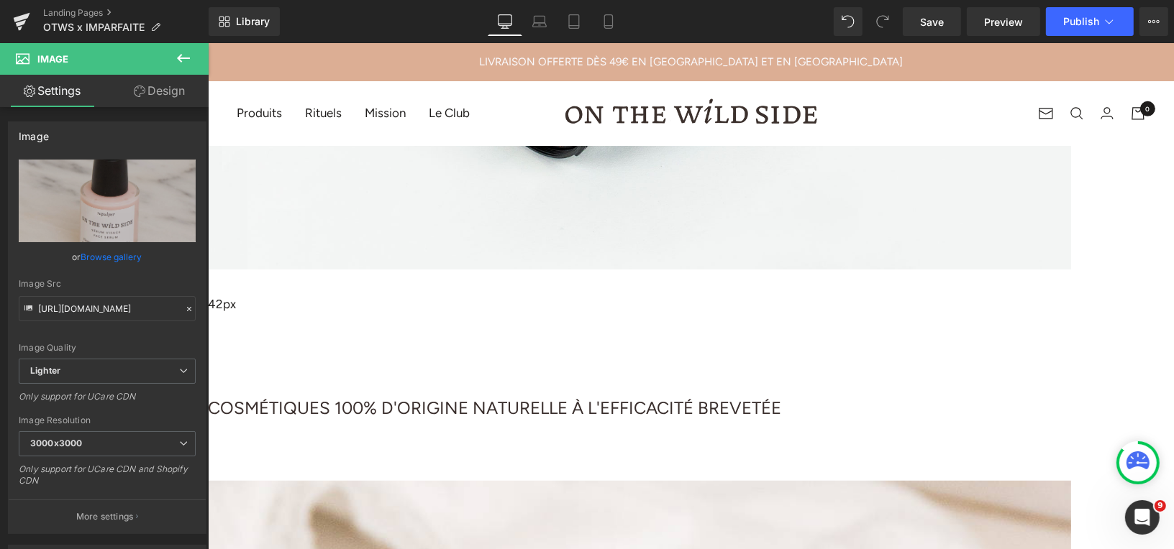
scroll to position [685, 0]
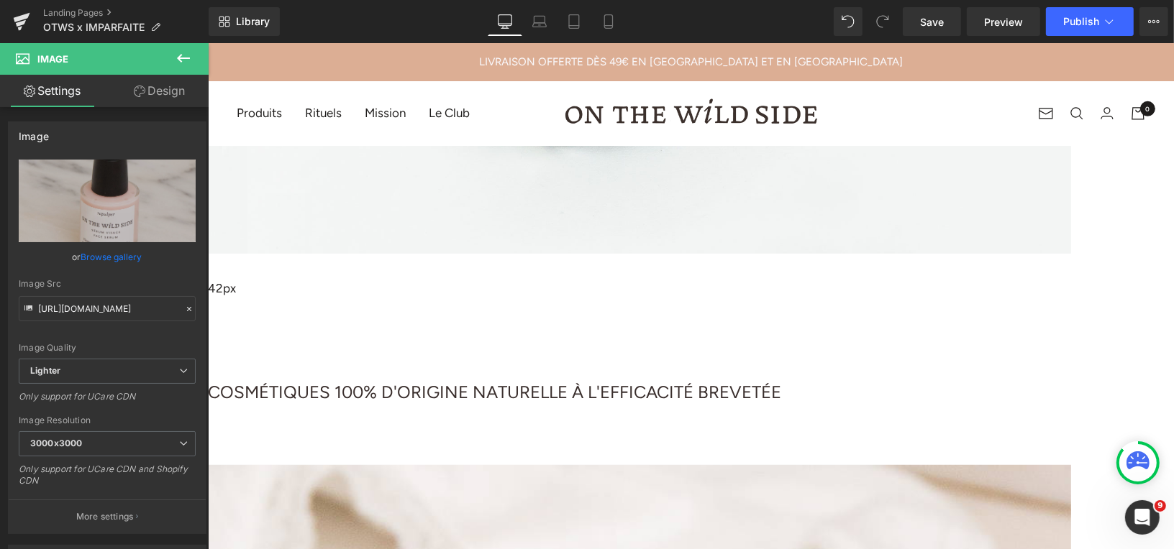
click at [207, 42] on span "Image" at bounding box center [207, 42] width 0 height 0
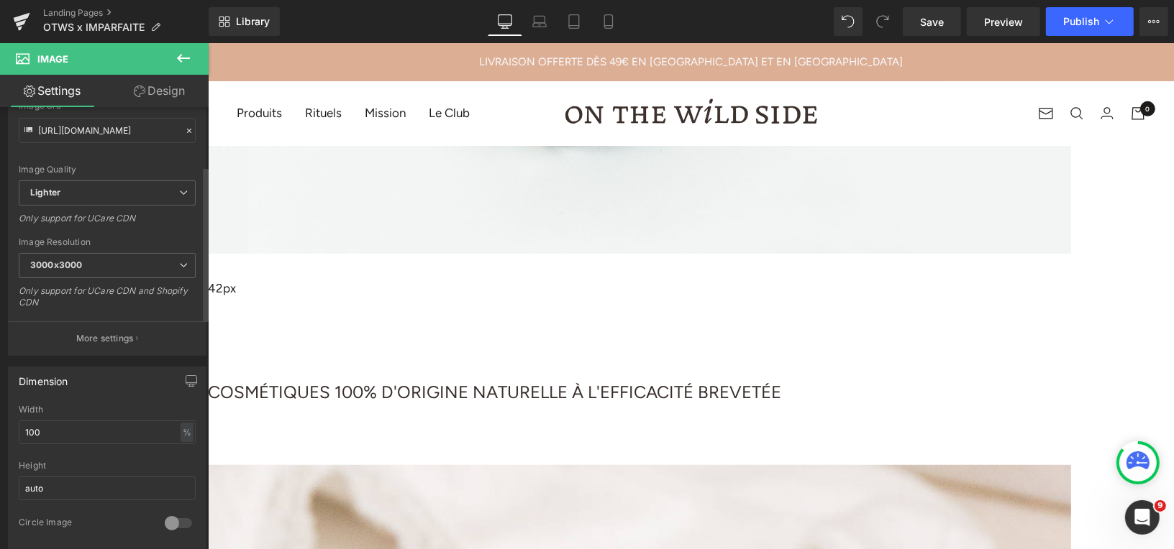
scroll to position [185, 0]
click at [81, 416] on input "100" at bounding box center [107, 426] width 177 height 24
type input "1"
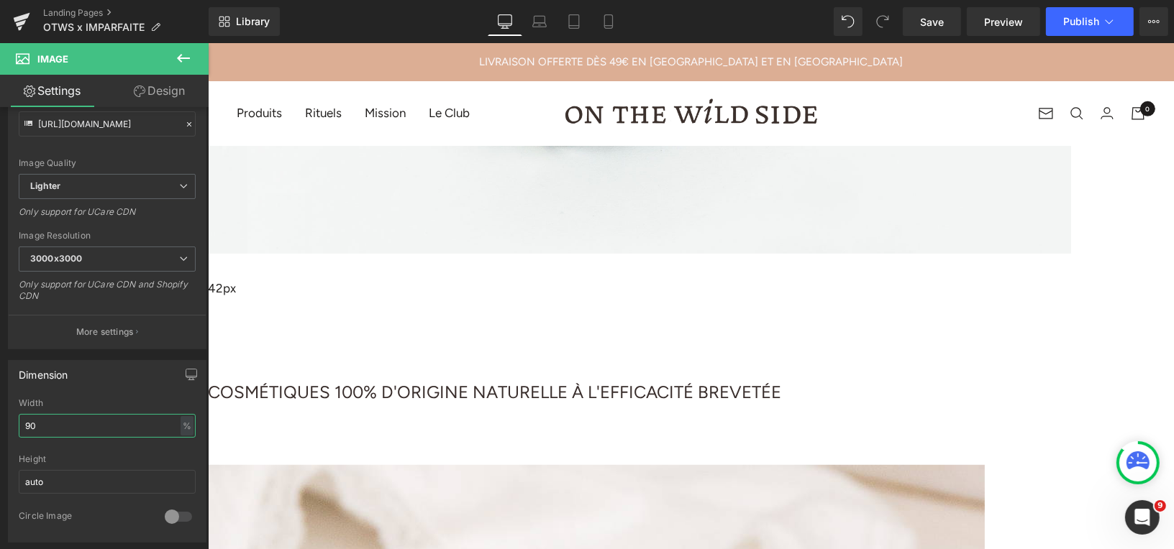
type input "9"
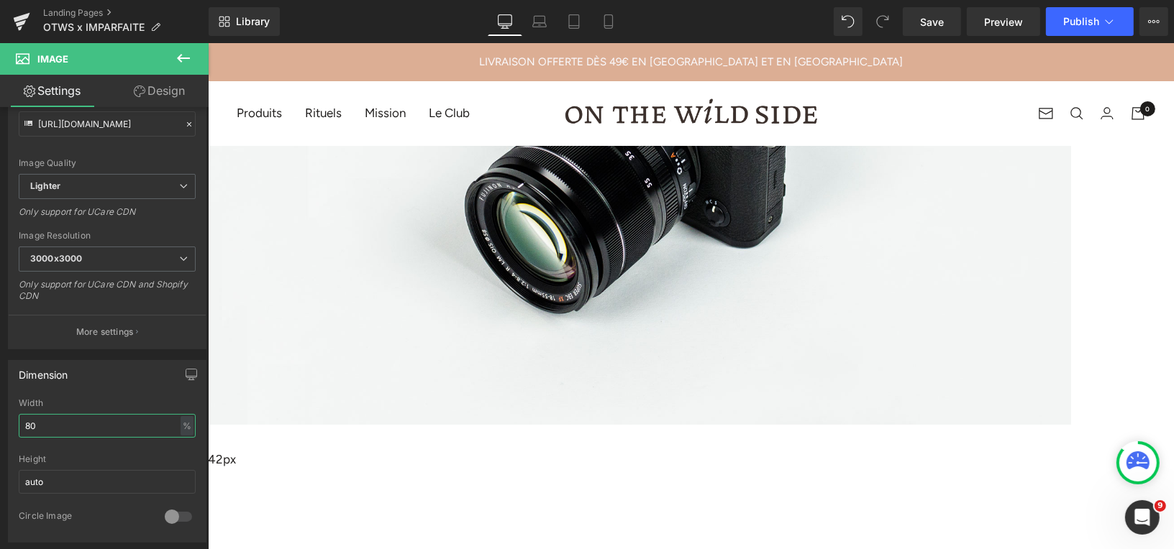
scroll to position [468, 0]
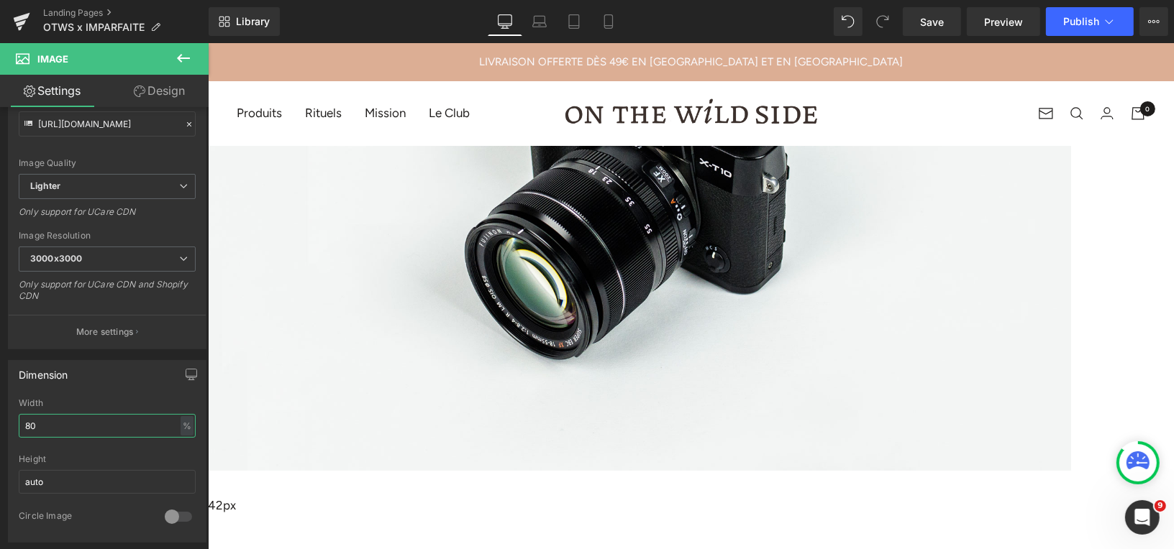
type input "80"
click at [207, 42] on span "Image" at bounding box center [207, 42] width 0 height 0
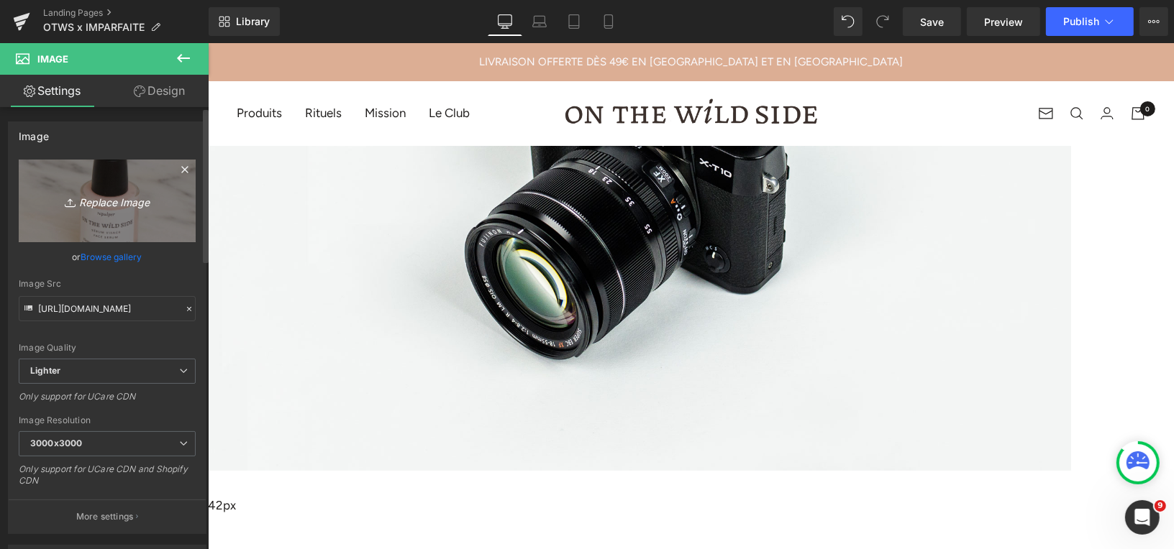
click at [104, 199] on icon "Replace Image" at bounding box center [107, 201] width 115 height 18
type input "C:\fakepath\BEST SELLER (3).png"
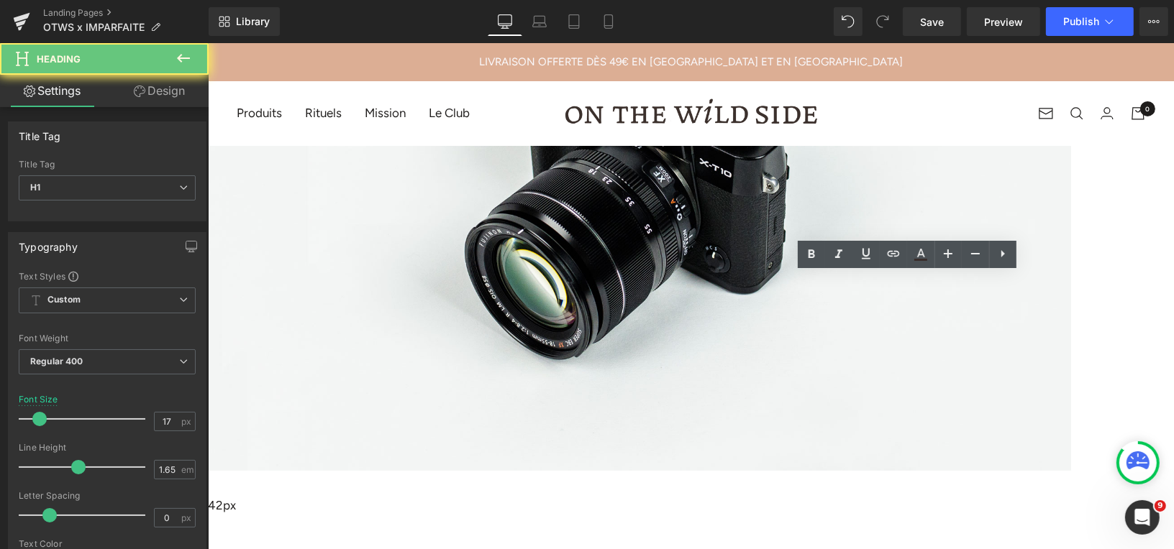
drag, startPoint x: 762, startPoint y: 272, endPoint x: 752, endPoint y: 284, distance: 15.8
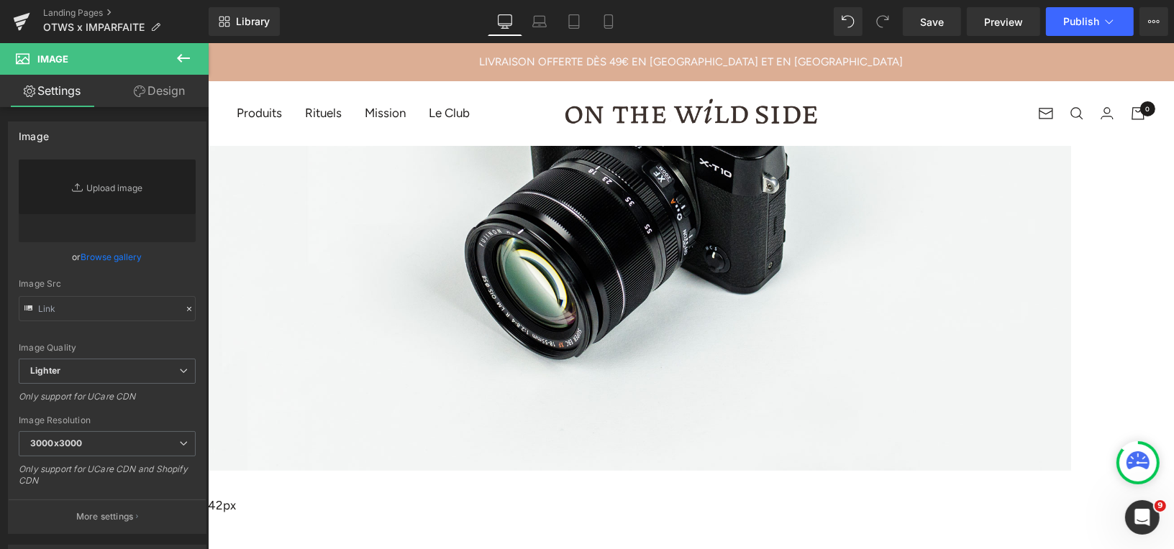
scroll to position [489, 0]
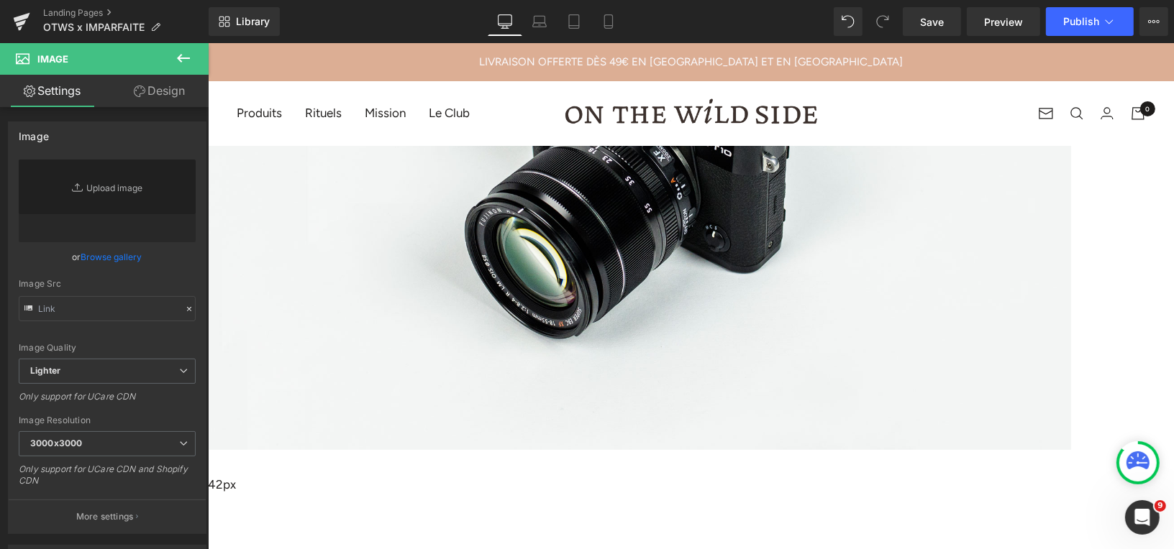
type input "https://ucarecdn.com/ee5bd968-569c-4f5f-9a10-fddec779629b/-/format/auto/-/previ…"
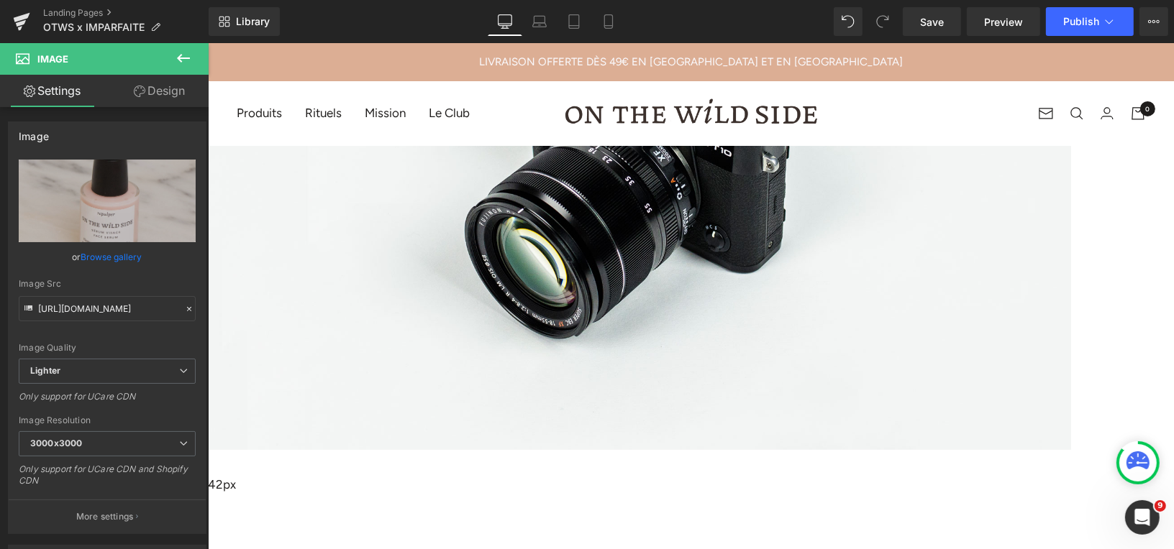
click at [207, 42] on span "Image" at bounding box center [207, 42] width 0 height 0
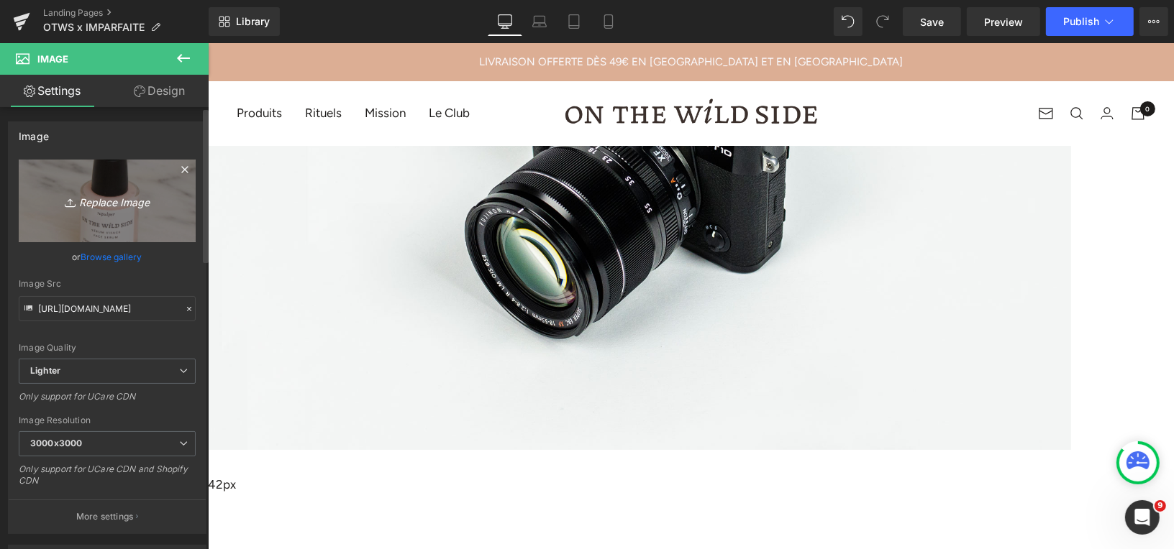
click at [122, 200] on icon "Replace Image" at bounding box center [107, 201] width 115 height 18
type input "C:\fakepath\BEST SELLER (3).png"
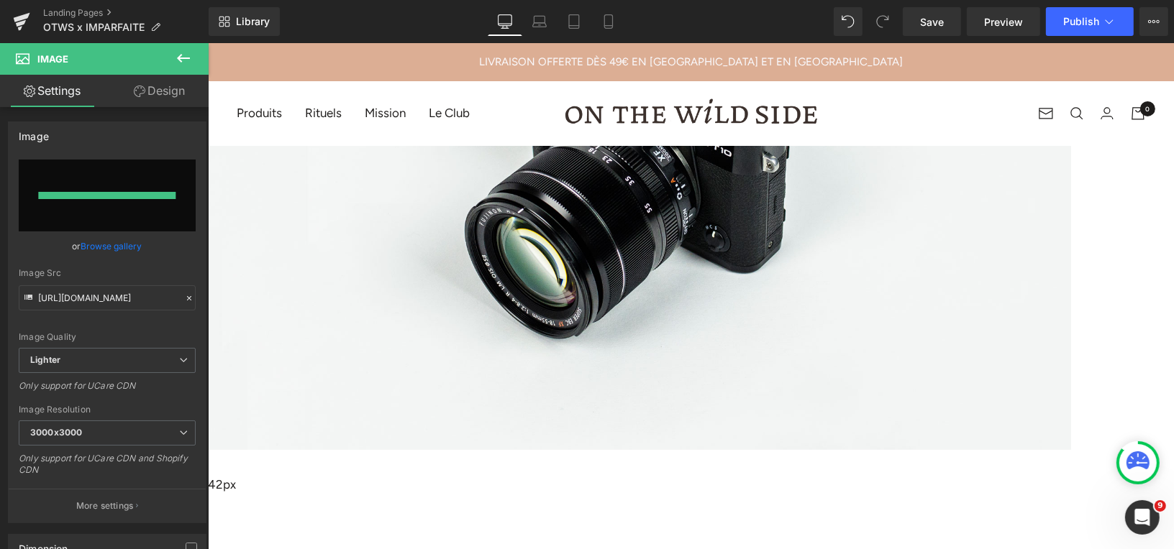
type input "https://ucarecdn.com/8e082129-298a-4e12-8440-87b092a147e2/-/format/auto/-/previ…"
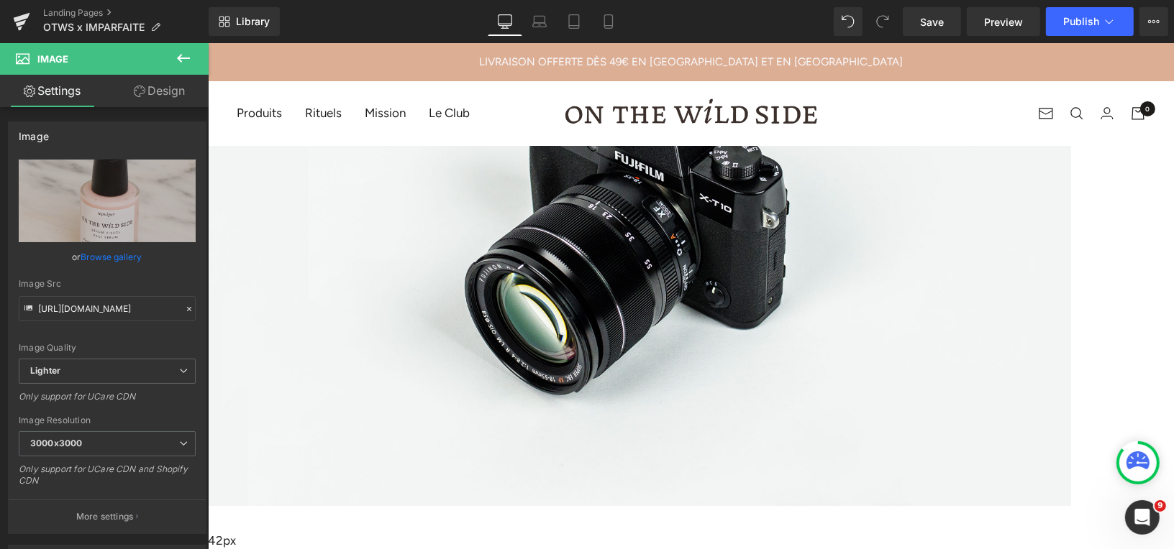
scroll to position [521, 0]
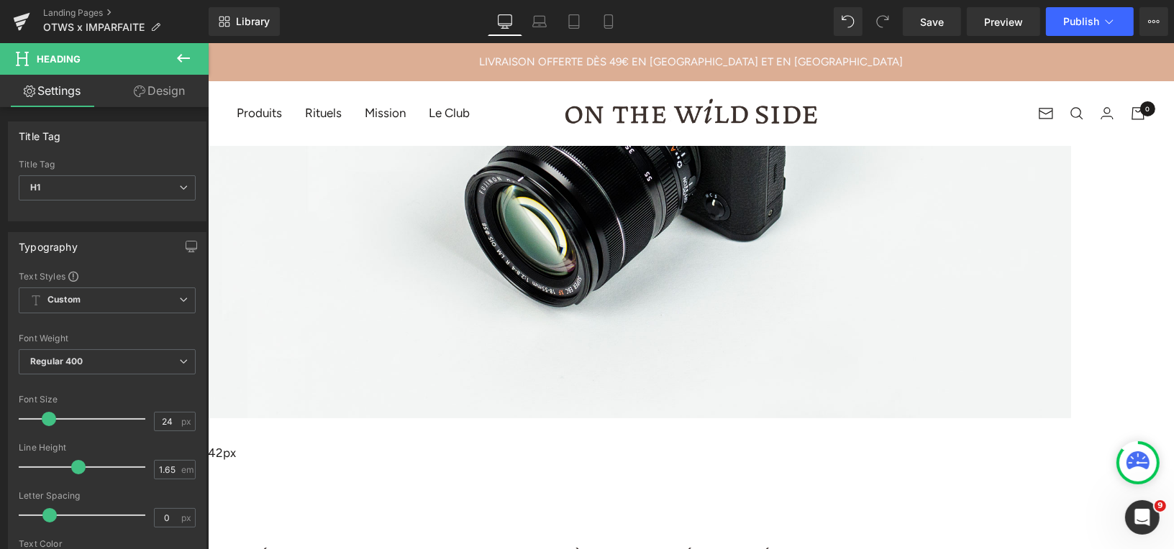
click at [181, 52] on icon at bounding box center [183, 58] width 17 height 17
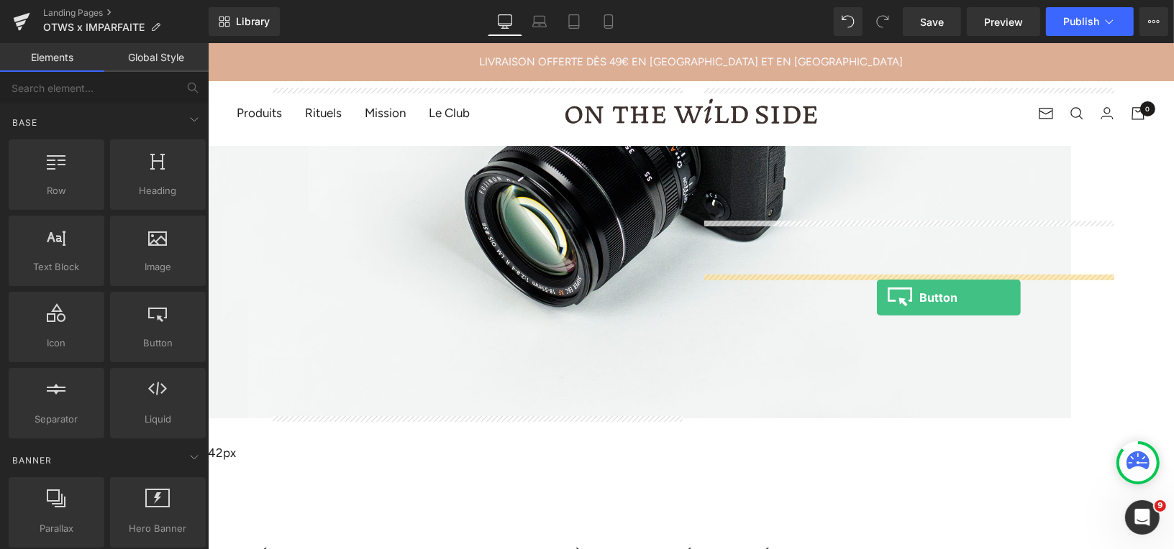
drag, startPoint x: 348, startPoint y: 368, endPoint x: 876, endPoint y: 296, distance: 532.8
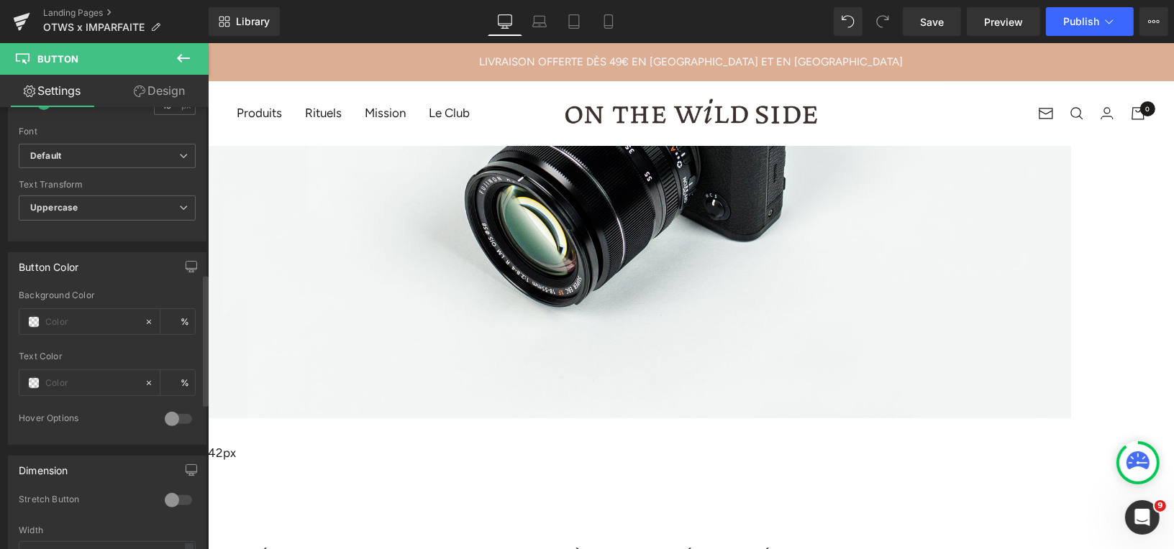
scroll to position [660, 0]
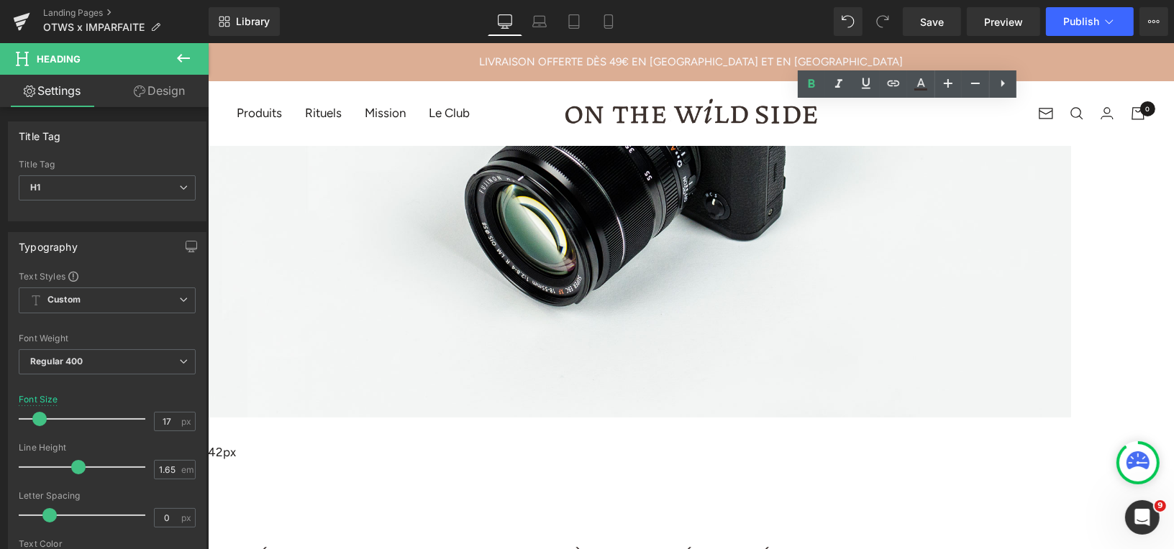
scroll to position [652, 0]
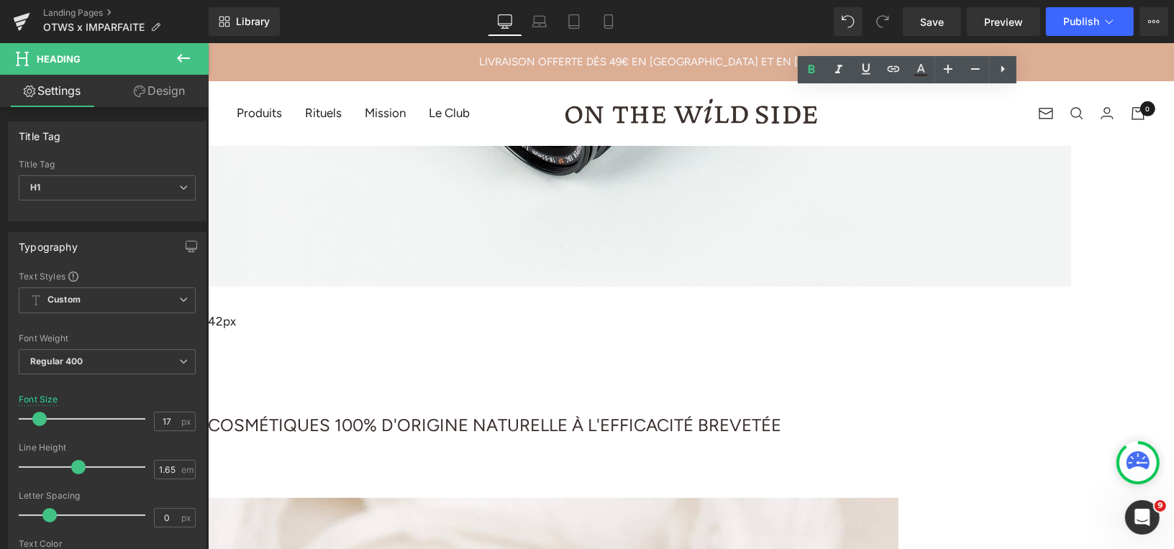
drag, startPoint x: 637, startPoint y: 319, endPoint x: 744, endPoint y: 258, distance: 123.0
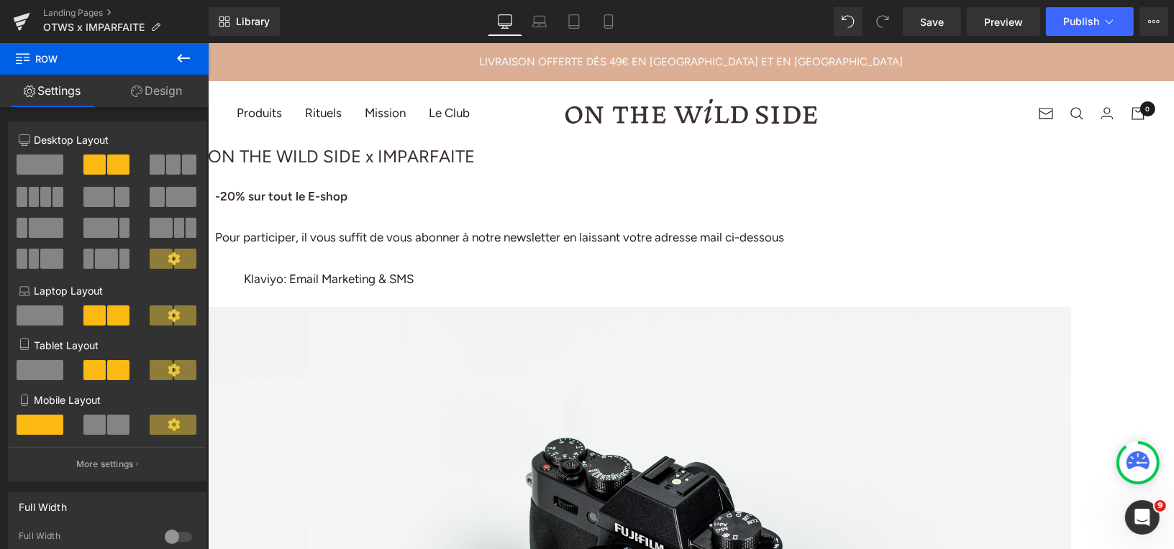
scroll to position [43, 0]
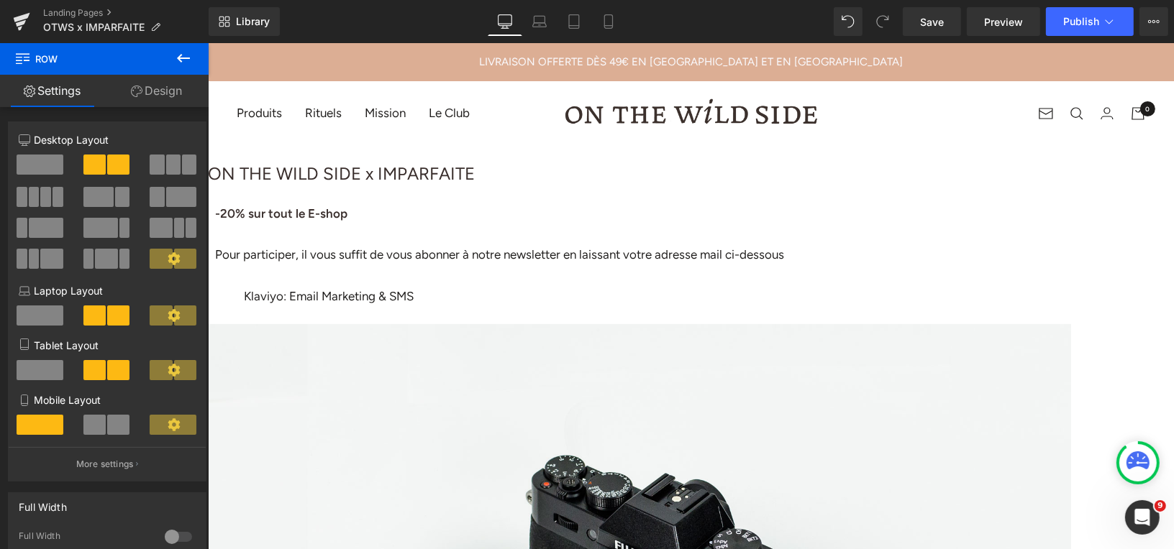
click at [501, 268] on div "-20% sur tout le E-shop Pour participer, il vous suffit de vous abonner à notre…" at bounding box center [638, 244] width 849 height 83
click at [507, 265] on div "Pour participer, il vous suffit de vous abonner à notre newsletter en laissant …" at bounding box center [638, 254] width 849 height 21
click at [584, 265] on div "Pour participer, il vous suffit de vous abonner à notre newsletter en laissant …" at bounding box center [638, 254] width 849 height 21
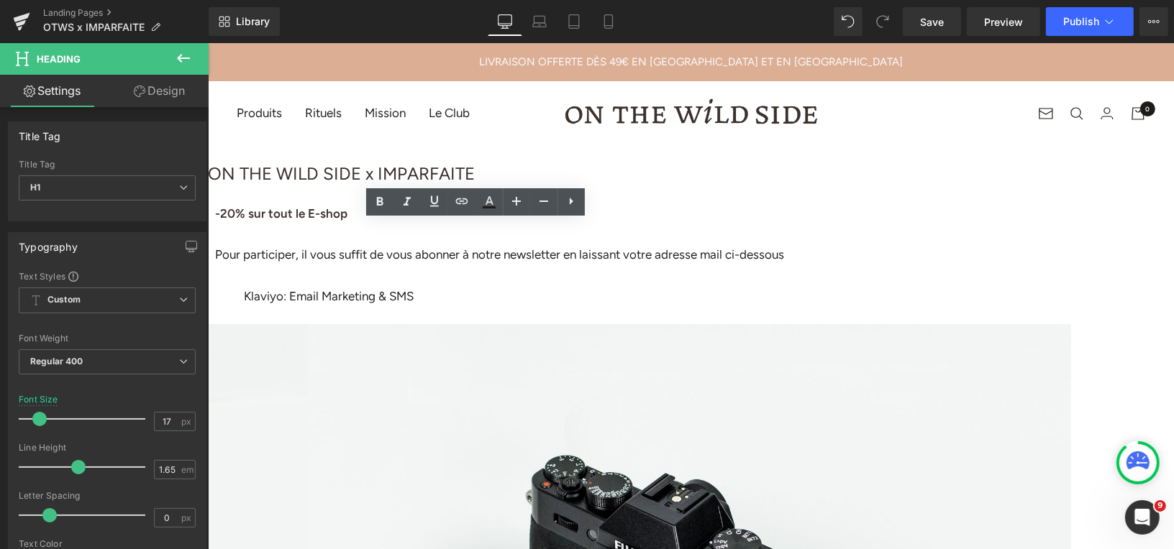
click at [654, 188] on h1 "ON THE WILD SIDE x IMPARFAITE" at bounding box center [638, 173] width 863 height 29
click at [511, 265] on div "Pour participer, il vous suffit de vous abonner à notre newsletter en laissant …" at bounding box center [638, 254] width 849 height 21
click at [667, 419] on div "Image ON THE WILD SIDE x IMPARFAITE Heading -20% sur tout le E-shop Pour partic…" at bounding box center [638, 553] width 863 height 903
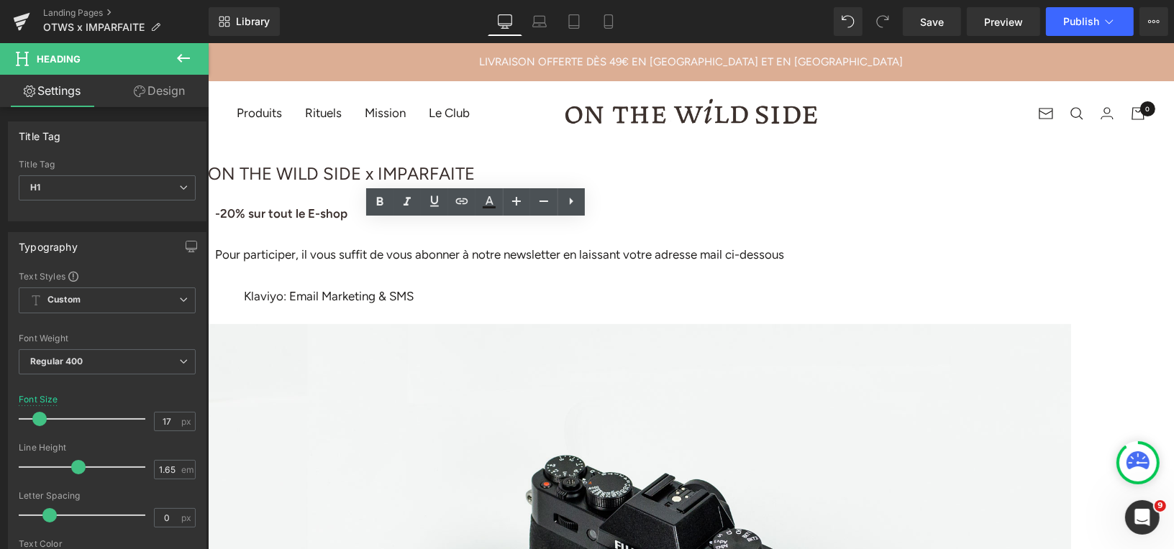
drag, startPoint x: 1128, startPoint y: 58, endPoint x: 835, endPoint y: 136, distance: 302.8
click at [530, 242] on div at bounding box center [638, 233] width 849 height 21
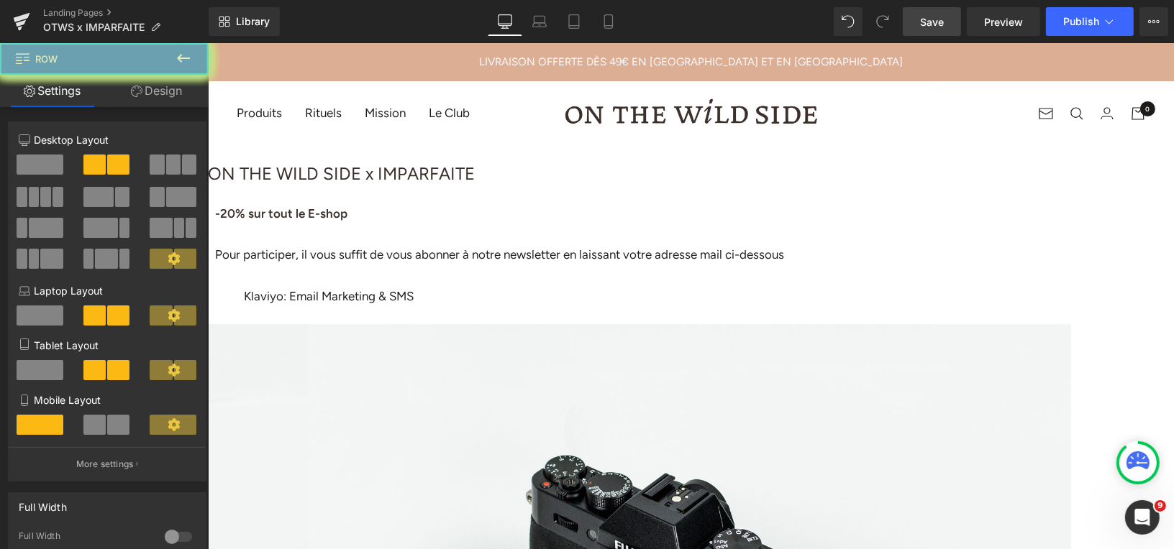
click at [921, 16] on link "Save" at bounding box center [932, 21] width 58 height 29
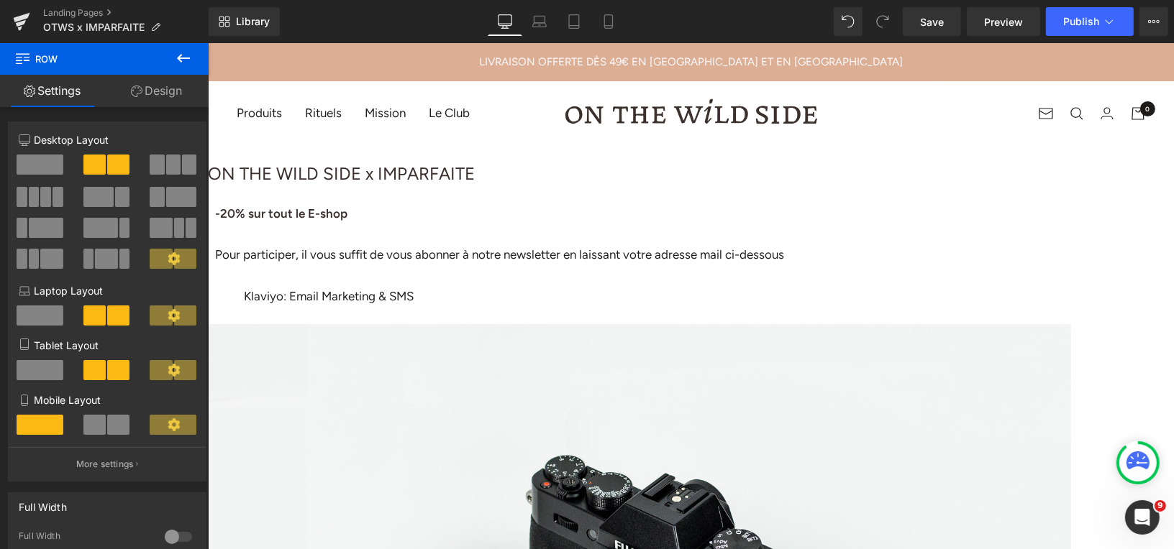
click at [545, 265] on div "Pour participer, il vous suffit de vous abonner à notre newsletter en laissant …" at bounding box center [638, 254] width 849 height 21
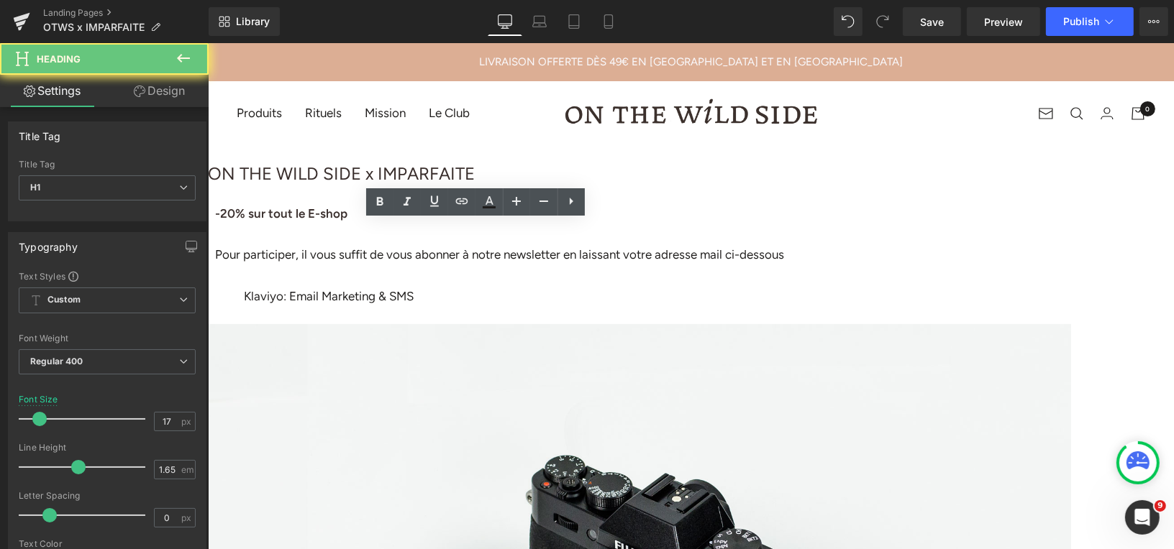
click at [437, 265] on div "Pour participer, il vous suffit de vous abonner à notre newsletter en laissant …" at bounding box center [638, 254] width 849 height 21
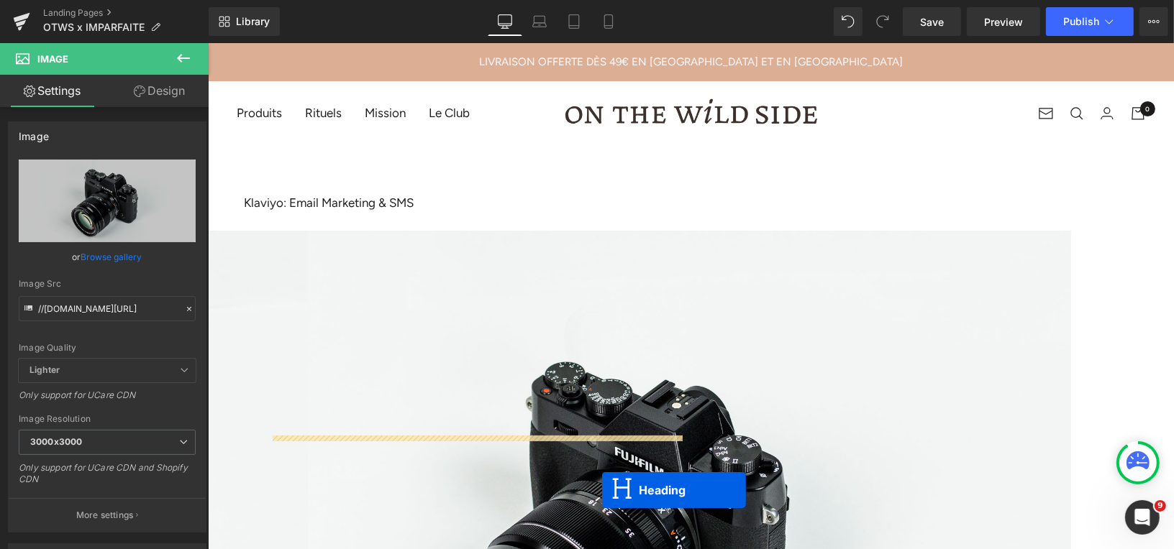
scroll to position [273, 0]
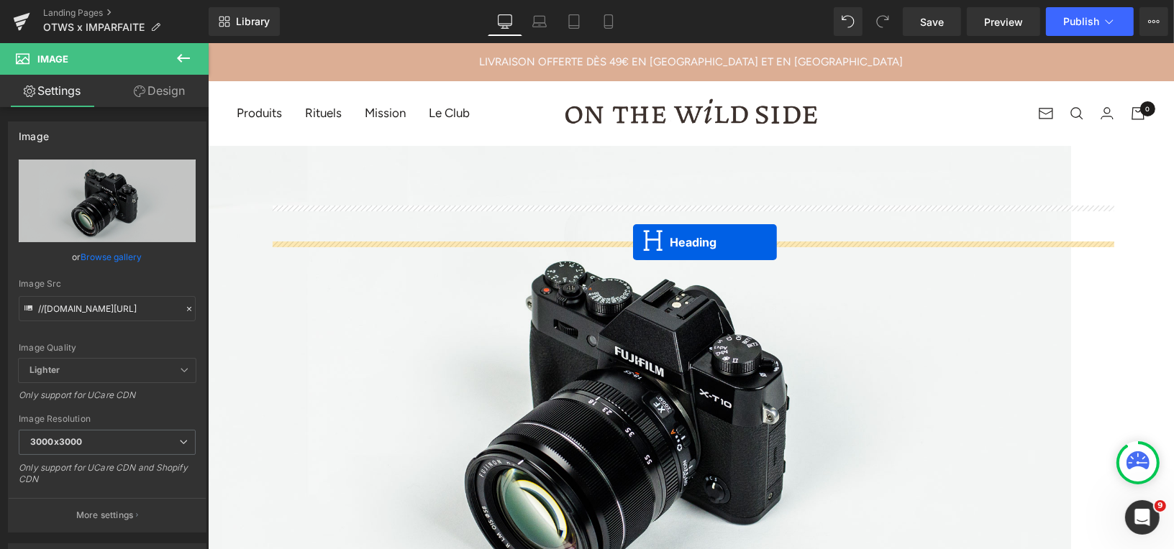
drag, startPoint x: 439, startPoint y: 379, endPoint x: 631, endPoint y: 242, distance: 236.1
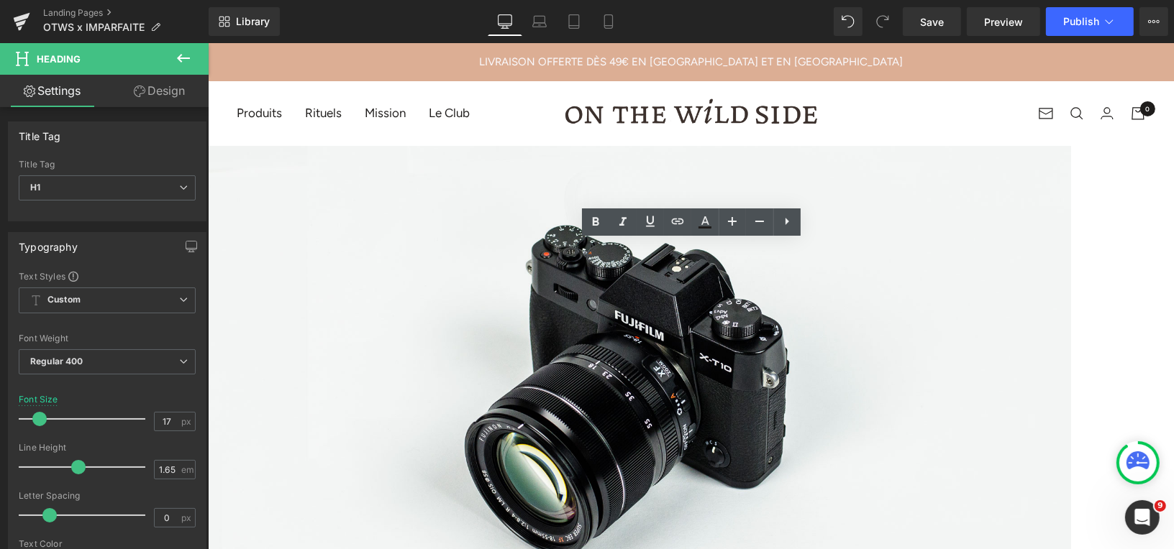
drag, startPoint x: 982, startPoint y: 294, endPoint x: 588, endPoint y: 239, distance: 398.0
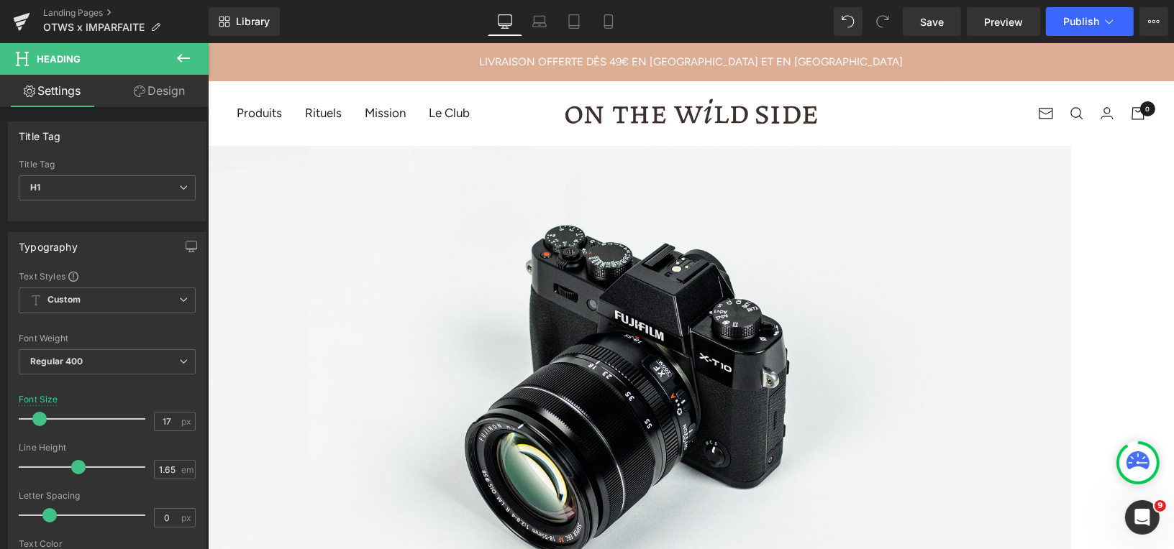
drag, startPoint x: 1013, startPoint y: 215, endPoint x: 658, endPoint y: 242, distance: 355.6
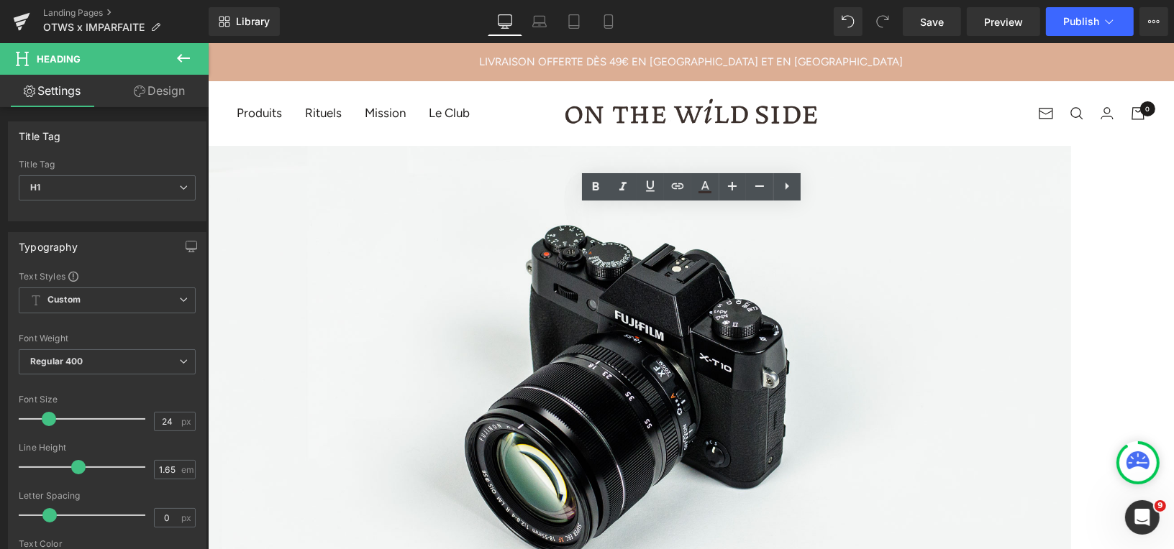
drag, startPoint x: 664, startPoint y: 242, endPoint x: 660, endPoint y: 257, distance: 15.5
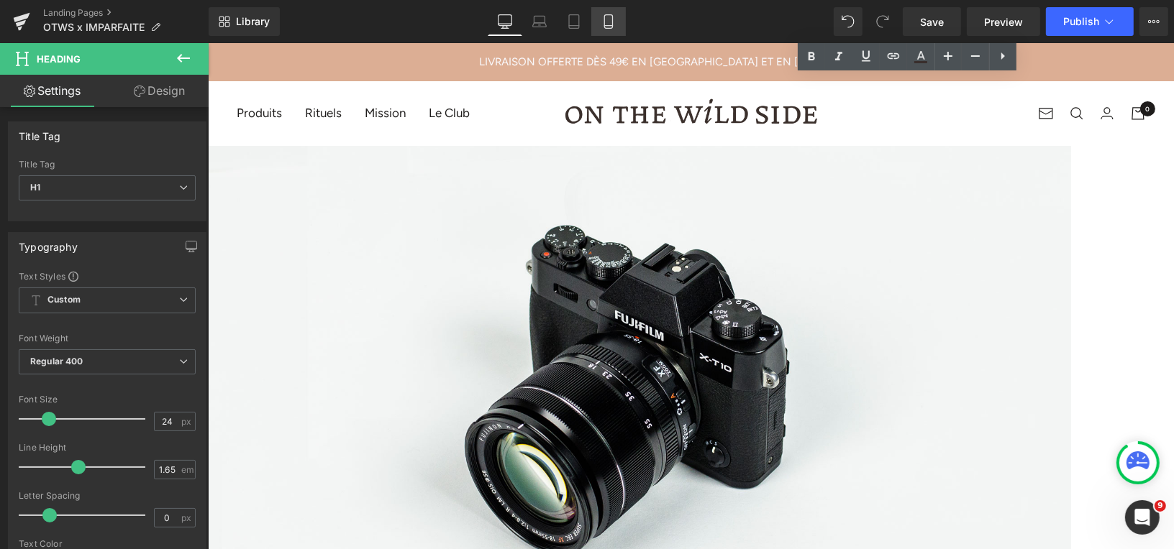
scroll to position [832, 0]
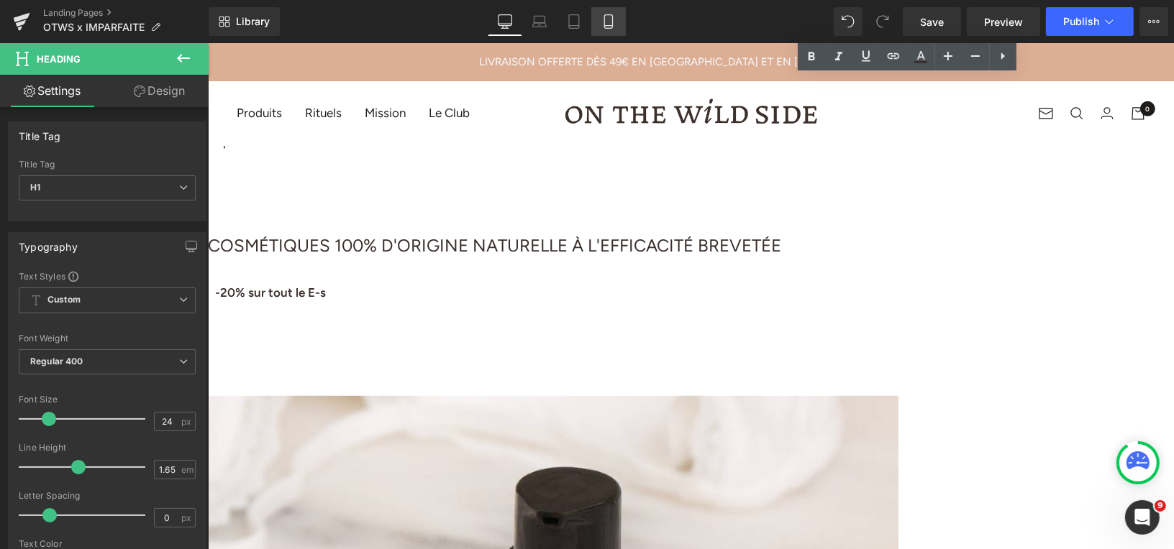
drag, startPoint x: 609, startPoint y: 24, endPoint x: 421, endPoint y: 201, distance: 258.5
click at [609, 24] on icon at bounding box center [608, 21] width 14 height 14
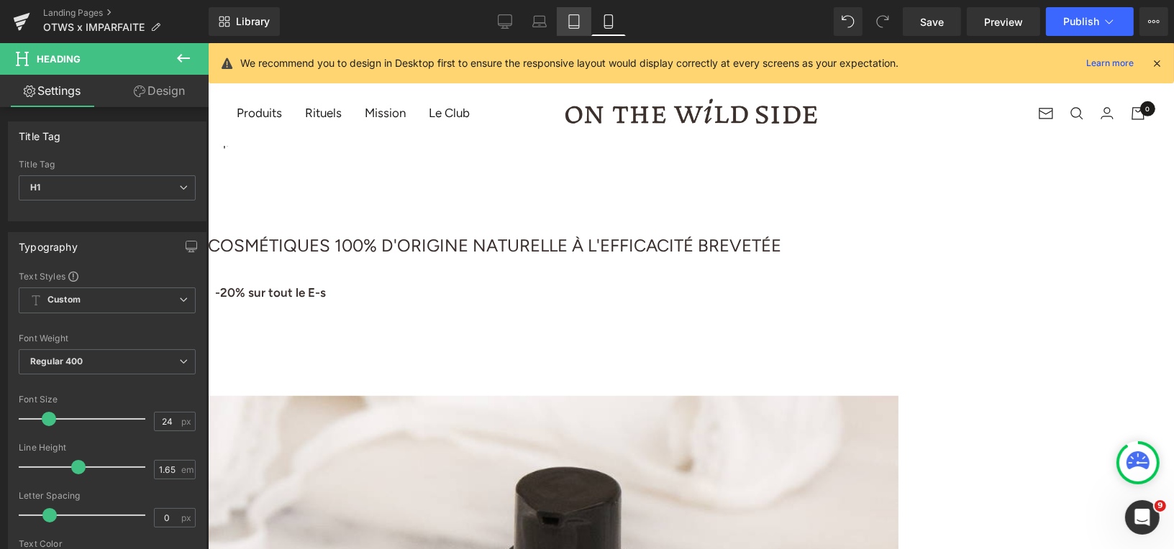
click at [579, 22] on icon at bounding box center [574, 22] width 10 height 14
click at [606, 24] on icon at bounding box center [608, 21] width 14 height 14
drag, startPoint x: 504, startPoint y: 20, endPoint x: 426, endPoint y: 235, distance: 228.9
click at [504, 20] on icon at bounding box center [505, 21] width 14 height 14
click at [922, 22] on span "Save" at bounding box center [932, 21] width 24 height 15
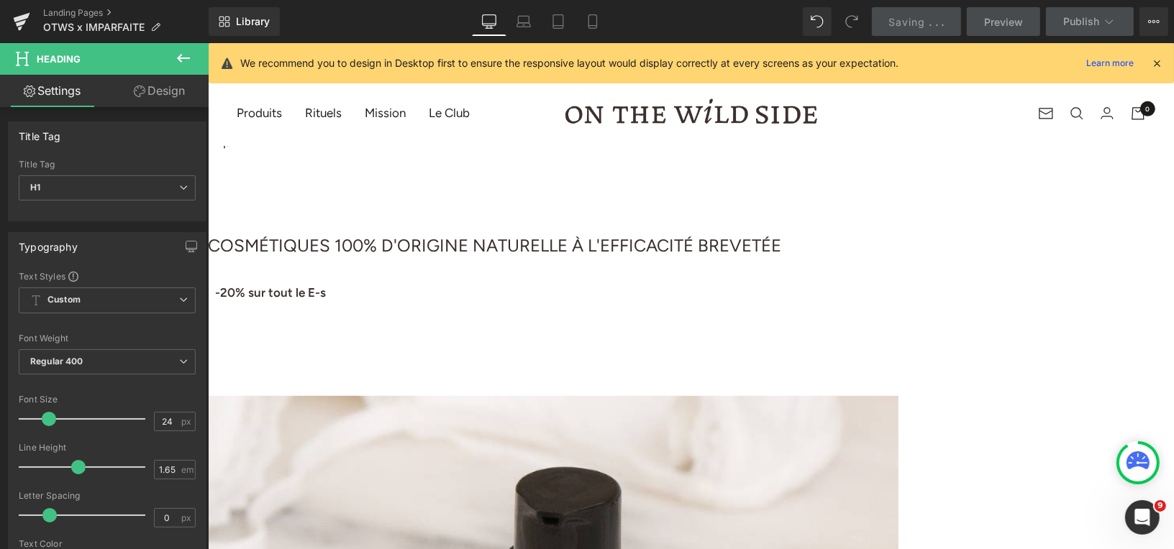
scroll to position [486, 0]
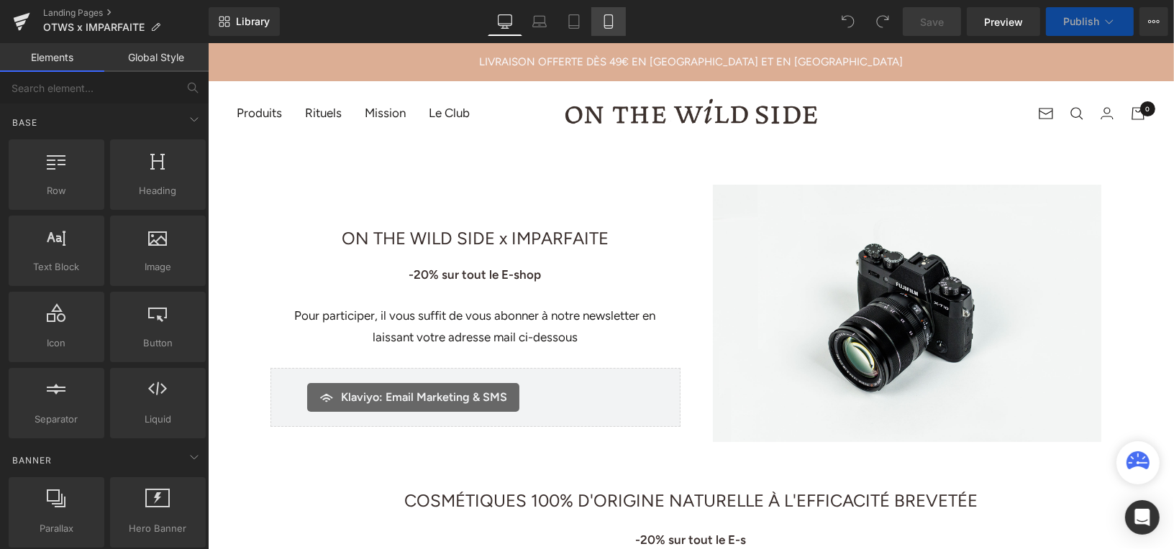
click at [615, 17] on icon at bounding box center [608, 21] width 14 height 14
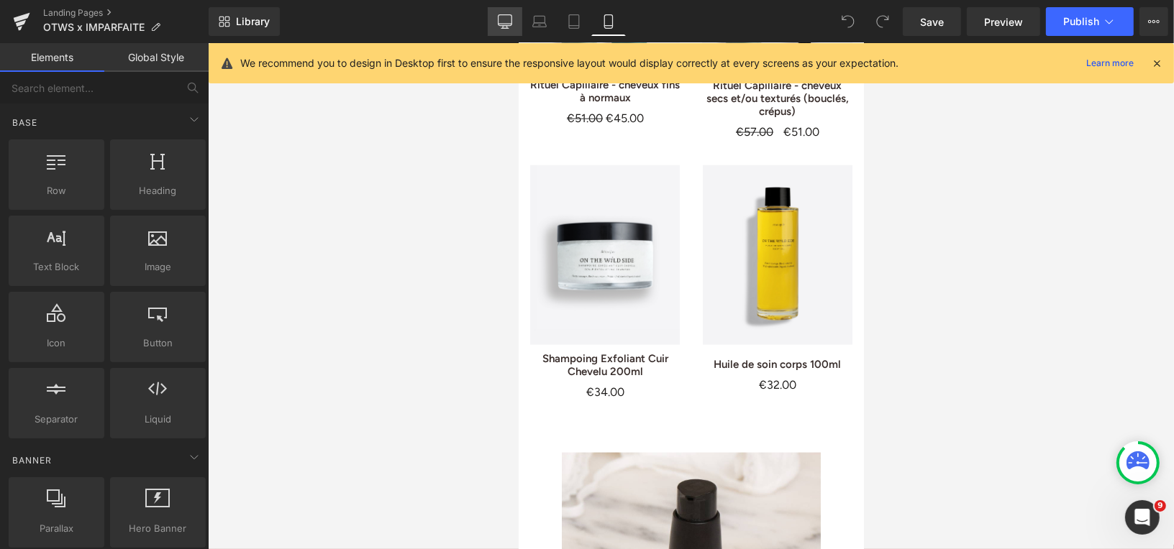
click at [512, 19] on icon at bounding box center [505, 20] width 14 height 11
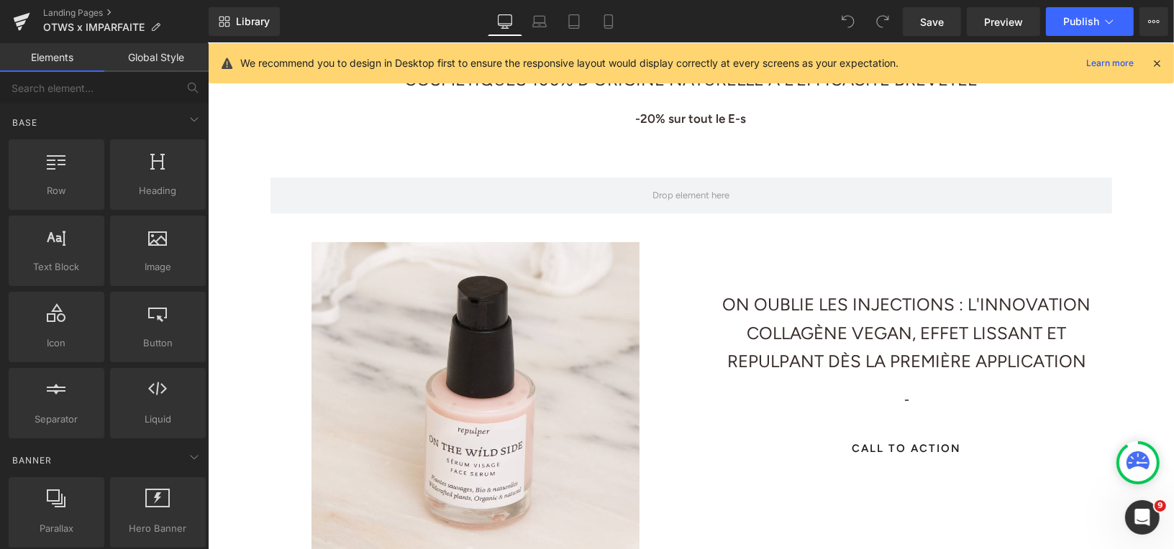
scroll to position [393, 0]
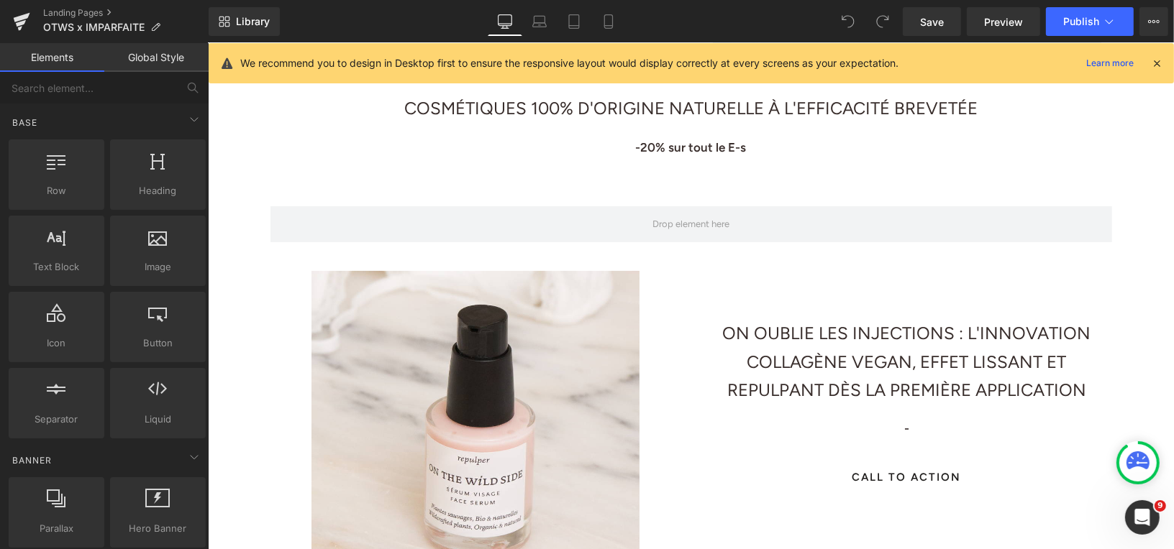
click at [823, 374] on h1 "ON OUBLIE LES INJECTIONS : L'INNOVATION COLLAGÈNE VEGAN, EFFET LISSANT ET REPUL…" at bounding box center [906, 362] width 410 height 86
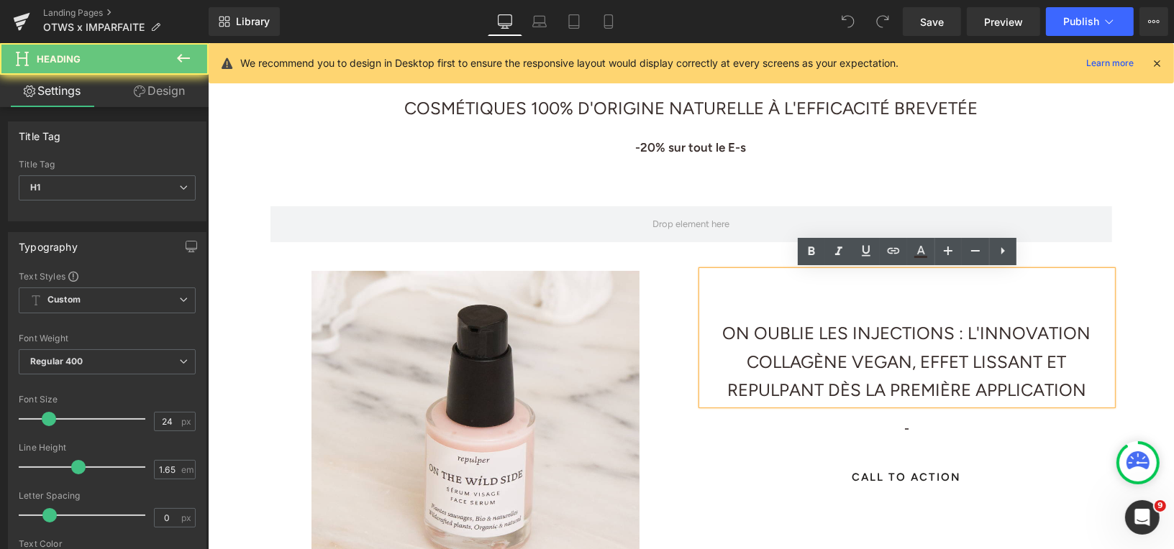
click at [832, 355] on h1 "ON OUBLIE LES INJECTIONS : L'INNOVATION COLLAGÈNE VEGAN, EFFET LISSANT ET REPUL…" at bounding box center [906, 362] width 410 height 86
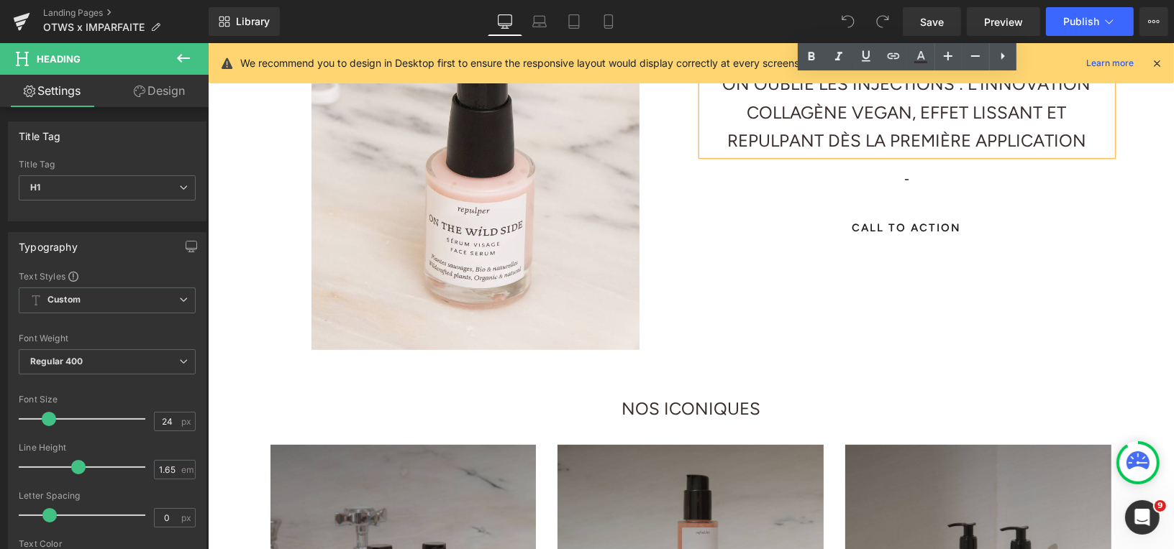
scroll to position [654, 0]
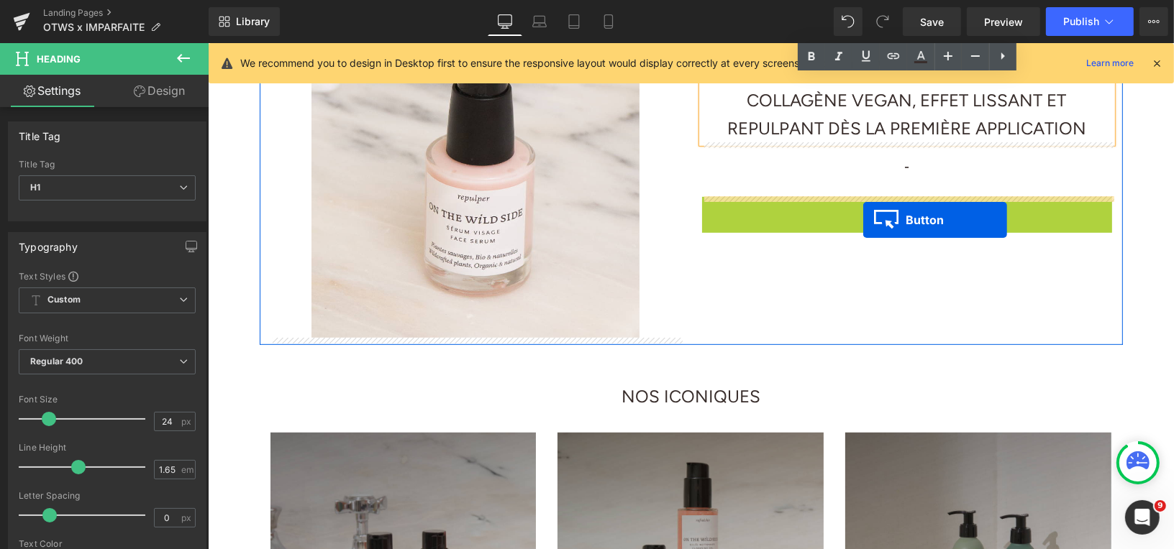
drag, startPoint x: 885, startPoint y: 217, endPoint x: 860, endPoint y: 217, distance: 25.2
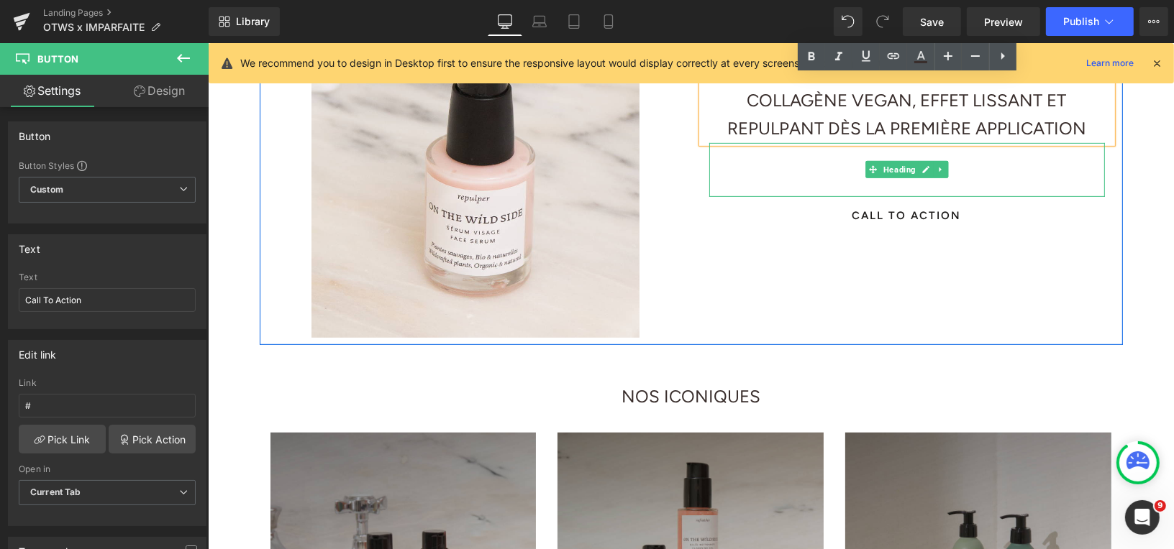
click at [963, 165] on h1 "-" at bounding box center [906, 166] width 396 height 20
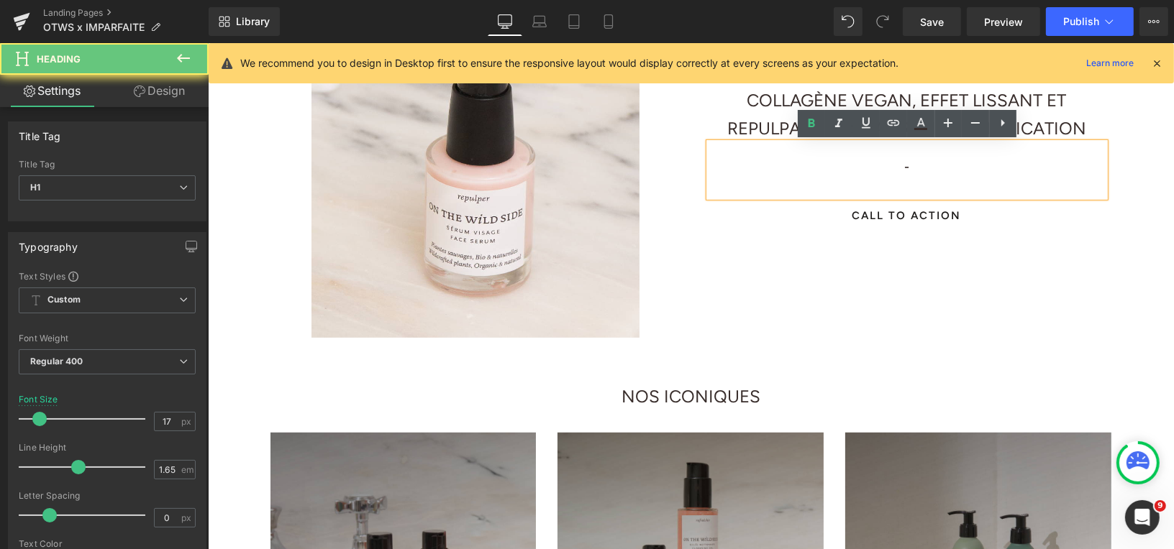
click at [952, 165] on h1 "-" at bounding box center [906, 166] width 396 height 20
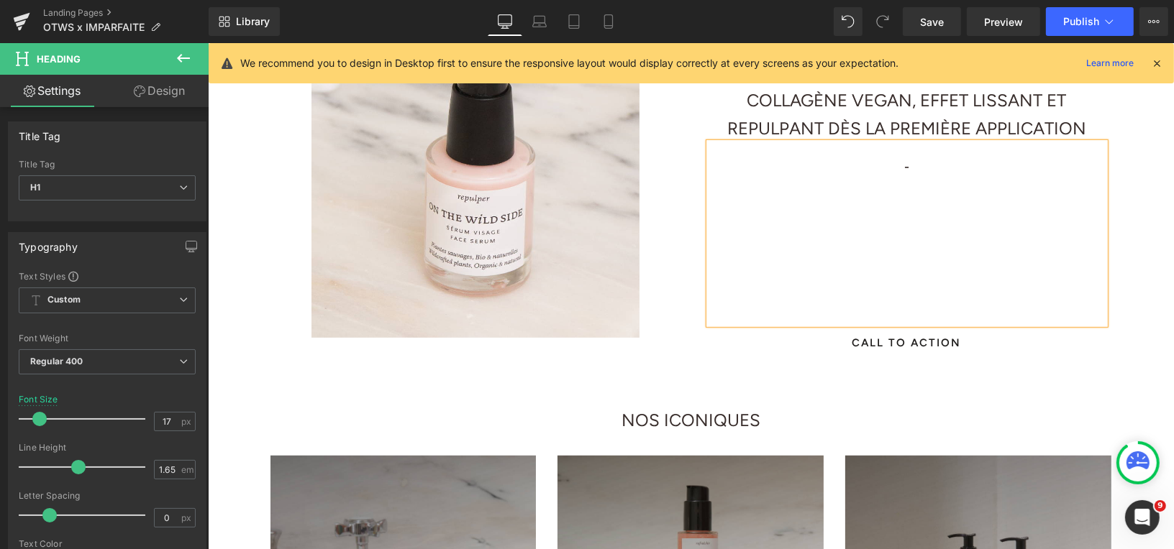
click at [923, 176] on div at bounding box center [906, 186] width 396 height 21
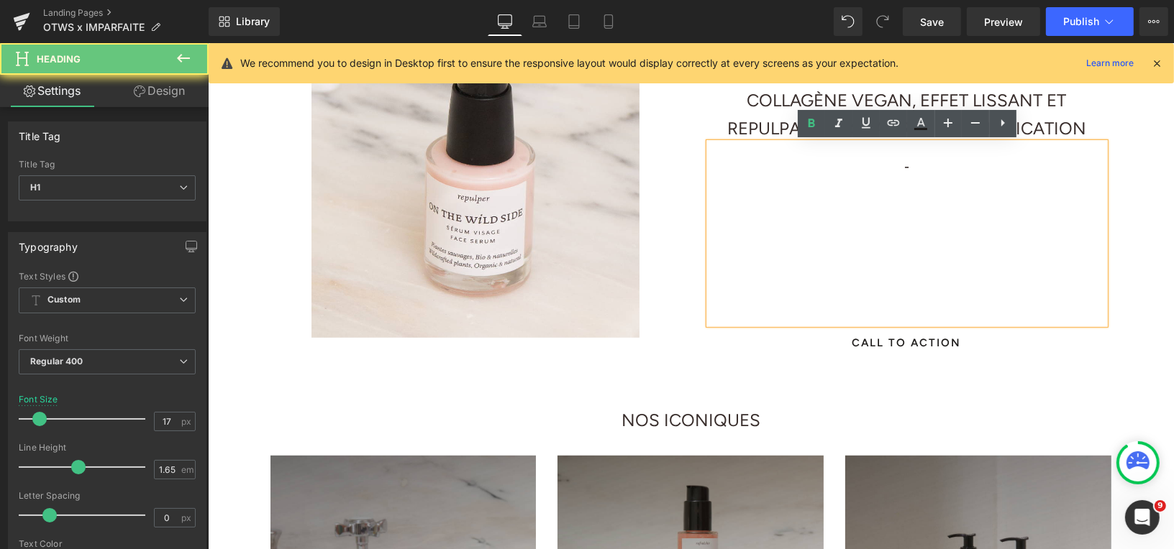
click at [924, 167] on h1 "-" at bounding box center [906, 166] width 396 height 20
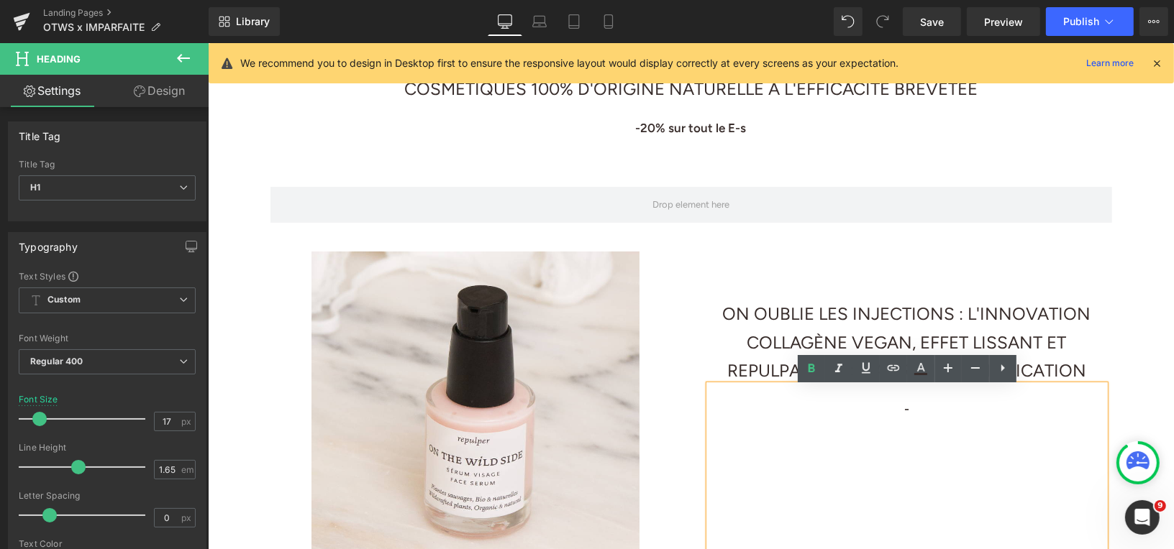
scroll to position [408, 0]
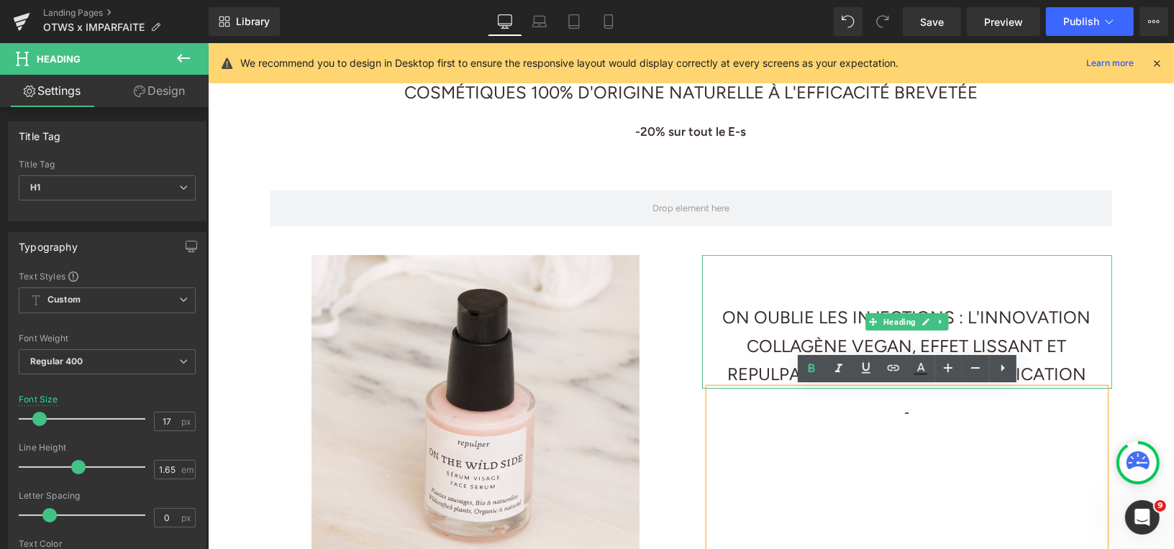
click at [755, 284] on h1 at bounding box center [906, 288] width 410 height 29
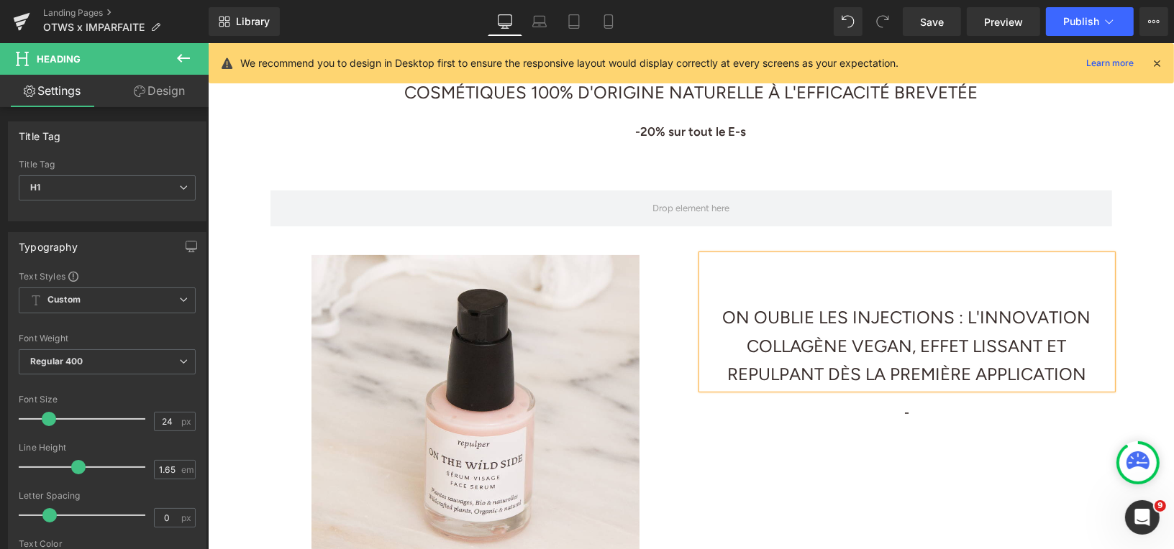
click at [724, 315] on h1 "ON OUBLIE LES INJECTIONS : L'INNOVATION COLLAGÈNE VEGAN, EFFET LISSANT ET REPUL…" at bounding box center [906, 346] width 410 height 86
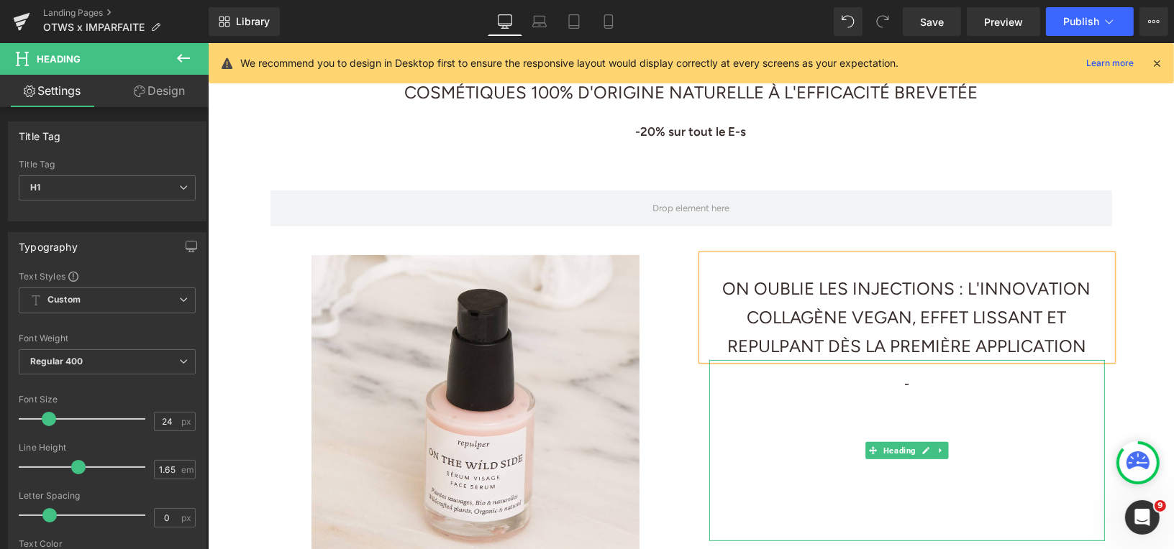
click at [713, 401] on div at bounding box center [906, 403] width 396 height 21
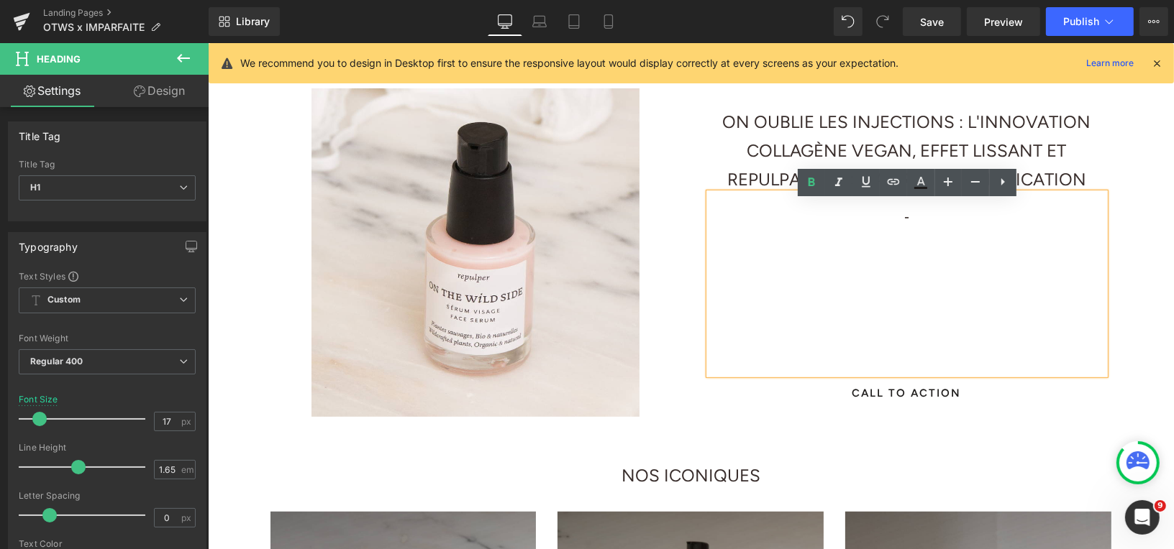
scroll to position [581, 0]
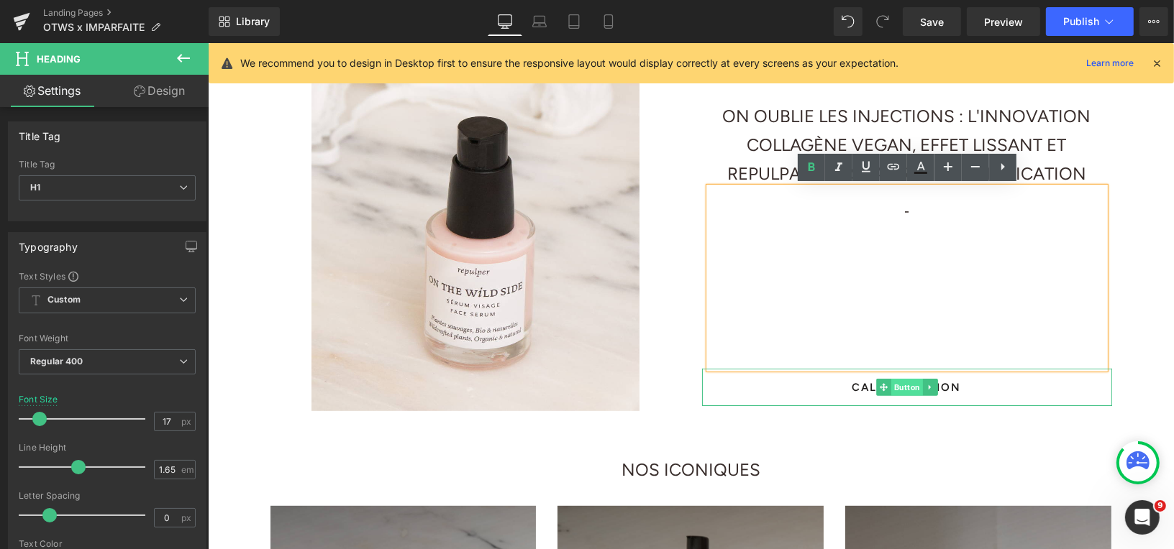
click at [898, 390] on span "Button" at bounding box center [906, 386] width 32 height 17
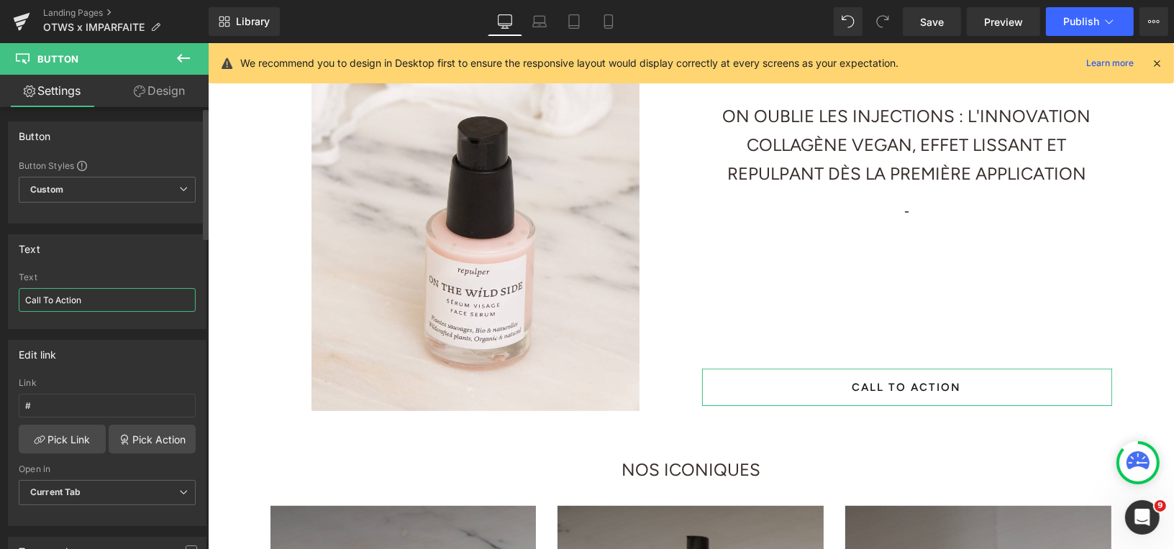
drag, startPoint x: 93, startPoint y: 303, endPoint x: 14, endPoint y: 297, distance: 79.3
click at [14, 297] on div "Call To Action Text Call To Action" at bounding box center [107, 301] width 197 height 56
type input "DÉCOUVRIR"
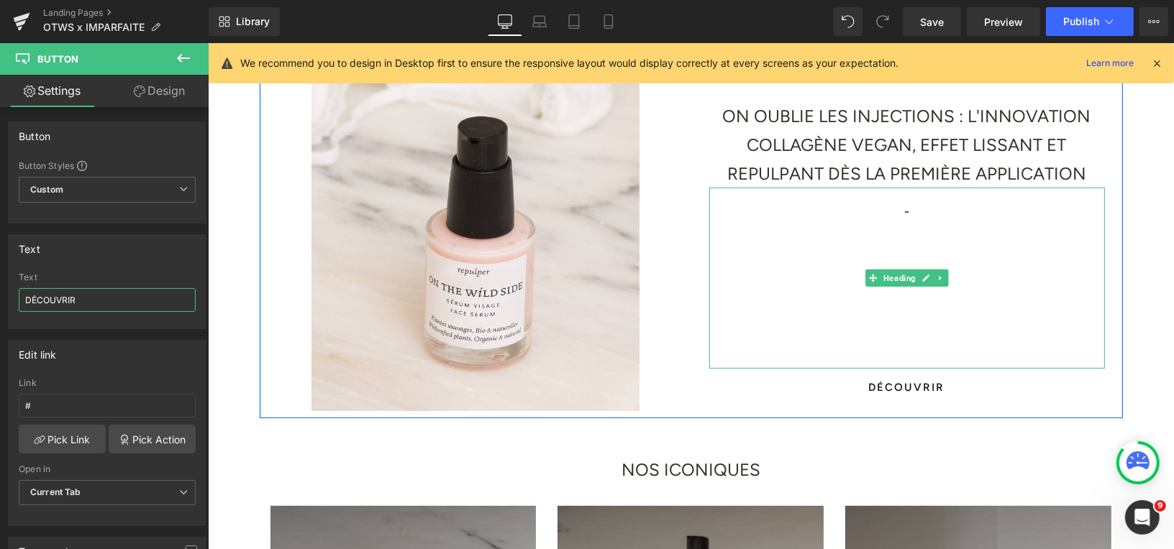
scroll to position [528, 0]
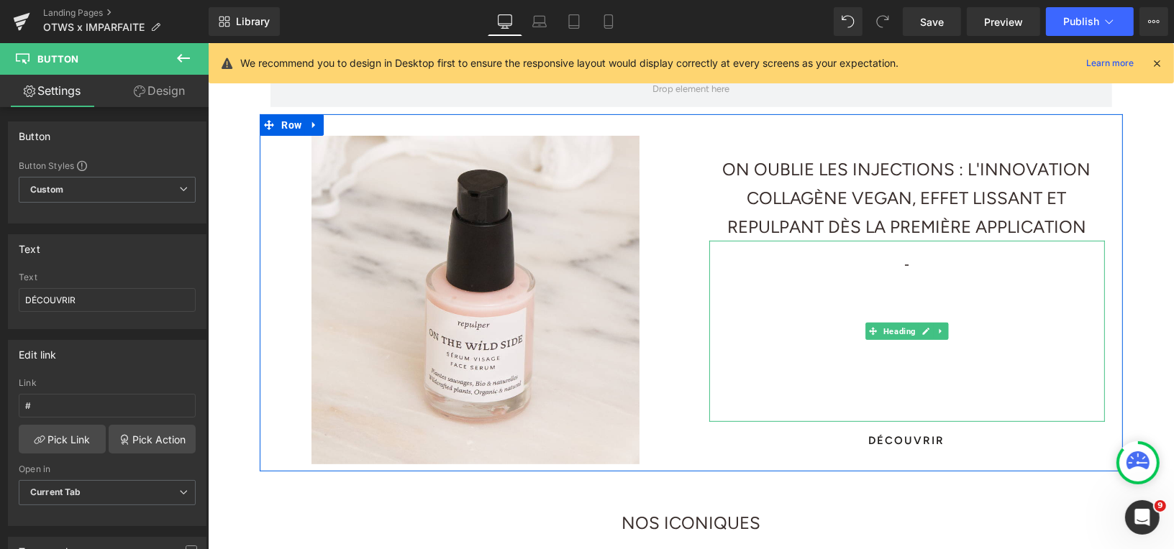
click at [921, 272] on h1 "-" at bounding box center [906, 264] width 396 height 20
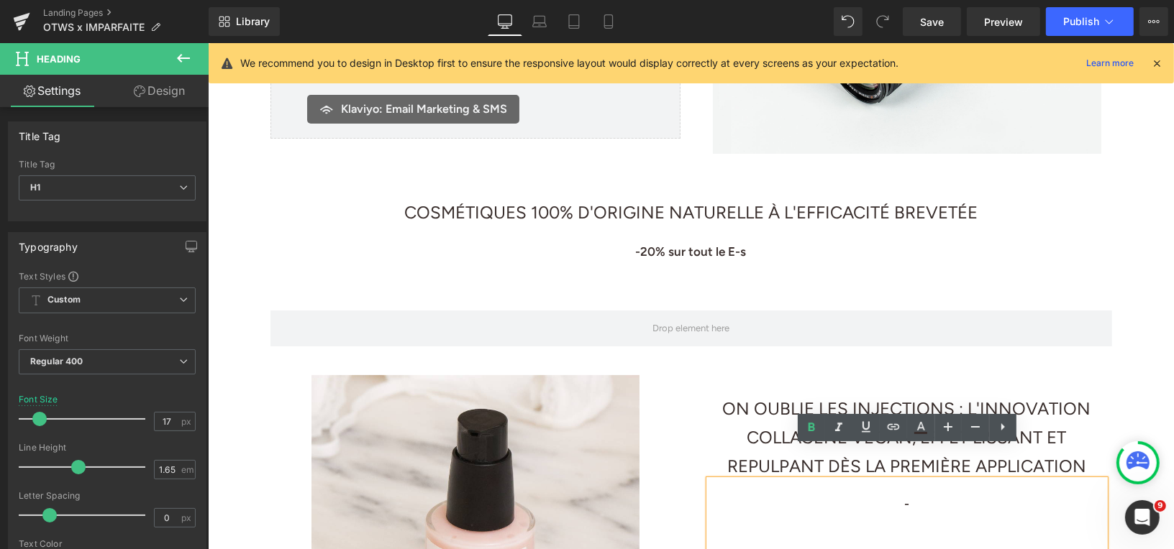
scroll to position [219, 0]
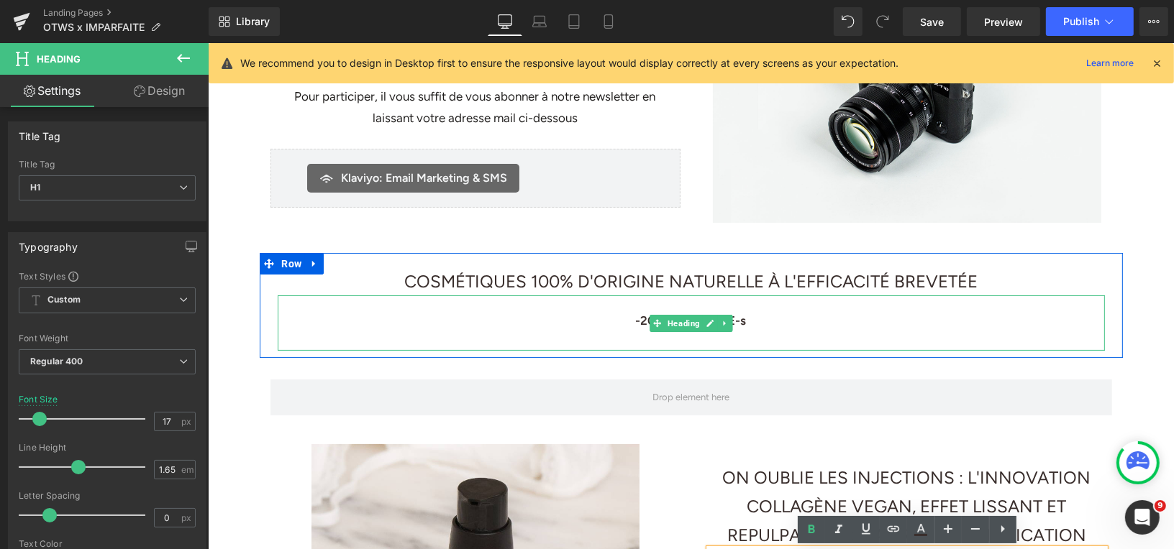
click at [751, 321] on h1 "-20% sur tout le E-s" at bounding box center [690, 320] width 827 height 20
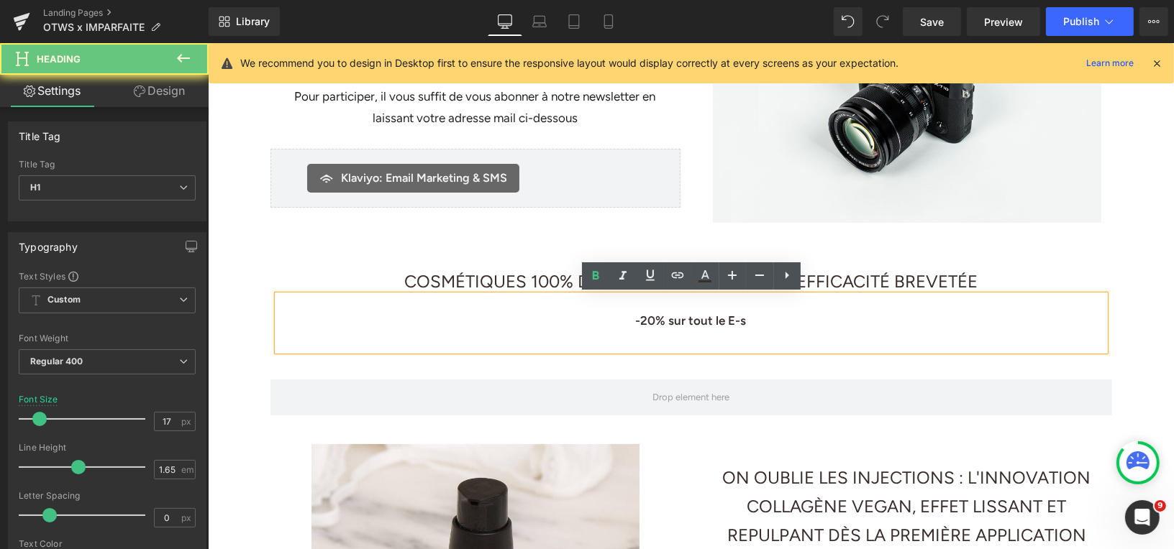
click at [745, 321] on strong "-20% sur tout le E-s" at bounding box center [690, 320] width 111 height 14
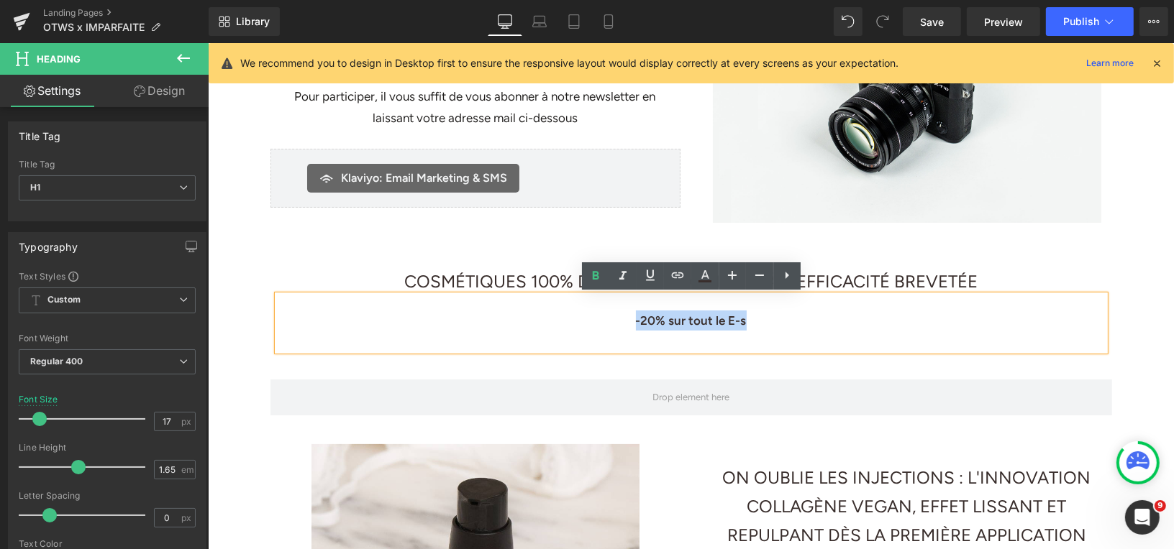
drag, startPoint x: 749, startPoint y: 321, endPoint x: 628, endPoint y: 321, distance: 121.5
click at [629, 321] on h1 "-20% sur tout le E-s" at bounding box center [690, 320] width 827 height 20
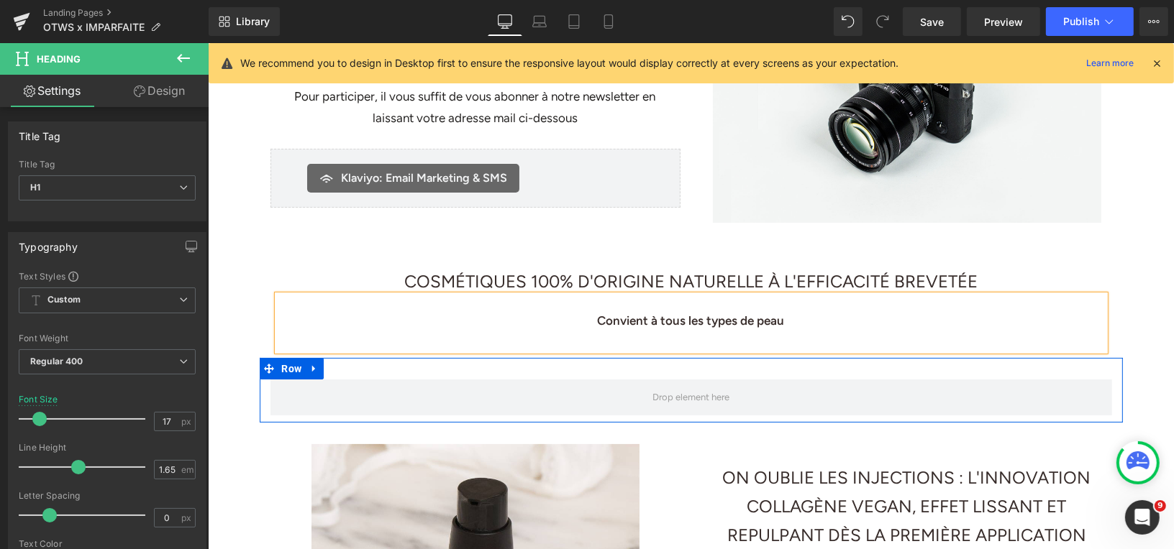
click at [567, 372] on div "Row" at bounding box center [690, 389] width 863 height 65
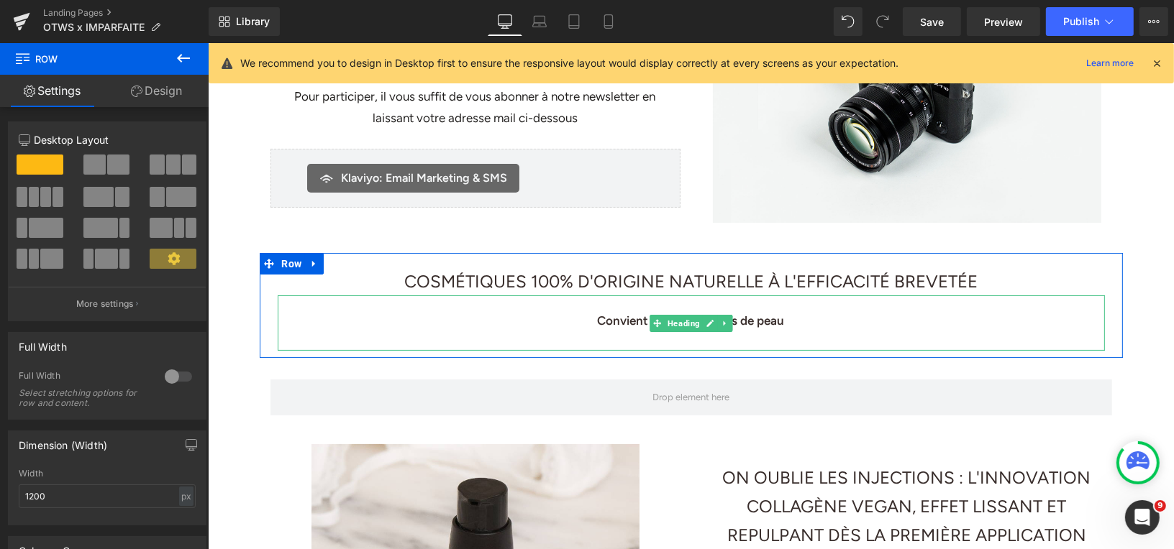
click at [597, 325] on strong "Convient à tous les types de peau" at bounding box center [690, 320] width 187 height 14
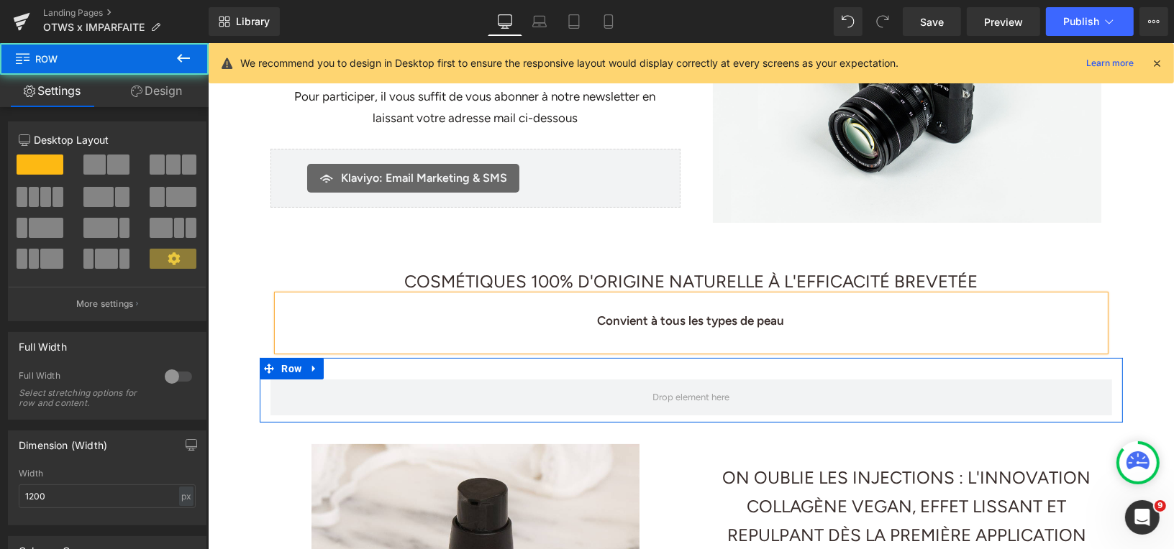
click at [630, 370] on div "Row" at bounding box center [690, 389] width 863 height 65
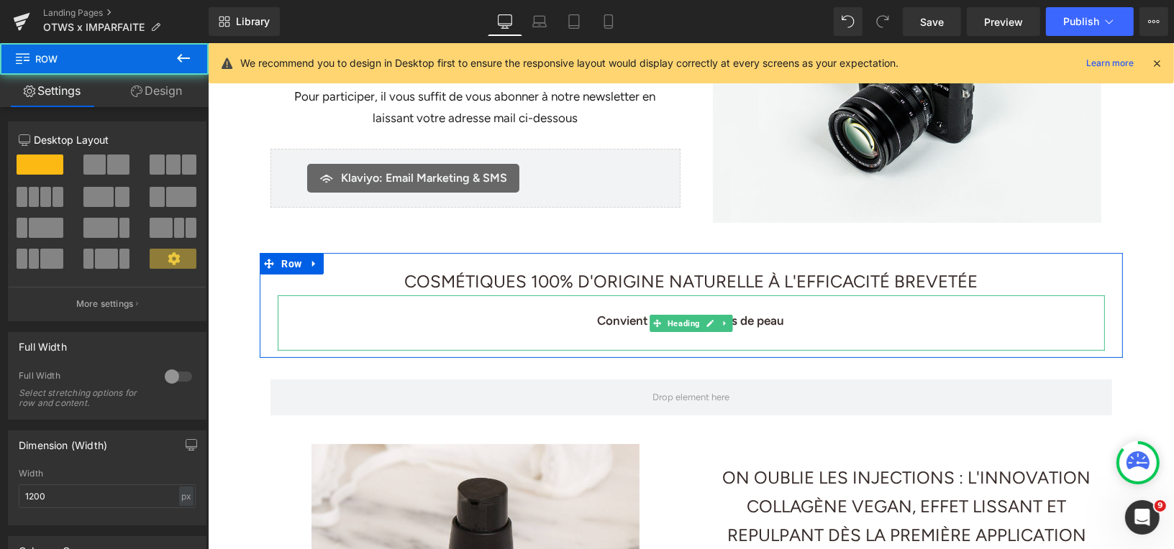
click at [590, 319] on h1 "Convient à tous les types de peau" at bounding box center [690, 320] width 827 height 20
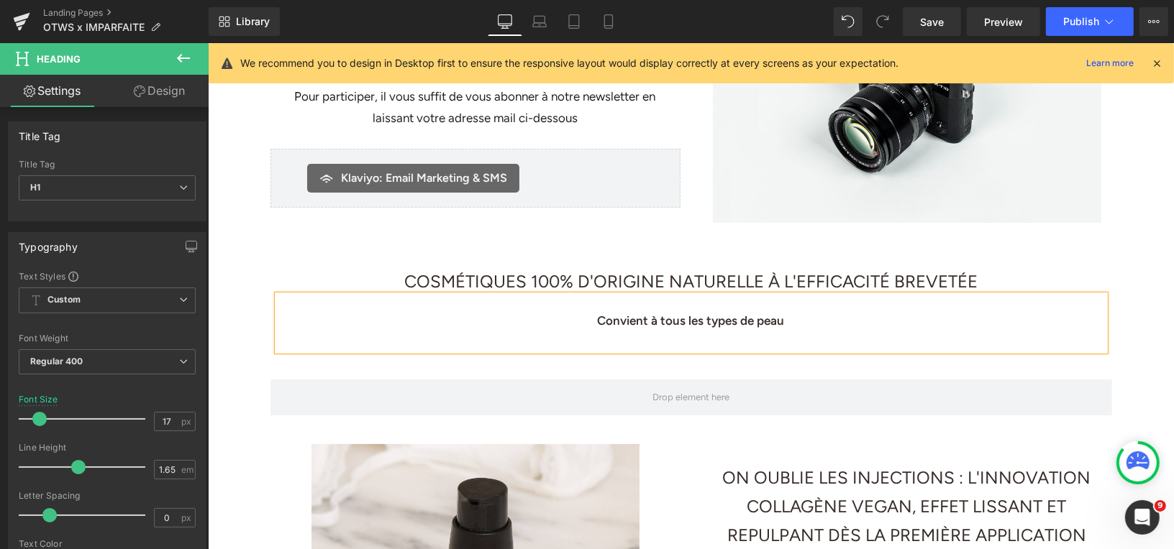
click at [626, 311] on h1 "Convient à tous les types de peau" at bounding box center [690, 320] width 827 height 20
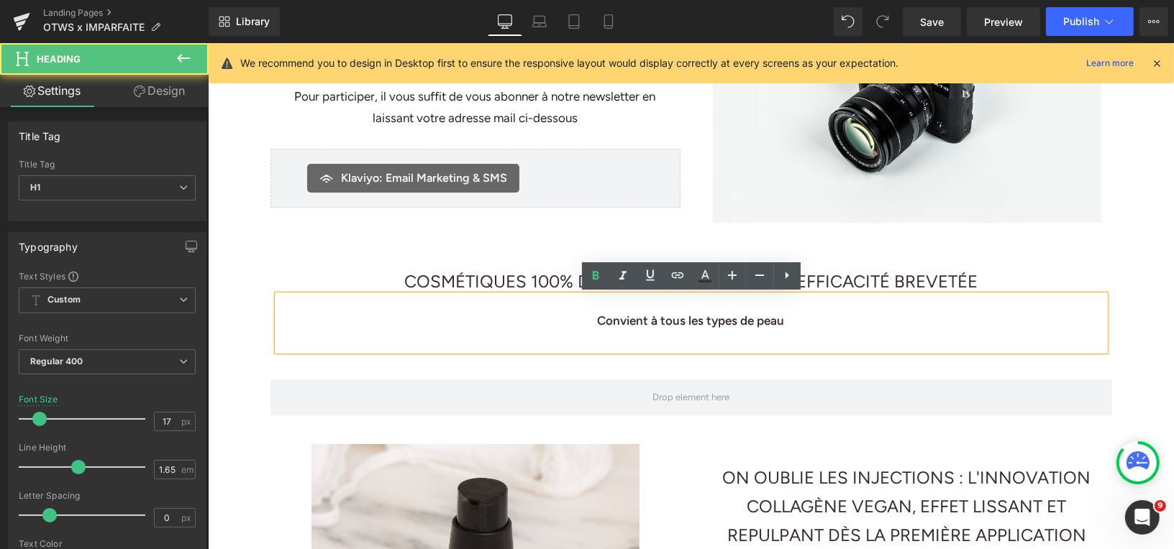
click at [637, 305] on div "Convient à tous les types de peau" at bounding box center [690, 322] width 827 height 55
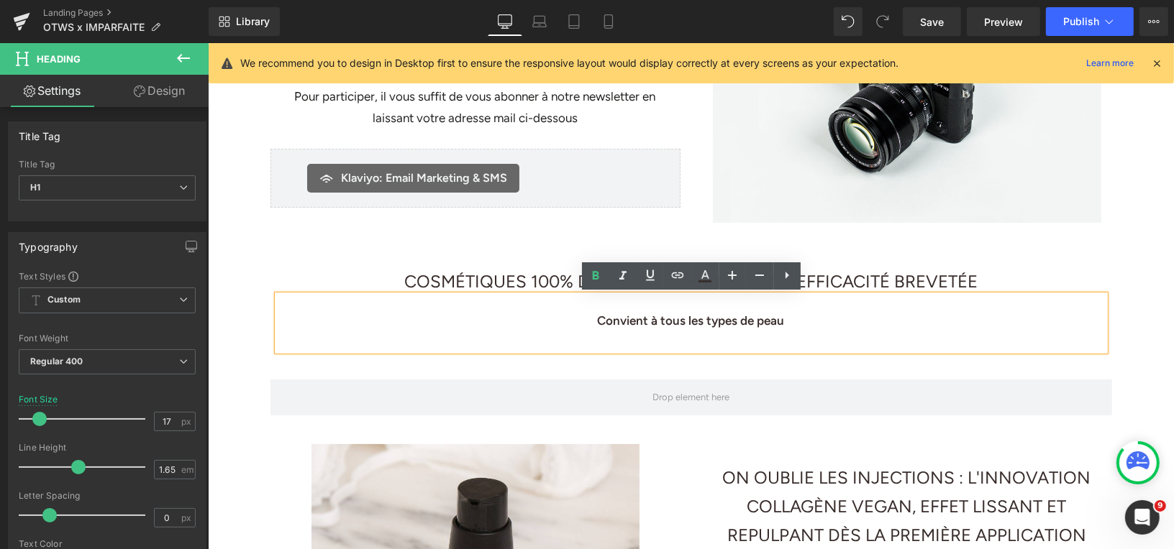
click at [835, 256] on div "COSMÉTIQUES 100% D'ORIGINE NATURELLE À L'EFFICACITÉ BREVETÉE Heading Convient à…" at bounding box center [690, 305] width 863 height 106
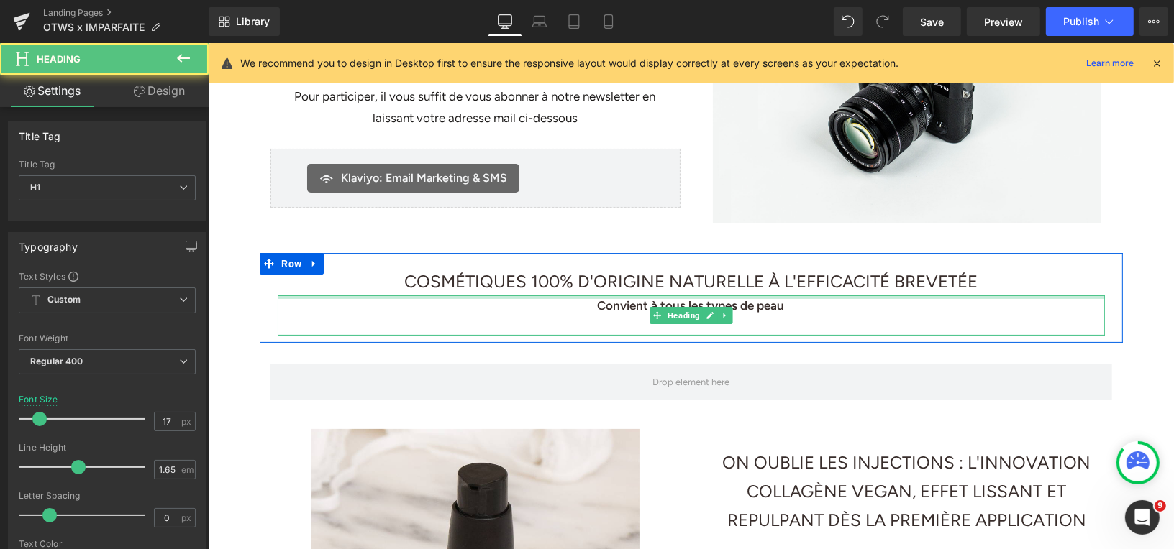
drag, startPoint x: 697, startPoint y: 296, endPoint x: 698, endPoint y: 279, distance: 17.3
click at [698, 279] on div "COSMÉTIQUES 100% D'ORIGINE NATURELLE À L'EFFICACITÉ BREVETÉE Heading Convient à…" at bounding box center [690, 298] width 863 height 76
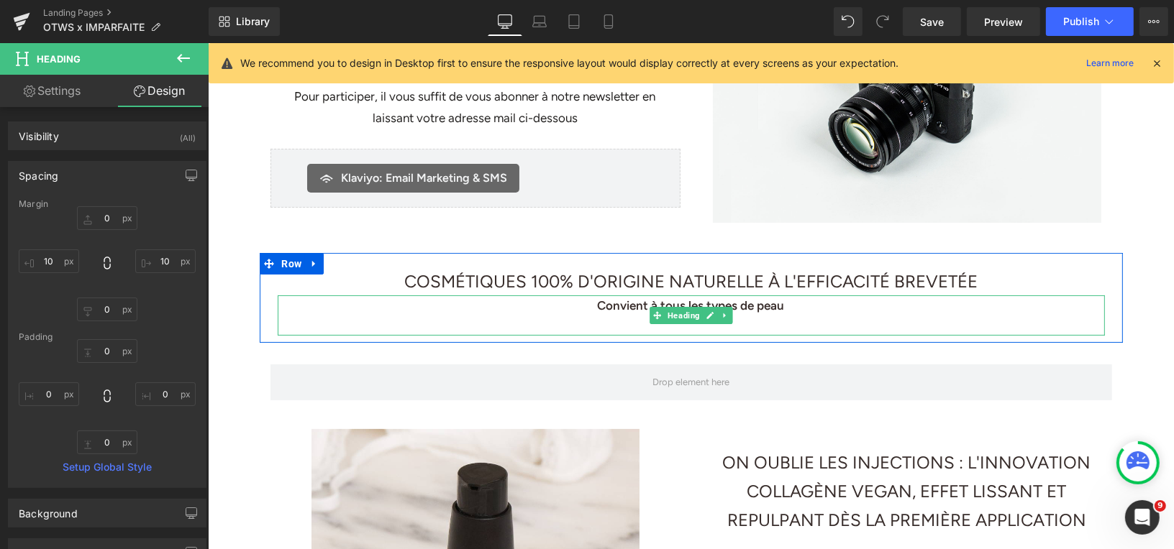
click at [798, 303] on h1 "Convient à tous les types de peau" at bounding box center [690, 305] width 827 height 20
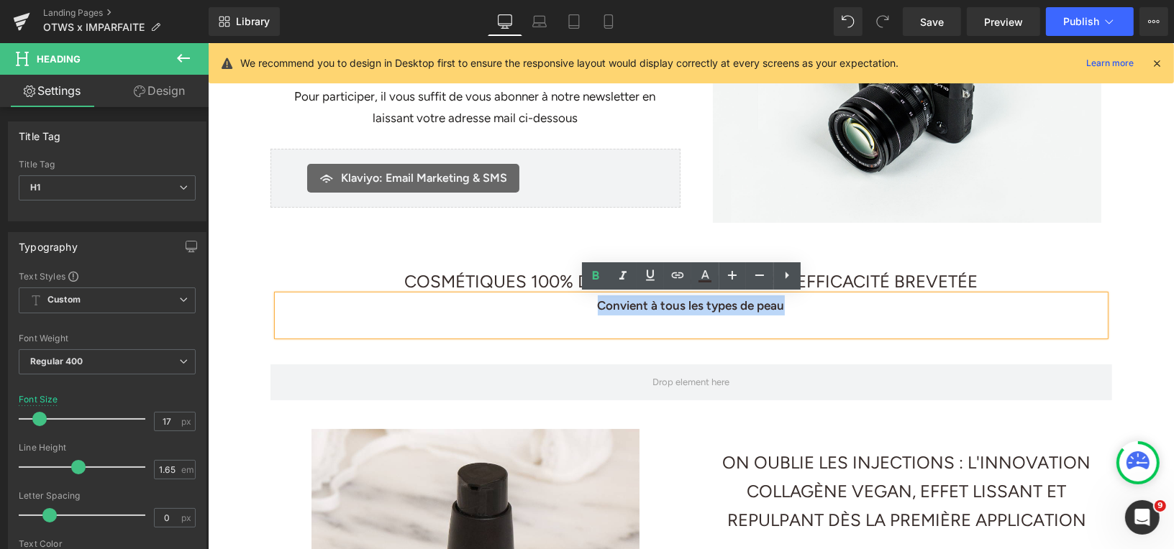
drag, startPoint x: 795, startPoint y: 306, endPoint x: 583, endPoint y: 304, distance: 212.2
click at [583, 304] on h1 "Convient à tous les types de peau" at bounding box center [690, 305] width 827 height 20
click at [595, 276] on icon at bounding box center [595, 276] width 17 height 17
click at [790, 308] on h1 "Convient à tous les types de peau" at bounding box center [690, 305] width 827 height 20
click at [954, 317] on h1 at bounding box center [690, 325] width 827 height 20
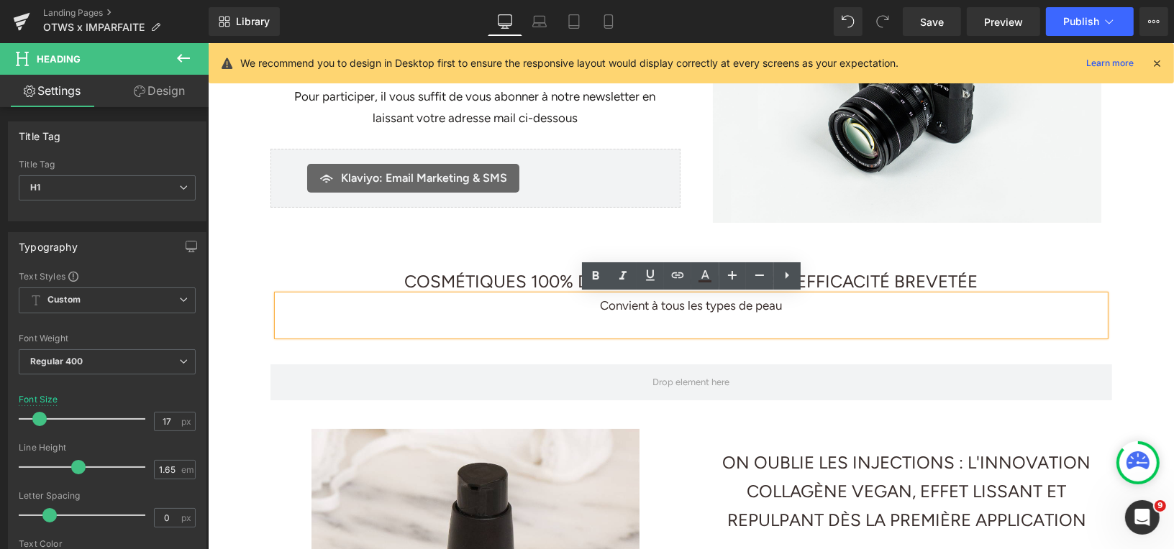
click at [731, 309] on h1 "Convient à tous les types de peau" at bounding box center [690, 305] width 827 height 20
drag, startPoint x: 783, startPoint y: 306, endPoint x: 593, endPoint y: 306, distance: 190.6
click at [593, 306] on h1 "Convient à tous les types de peau" at bounding box center [690, 305] width 827 height 20
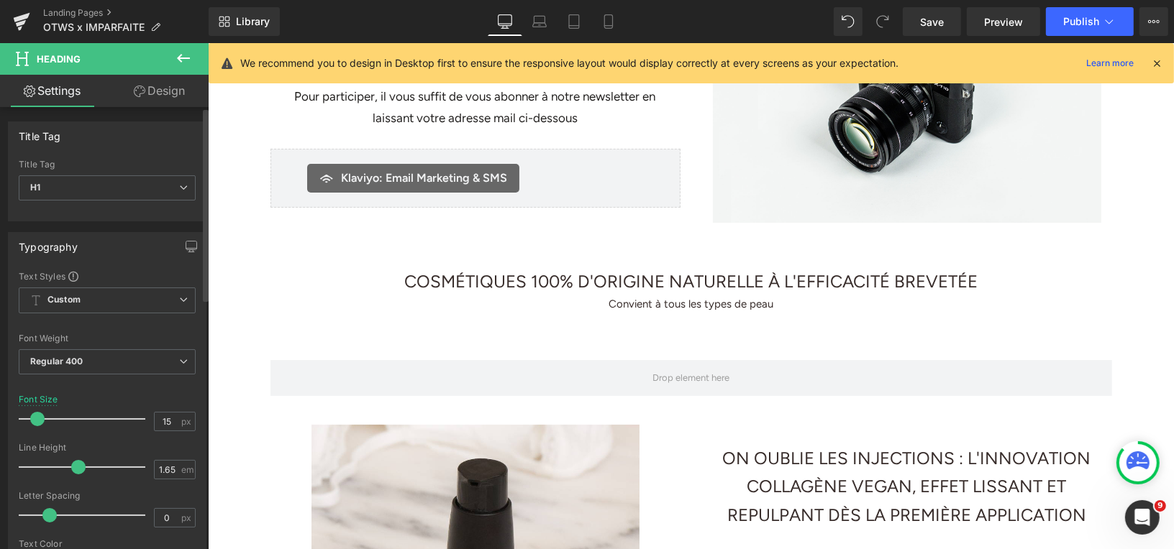
type input "14"
click at [35, 418] on span at bounding box center [36, 419] width 14 height 14
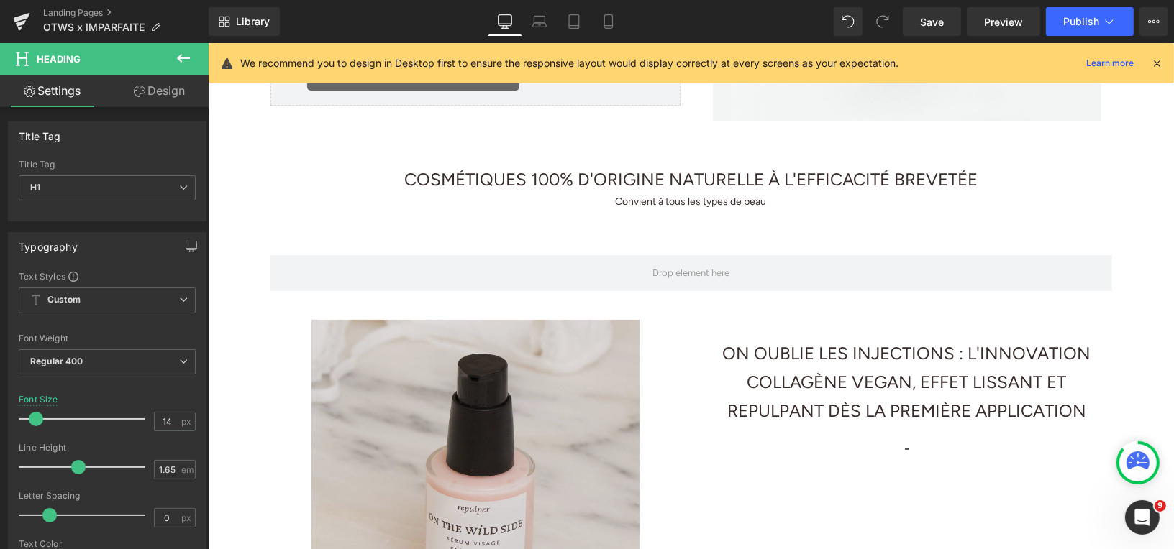
scroll to position [295, 0]
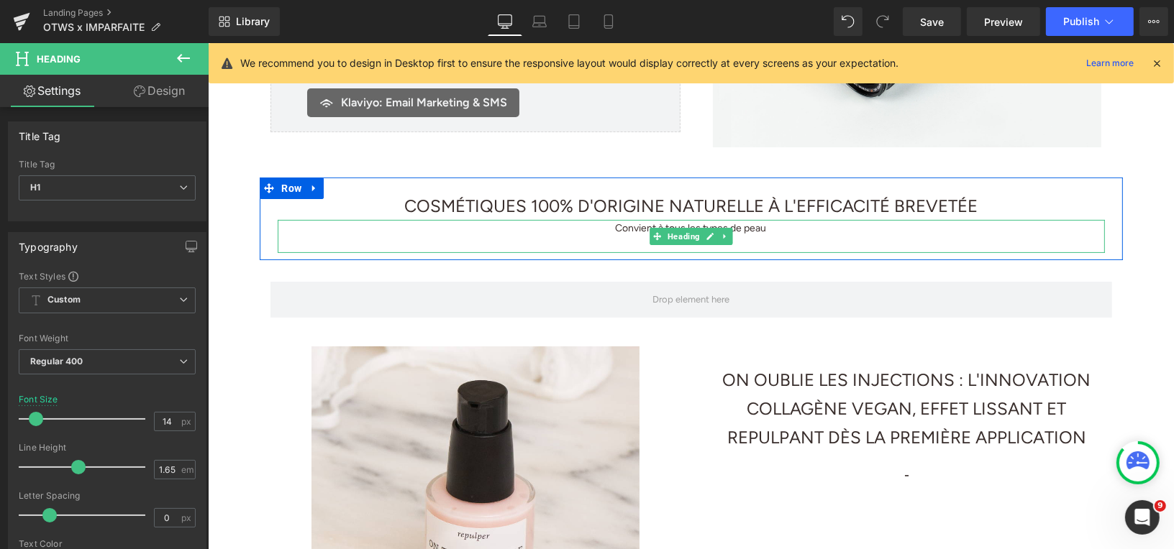
click at [746, 225] on h1 "Convient à tous les types de peau" at bounding box center [690, 227] width 827 height 17
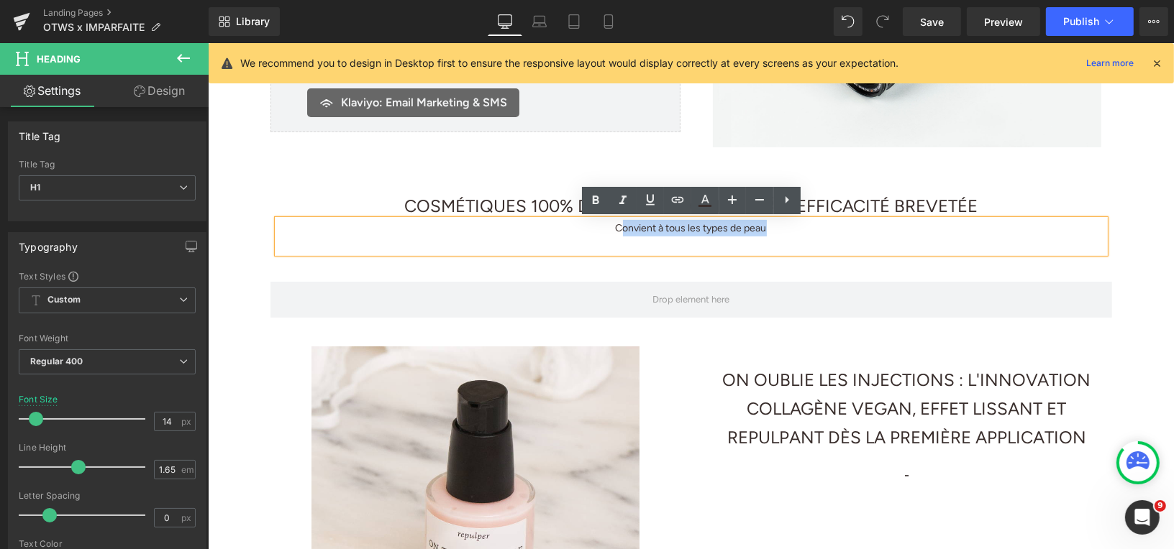
drag, startPoint x: 774, startPoint y: 229, endPoint x: 621, endPoint y: 232, distance: 152.5
click at [621, 232] on h1 "Convient à tous les types de peau" at bounding box center [690, 227] width 827 height 17
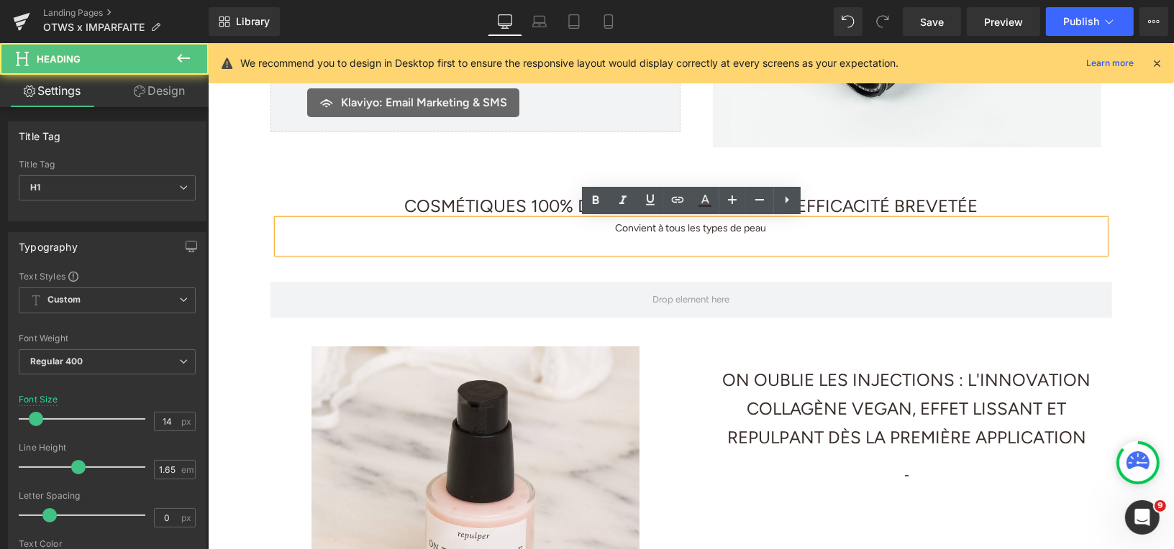
click at [629, 232] on h1 "Convient à tous les types de peau" at bounding box center [690, 227] width 827 height 17
click at [616, 230] on h1 "Convient à tous les types de peau" at bounding box center [690, 227] width 827 height 17
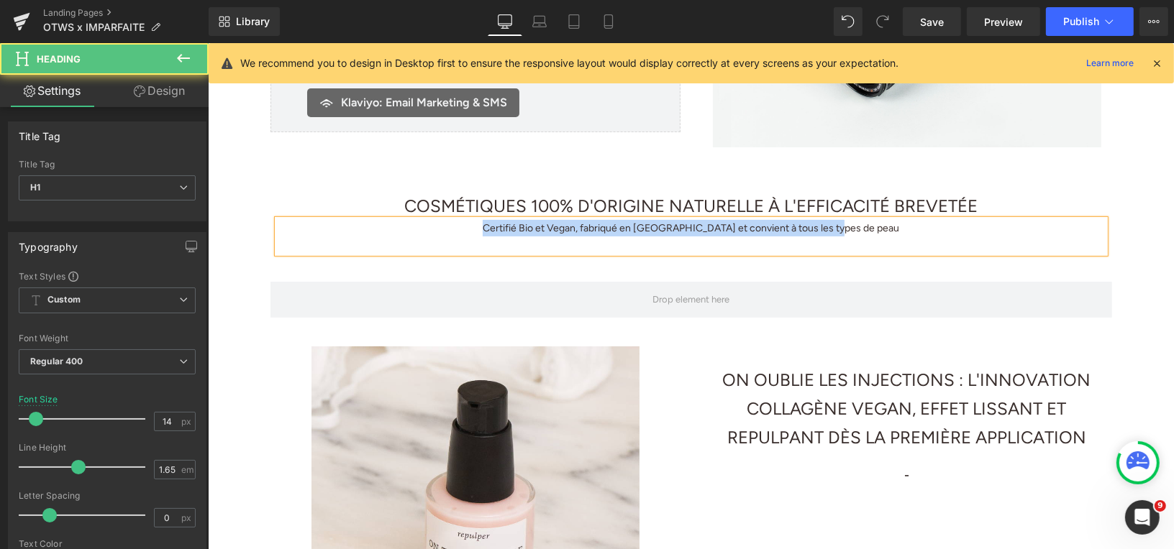
drag, startPoint x: 514, startPoint y: 223, endPoint x: 895, endPoint y: 228, distance: 381.2
click at [895, 228] on h1 "Certifié Bio et Vegan, fabriqué en [GEOGRAPHIC_DATA] et convient à tous les typ…" at bounding box center [690, 227] width 827 height 17
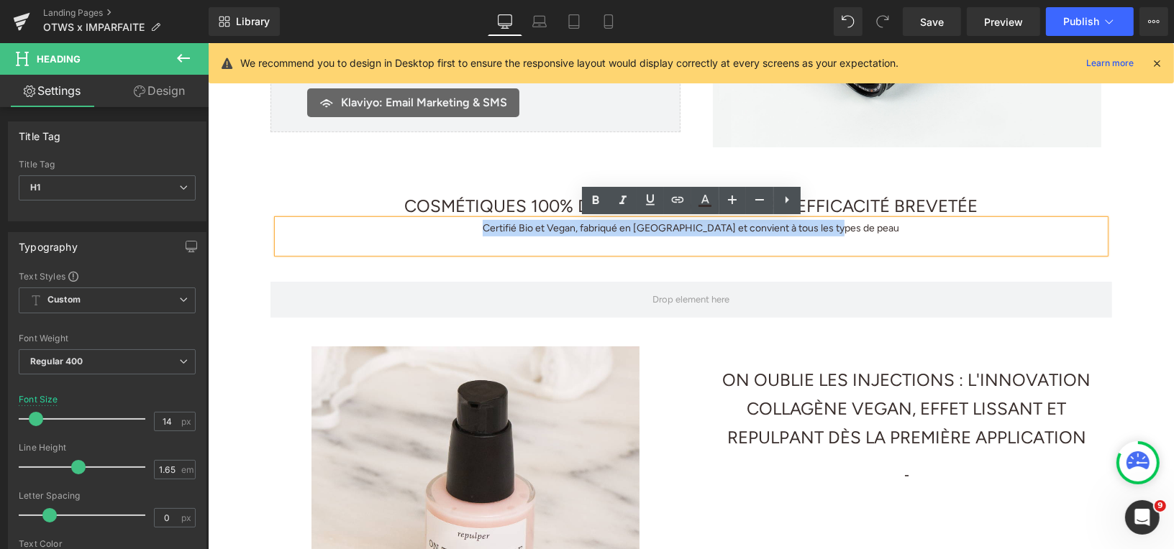
copy h1 "Certifié Bio et Vegan, fabriqué en [GEOGRAPHIC_DATA] et convient à tous les typ…"
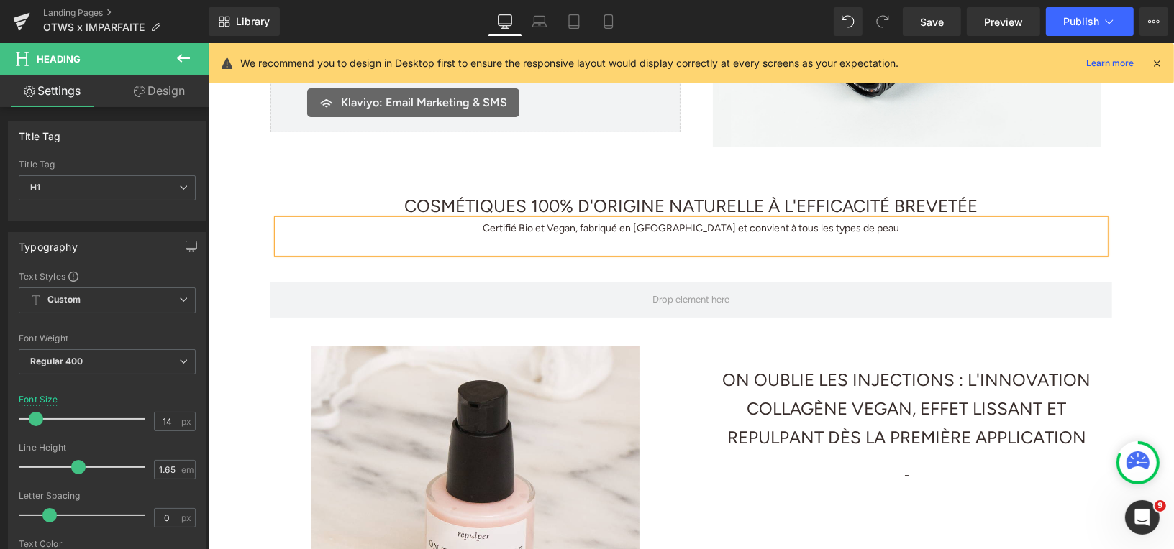
click at [580, 224] on h1 "Certifié Bio et Vegan, fabriqué en [GEOGRAPHIC_DATA] et convient à tous les typ…" at bounding box center [690, 227] width 827 height 17
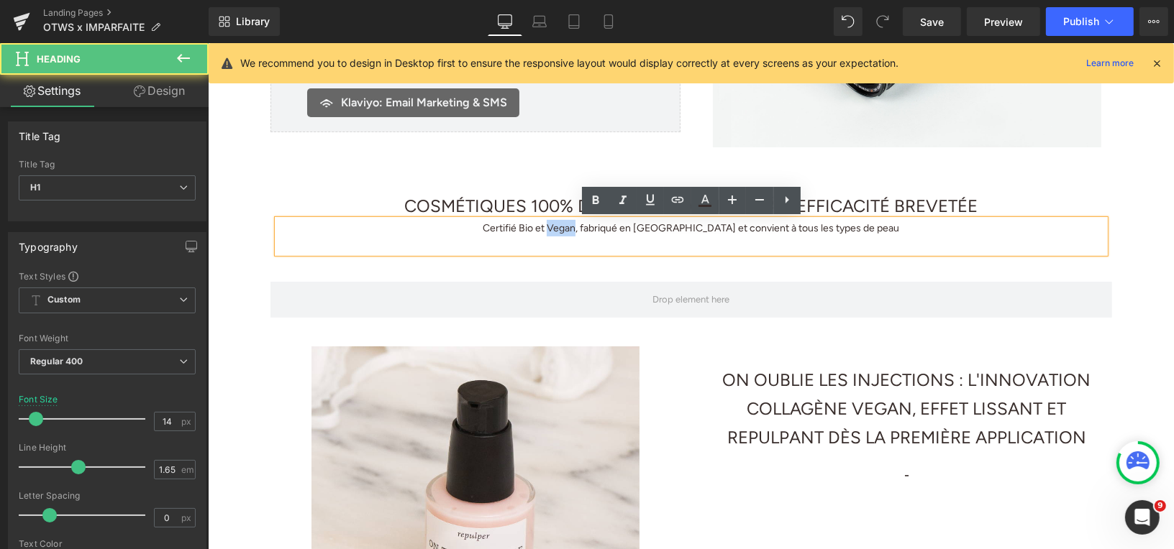
click at [580, 224] on h1 "Certifié Bio et Vegan, fabriqué en [GEOGRAPHIC_DATA] et convient à tous les typ…" at bounding box center [690, 227] width 827 height 17
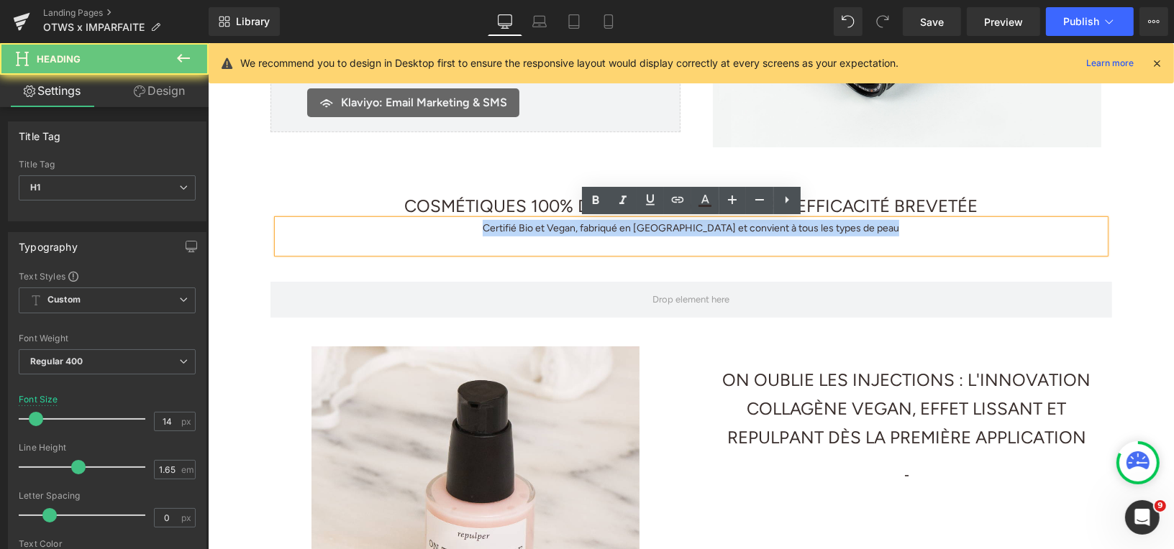
click at [580, 224] on h1 "Certifié Bio et Vegan, fabriqué en [GEOGRAPHIC_DATA] et convient à tous les typ…" at bounding box center [690, 227] width 827 height 17
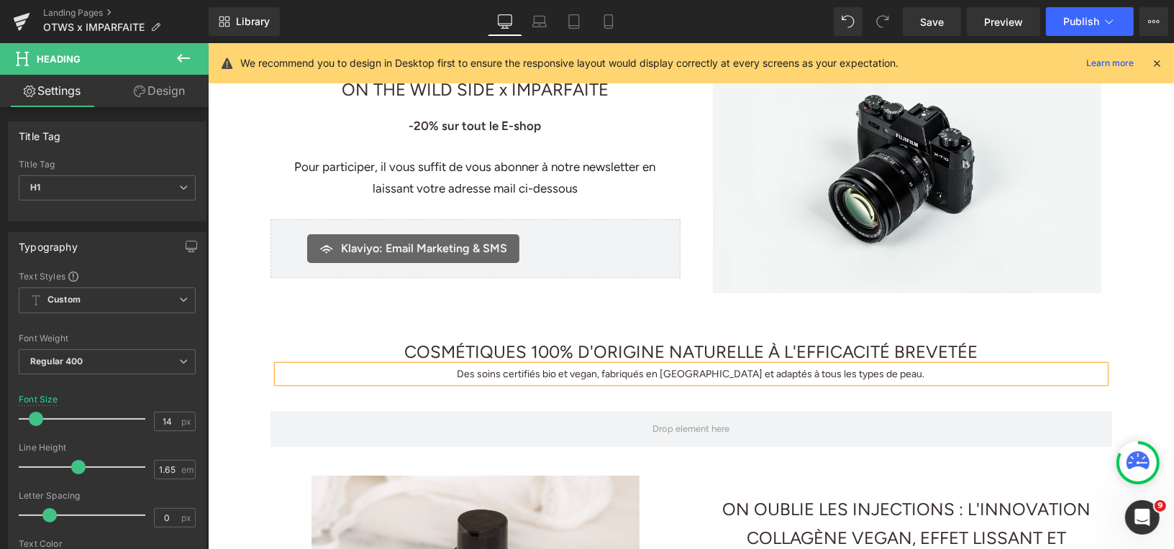
scroll to position [170, 0]
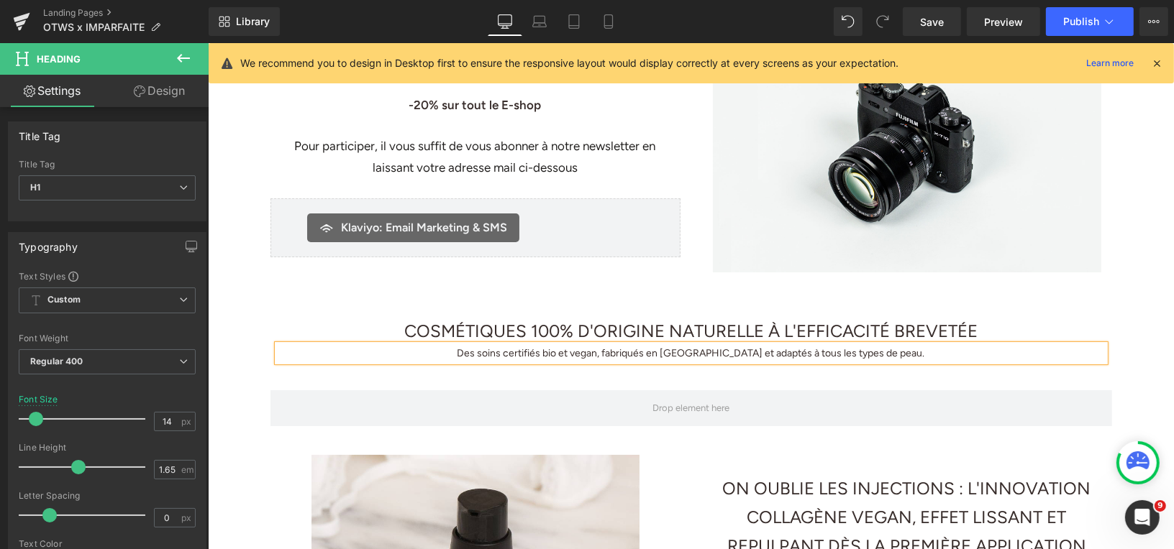
click at [608, 355] on h1 "Des soins certifiés bio et vegan, fabriqués en [GEOGRAPHIC_DATA] et adaptés à t…" at bounding box center [690, 352] width 827 height 17
click at [579, 355] on h1 "Des soins certifiés bio et Vegan, fabriqués en [GEOGRAPHIC_DATA] et adaptés à t…" at bounding box center [690, 352] width 827 height 17
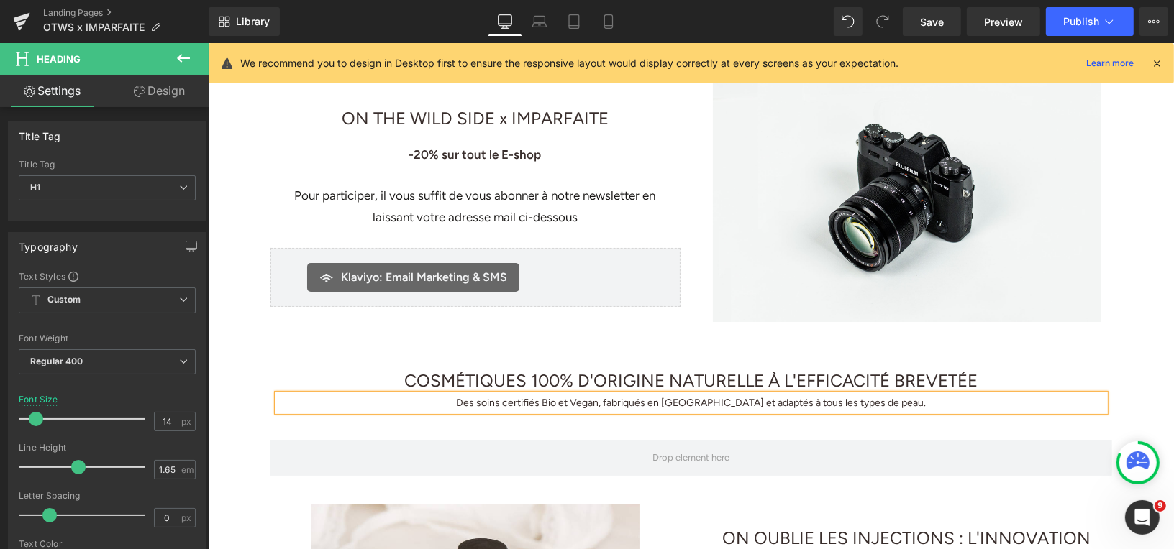
scroll to position [99, 0]
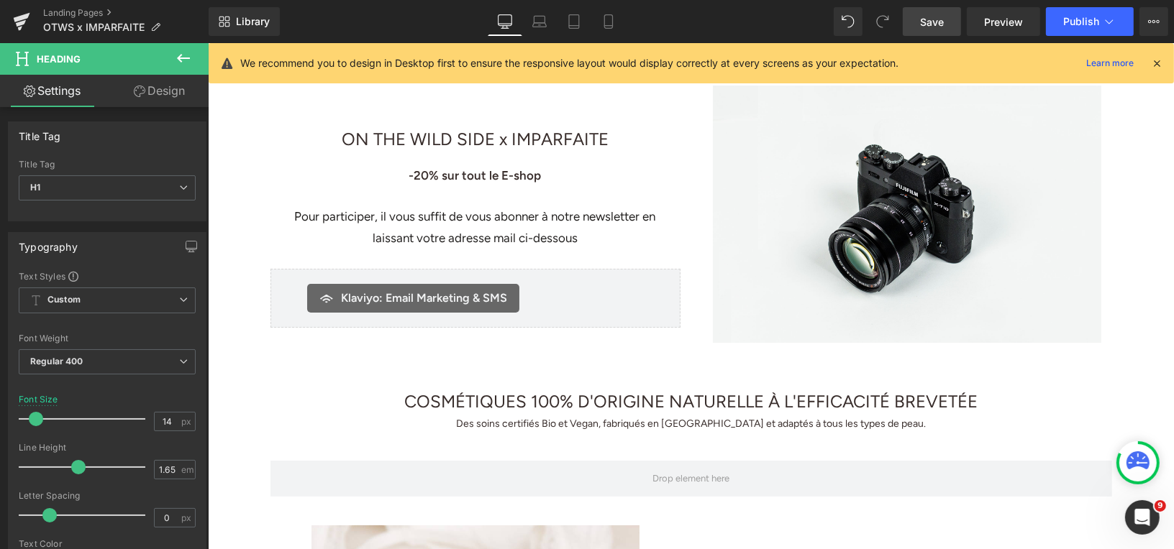
click at [924, 24] on span "Save" at bounding box center [932, 21] width 24 height 15
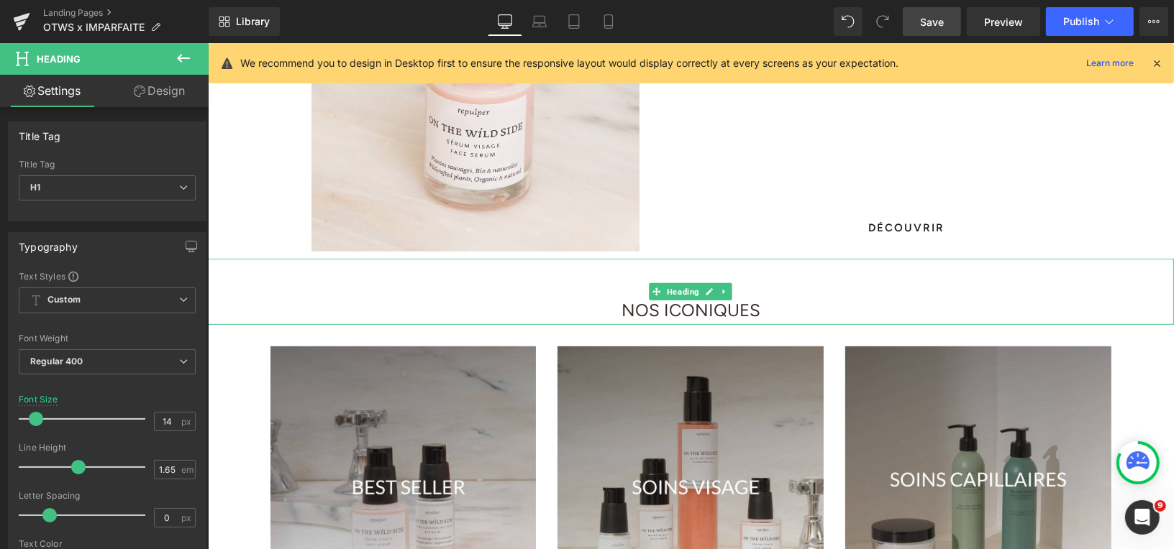
scroll to position [699, 0]
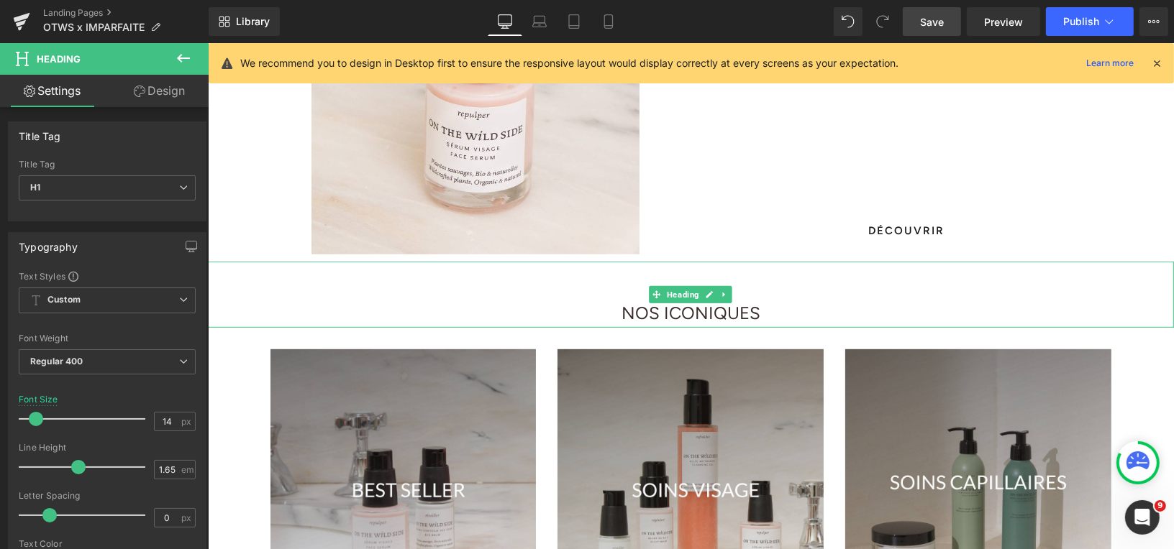
click at [744, 311] on h1 "NOS ICONIQUES" at bounding box center [690, 312] width 966 height 29
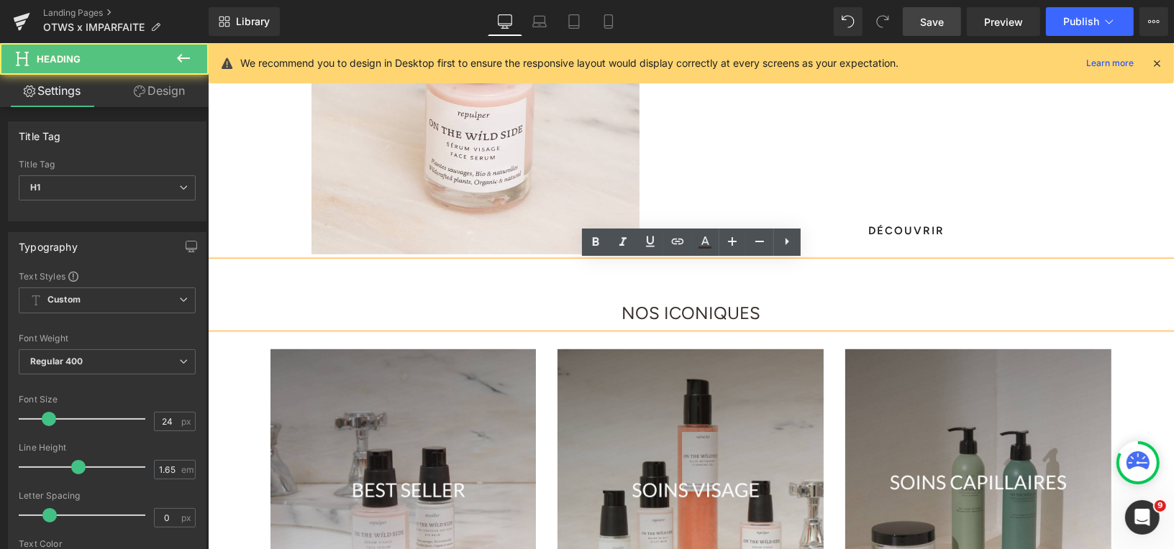
click at [764, 311] on h1 "NOS ICONIQUES" at bounding box center [690, 312] width 966 height 29
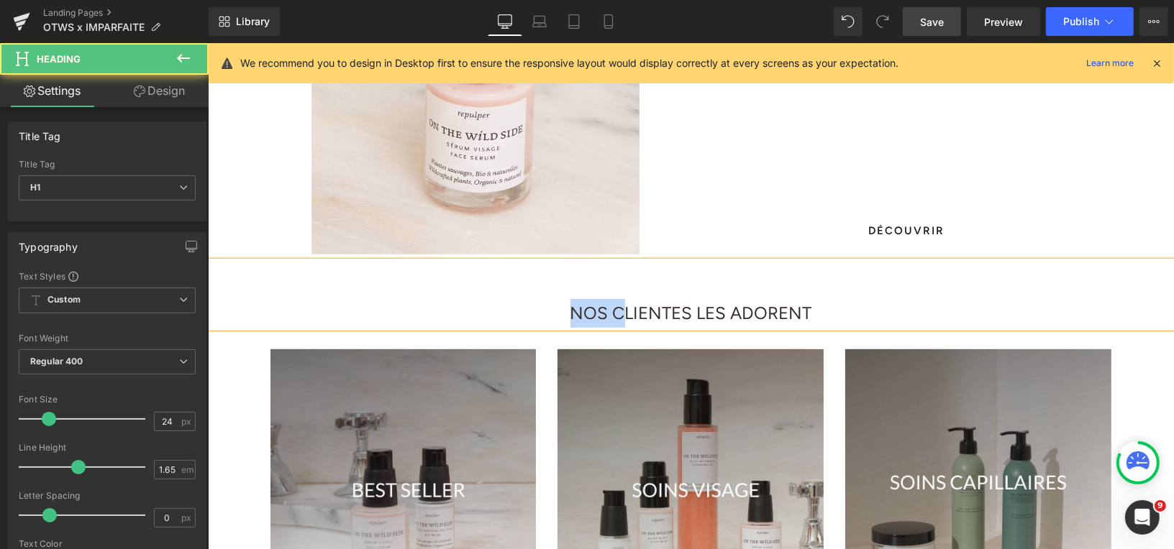
drag, startPoint x: 562, startPoint y: 316, endPoint x: 625, endPoint y: 316, distance: 63.3
click at [625, 316] on h1 "NOS CLIENTES LES ADORENT" at bounding box center [690, 312] width 966 height 29
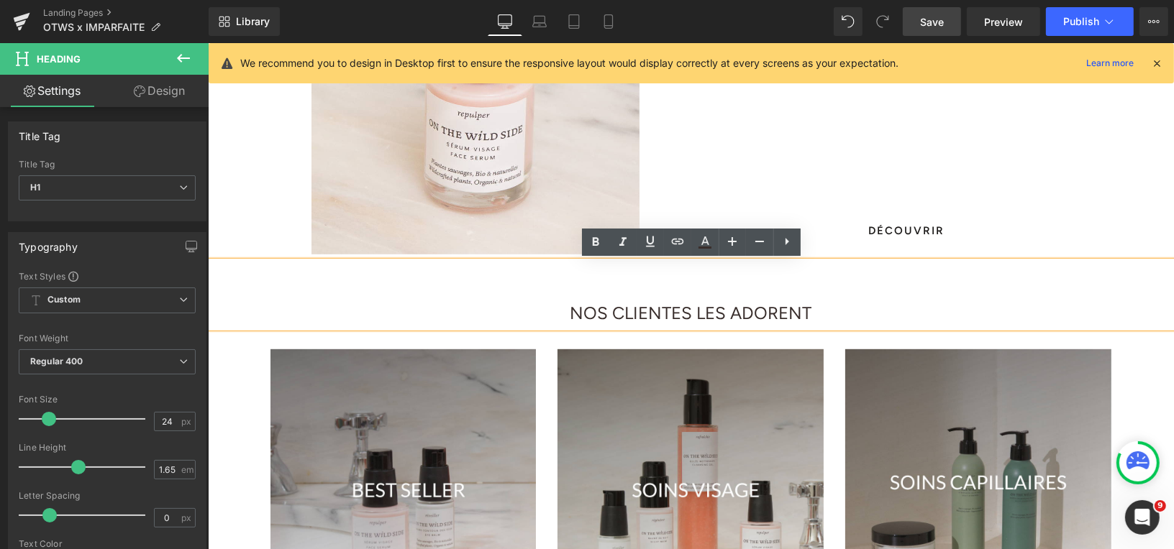
click at [826, 311] on h1 "NOS CLIENTES LES ADORENT" at bounding box center [690, 312] width 966 height 29
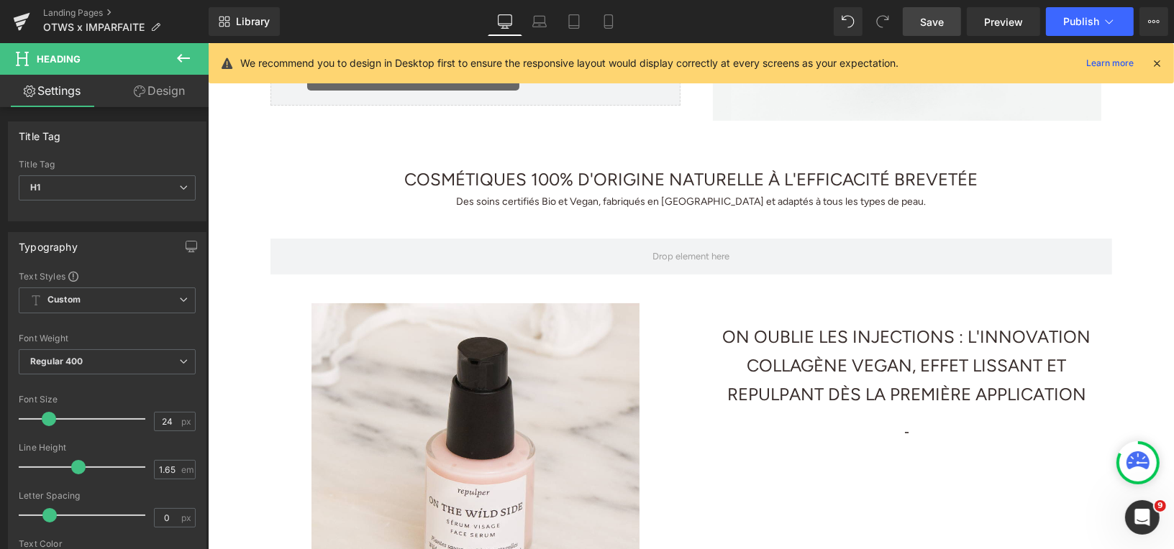
scroll to position [315, 0]
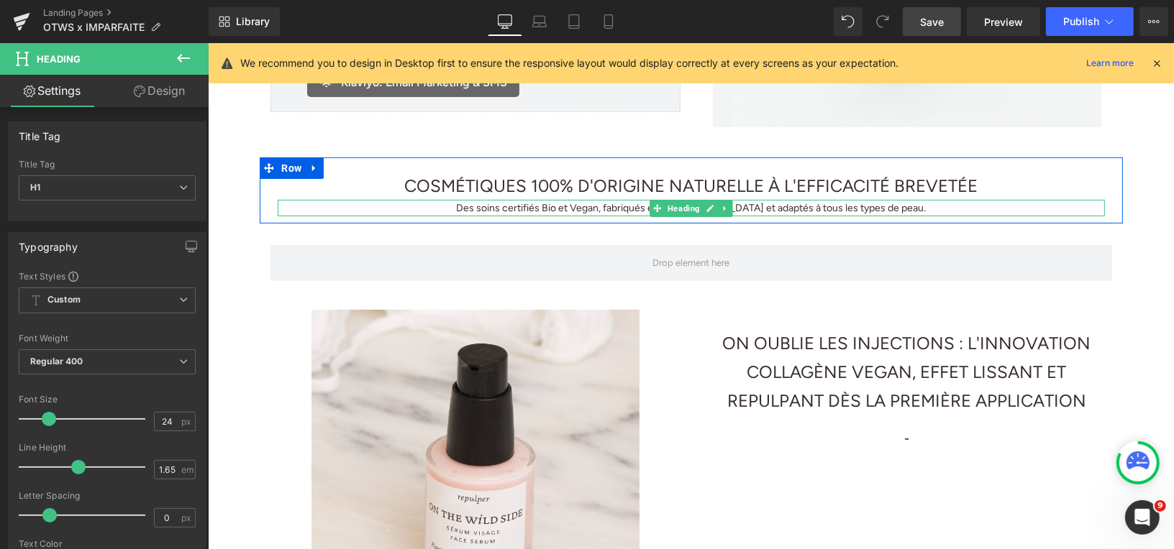
click at [762, 208] on h1 "Des soins certifiés Bio et Vegan, fabriqués en [GEOGRAPHIC_DATA] et adaptés à t…" at bounding box center [690, 207] width 827 height 17
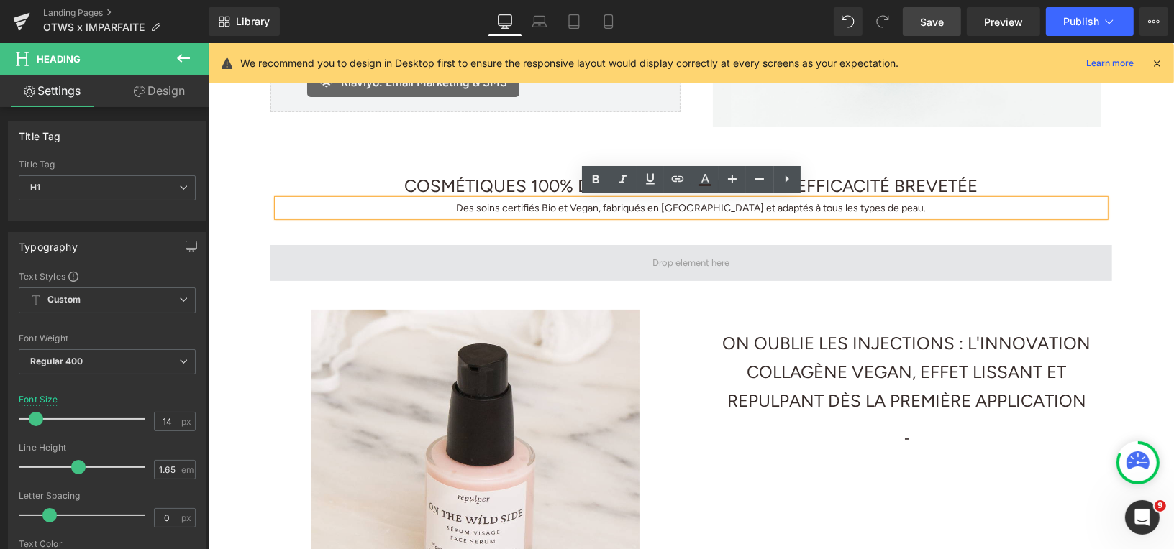
click at [813, 373] on span "ON OUBLIE LES INJECTIONS : L'INNOVATION COLLAGÈNE VEGAN, EFFET LISSANT ET REPUL…" at bounding box center [906, 371] width 368 height 78
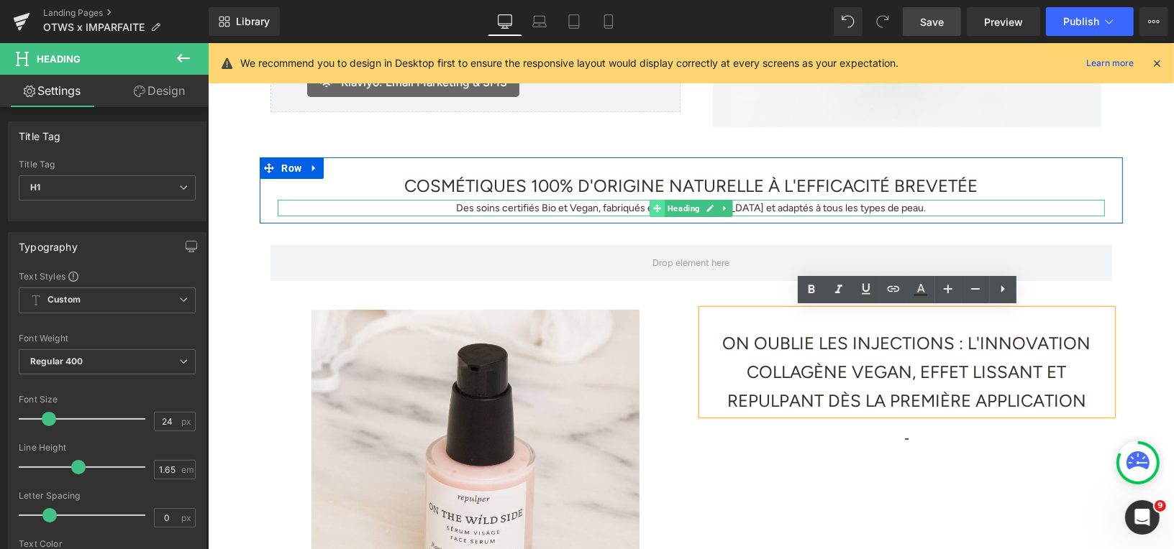
click at [658, 205] on icon at bounding box center [656, 208] width 8 height 9
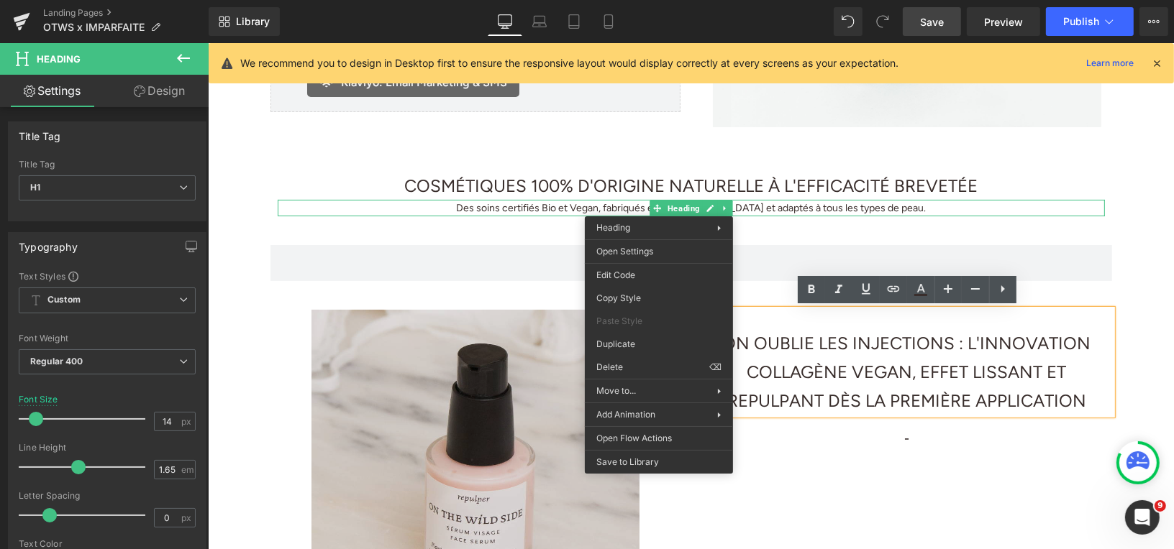
drag, startPoint x: 831, startPoint y: 389, endPoint x: 624, endPoint y: 346, distance: 212.3
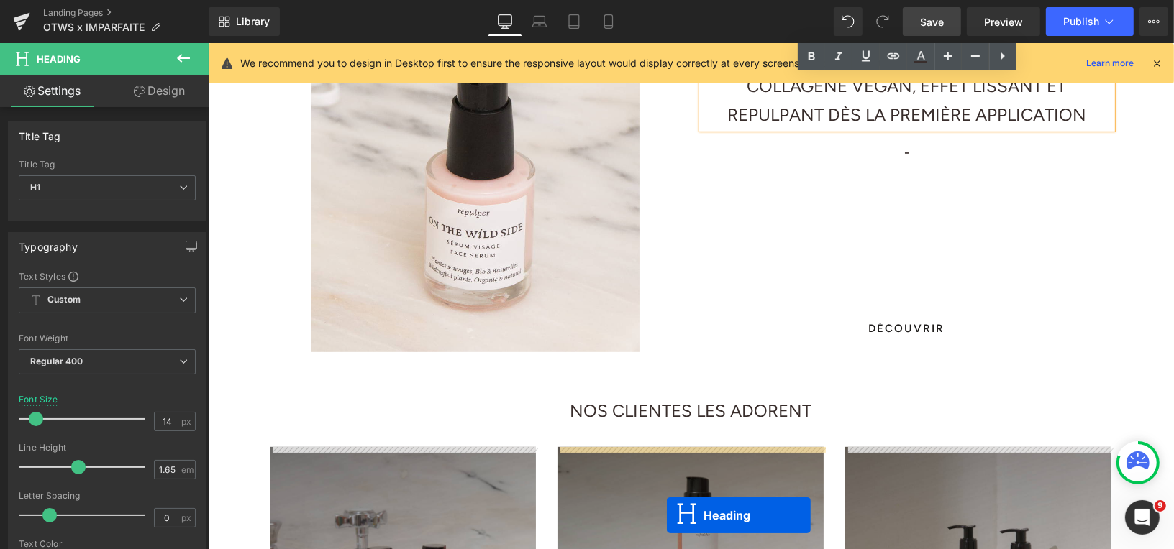
scroll to position [724, 0]
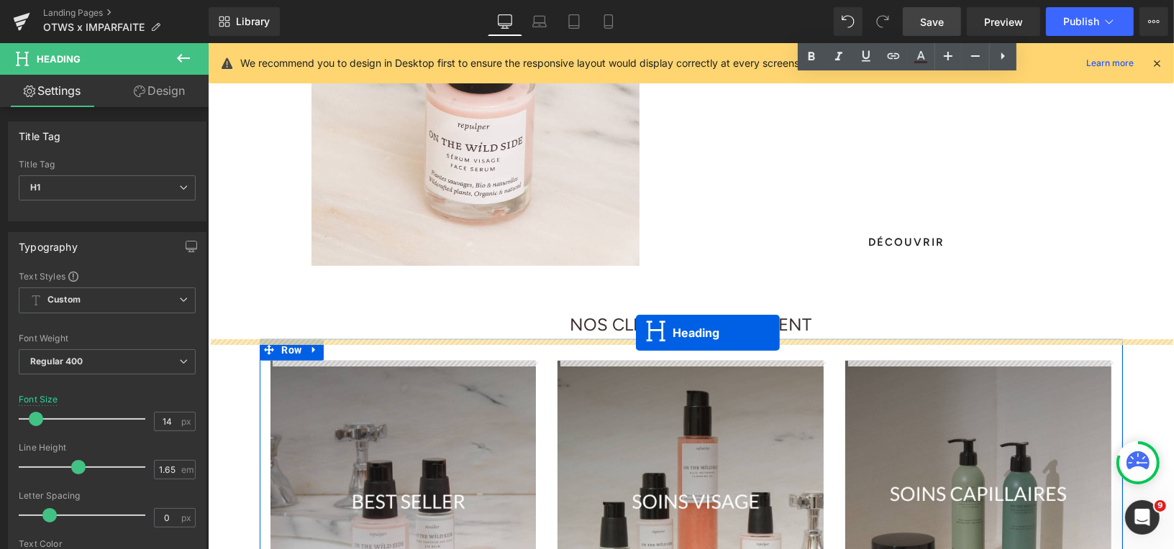
drag, startPoint x: 657, startPoint y: 224, endPoint x: 635, endPoint y: 332, distance: 110.9
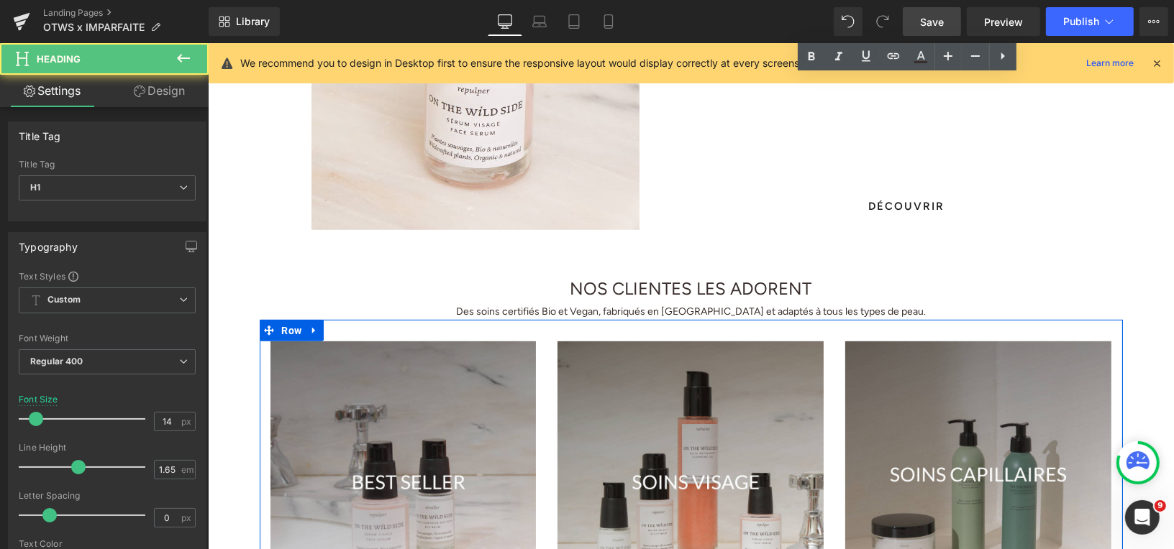
scroll to position [688, 0]
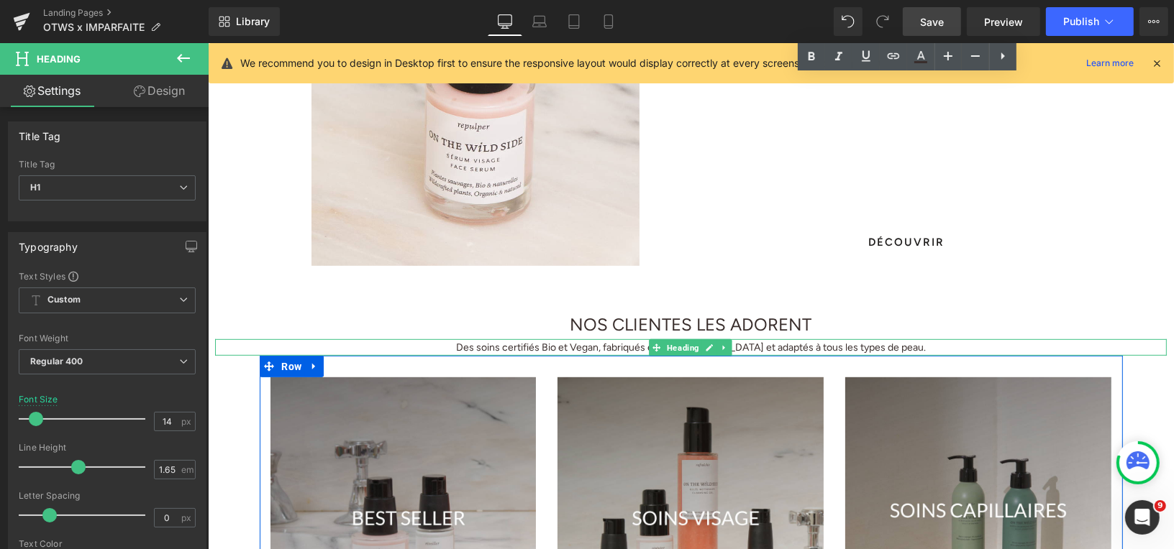
click at [870, 348] on h1 "Des soins certifiés Bio et Vegan, fabriqués en [GEOGRAPHIC_DATA] et adaptés à t…" at bounding box center [689, 347] width 951 height 17
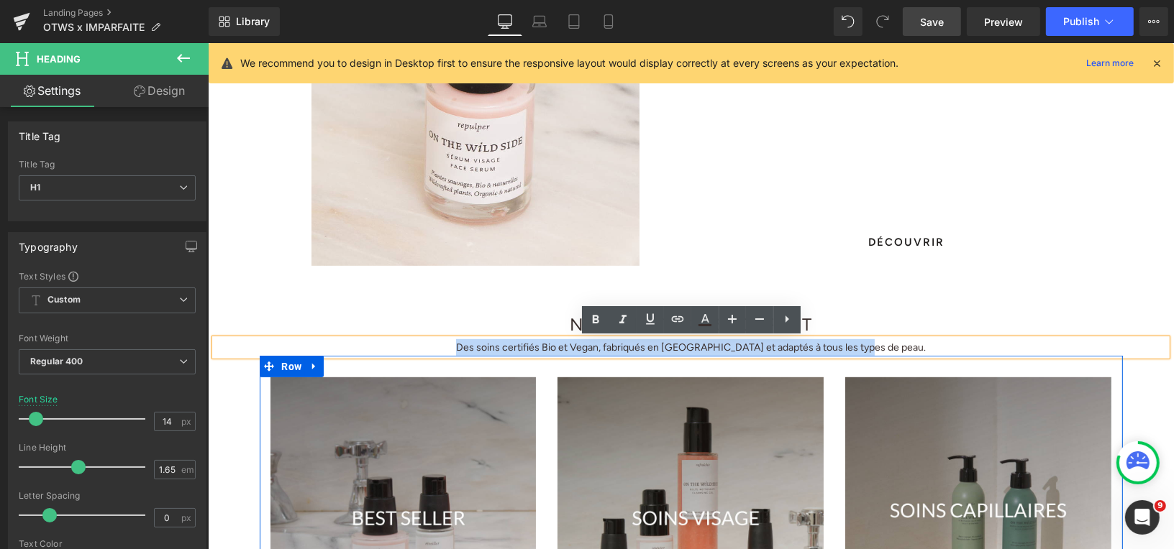
drag, startPoint x: 893, startPoint y: 349, endPoint x: 490, endPoint y: 342, distance: 402.8
click at [490, 342] on h1 "Des soins certifiés Bio et Vegan, fabriqués en [GEOGRAPHIC_DATA] et adaptés à t…" at bounding box center [689, 347] width 951 height 17
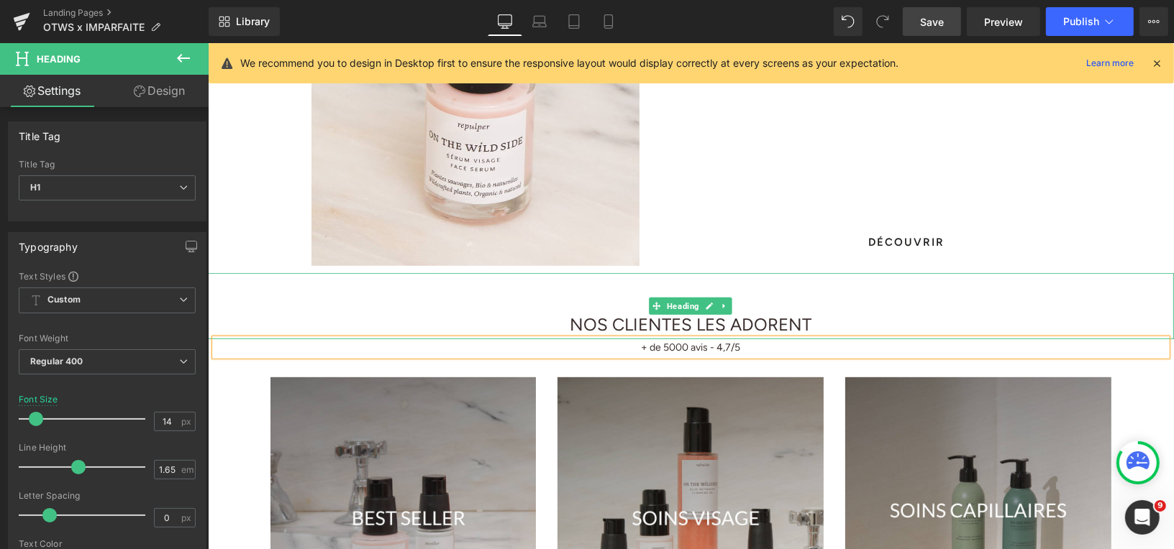
click at [826, 320] on h1 "NOS CLIENTES LES ADORENT" at bounding box center [690, 324] width 966 height 29
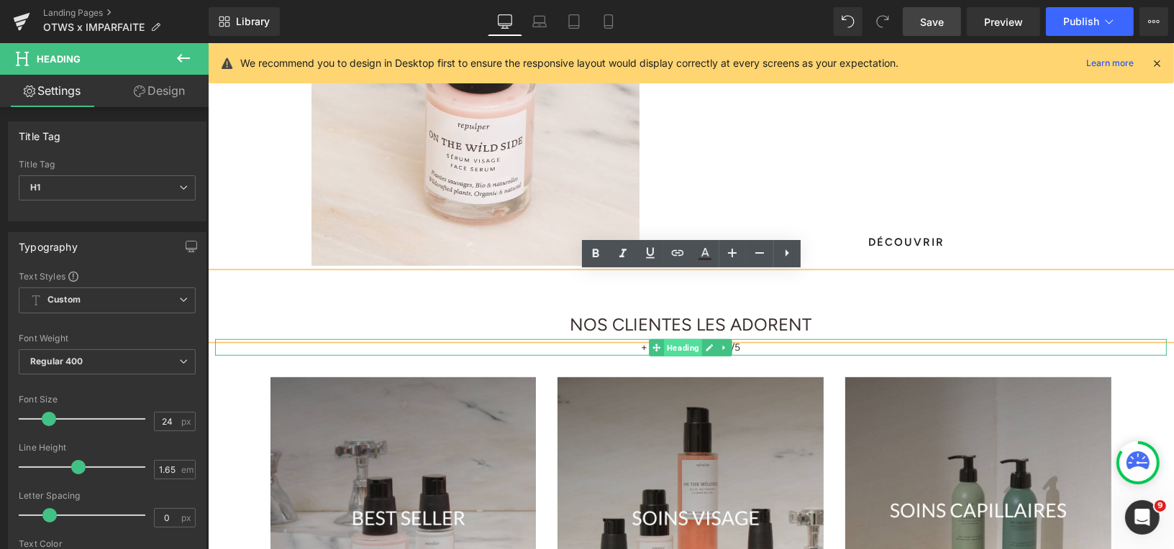
click at [680, 344] on span "Heading" at bounding box center [683, 347] width 38 height 17
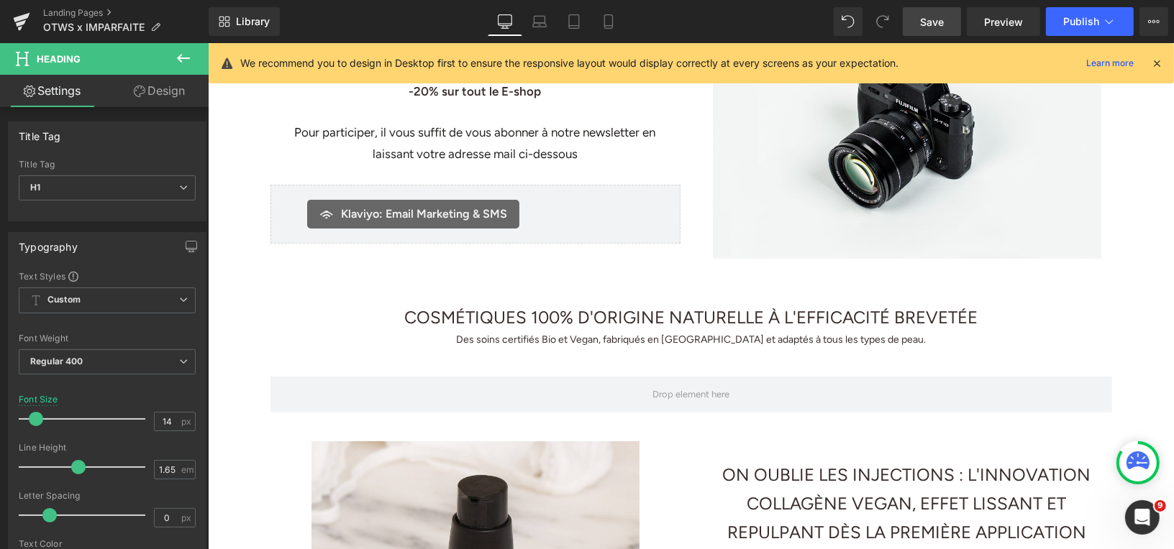
scroll to position [159, 0]
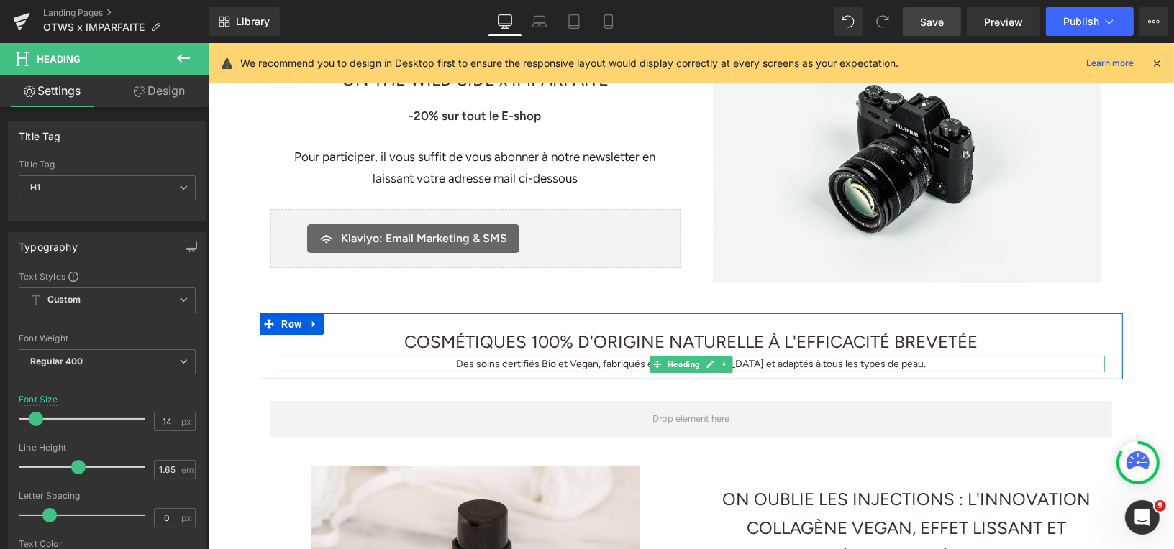
drag, startPoint x: 685, startPoint y: 364, endPoint x: 472, endPoint y: 341, distance: 214.1
click at [685, 365] on span "Heading" at bounding box center [683, 363] width 38 height 17
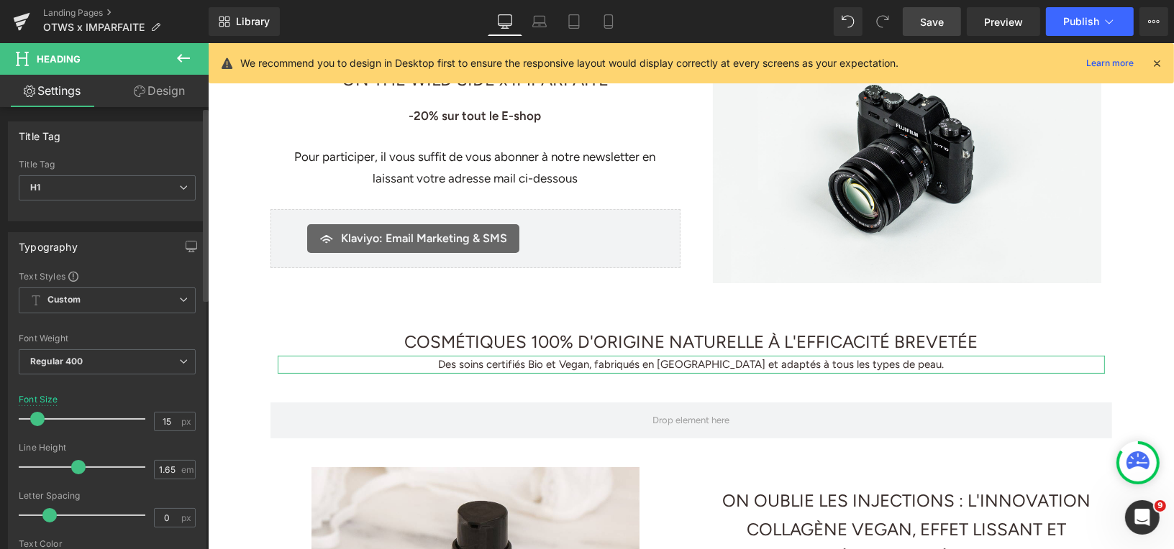
type input "16"
click at [40, 417] on span at bounding box center [39, 419] width 14 height 14
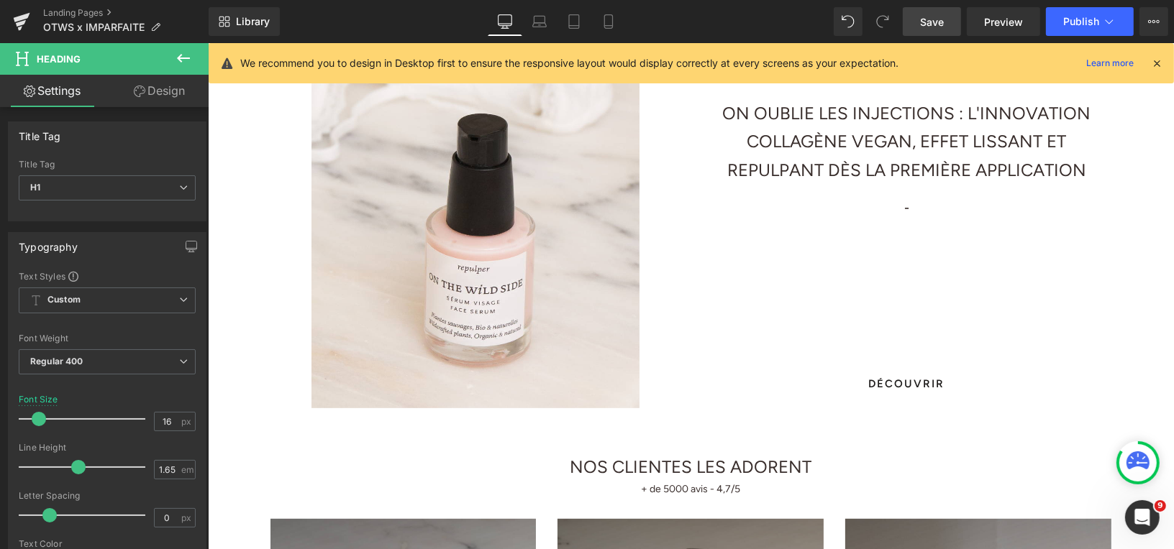
scroll to position [637, 0]
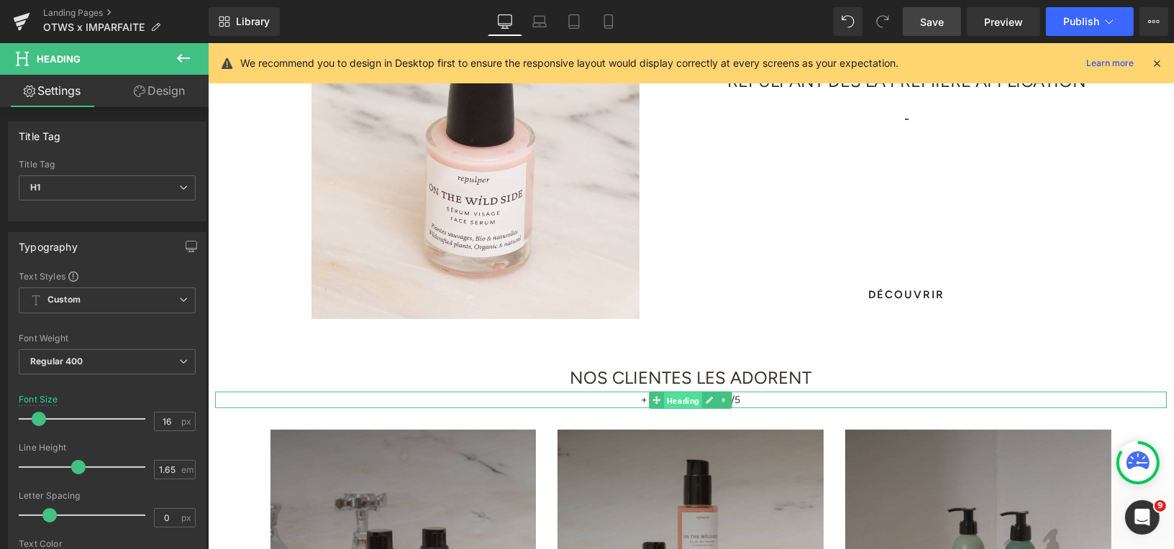
click at [683, 399] on span "Heading" at bounding box center [683, 400] width 38 height 17
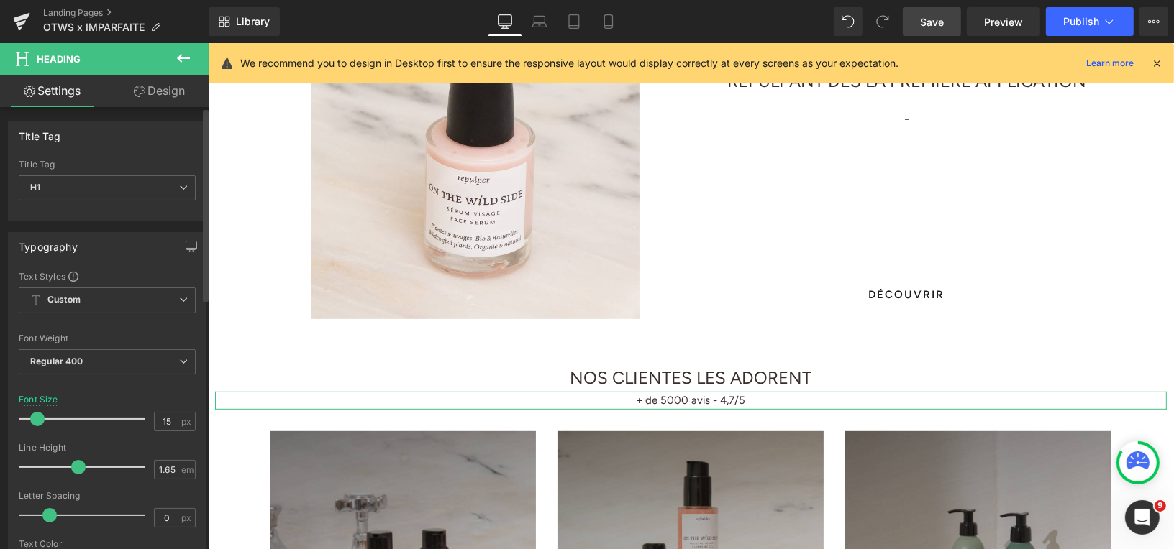
type input "16"
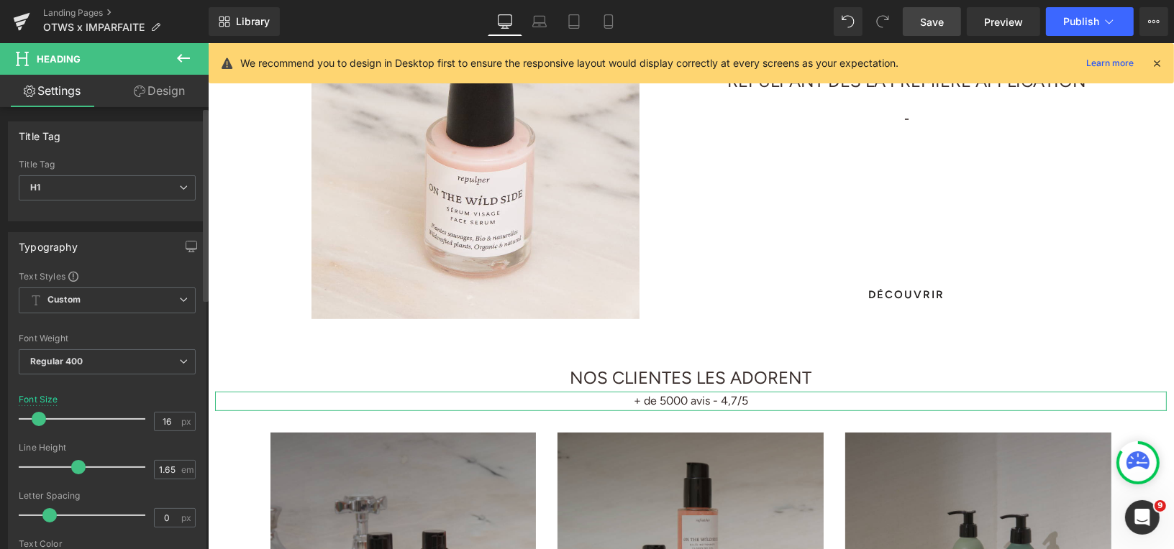
click at [36, 415] on span at bounding box center [39, 419] width 14 height 14
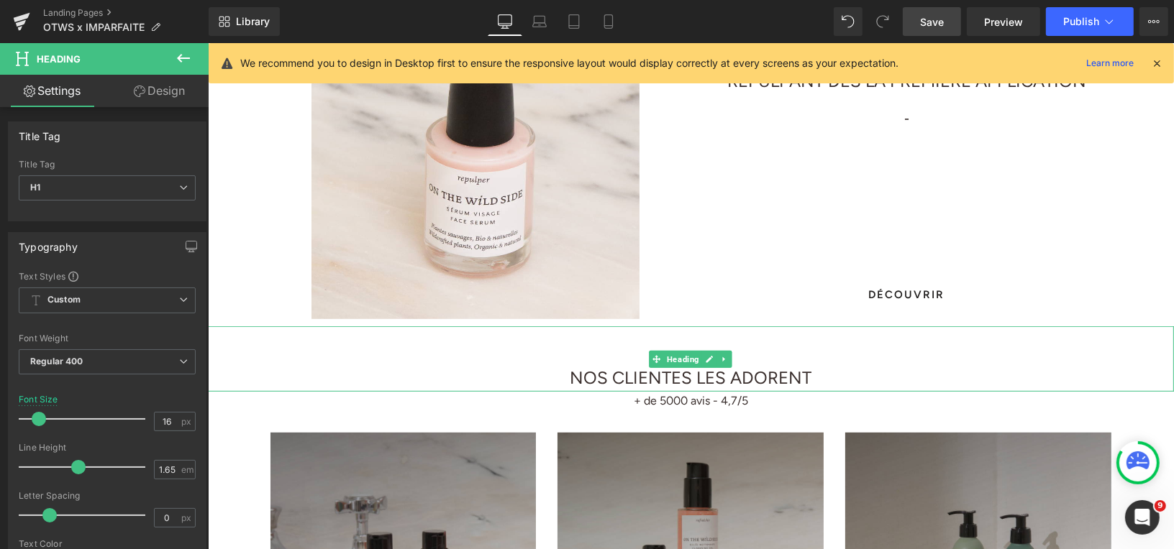
click at [825, 378] on h1 "NOS CLIENTES LES ADORENT" at bounding box center [690, 377] width 966 height 29
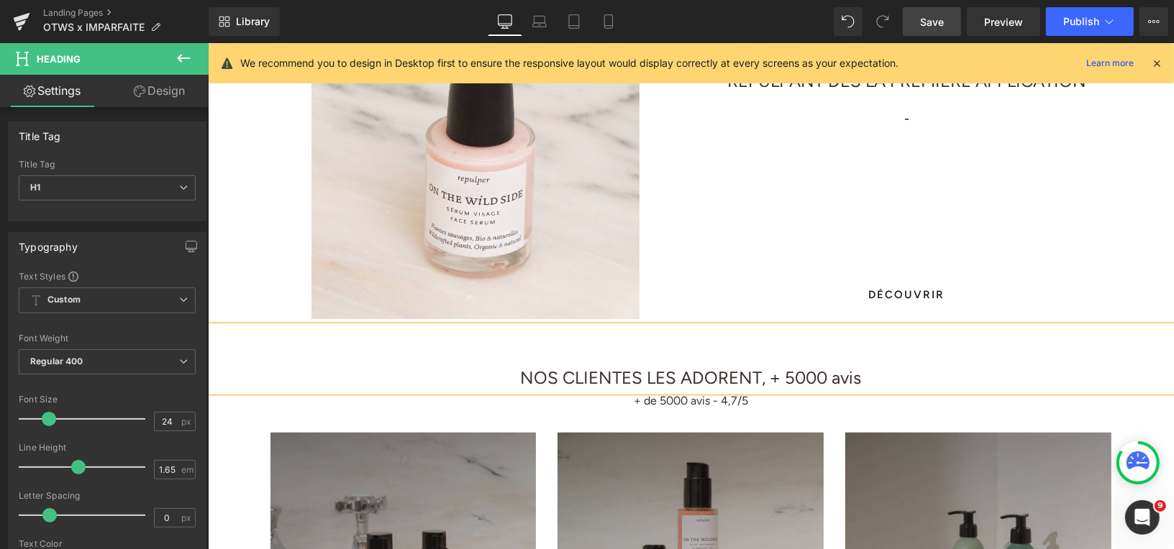
click at [787, 380] on h1 "NOS CLIENTES LES ADORENT, + 5000 avis" at bounding box center [690, 377] width 966 height 29
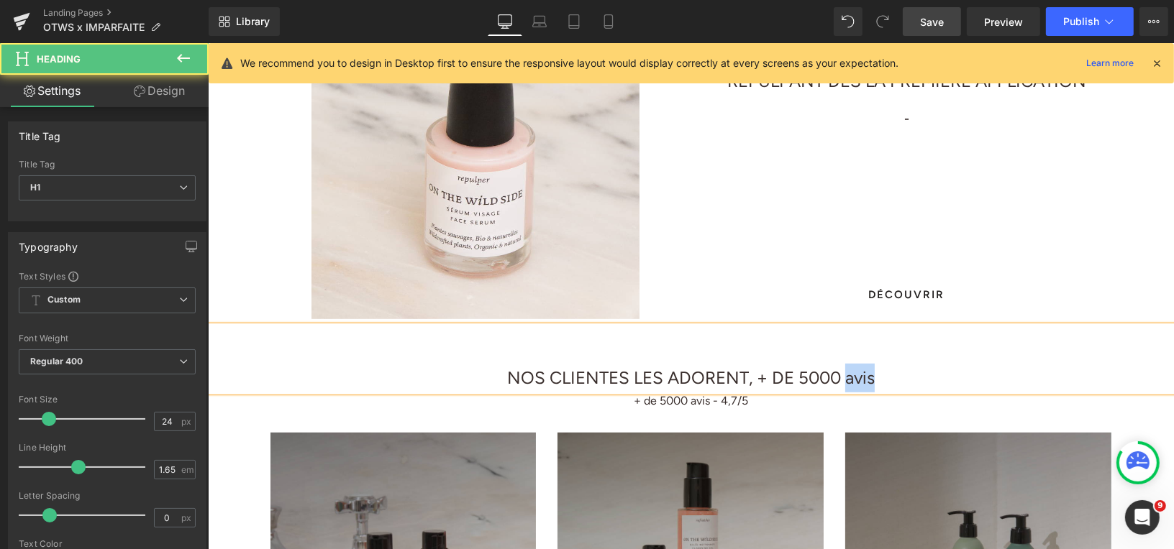
drag, startPoint x: 846, startPoint y: 380, endPoint x: 878, endPoint y: 380, distance: 31.6
click at [878, 380] on h1 "NOS CLIENTES LES ADORENT, + DE 5000 avis" at bounding box center [690, 377] width 966 height 29
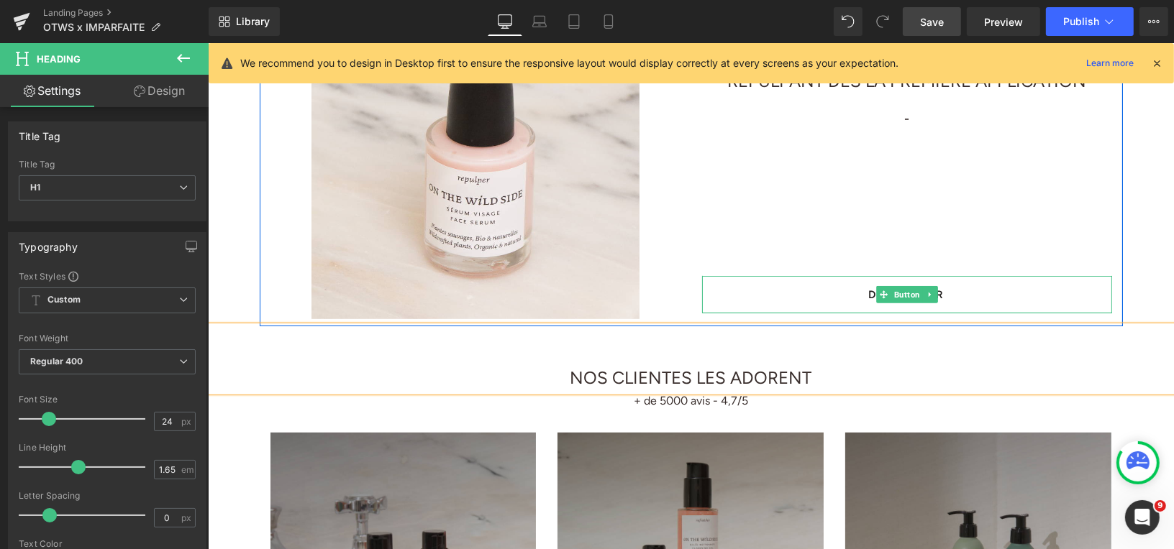
click at [767, 278] on div "DÉCOUVRIR Button" at bounding box center [906, 293] width 410 height 37
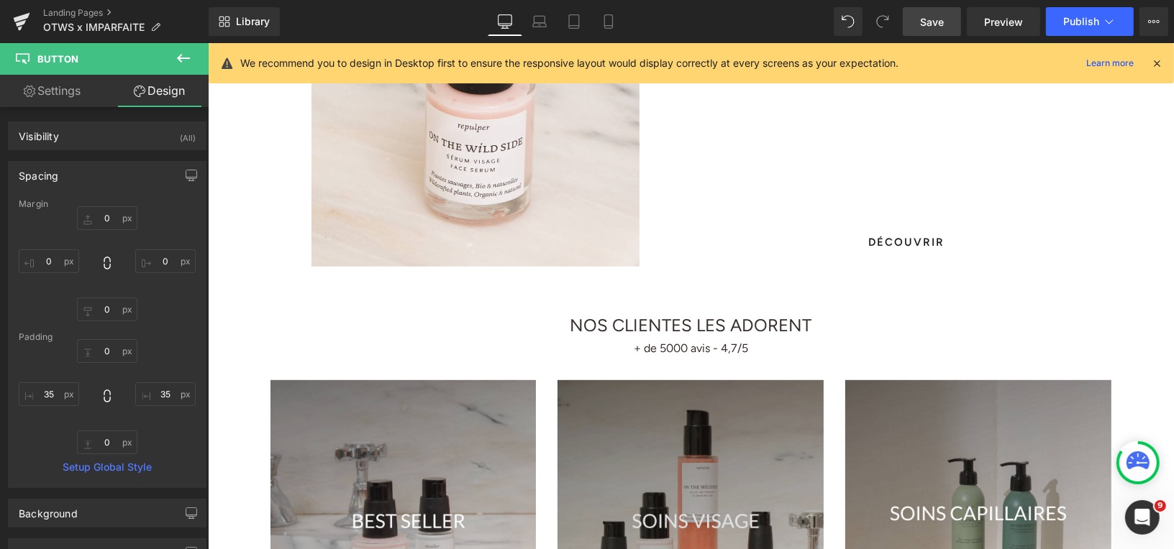
scroll to position [644, 0]
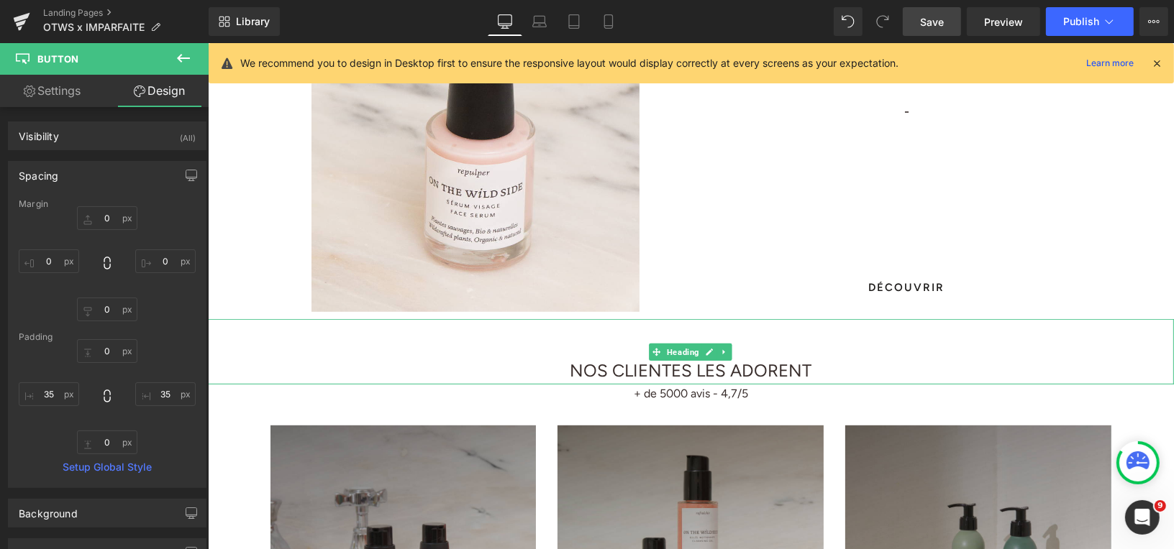
click at [577, 369] on h1 "NOS CLIENTES LES ADORENT" at bounding box center [690, 370] width 966 height 29
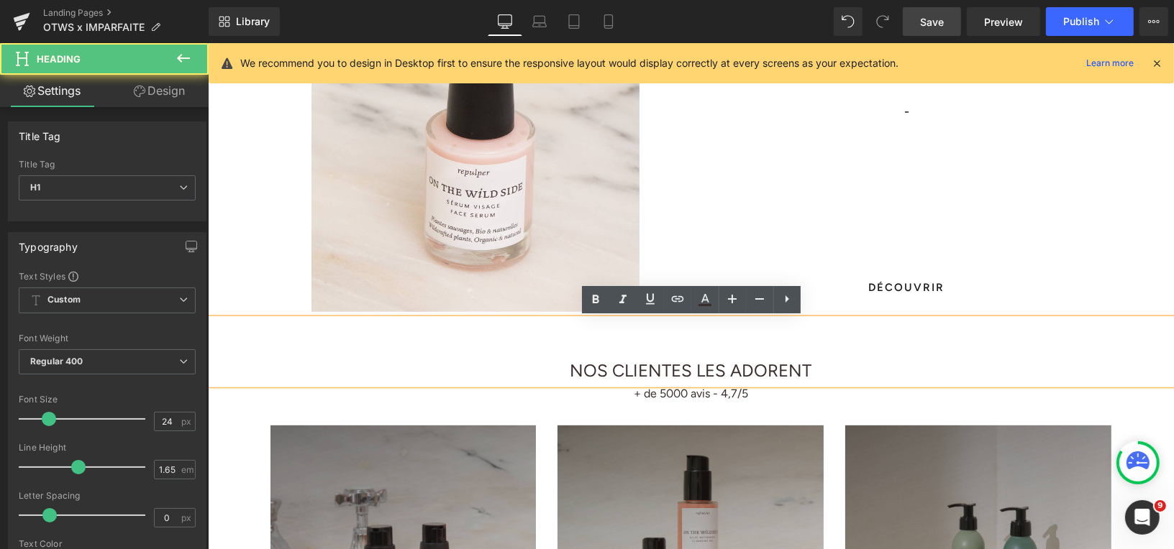
click at [564, 370] on h1 "NOS CLIENTES LES ADORENT" at bounding box center [690, 370] width 966 height 29
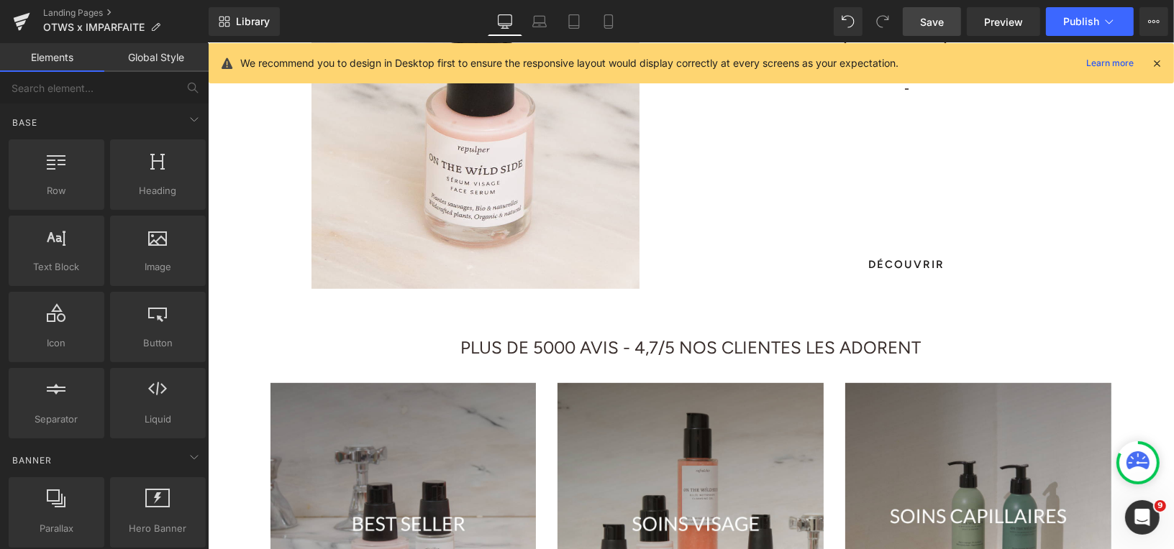
scroll to position [692, 0]
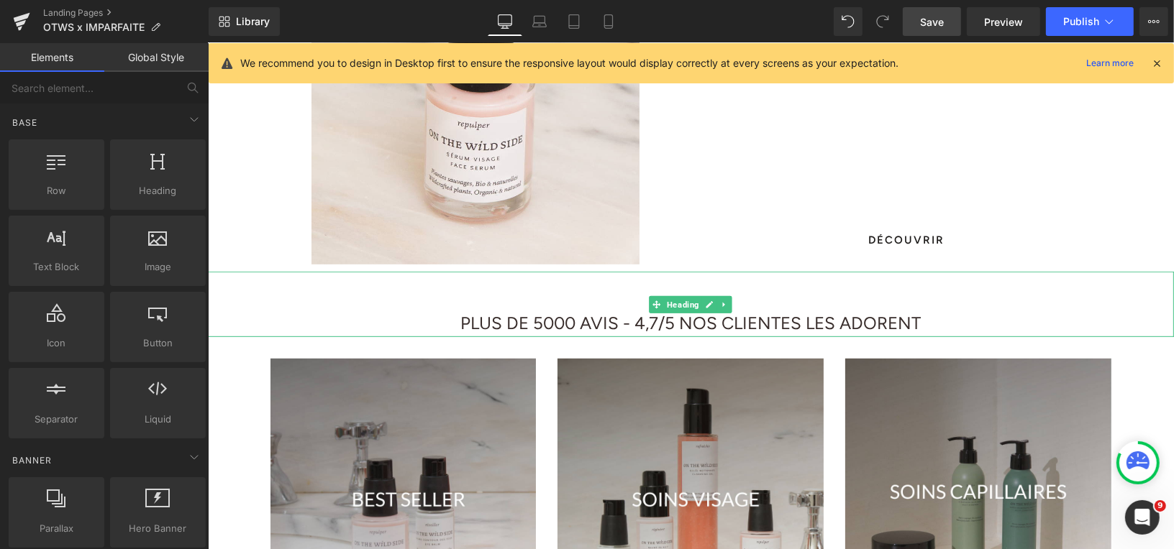
click at [624, 320] on h1 "PLUS DE 5000 AVIS - 4,7/5 NOS CLIENTES LES ADORENT" at bounding box center [690, 323] width 966 height 29
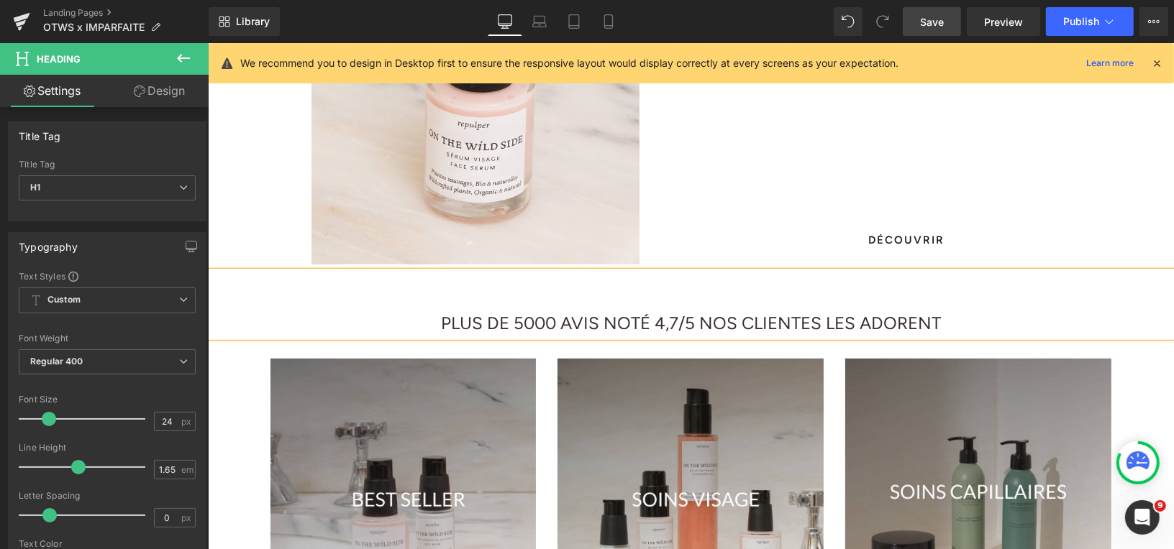
click at [590, 327] on h1 "PLUS DE 5000 AVIS NOTÉ 4,7/5 NOS CLIENTES LES ADORENT" at bounding box center [690, 323] width 966 height 29
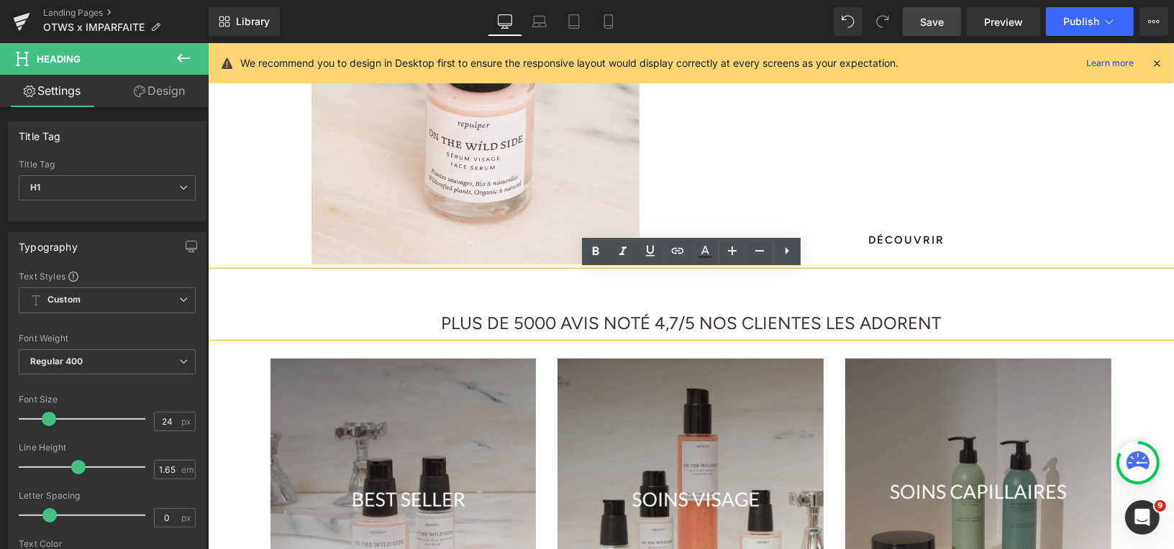
click at [730, 328] on h1 "PLUS DE 5000 AVIS NOTÉ 4,7/5 NOS CLIENTES LES ADORENT" at bounding box center [690, 323] width 966 height 29
drag, startPoint x: 695, startPoint y: 324, endPoint x: 688, endPoint y: 322, distance: 7.5
click at [688, 322] on h1 "PLUS DE 5000 AVIS NOTÉ 4,7/5 NOS CLIENTES LES ADORENT" at bounding box center [690, 323] width 966 height 29
click at [649, 322] on h1 "PLUS DE 5000 AVIS NOTÉ 4,7/5 NOS CLIENTES LES ADORENT" at bounding box center [690, 323] width 966 height 29
click at [589, 326] on h1 "PLUS DE 5000 AVIS NOTÉ 4,7/5 NOS CLIENTES LES ADORENT" at bounding box center [690, 323] width 966 height 29
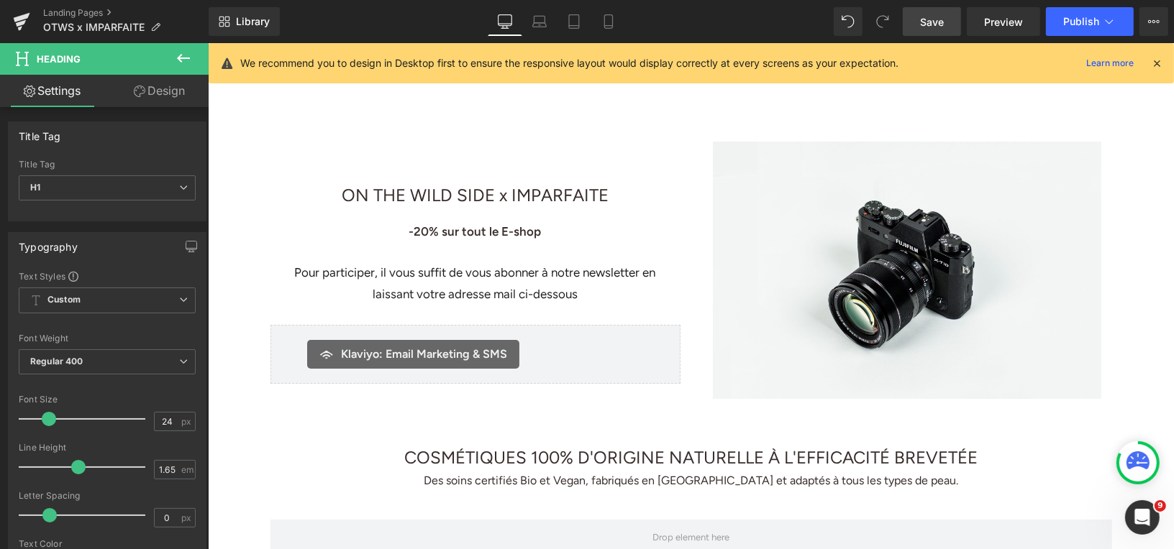
scroll to position [17, 0]
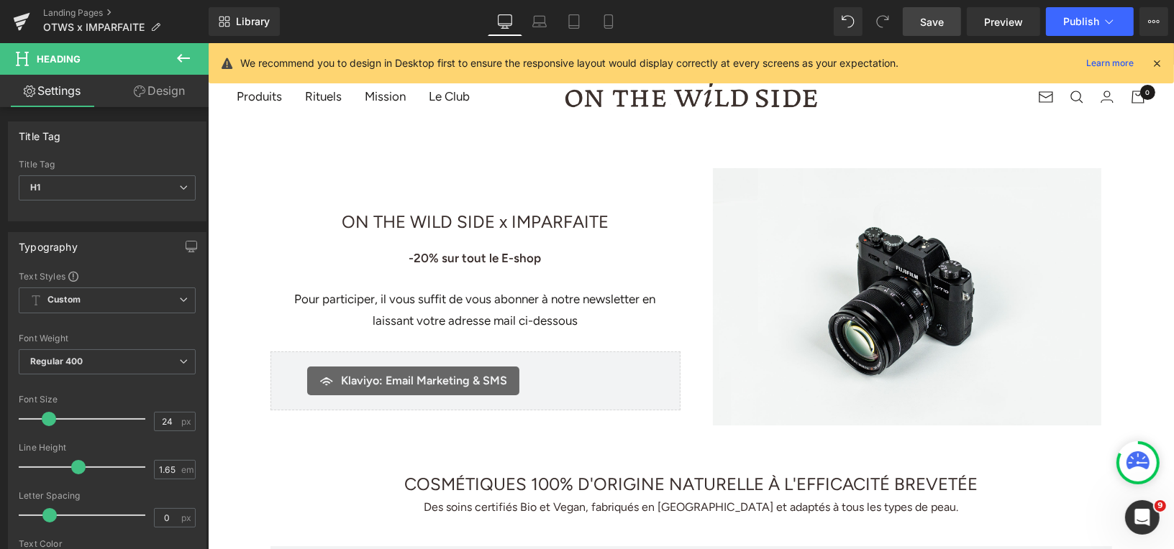
click at [926, 13] on link "Save" at bounding box center [932, 21] width 58 height 29
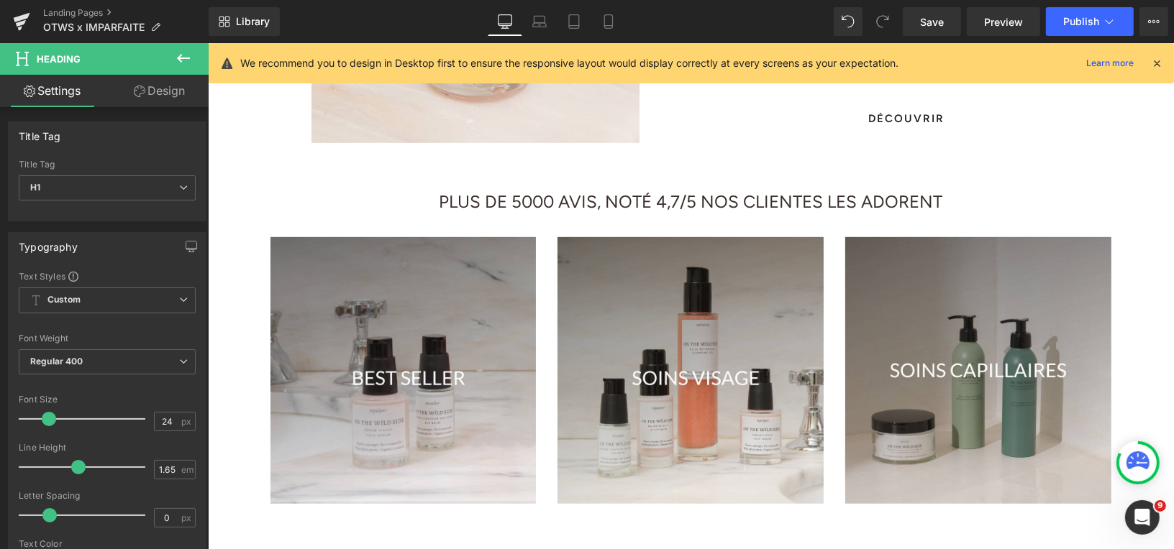
scroll to position [882, 0]
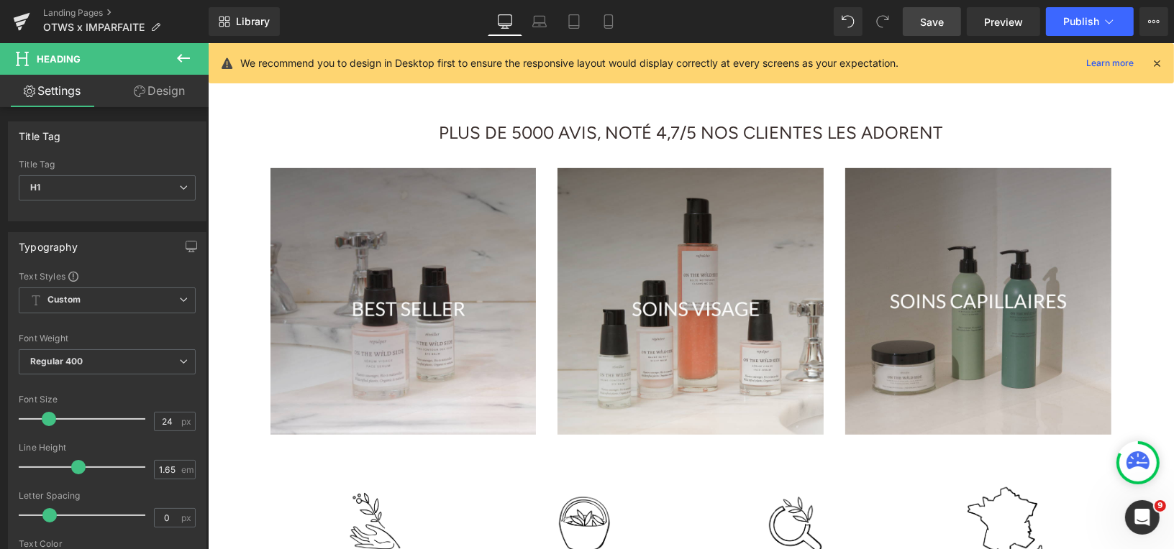
click at [937, 18] on span "Save" at bounding box center [932, 21] width 24 height 15
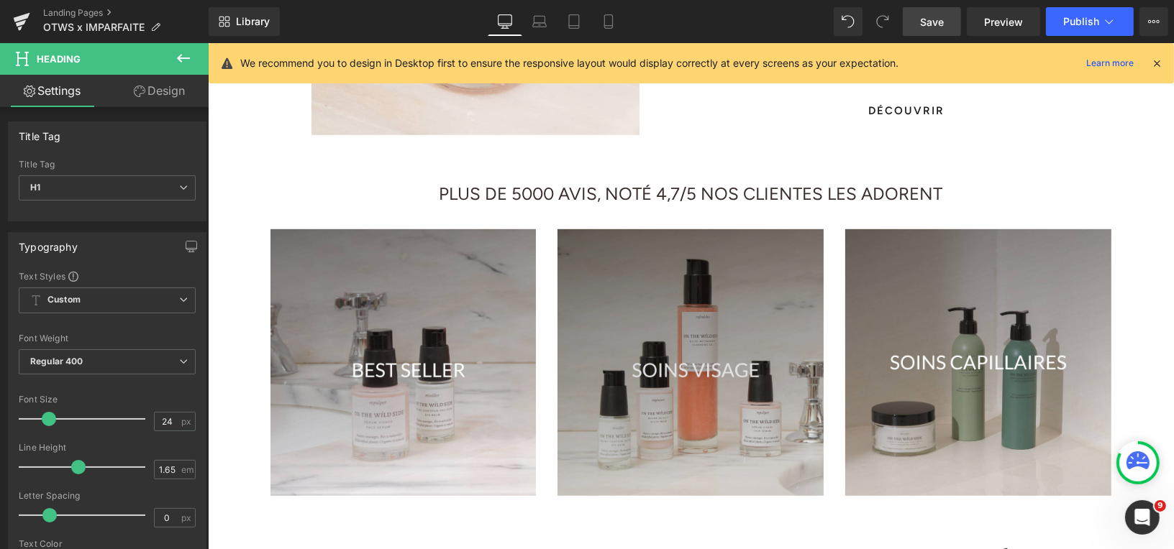
scroll to position [822, 0]
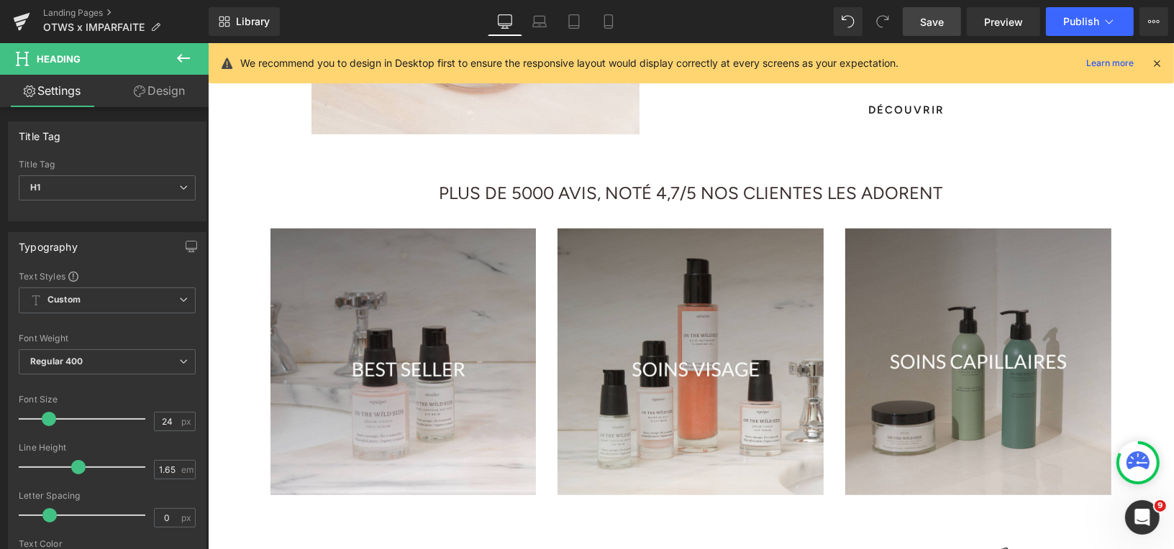
click at [919, 23] on link "Save" at bounding box center [932, 21] width 58 height 29
